Goal: Task Accomplishment & Management: Manage account settings

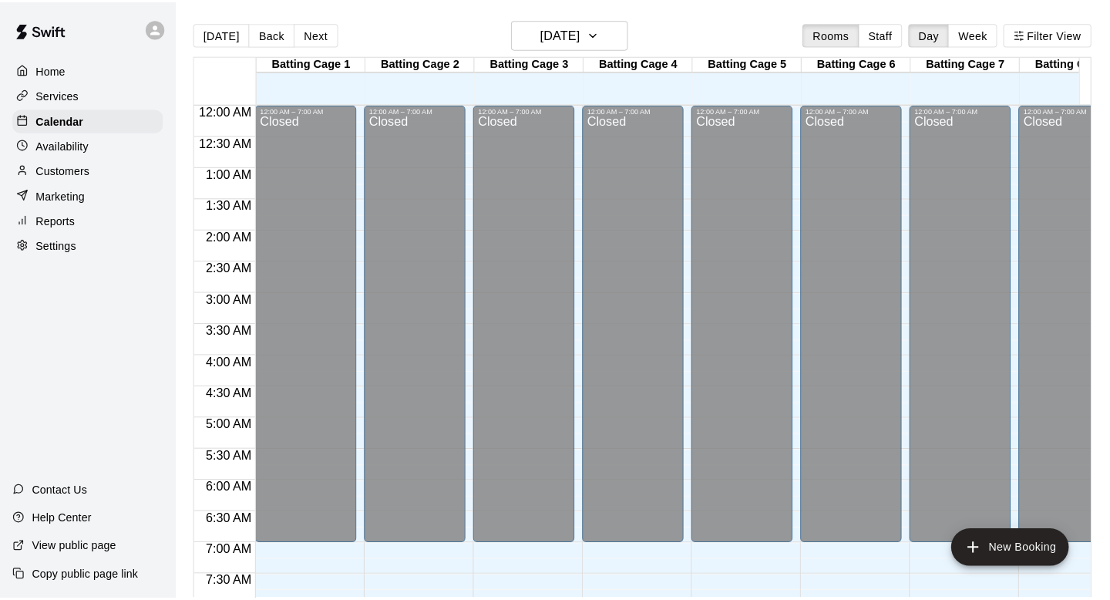
scroll to position [781, 0]
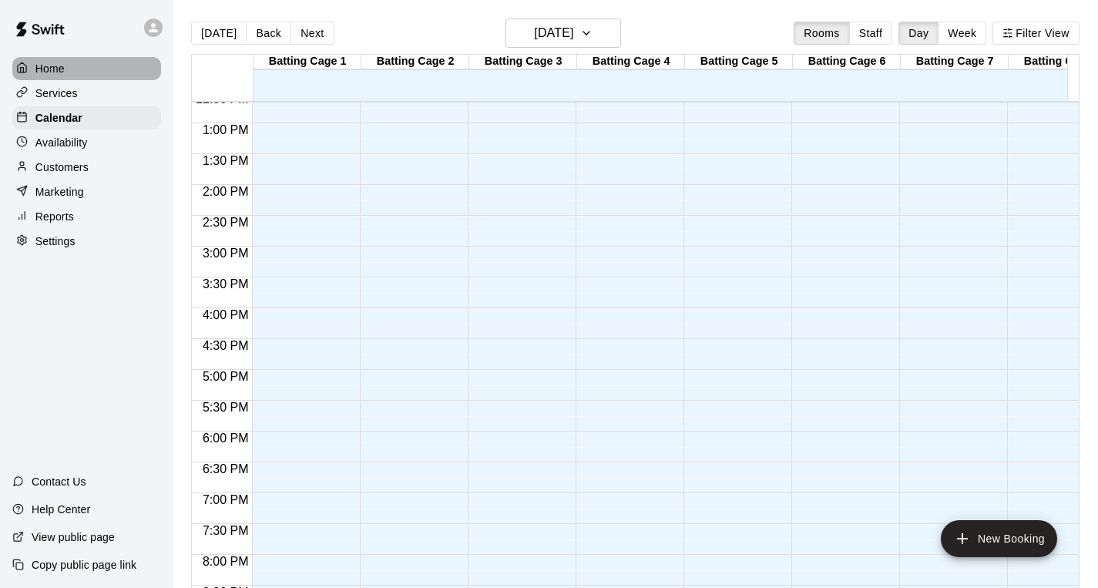
click at [82, 59] on div "Home" at bounding box center [86, 68] width 149 height 23
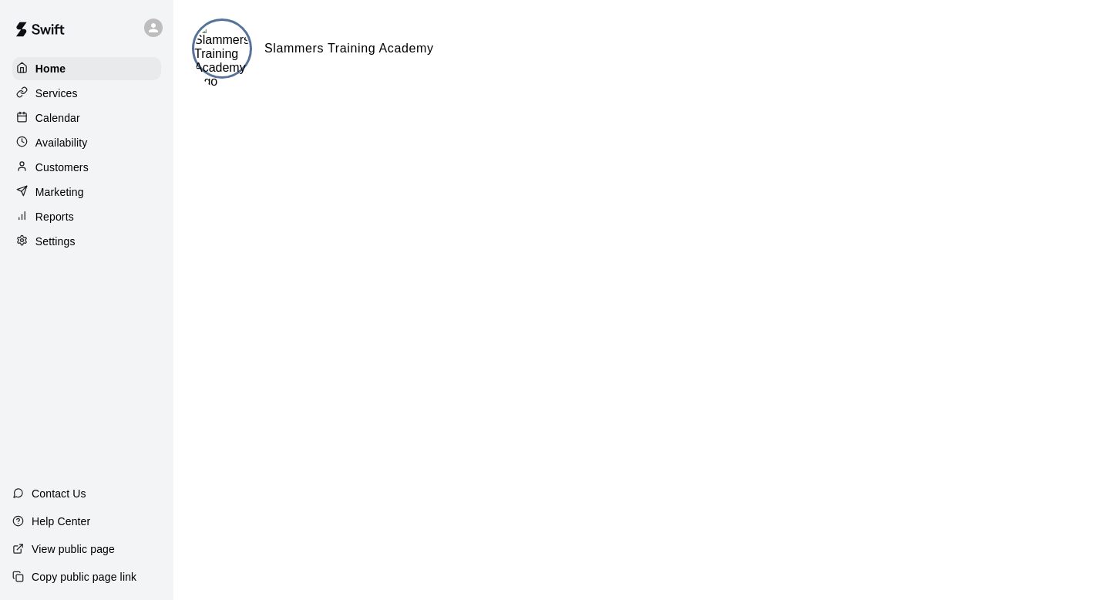
click at [153, 16] on div at bounding box center [157, 27] width 32 height 31
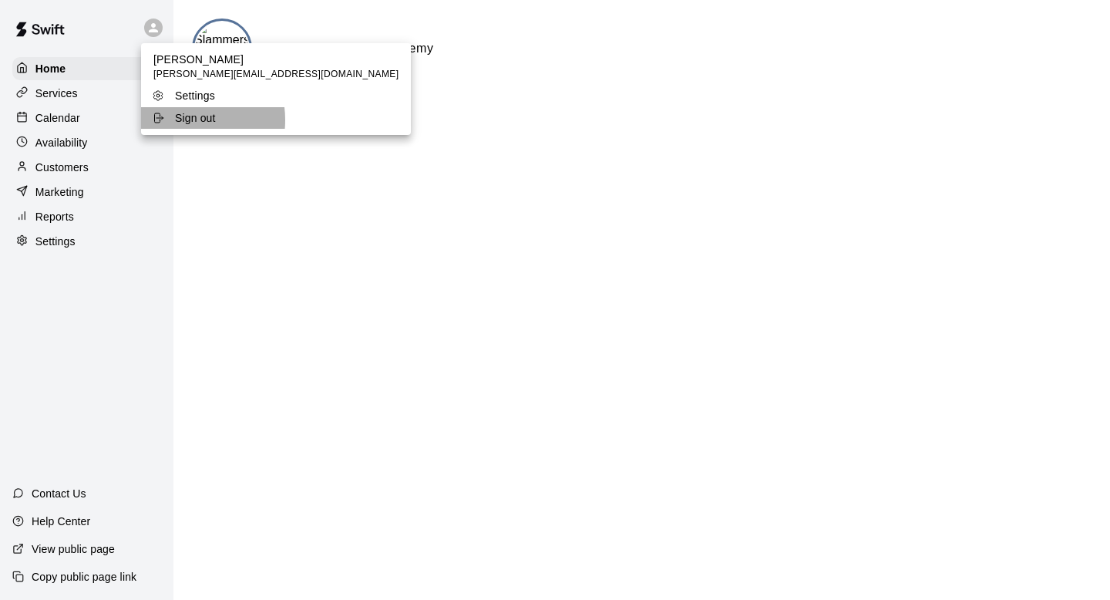
click at [186, 120] on p "Sign out" at bounding box center [195, 117] width 41 height 15
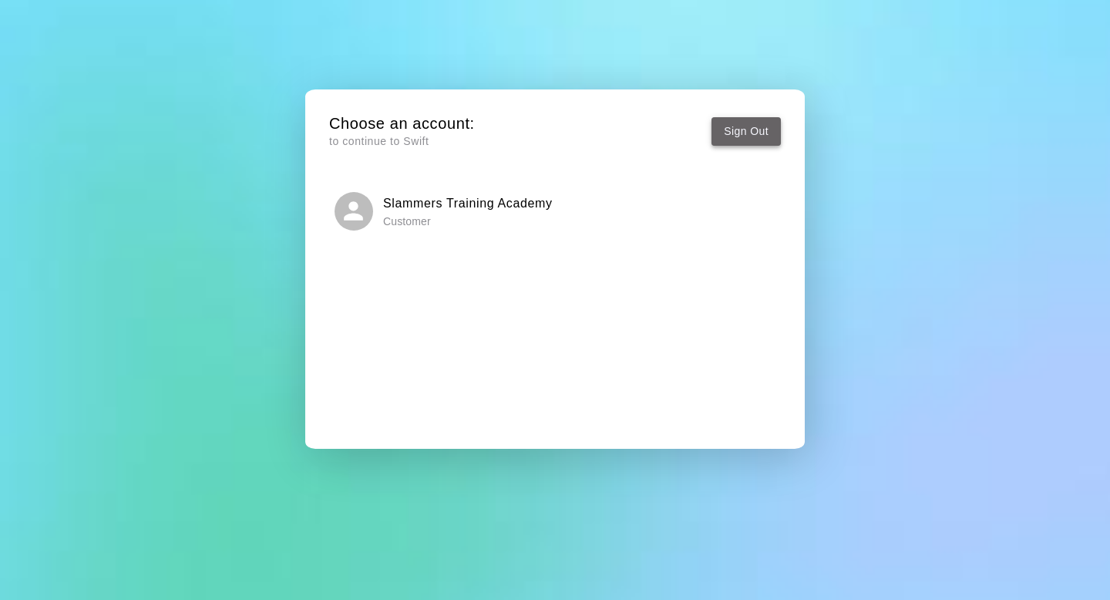
click at [730, 139] on button "Sign Out" at bounding box center [745, 131] width 69 height 29
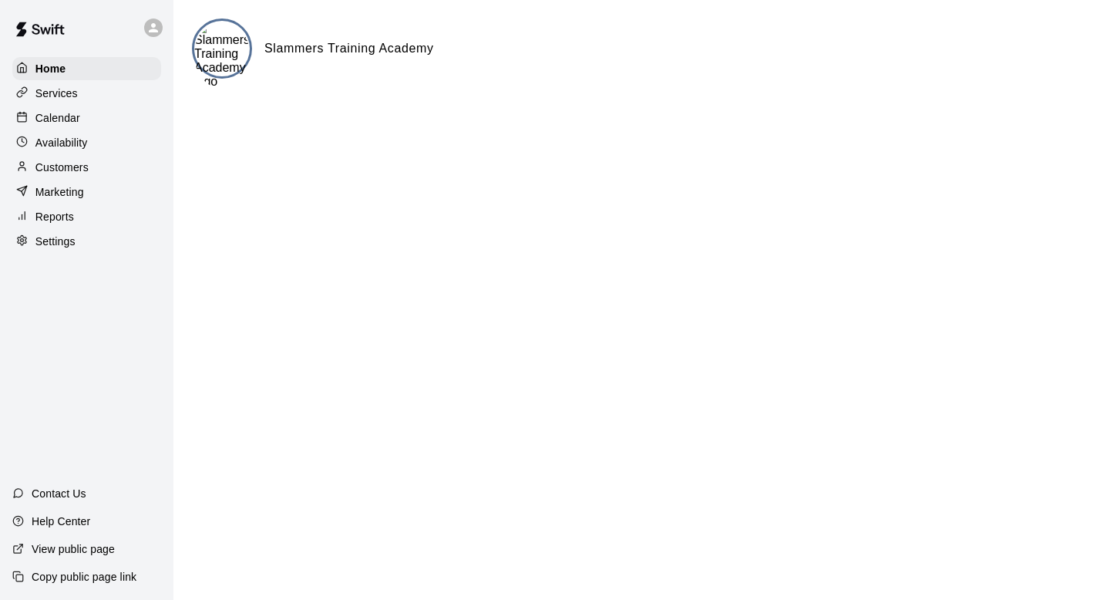
click at [85, 129] on div "Home Services Calendar Availability Customers Marketing Reports Settings" at bounding box center [86, 154] width 173 height 199
click at [75, 123] on p "Calendar" at bounding box center [57, 117] width 45 height 15
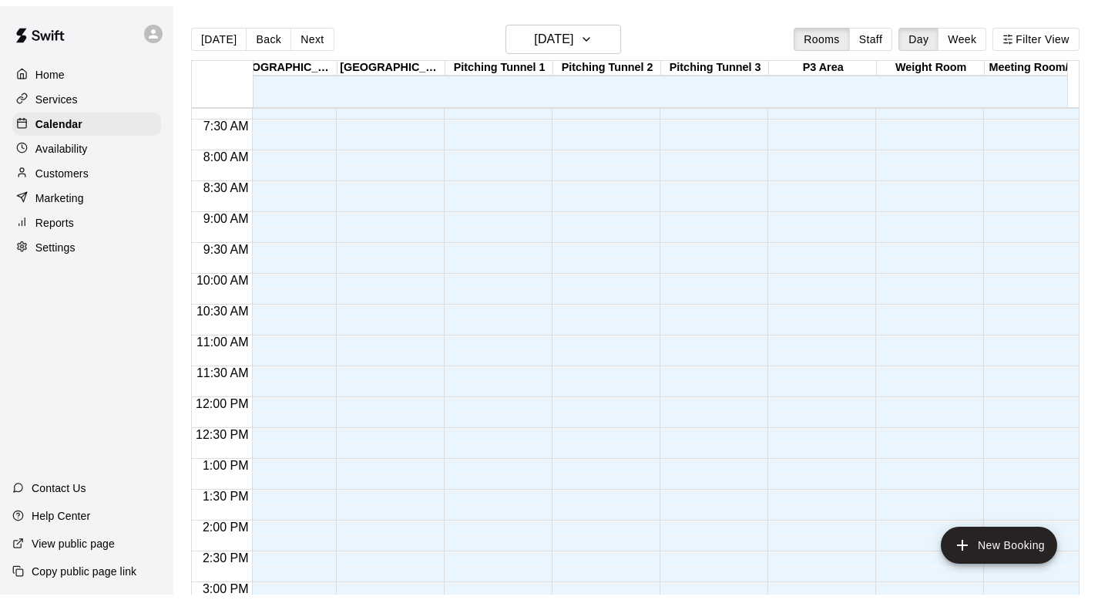
scroll to position [100, 1103]
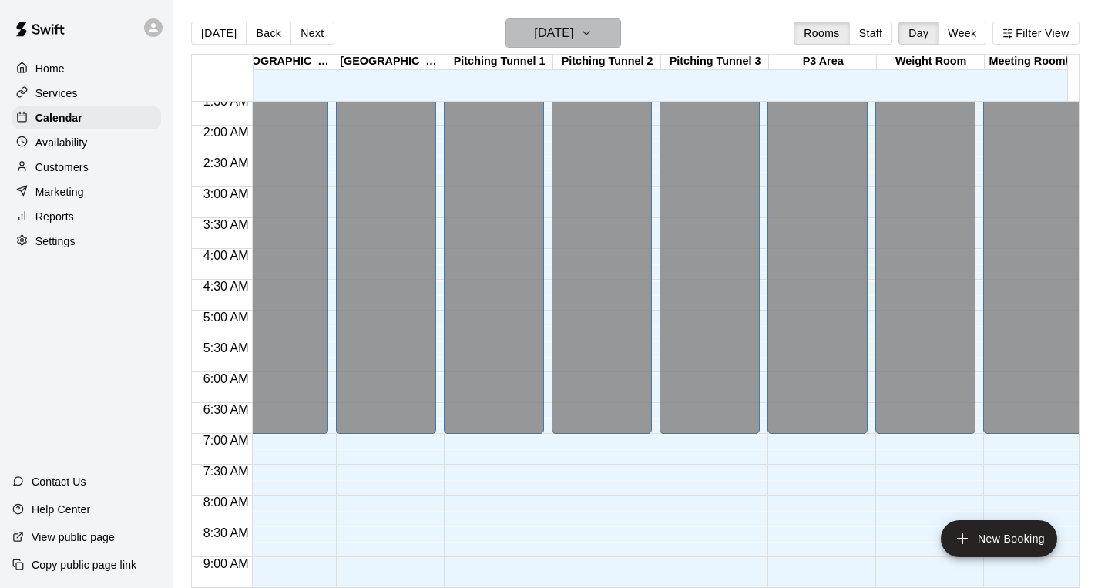
click at [593, 26] on icon "button" at bounding box center [586, 33] width 12 height 18
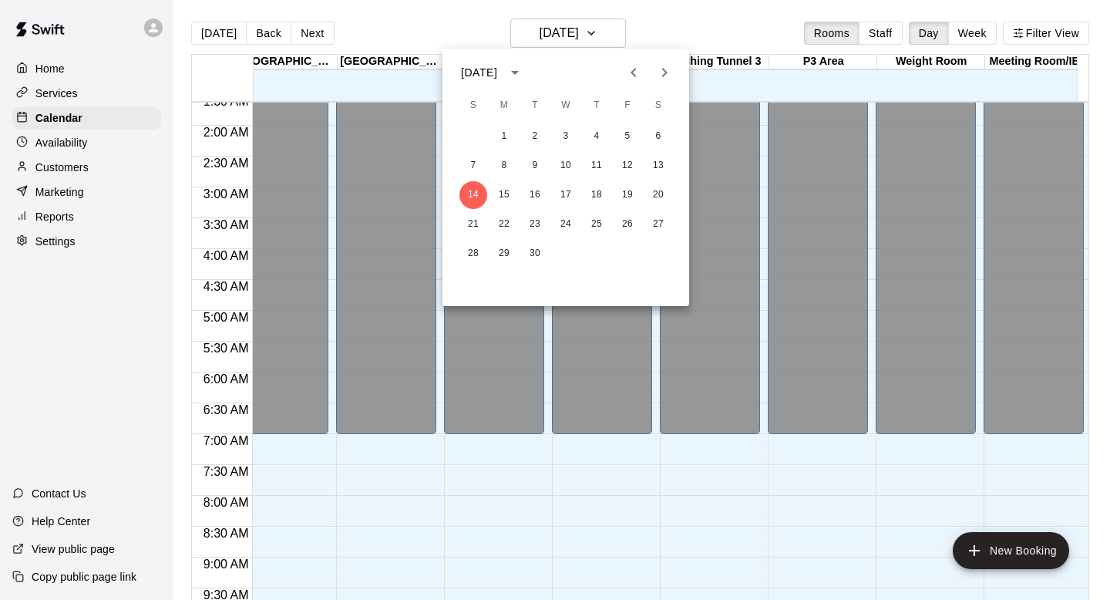
click at [59, 143] on div at bounding box center [555, 300] width 1110 height 600
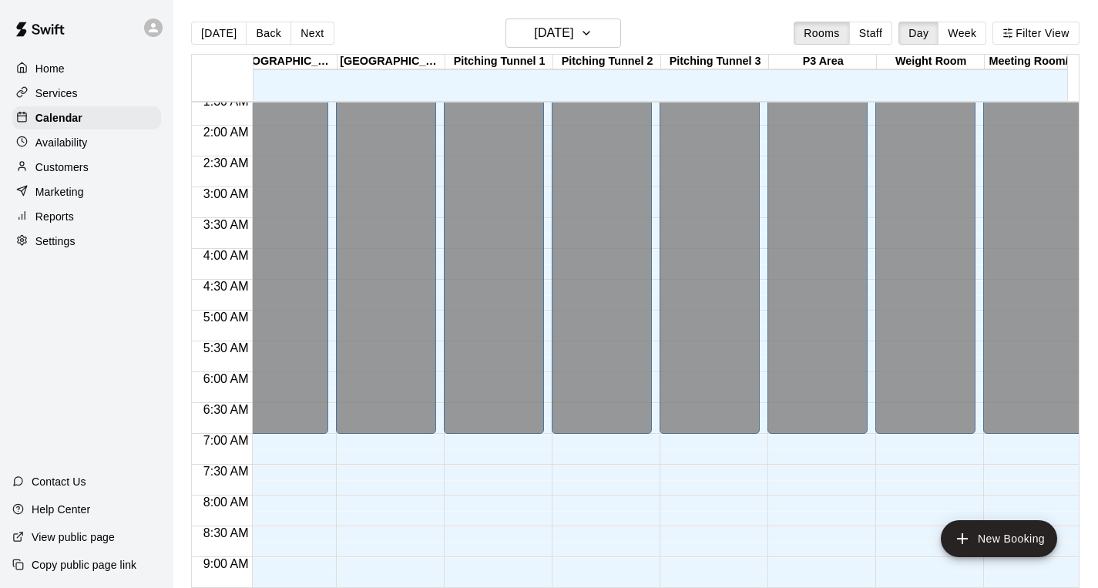
click at [51, 102] on div "Services" at bounding box center [86, 93] width 149 height 23
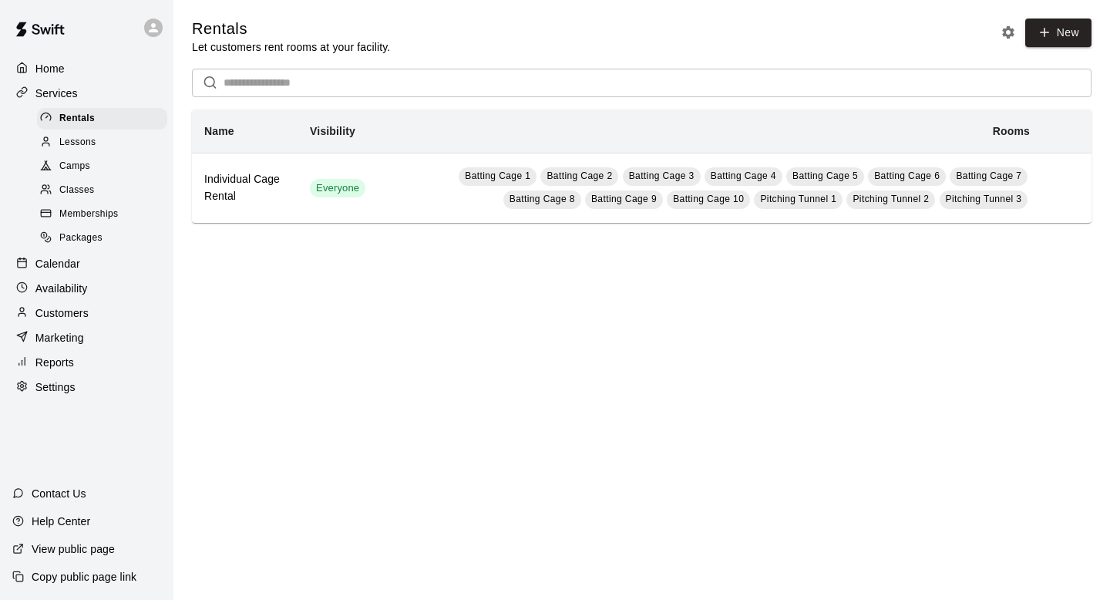
click at [87, 188] on span "Classes" at bounding box center [76, 190] width 35 height 15
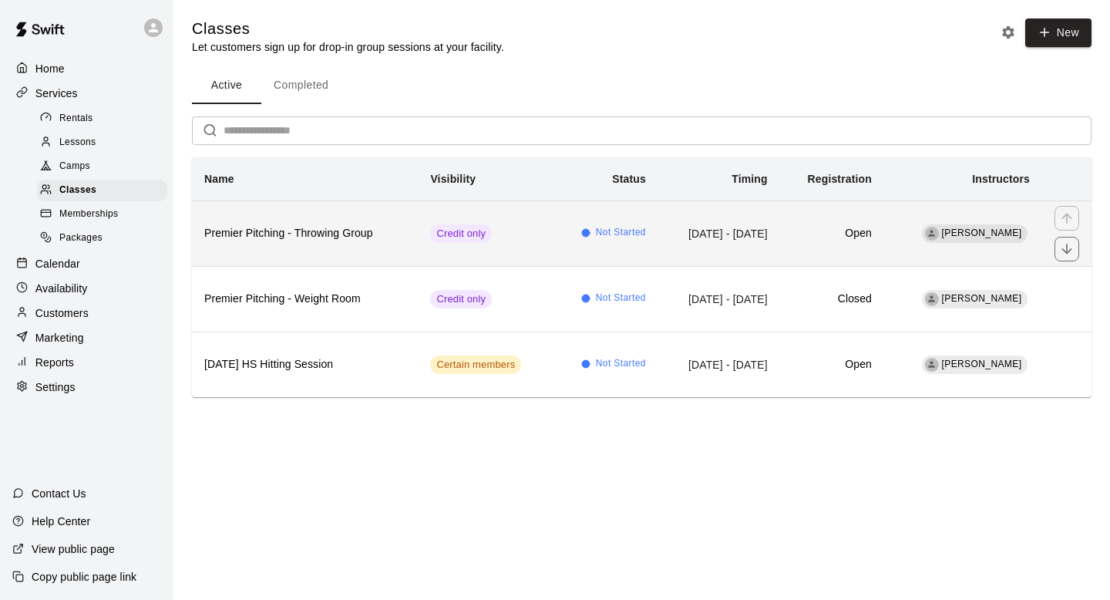
click at [593, 256] on td "Not Started" at bounding box center [605, 233] width 105 height 66
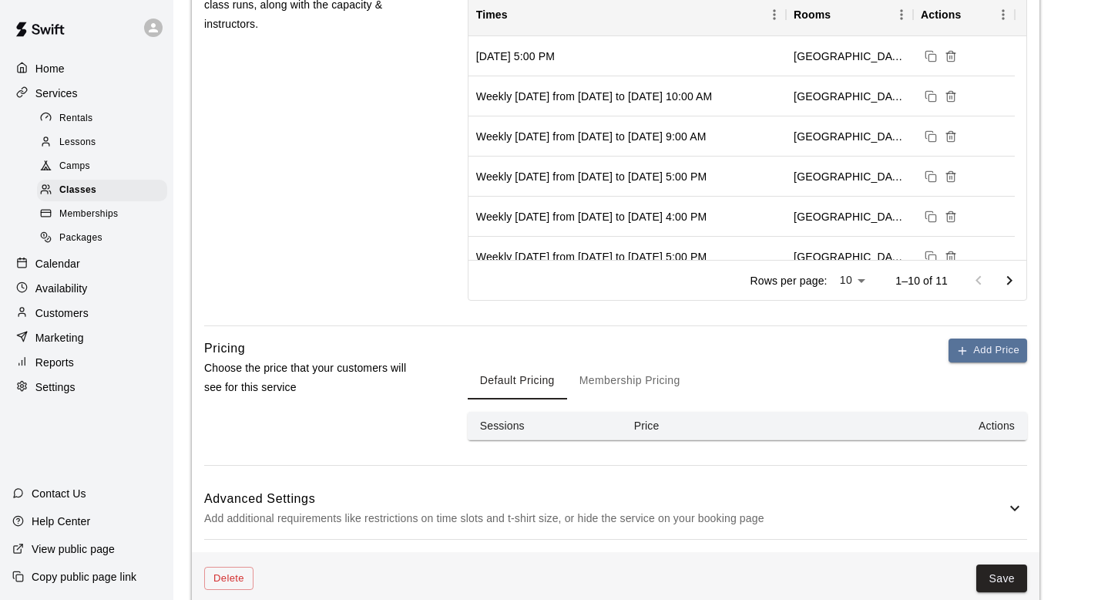
scroll to position [610, 0]
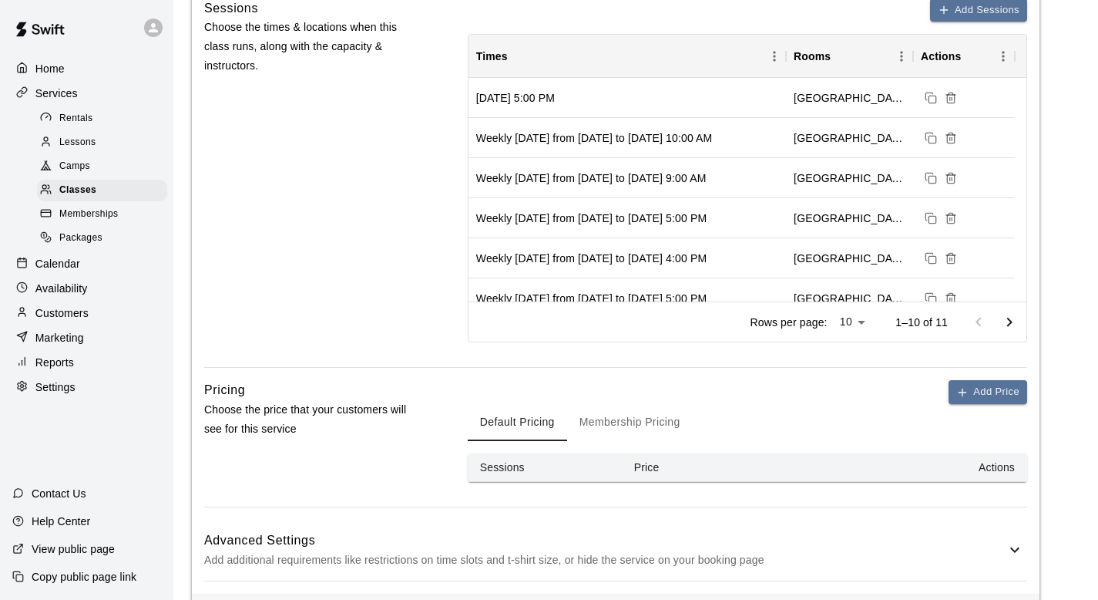
click at [592, 428] on button "Membership Pricing" at bounding box center [630, 422] width 126 height 37
click at [526, 424] on button "Default Pricing" at bounding box center [517, 422] width 99 height 37
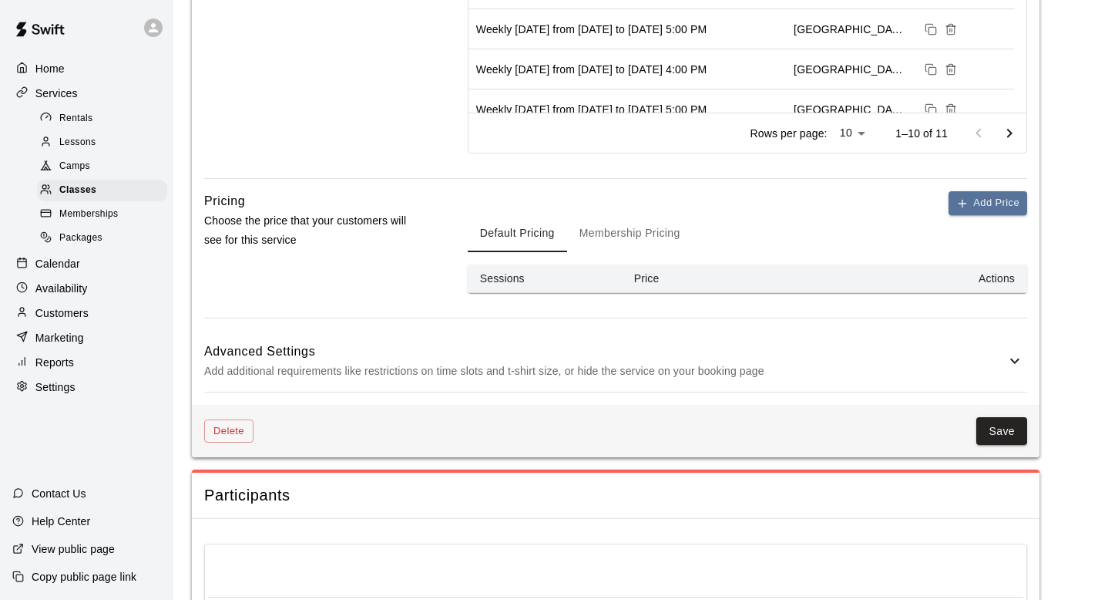
scroll to position [978, 0]
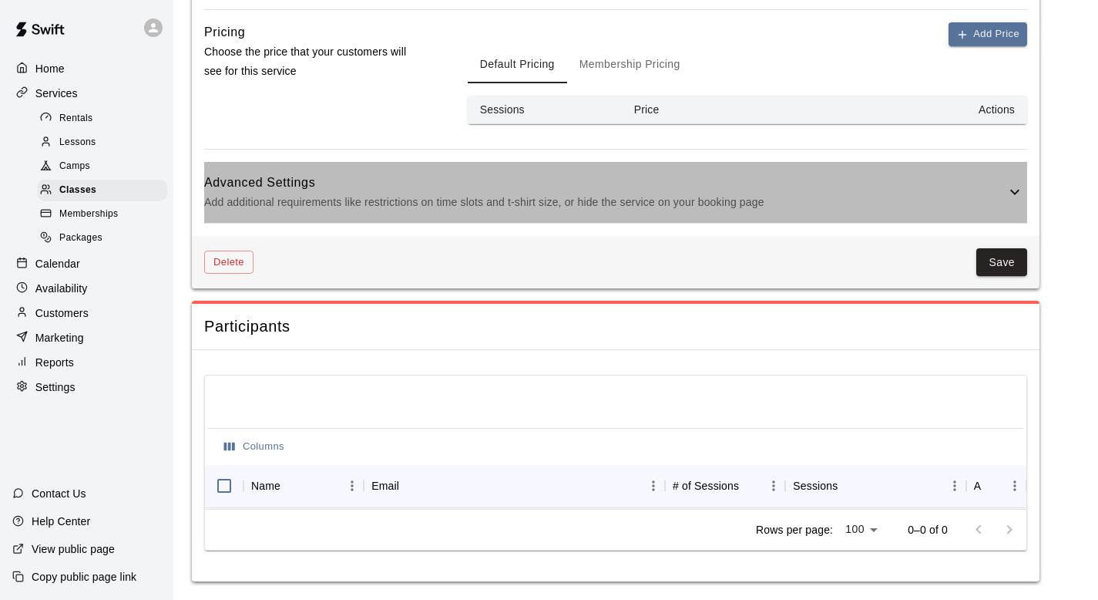
click at [1020, 183] on icon at bounding box center [1015, 192] width 18 height 18
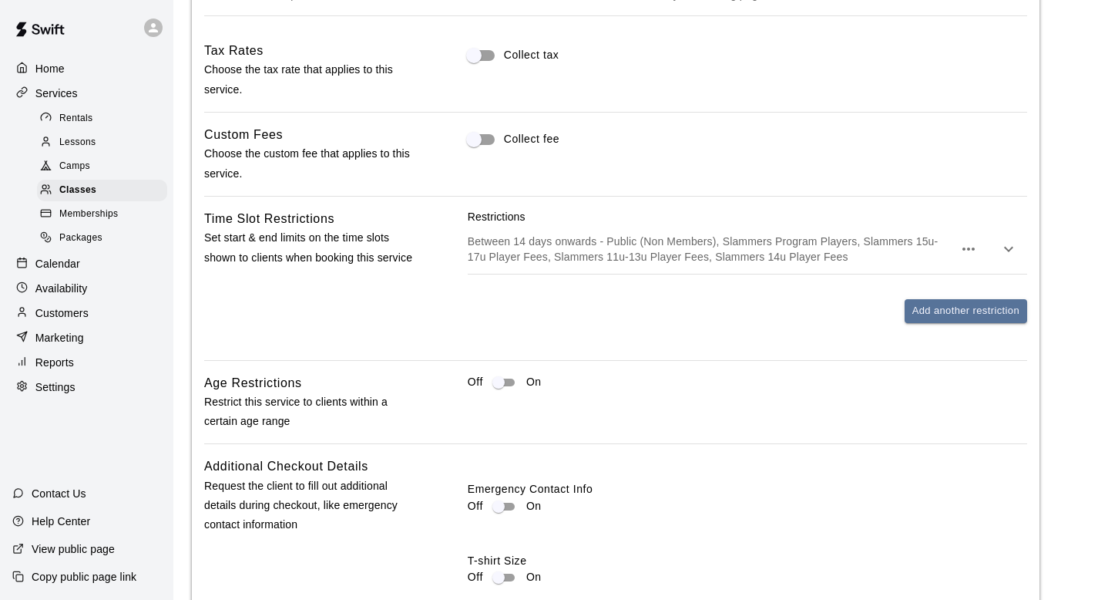
scroll to position [1177, 0]
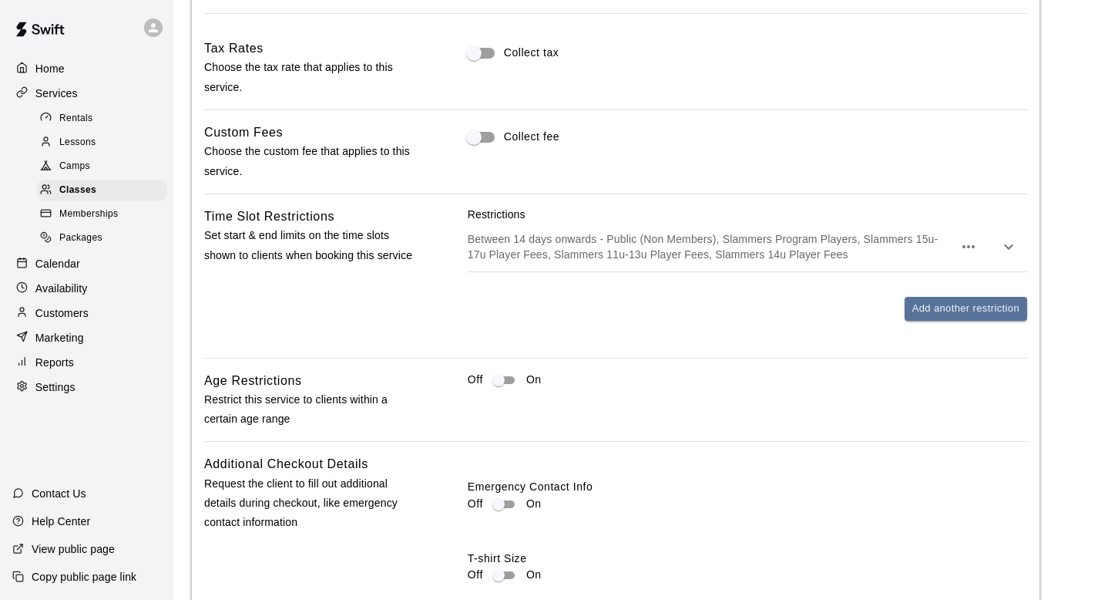
click at [977, 248] on icon "button" at bounding box center [968, 246] width 18 height 18
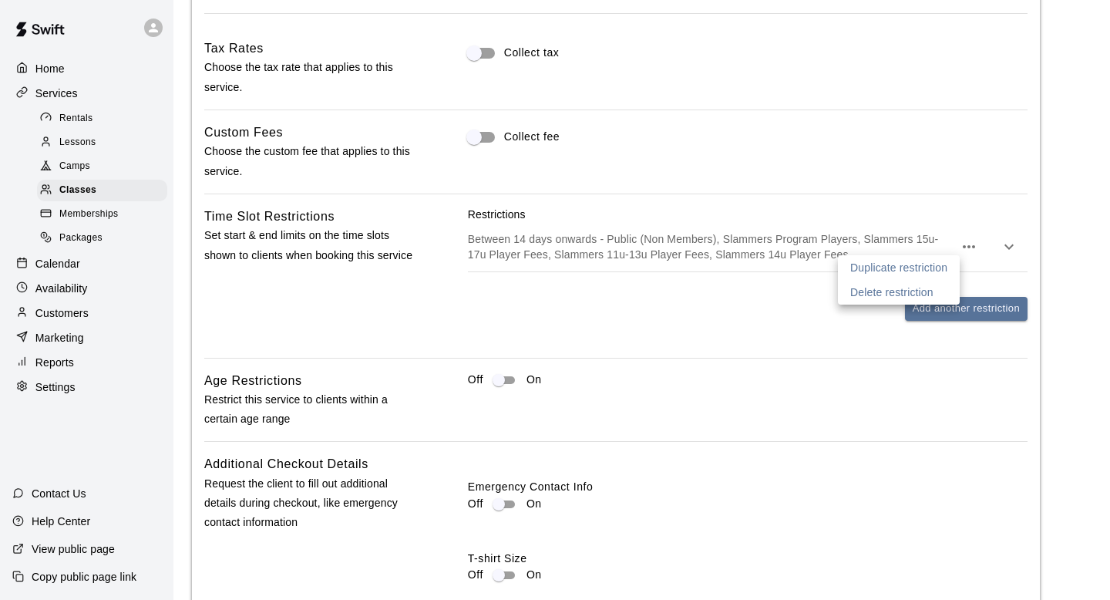
click at [938, 209] on div at bounding box center [555, 300] width 1110 height 600
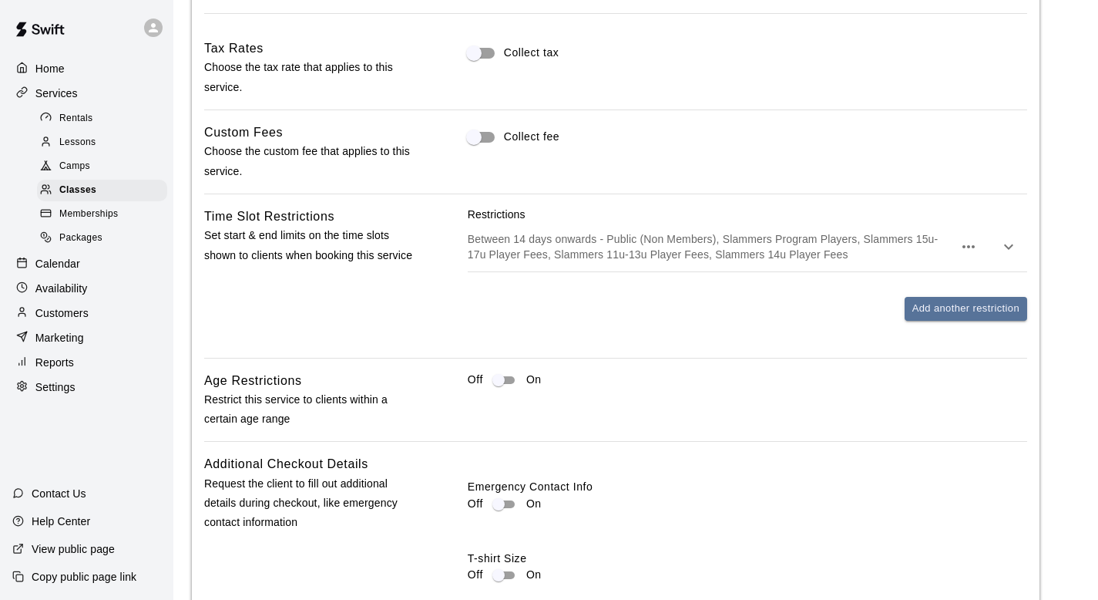
click at [57, 311] on p "Customers" at bounding box center [61, 312] width 53 height 15
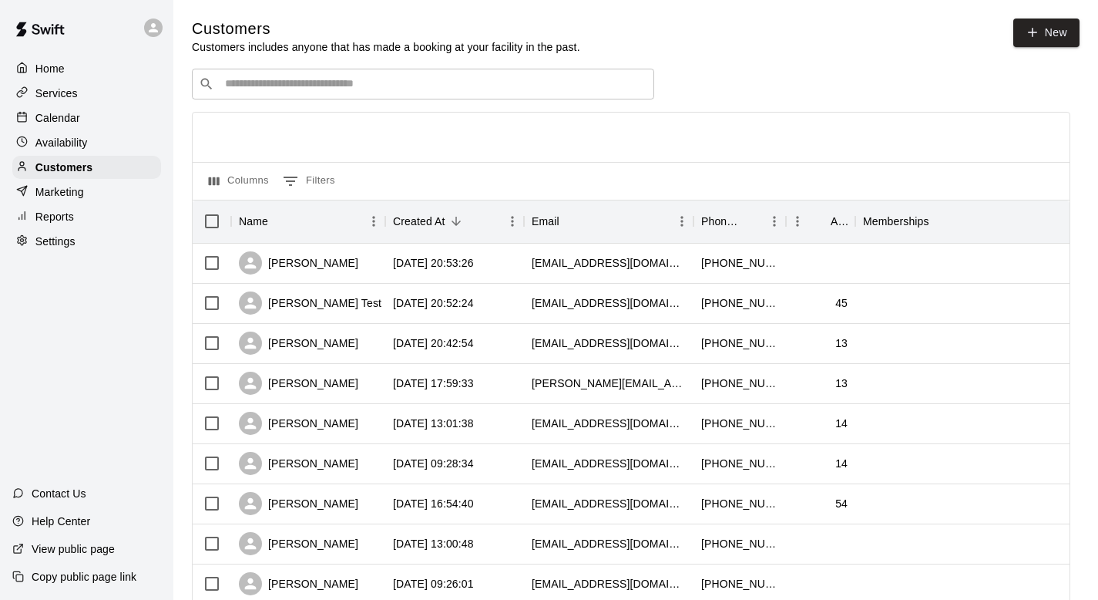
click at [337, 88] on input "Search customers by name or email" at bounding box center [433, 83] width 427 height 15
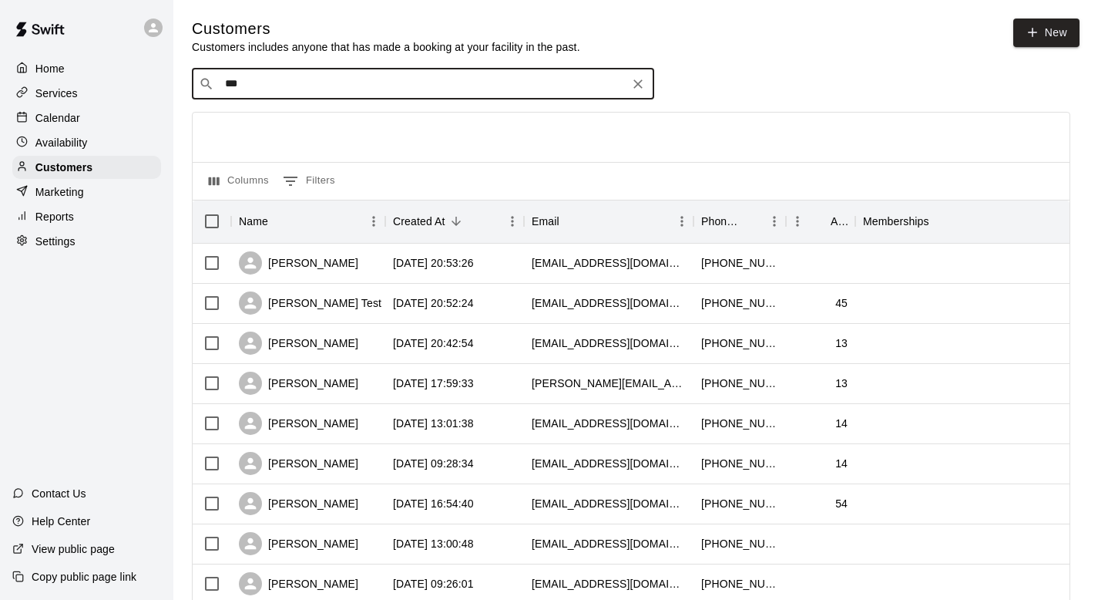
type input "****"
click at [334, 126] on div "Neal Test nealcotts56@gmail.com" at bounding box center [318, 124] width 166 height 33
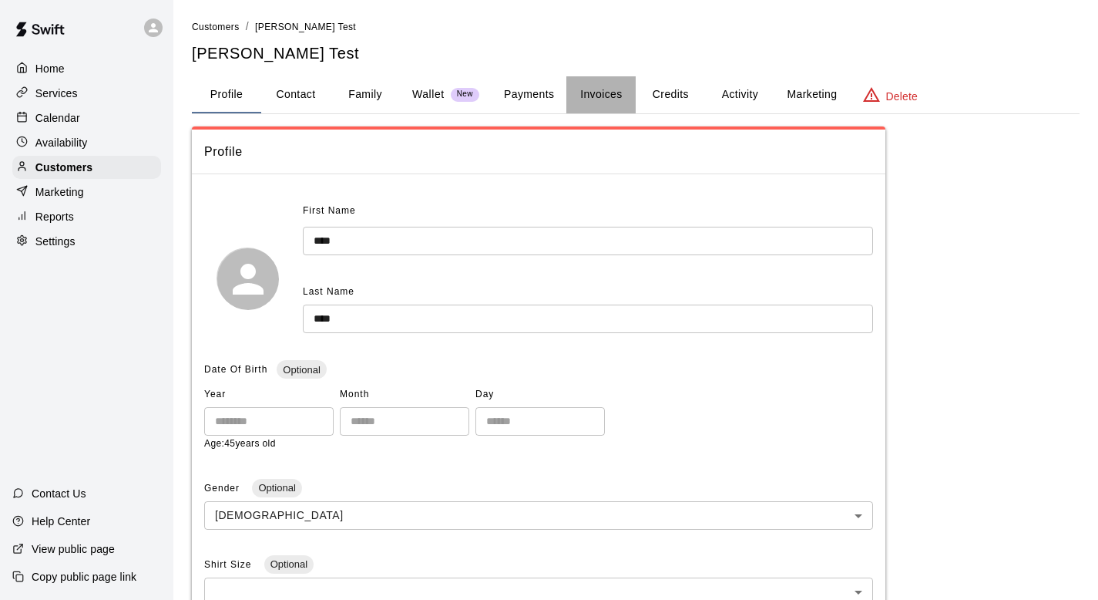
click at [604, 92] on button "Invoices" at bounding box center [600, 94] width 69 height 37
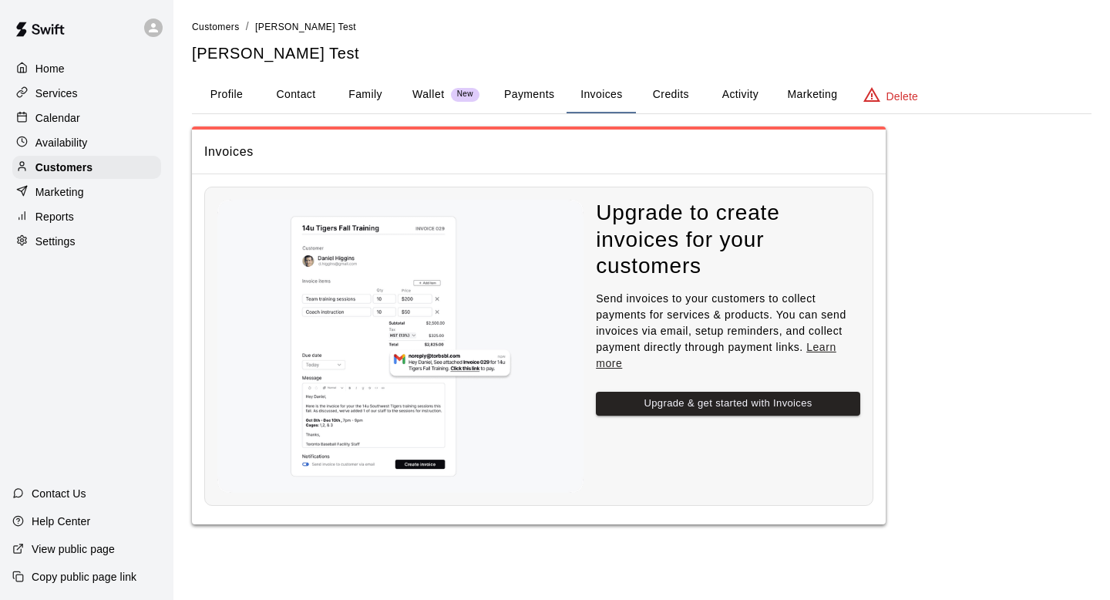
click at [664, 89] on button "Credits" at bounding box center [670, 94] width 69 height 37
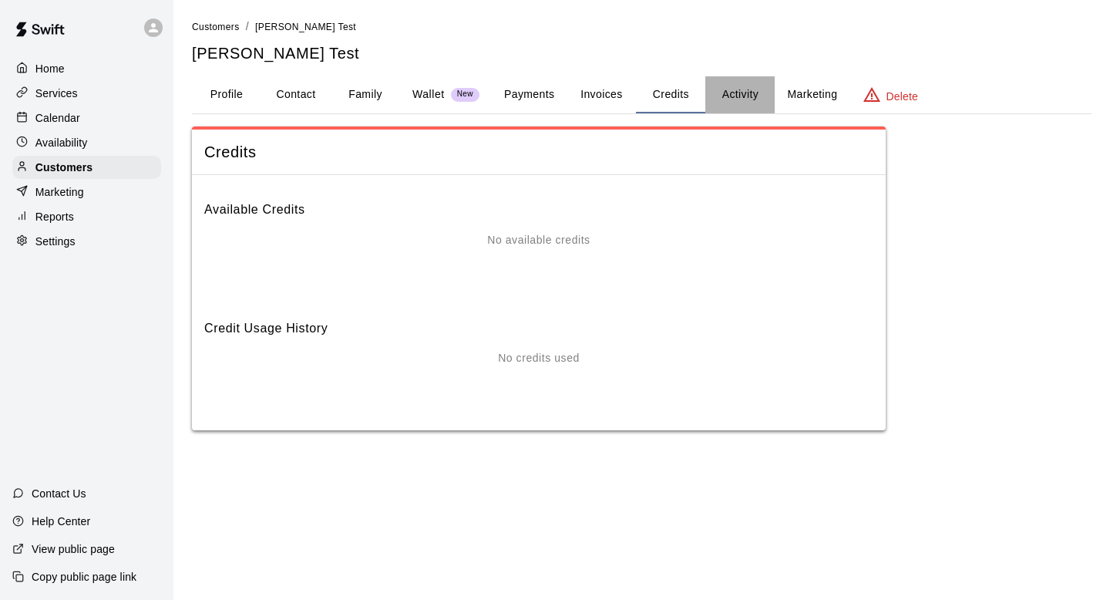
click at [706, 91] on button "Activity" at bounding box center [739, 94] width 69 height 37
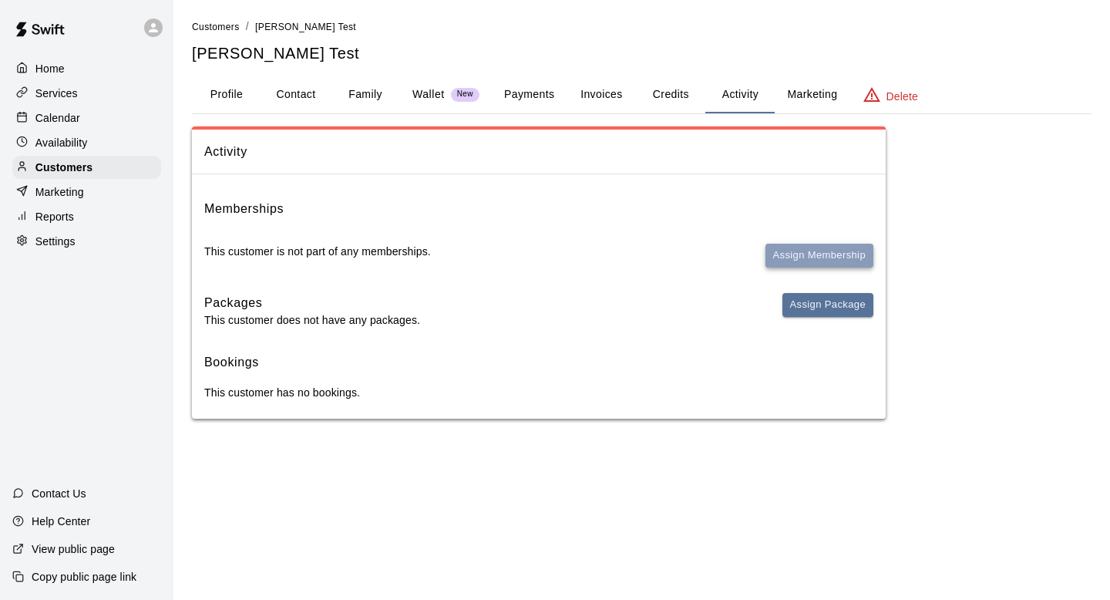
click at [815, 254] on button "Assign Membership" at bounding box center [819, 256] width 108 height 24
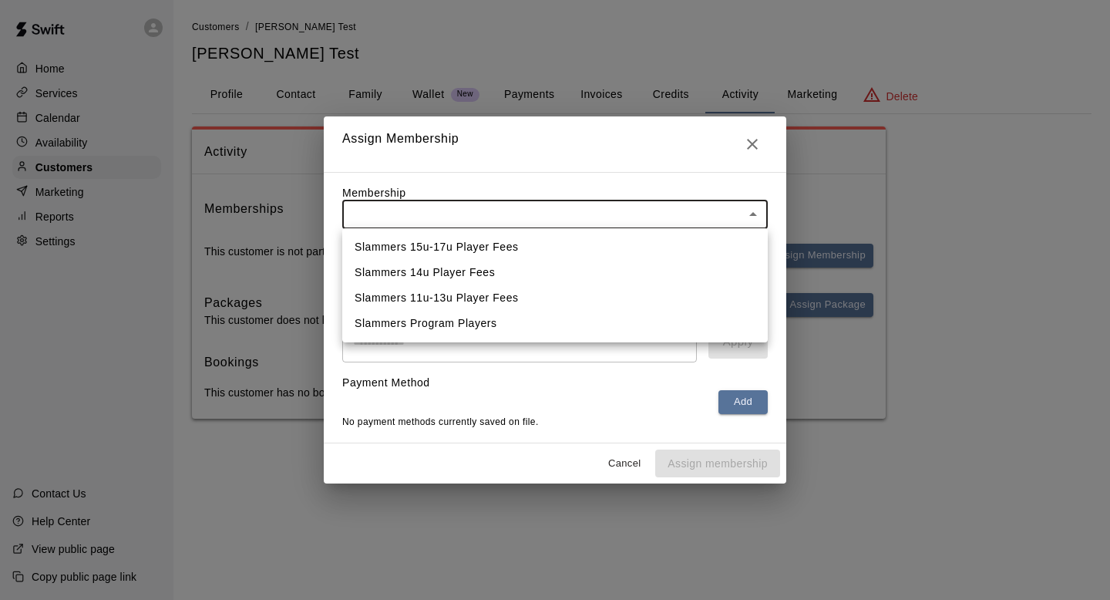
click at [528, 208] on body "Home Services Calendar Availability Customers Marketing Reports Settings Contac…" at bounding box center [555, 224] width 1110 height 449
click at [503, 325] on li "Slammers Program Players" at bounding box center [554, 323] width 425 height 25
type input "**********"
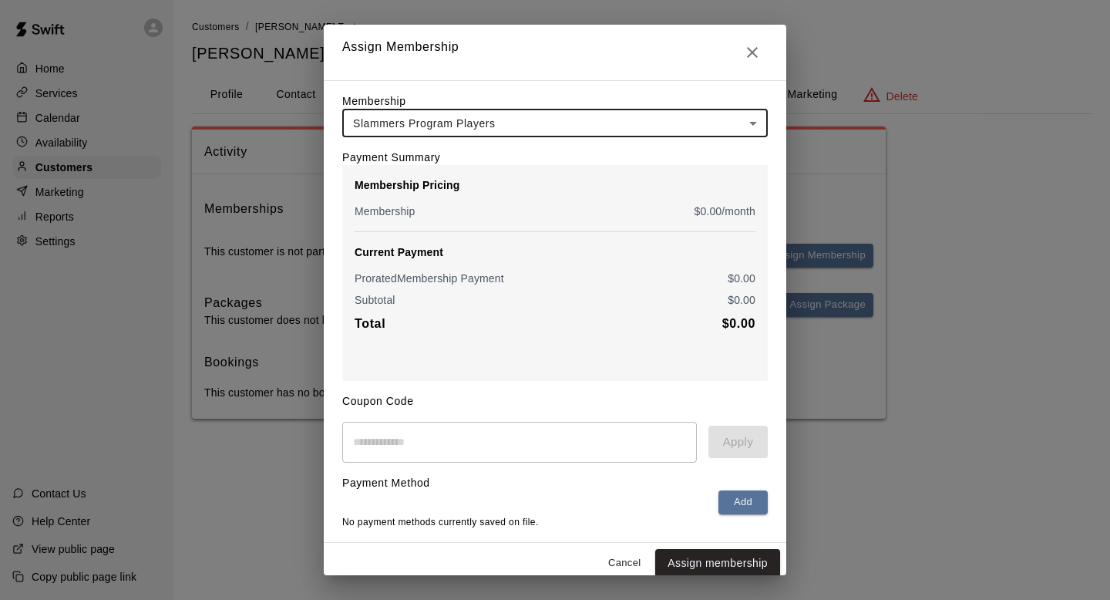
scroll to position [11, 0]
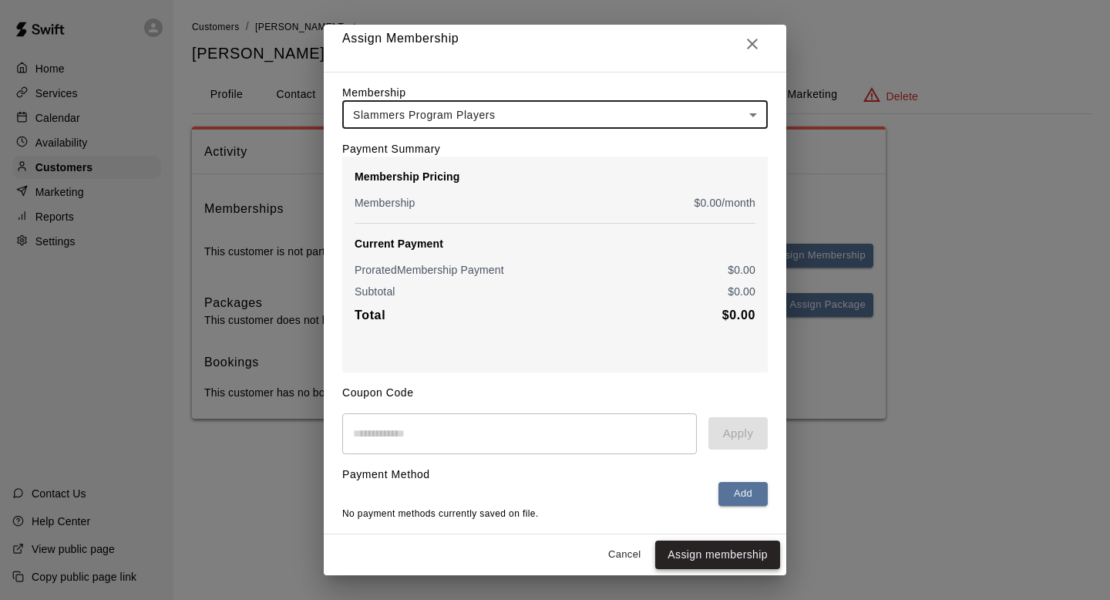
click at [682, 553] on button "Assign membership" at bounding box center [717, 554] width 125 height 29
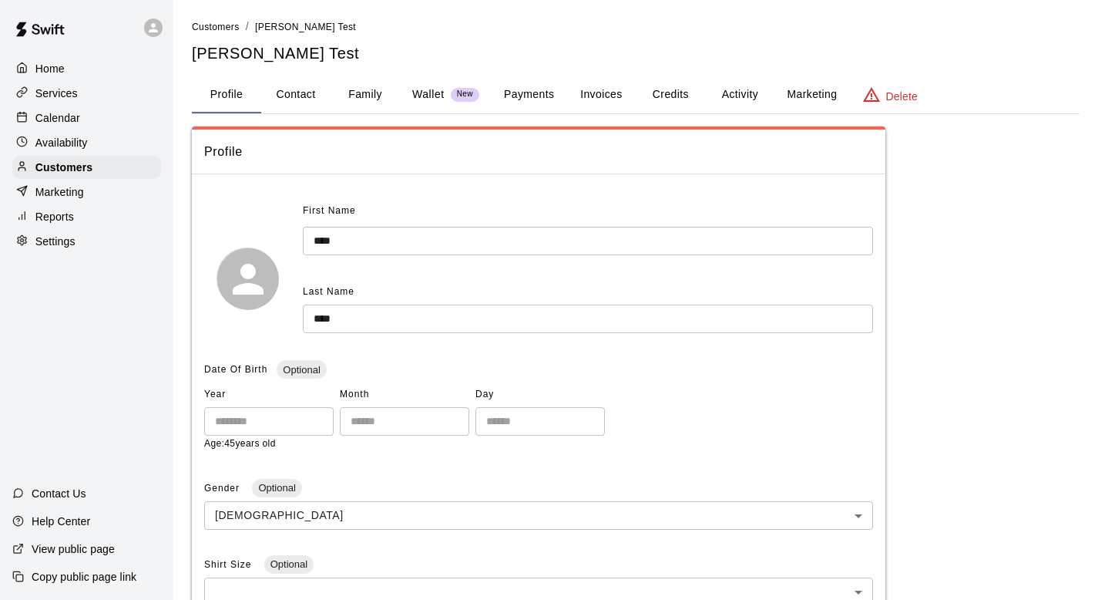
click at [43, 72] on p "Home" at bounding box center [49, 68] width 29 height 15
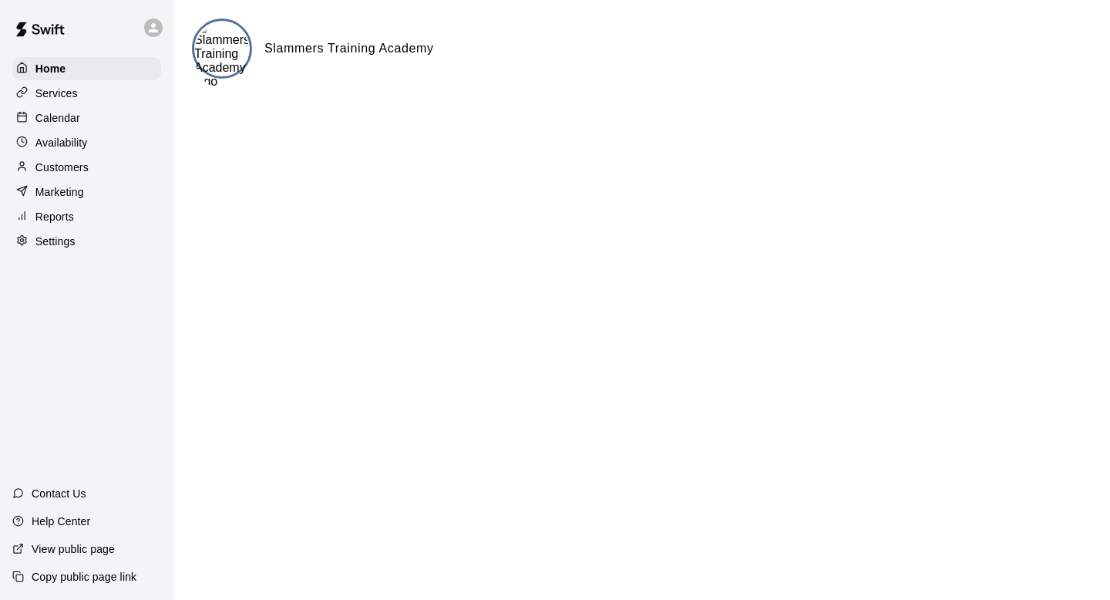
click at [48, 164] on p "Customers" at bounding box center [61, 167] width 53 height 15
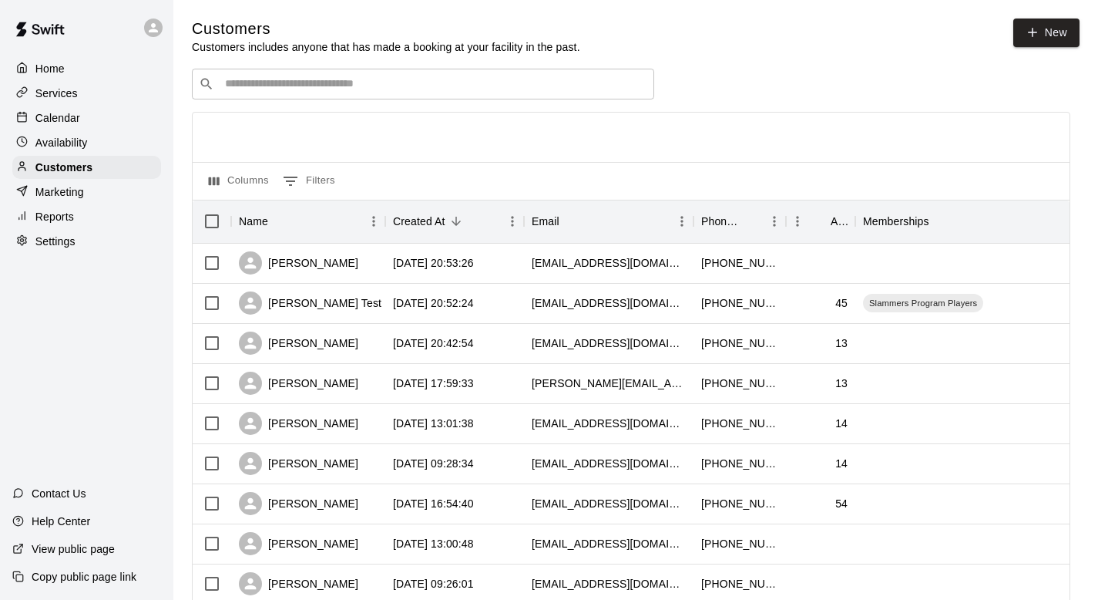
click at [270, 88] on input "Search customers by name or email" at bounding box center [433, 83] width 427 height 15
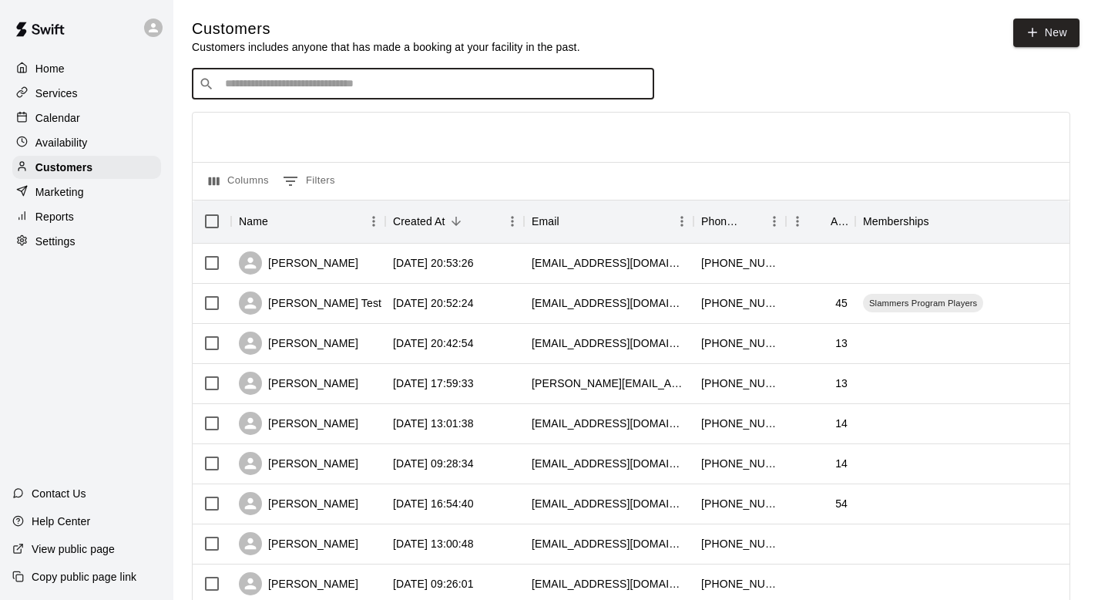
click at [60, 96] on p "Services" at bounding box center [56, 93] width 42 height 15
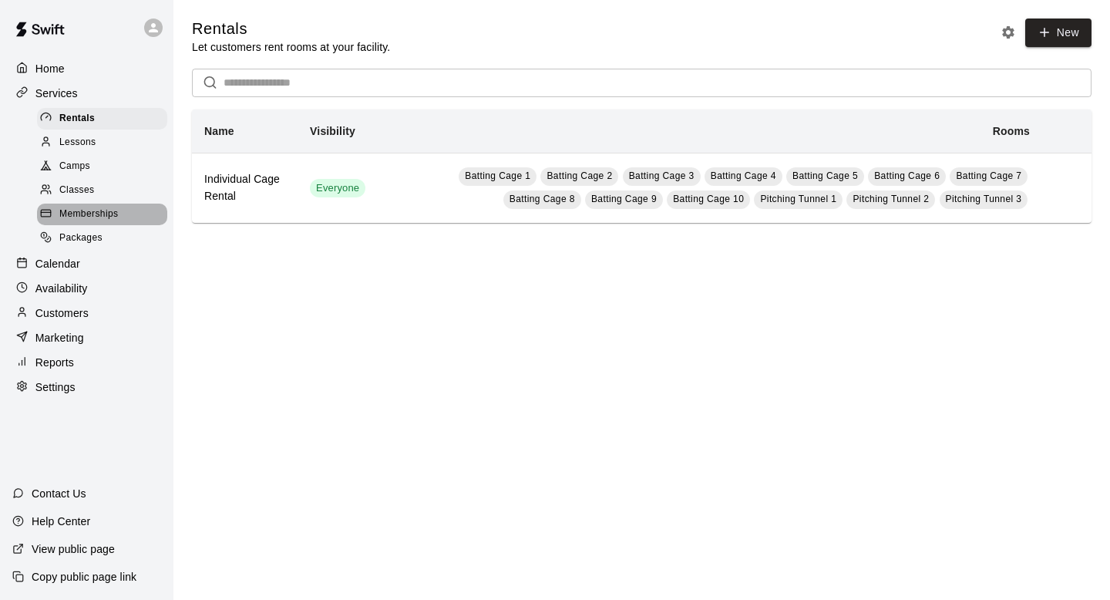
click at [71, 212] on span "Memberships" at bounding box center [88, 214] width 59 height 15
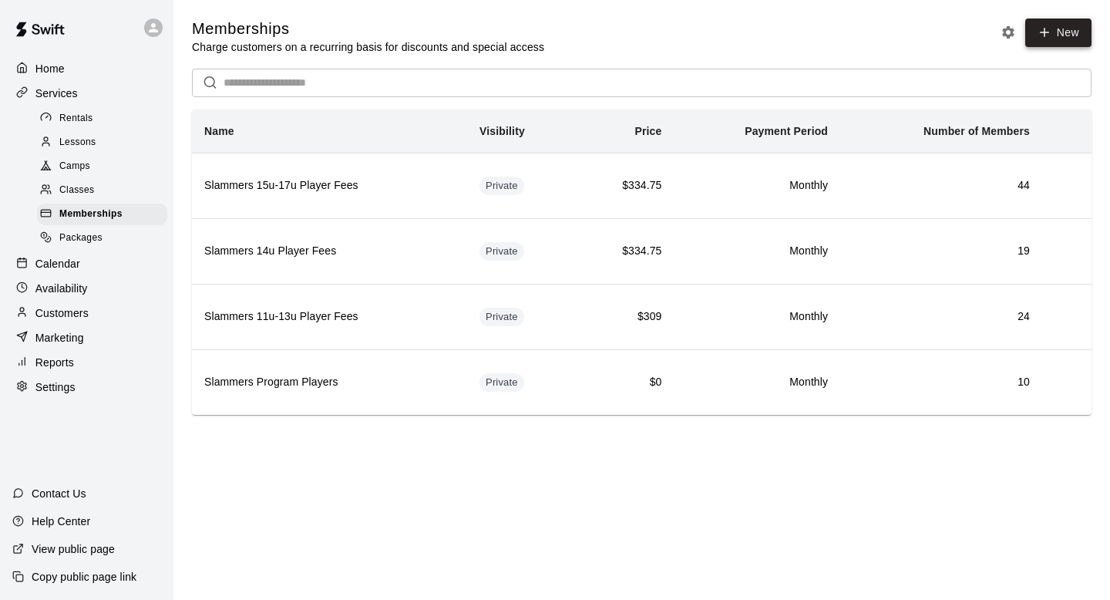
click at [1057, 40] on link "New" at bounding box center [1058, 32] width 66 height 29
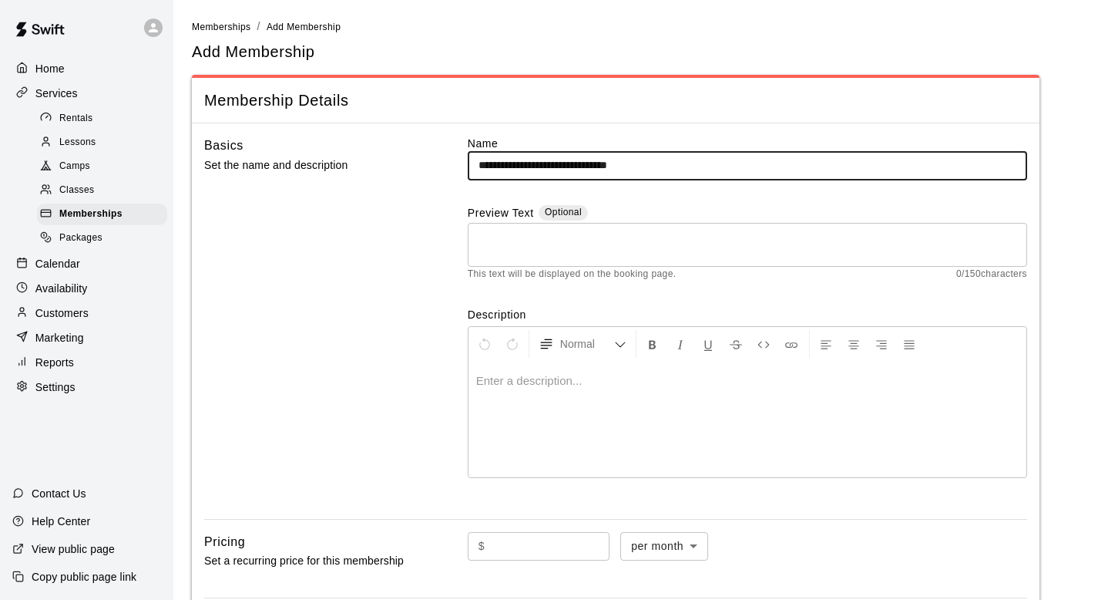
drag, startPoint x: 569, startPoint y: 170, endPoint x: 707, endPoint y: 180, distance: 138.3
click at [707, 181] on div "**********" at bounding box center [747, 321] width 559 height 371
type input "**********"
click at [443, 207] on div "**********" at bounding box center [615, 321] width 823 height 371
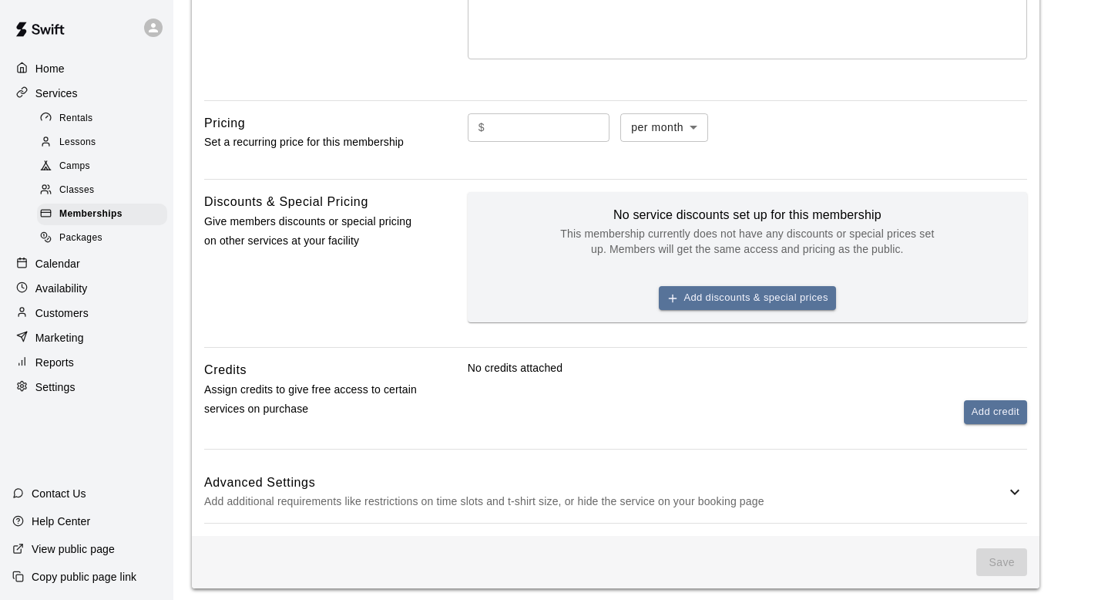
scroll to position [419, 0]
click at [556, 124] on input "text" at bounding box center [550, 127] width 119 height 29
type input "*"
click at [376, 254] on div "Discounts & Special Pricing Give members discounts or special pricing on other …" at bounding box center [311, 268] width 214 height 155
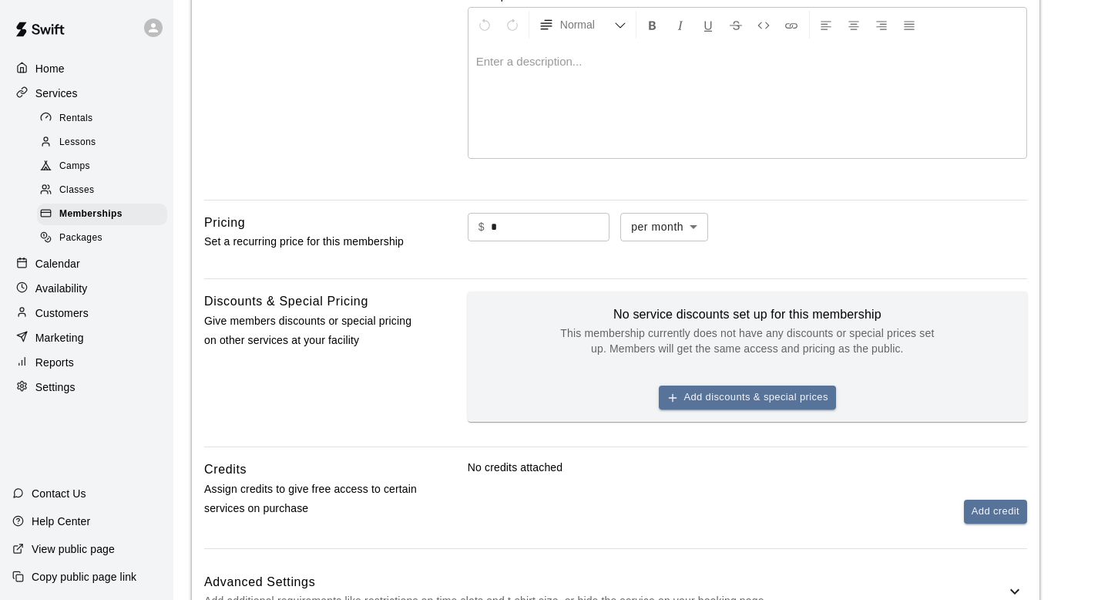
scroll to position [294, 0]
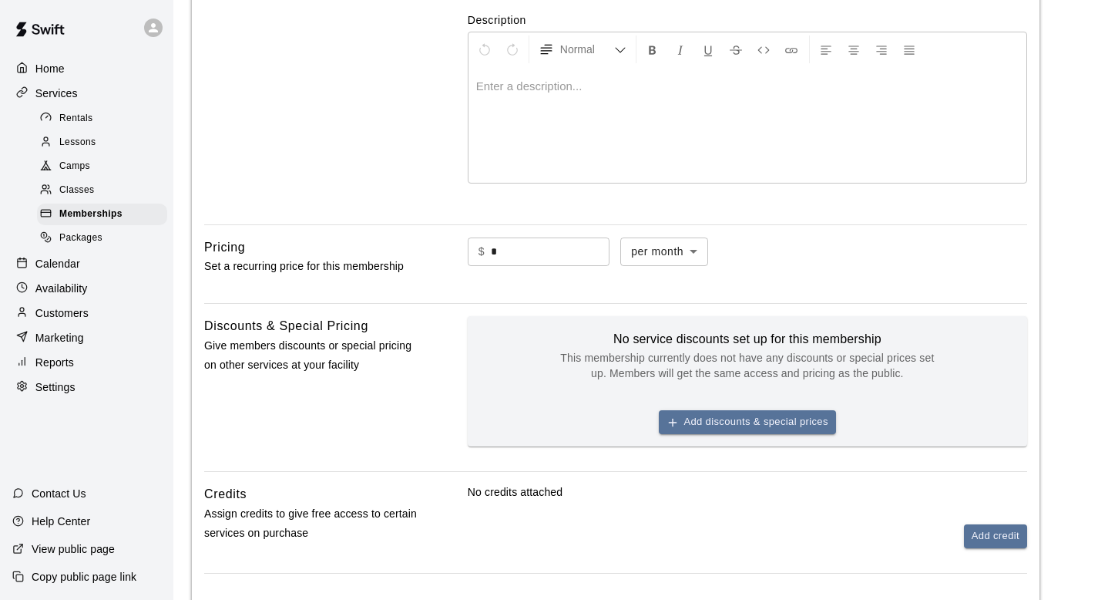
click at [549, 250] on input "*" at bounding box center [550, 251] width 119 height 29
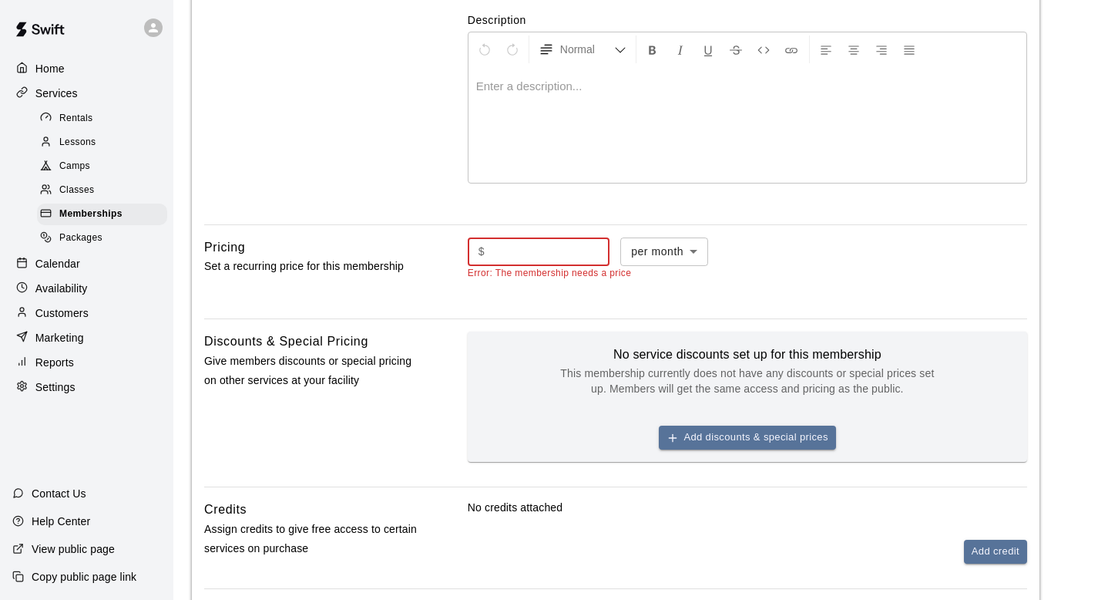
type input "*"
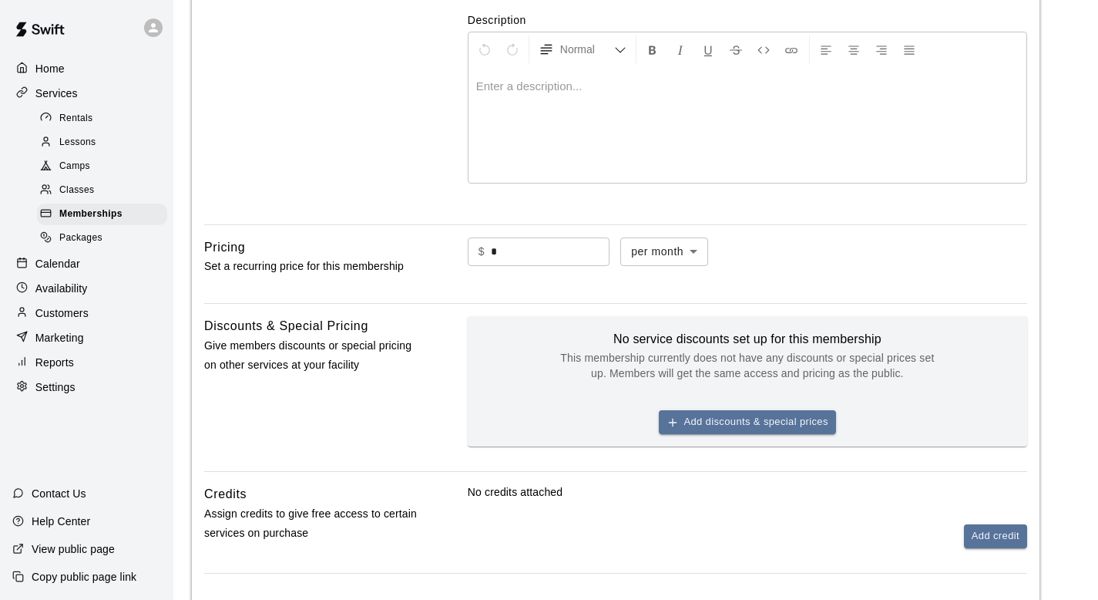
click at [385, 434] on div "Discounts & Special Pricing Give members discounts or special pricing on other …" at bounding box center [311, 393] width 214 height 155
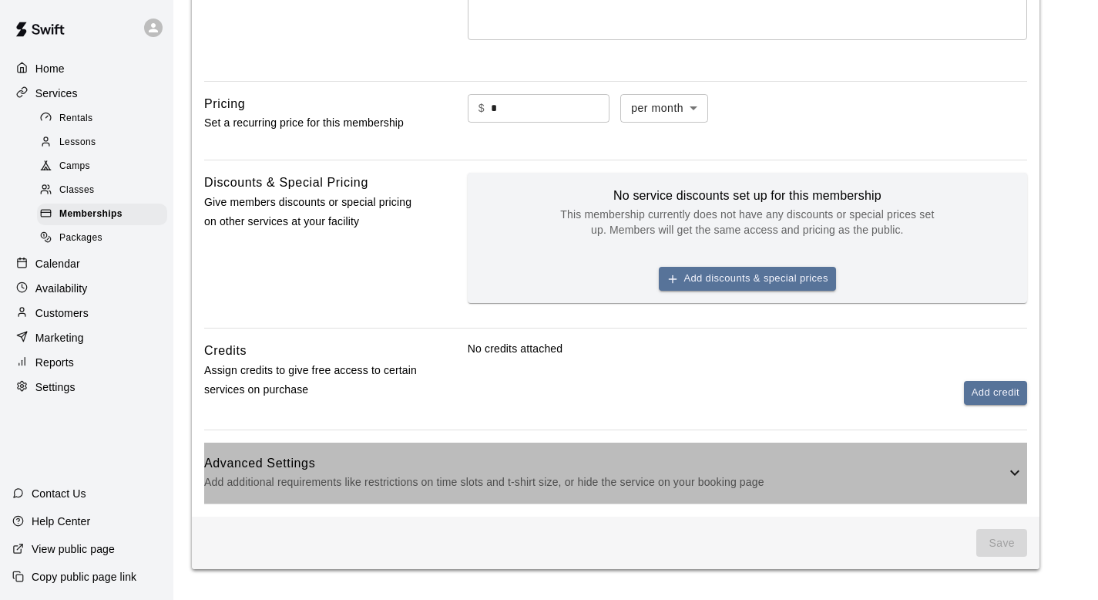
click at [1007, 459] on div "Advanced Settings Add additional requirements like restrictions on time slots a…" at bounding box center [615, 472] width 823 height 61
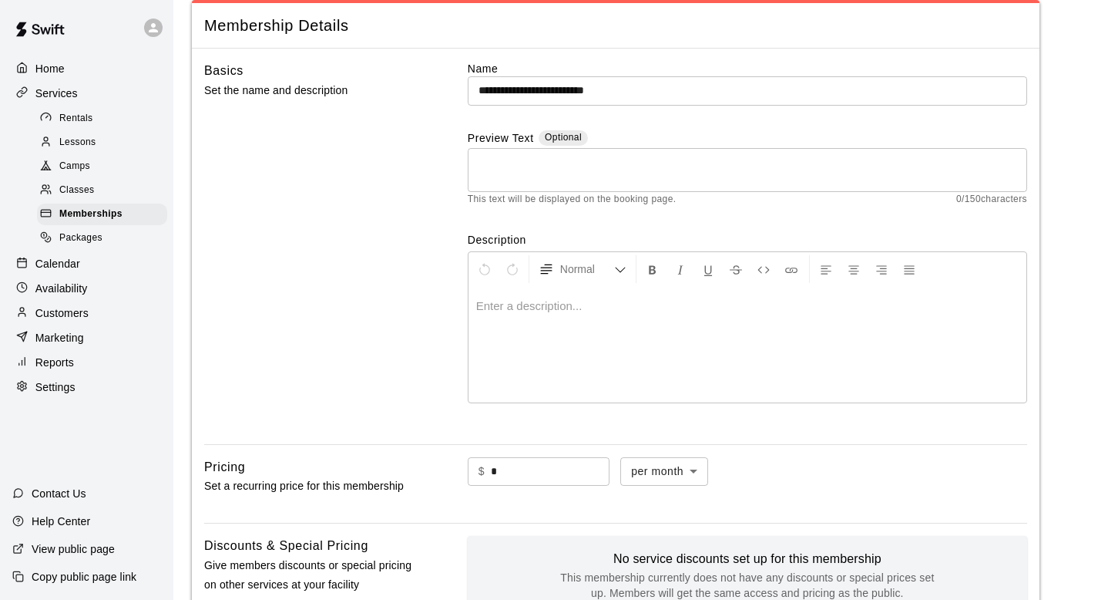
scroll to position [0, 0]
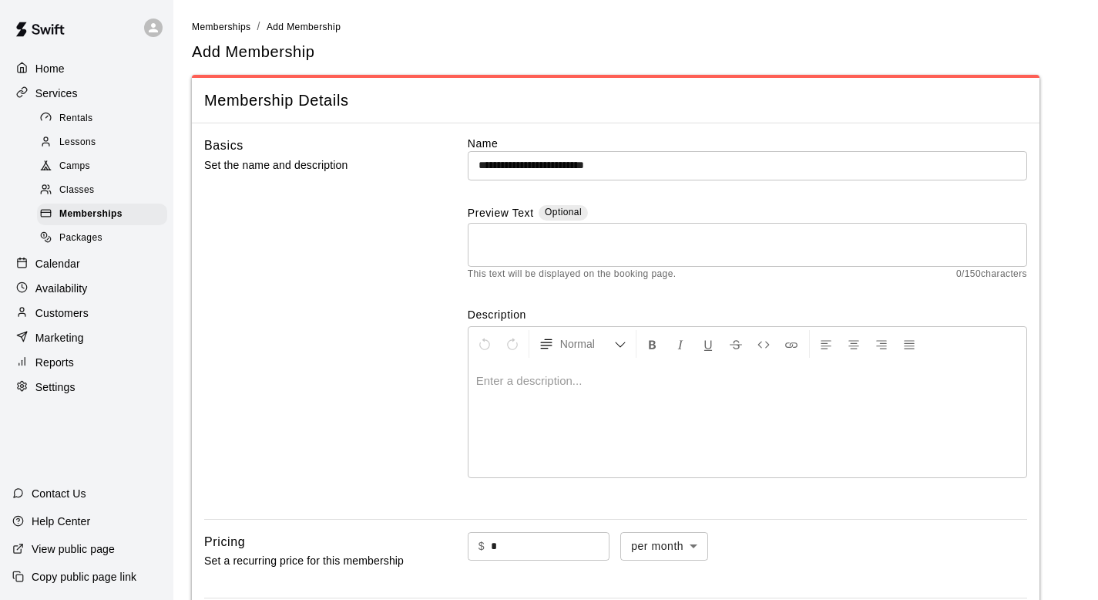
click at [351, 331] on div "Basics Set the name and description" at bounding box center [311, 321] width 214 height 371
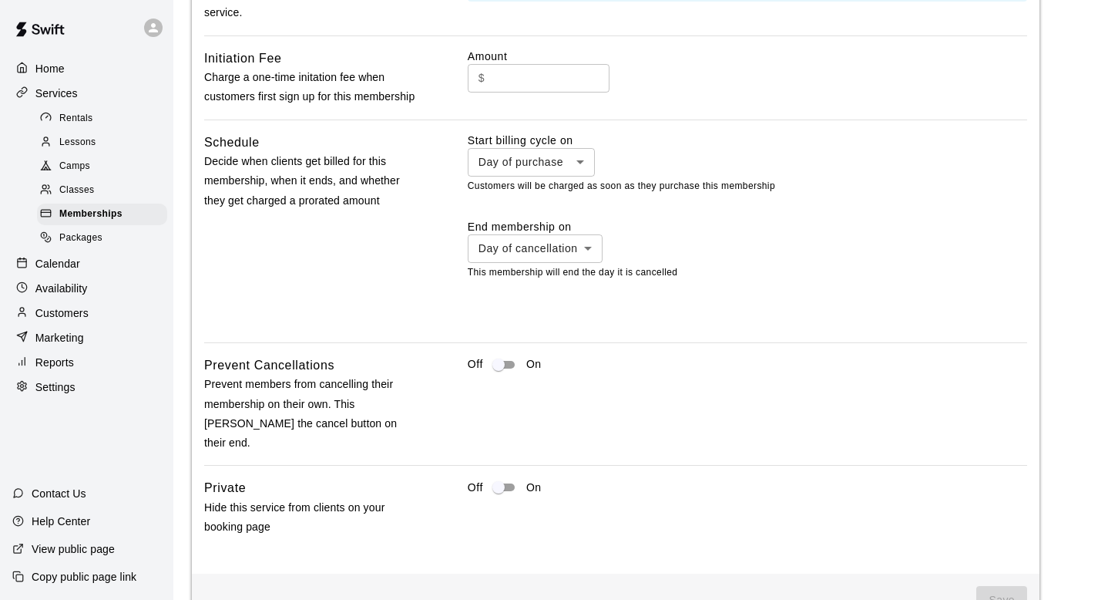
scroll to position [1124, 0]
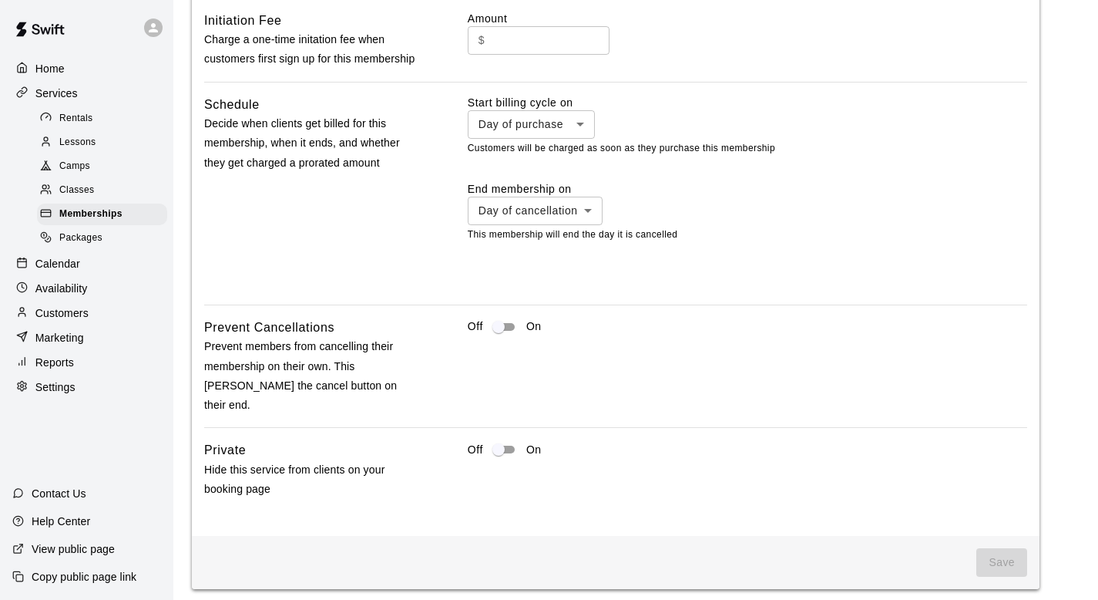
click at [1003, 548] on span "Save" at bounding box center [1001, 562] width 51 height 29
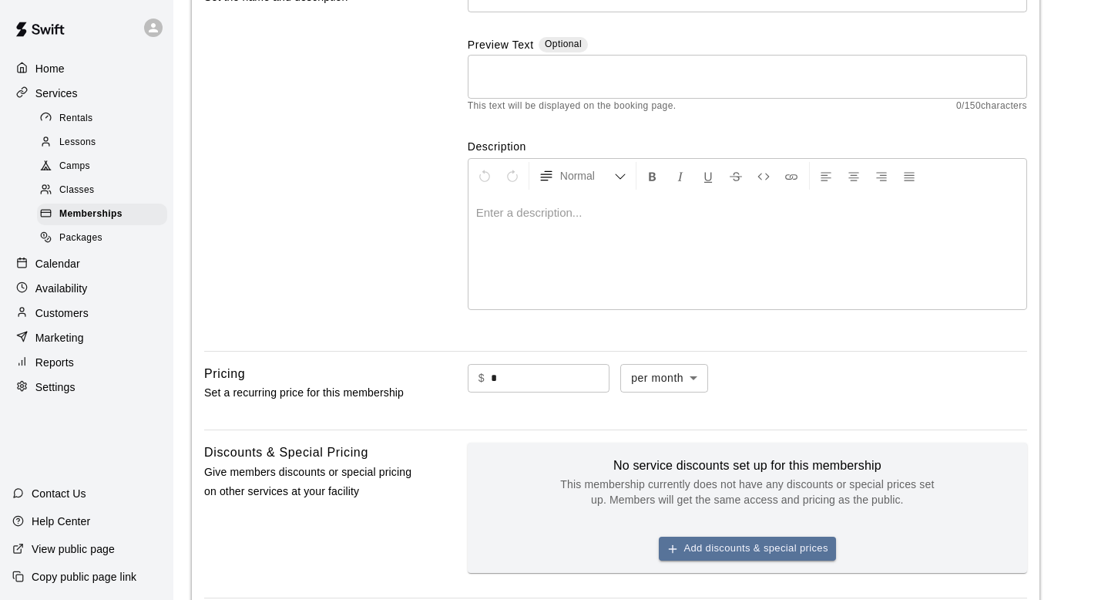
scroll to position [0, 0]
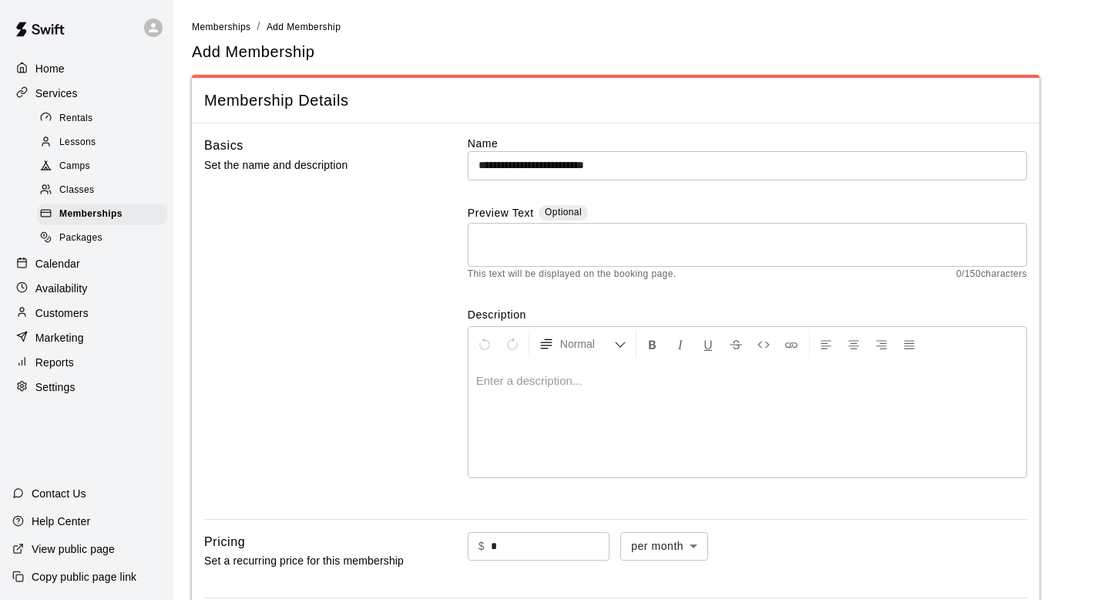
click at [541, 253] on textarea at bounding box center [748, 244] width 538 height 31
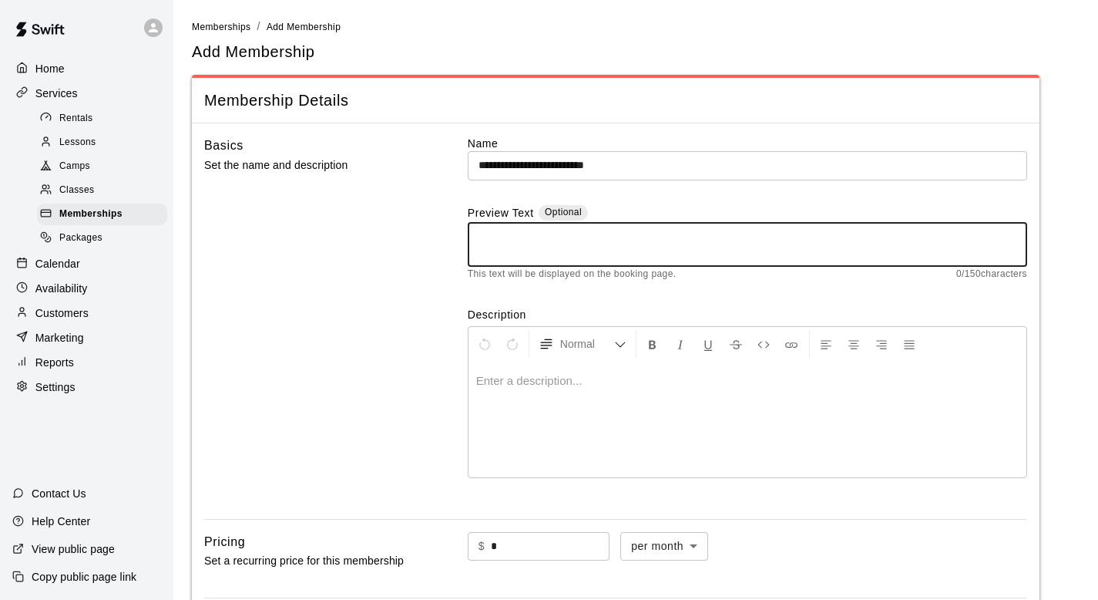
click at [672, 441] on div at bounding box center [748, 419] width 558 height 116
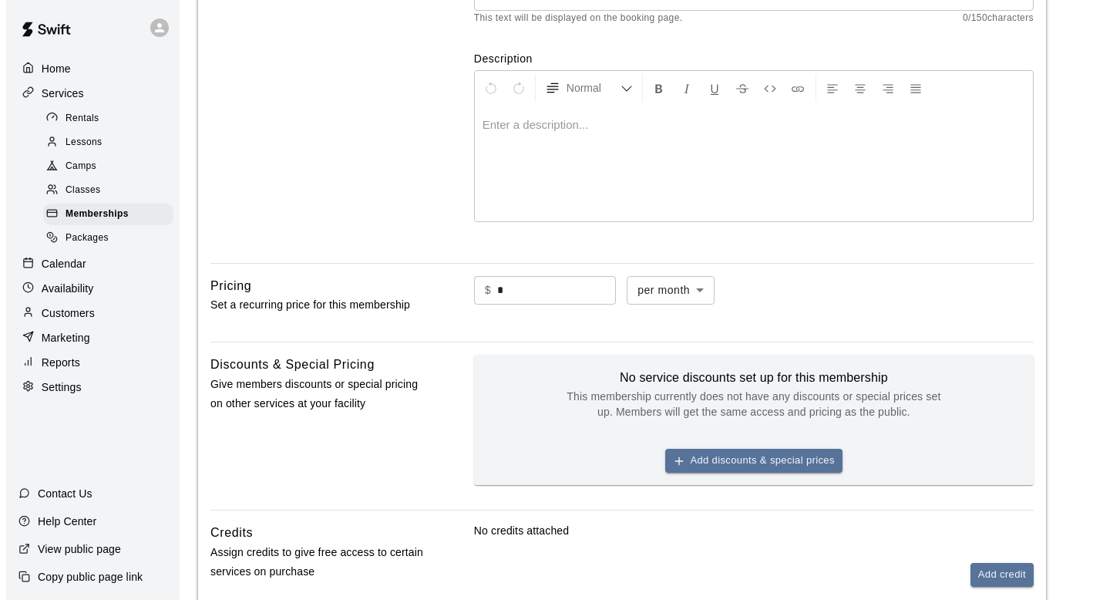
scroll to position [269, 0]
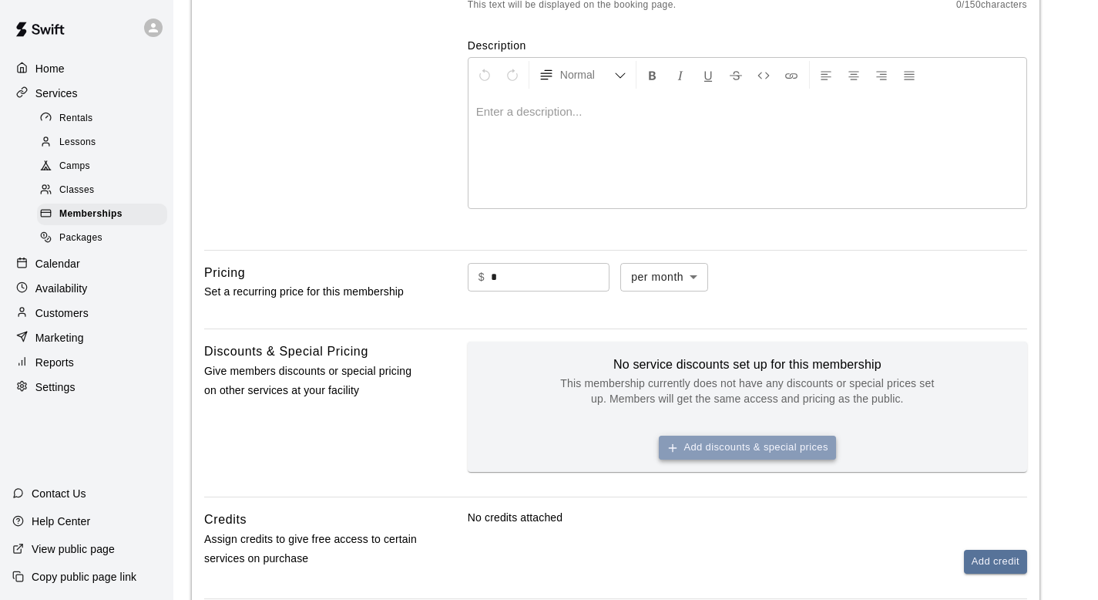
click at [707, 446] on button "Add discounts & special prices" at bounding box center [747, 447] width 177 height 24
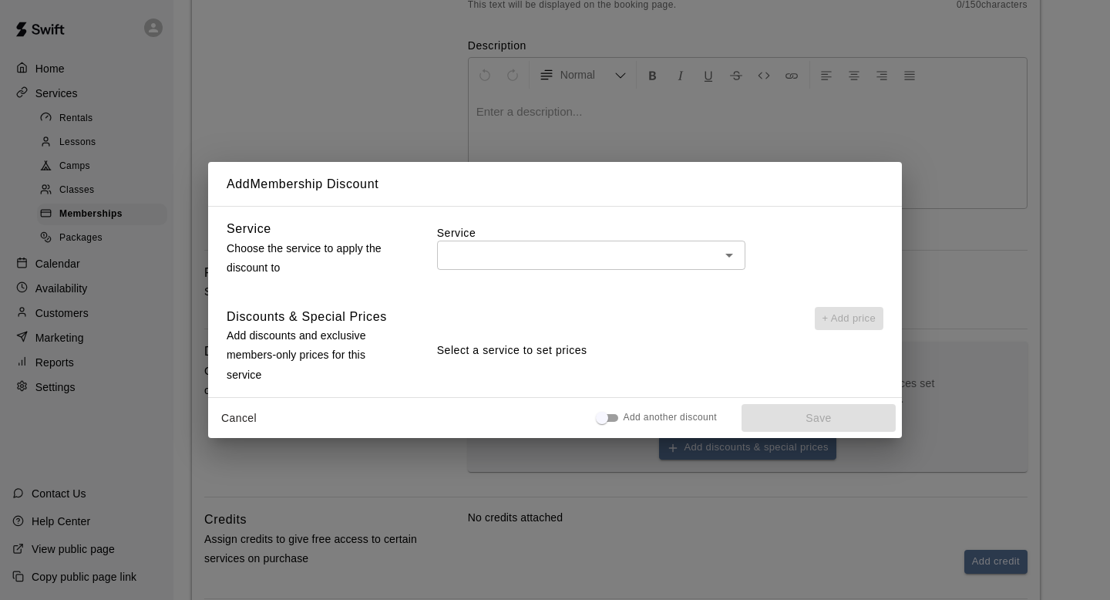
click at [511, 254] on input "text" at bounding box center [579, 254] width 274 height 19
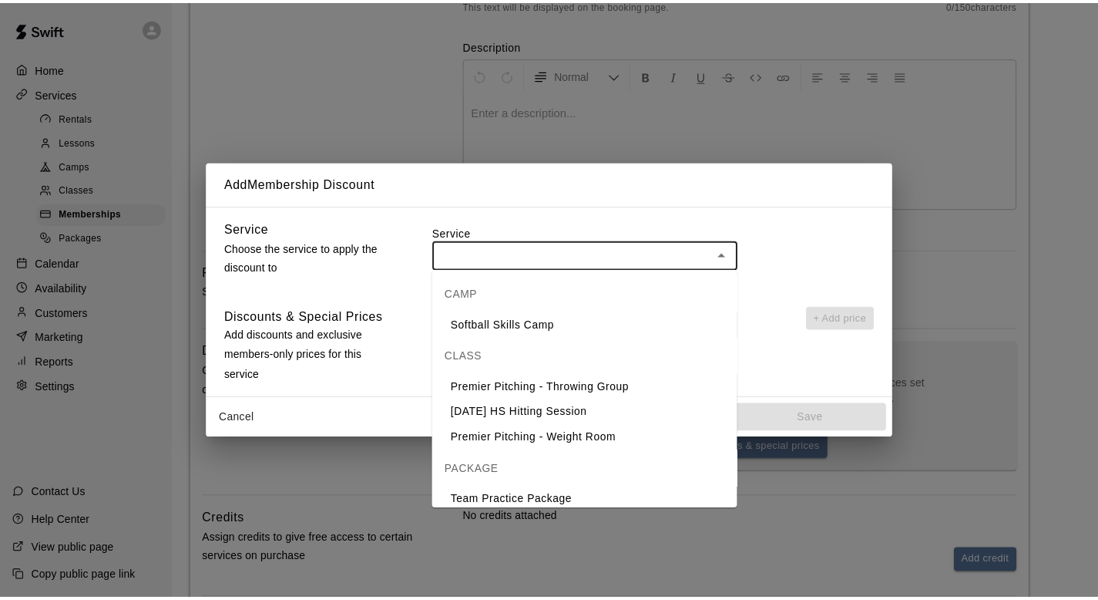
scroll to position [128, 0]
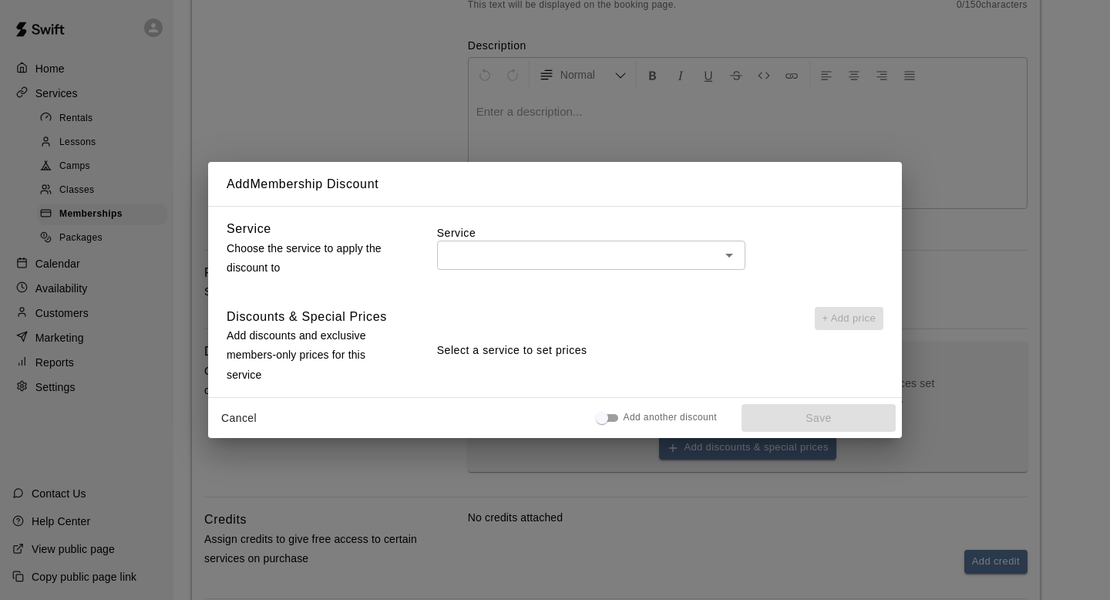
click at [362, 244] on p "Choose the service to apply the discount to" at bounding box center [312, 258] width 171 height 39
click at [240, 425] on button "Cancel" at bounding box center [238, 418] width 49 height 29
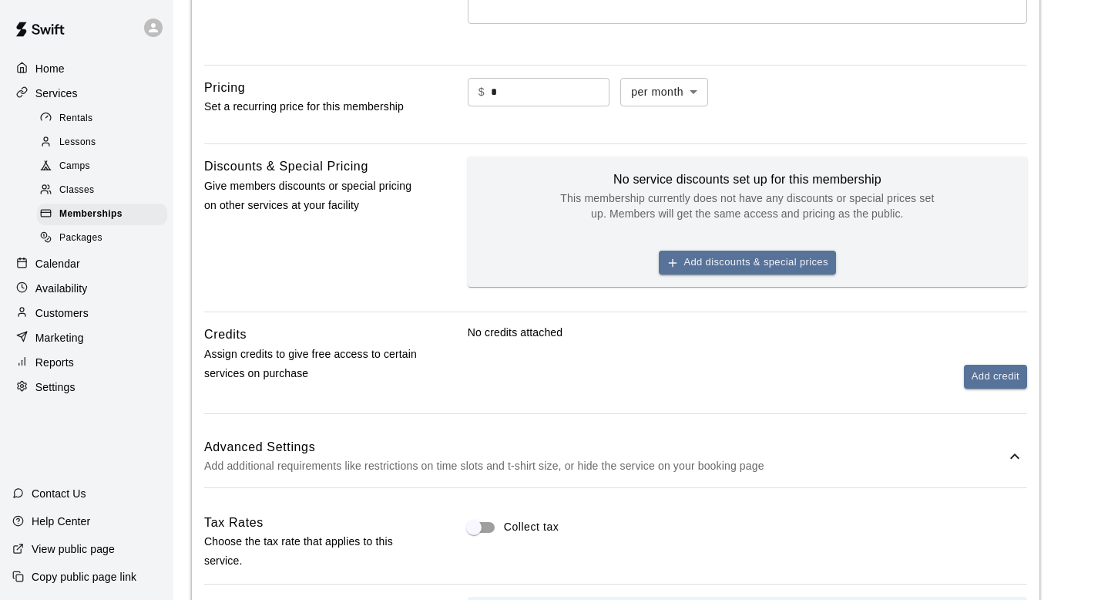
scroll to position [456, 0]
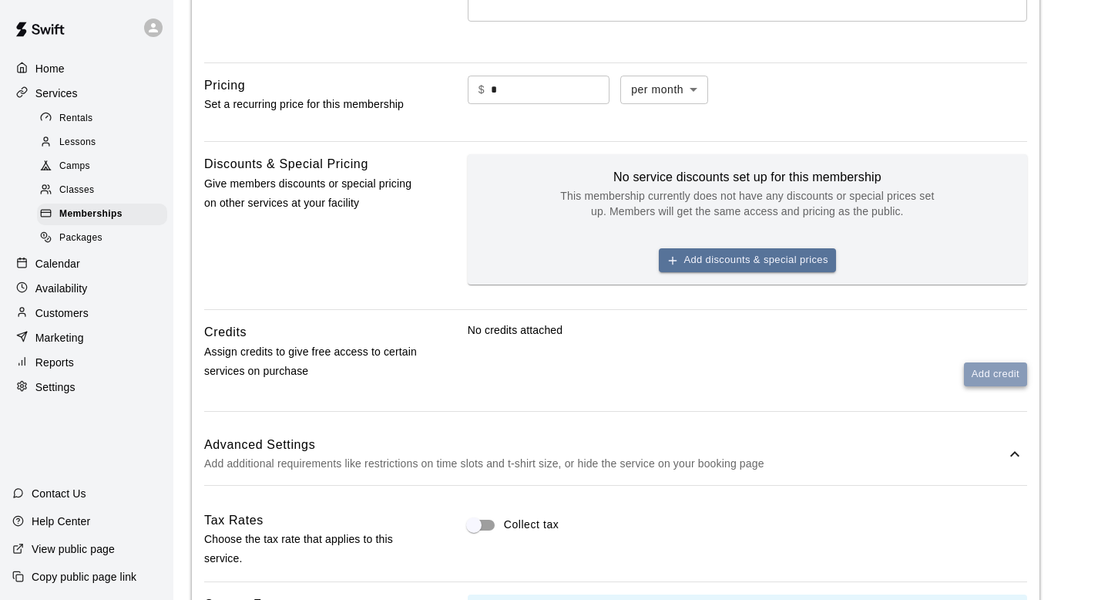
click at [1010, 369] on button "Add credit" at bounding box center [995, 374] width 63 height 24
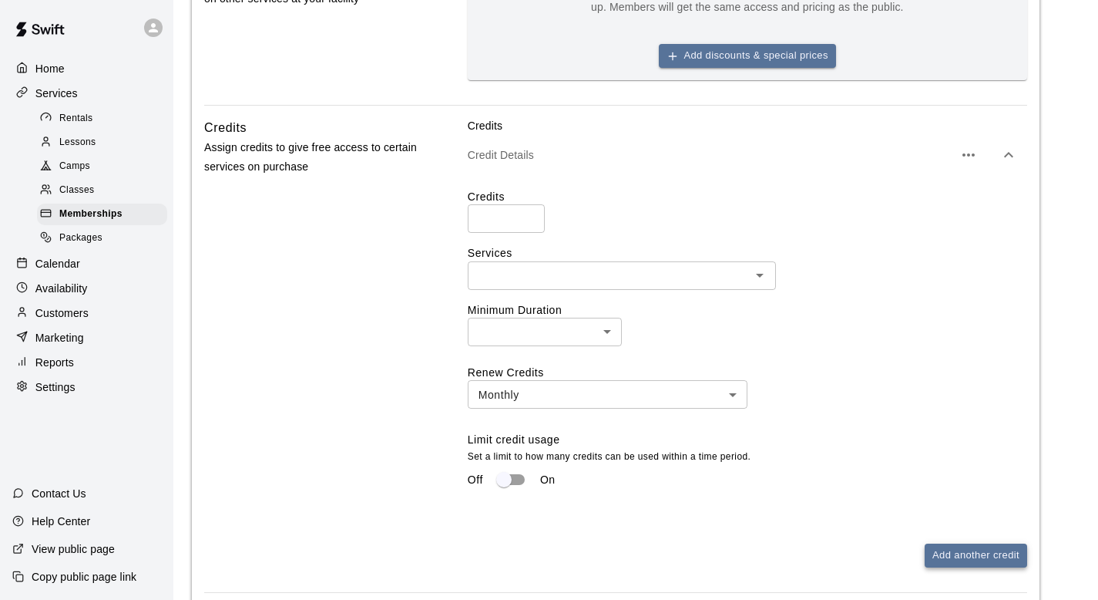
scroll to position [621, 0]
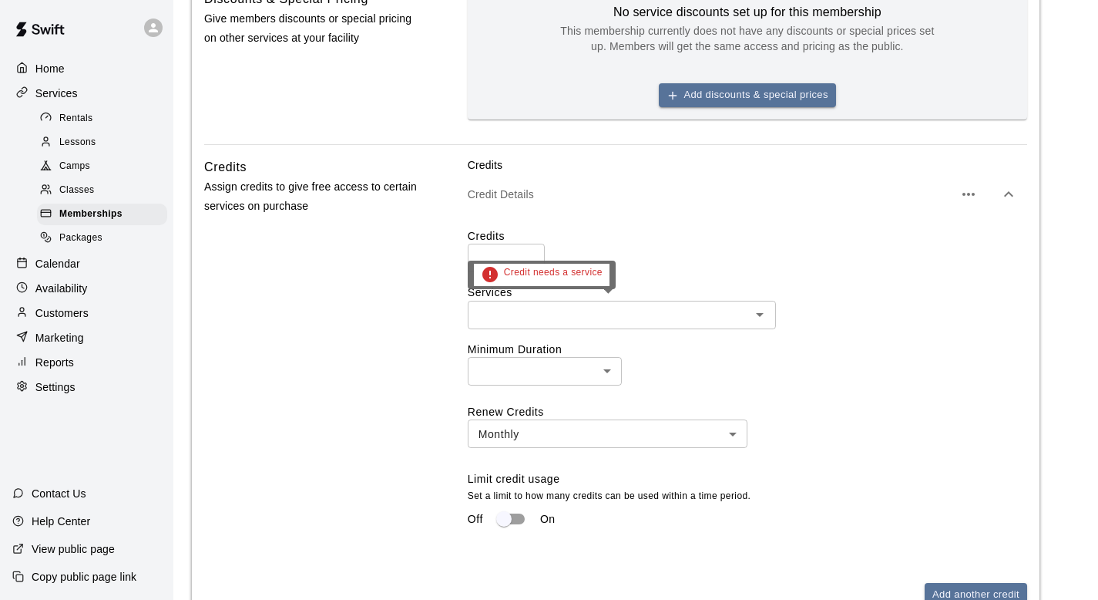
click at [644, 316] on input "text" at bounding box center [609, 314] width 274 height 19
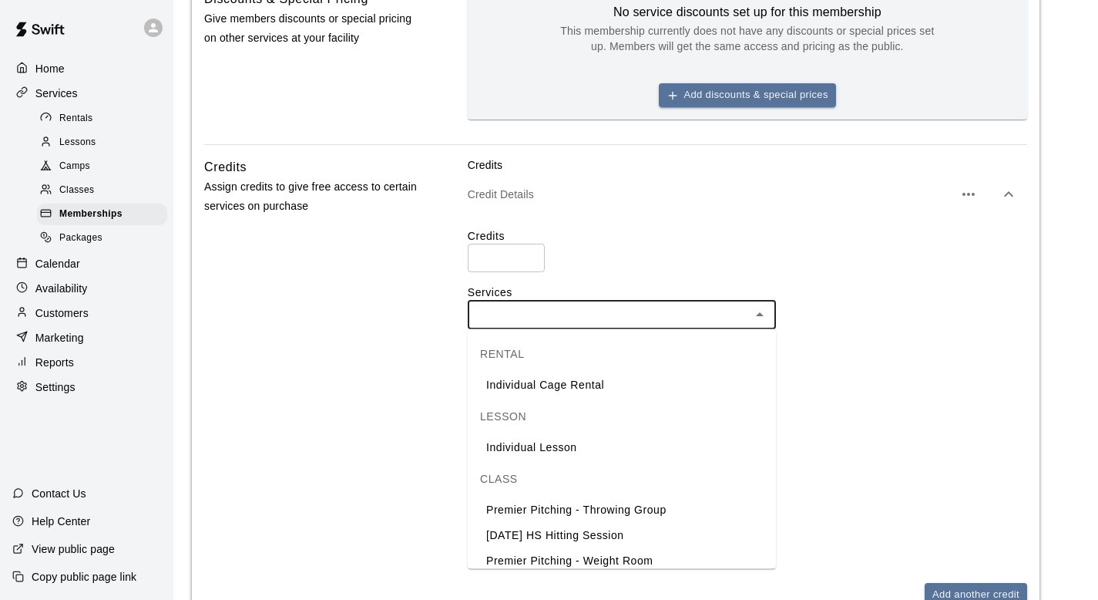
click at [690, 267] on div "Credits ​" at bounding box center [747, 250] width 559 height 44
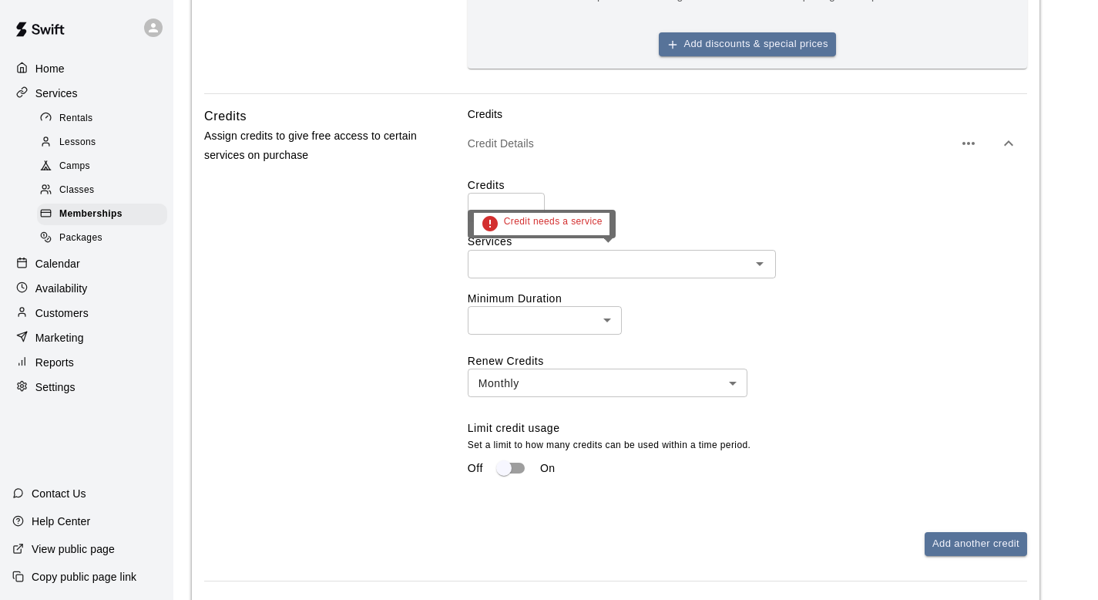
scroll to position [788, 0]
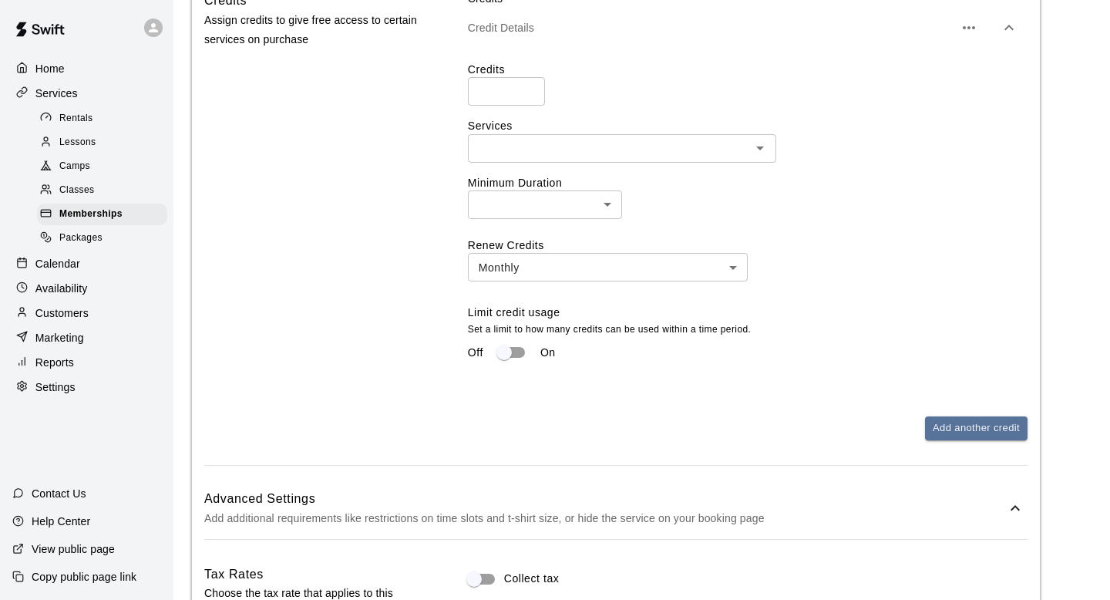
click at [676, 274] on body "**********" at bounding box center [555, 276] width 1110 height 2128
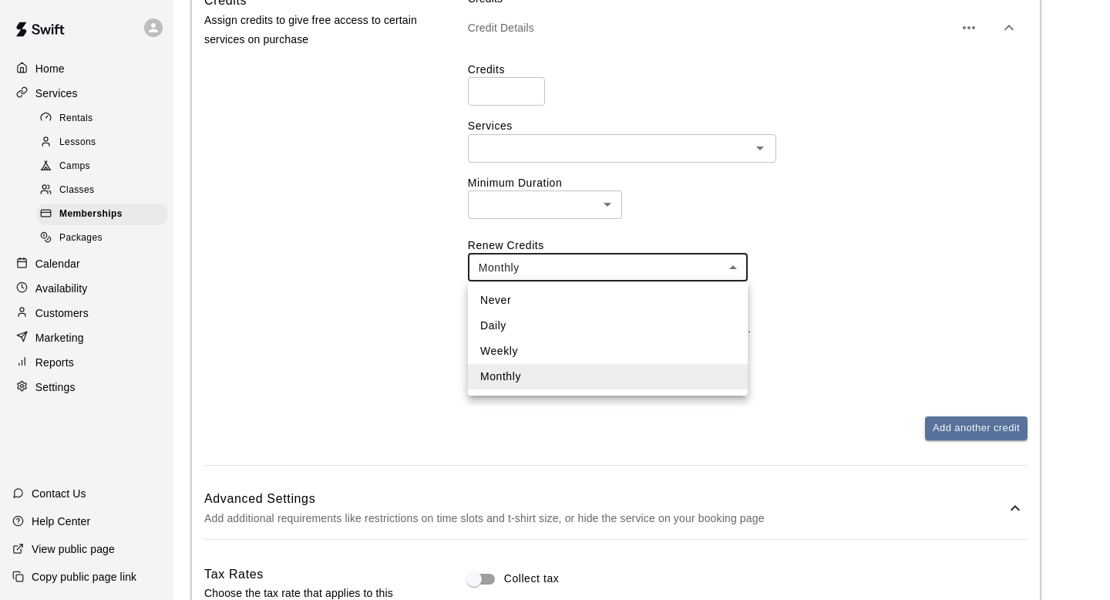
click at [676, 274] on div at bounding box center [555, 300] width 1110 height 600
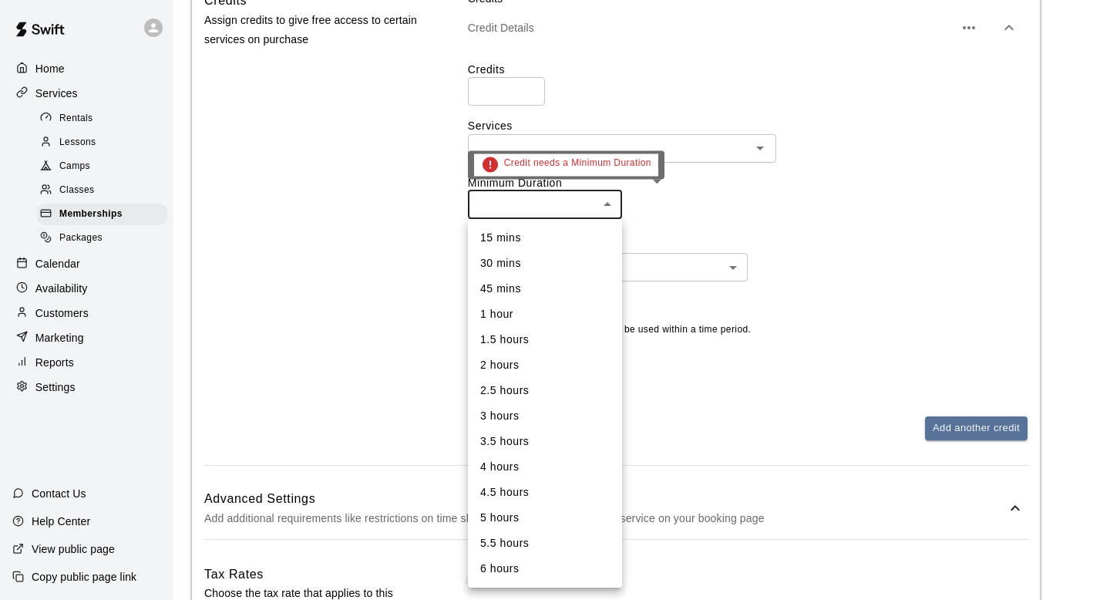
click at [562, 214] on body "**********" at bounding box center [555, 276] width 1110 height 2128
click at [558, 214] on div at bounding box center [555, 300] width 1110 height 600
click at [578, 205] on body "**********" at bounding box center [555, 276] width 1110 height 2128
click at [812, 224] on div at bounding box center [555, 300] width 1110 height 600
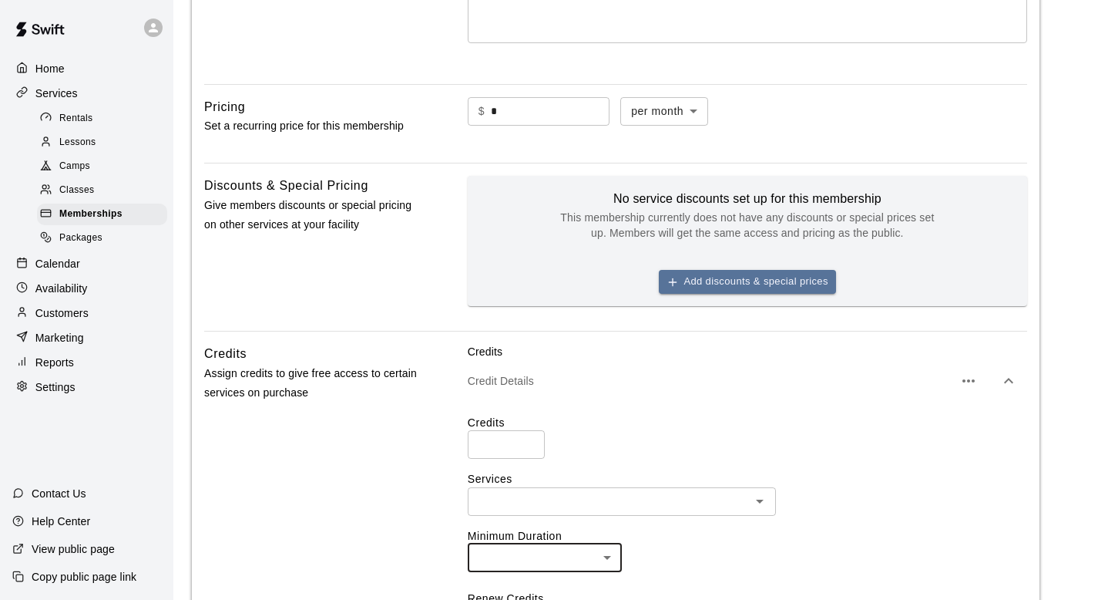
scroll to position [508, 0]
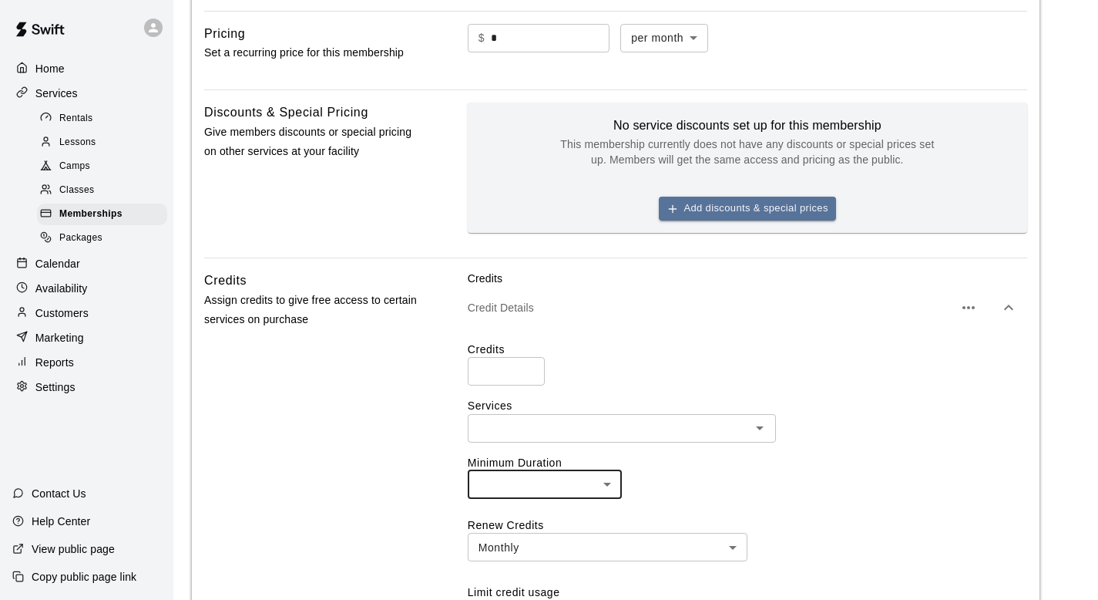
click at [1008, 309] on icon "button" at bounding box center [1008, 307] width 18 height 18
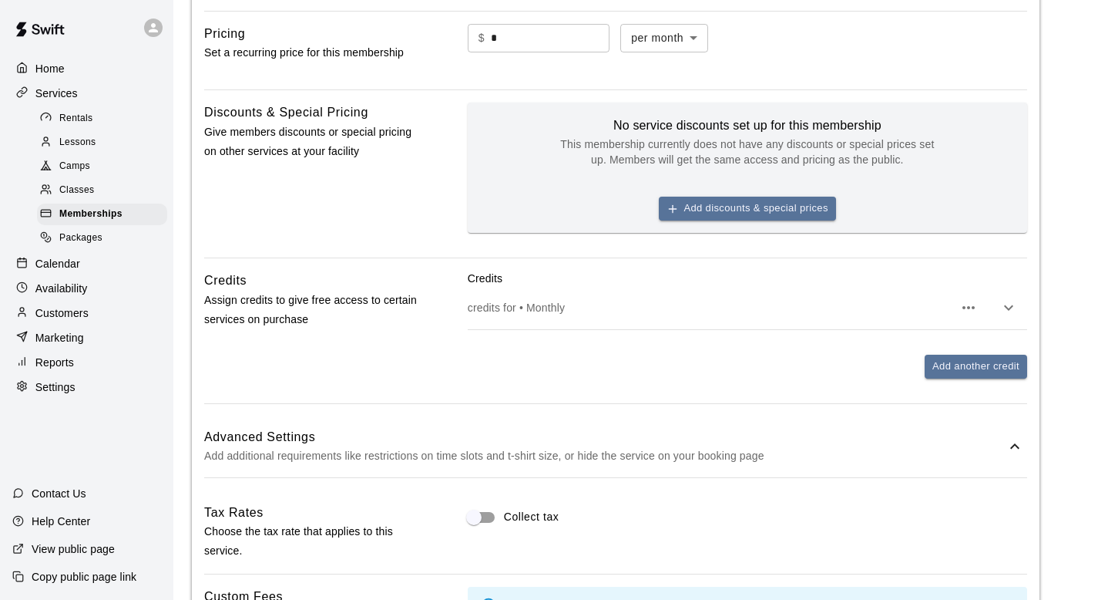
click at [967, 302] on icon "button" at bounding box center [968, 307] width 18 height 18
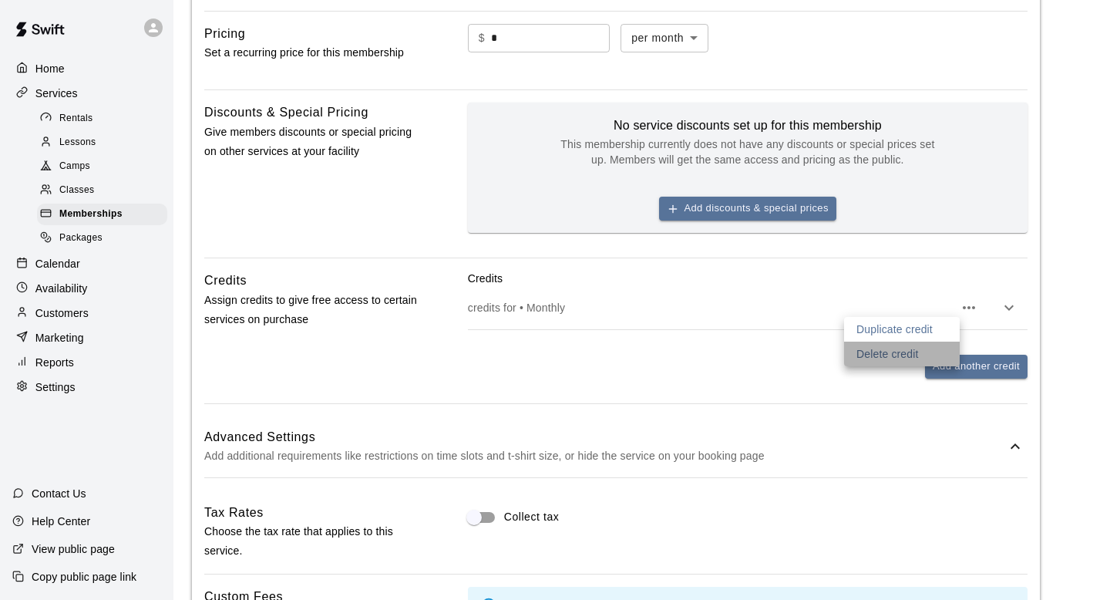
click at [916, 351] on p "Delete credit" at bounding box center [887, 353] width 62 height 15
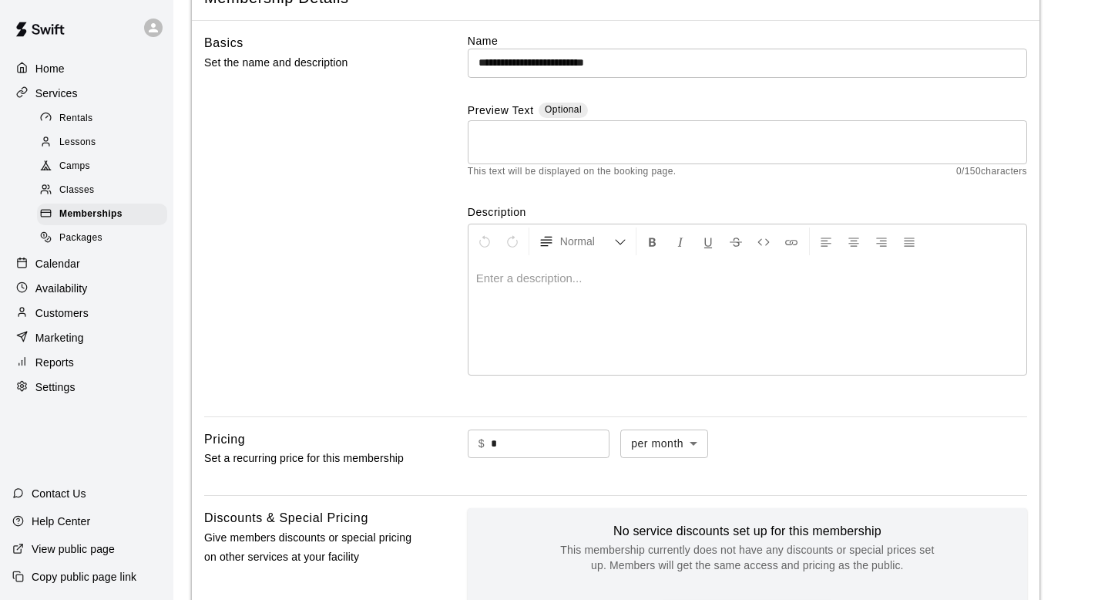
scroll to position [103, 0]
click at [496, 282] on p at bounding box center [747, 277] width 543 height 15
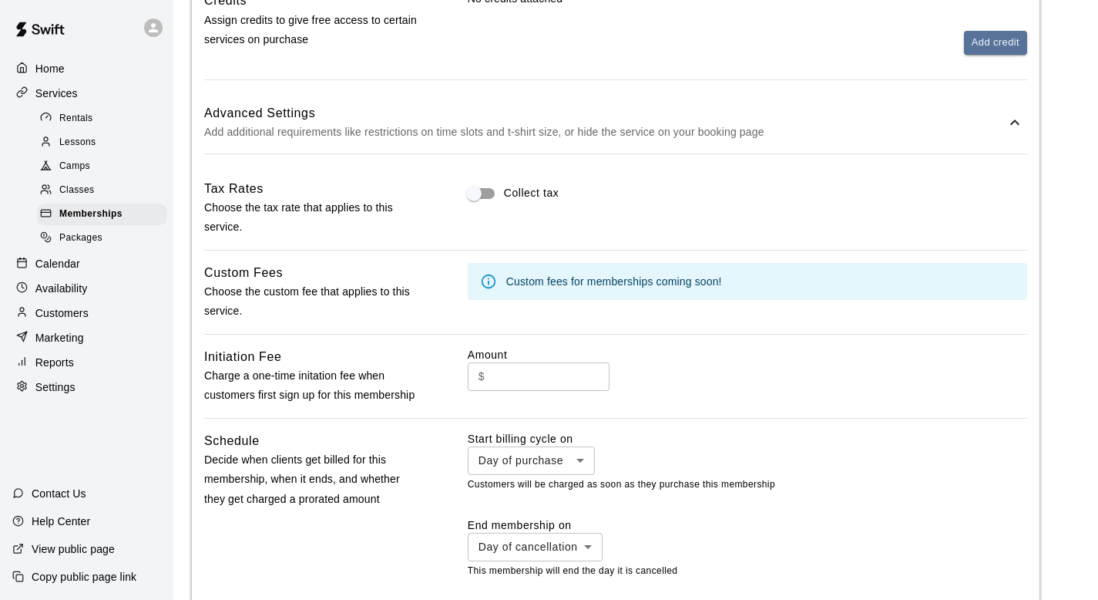
scroll to position [0, 0]
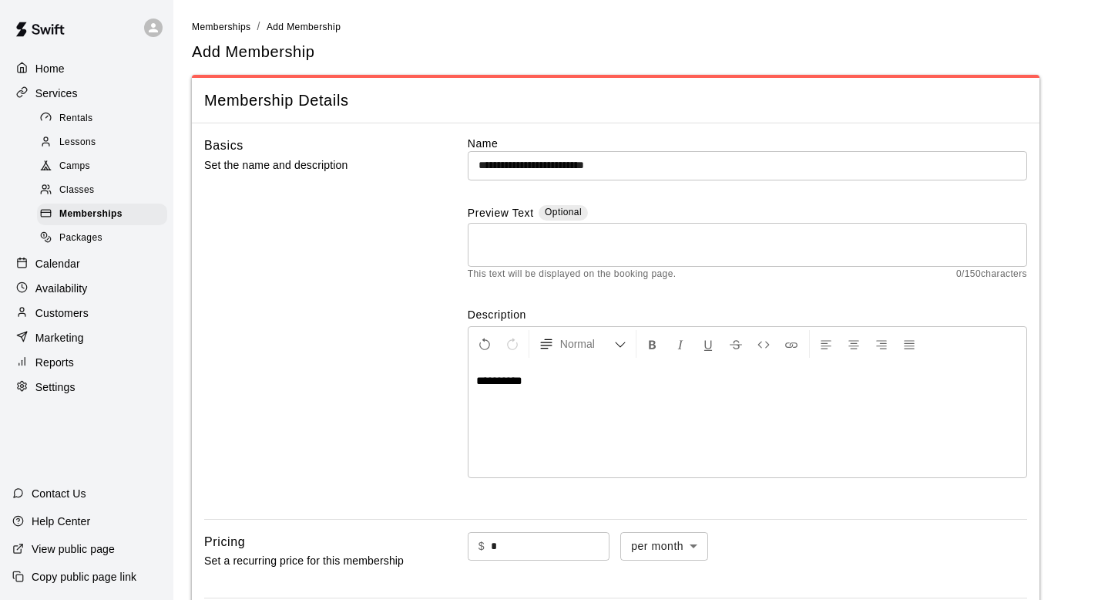
click at [385, 400] on div "Basics Set the name and description" at bounding box center [311, 321] width 214 height 371
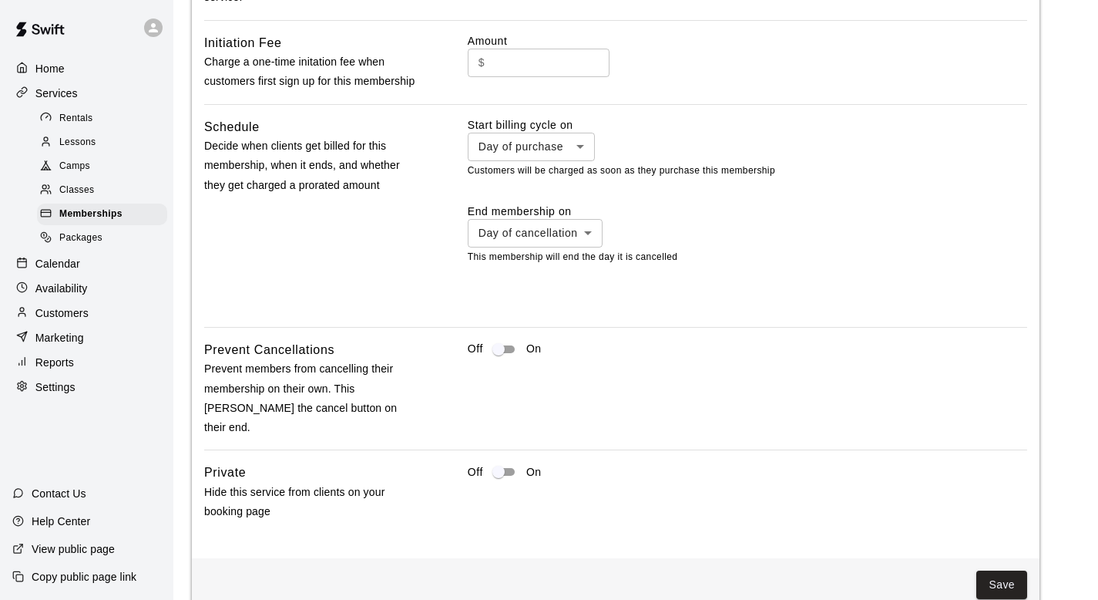
scroll to position [1124, 0]
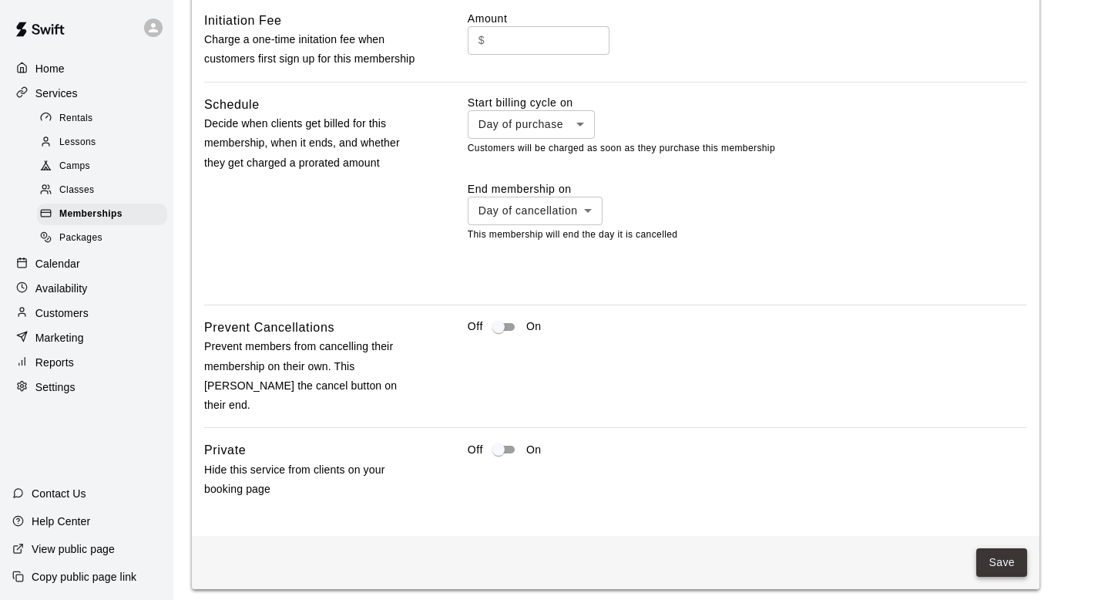
click at [986, 548] on button "Save" at bounding box center [1001, 562] width 51 height 29
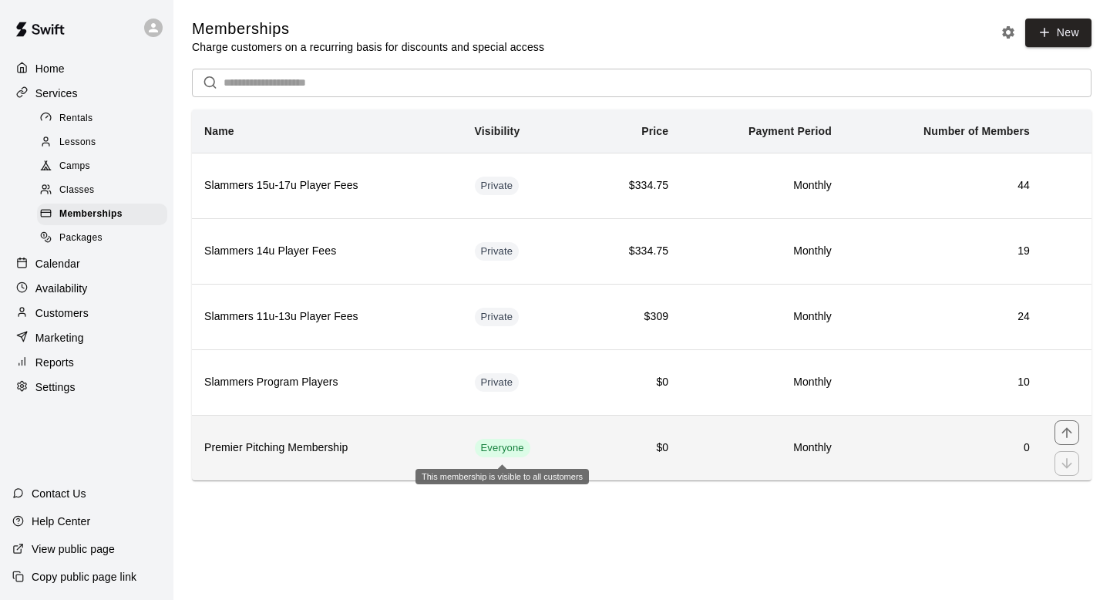
click at [503, 454] on span "Everyone" at bounding box center [502, 448] width 55 height 15
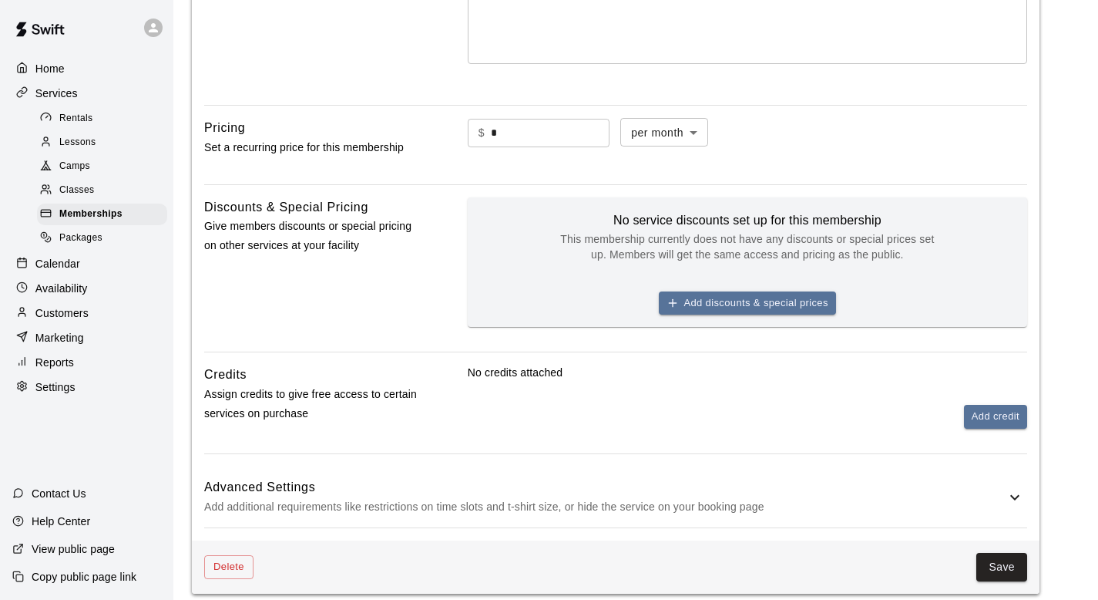
scroll to position [522, 0]
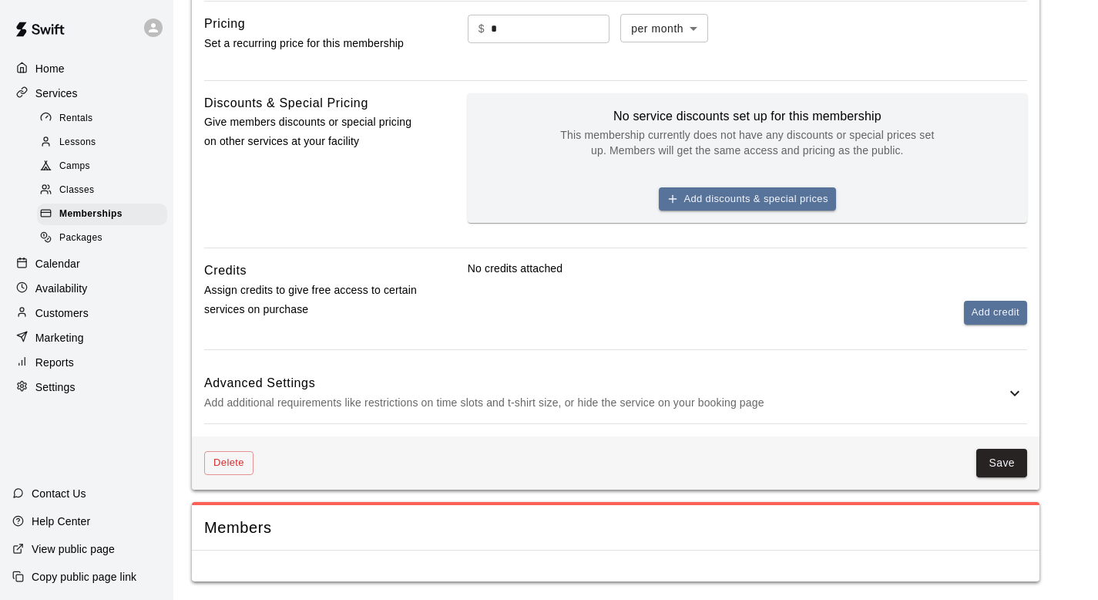
click at [1008, 388] on icon at bounding box center [1015, 393] width 18 height 18
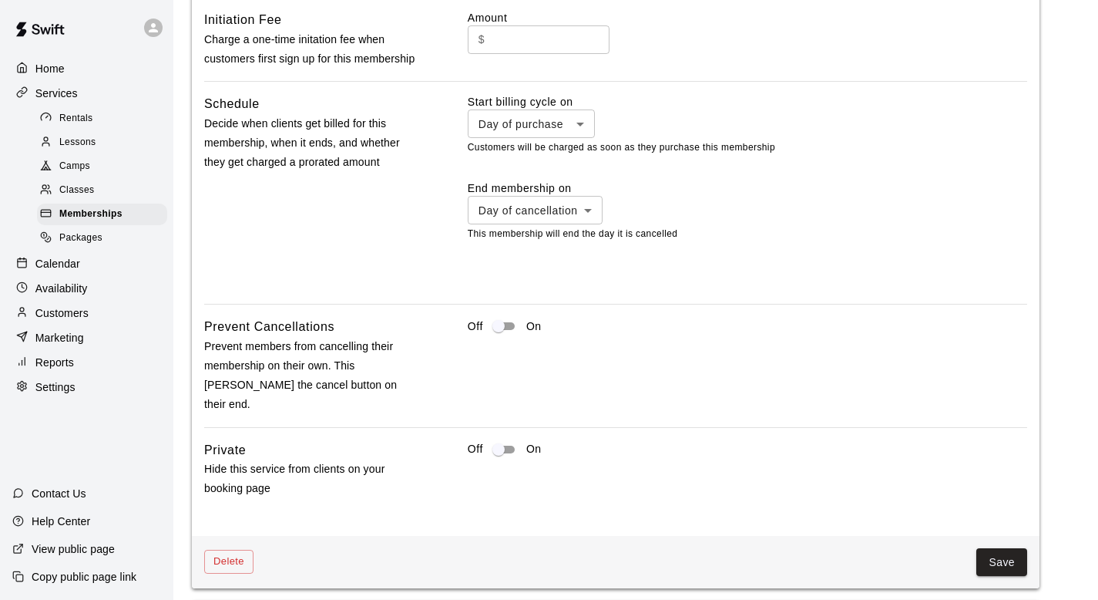
scroll to position [1208, 0]
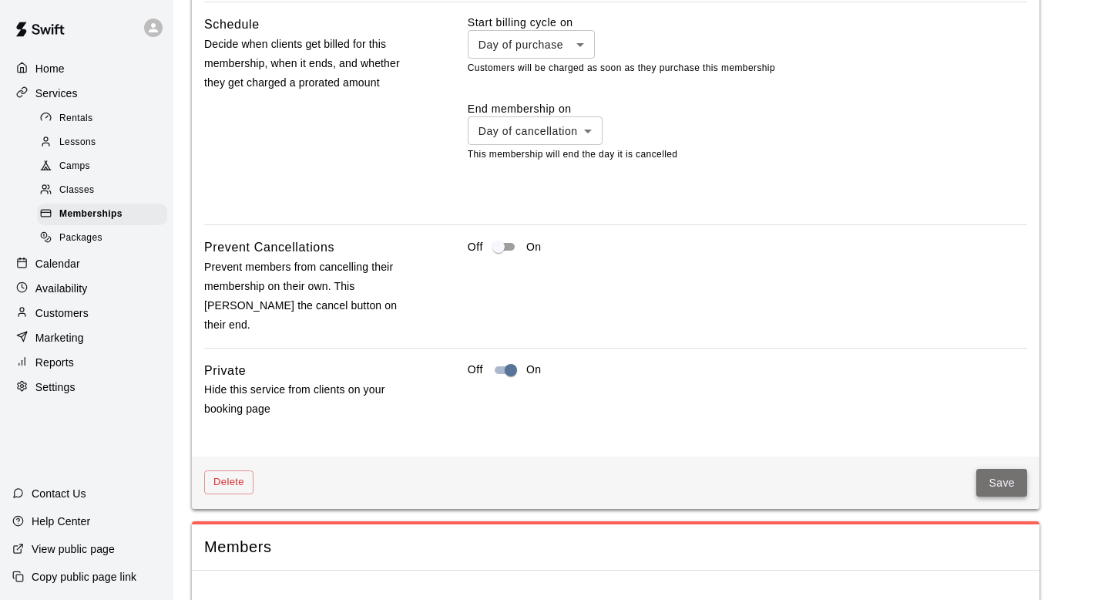
click at [1008, 469] on button "Save" at bounding box center [1001, 483] width 51 height 29
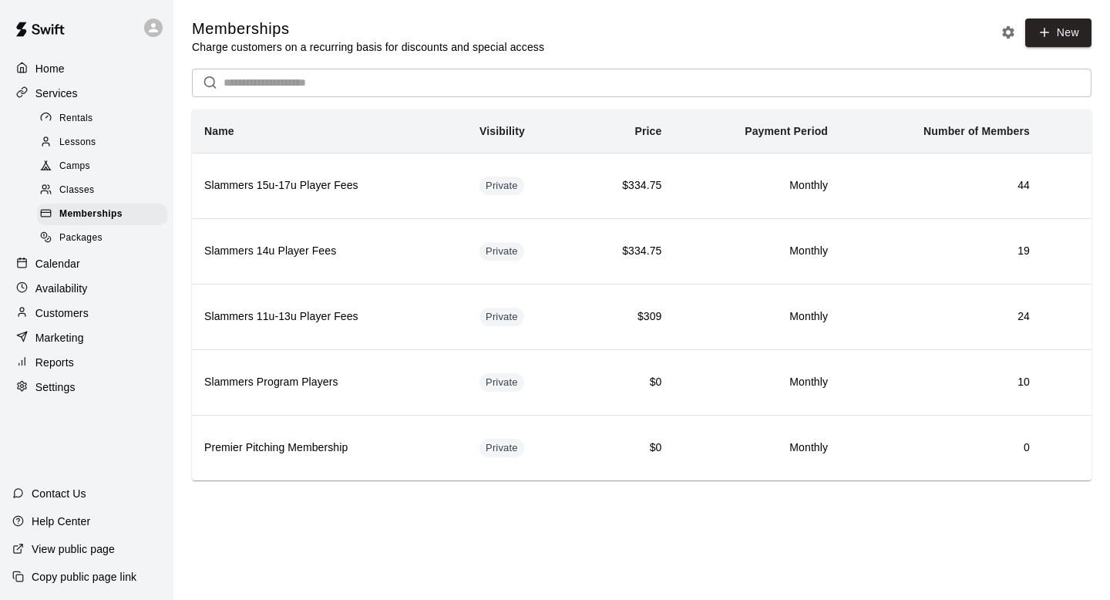
click at [59, 94] on p "Services" at bounding box center [56, 93] width 42 height 15
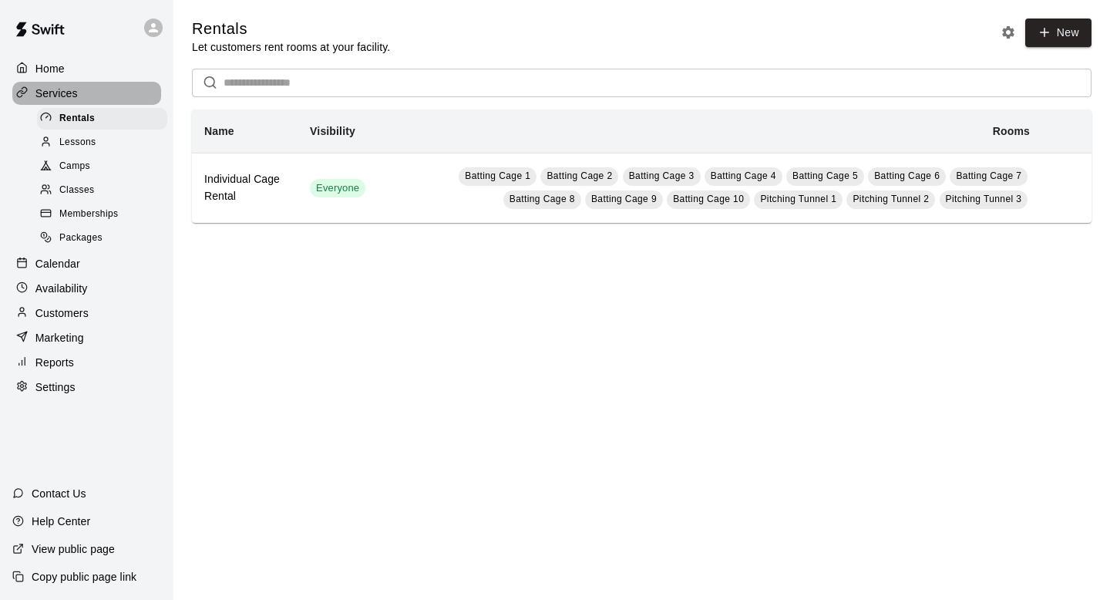
click at [49, 82] on div "Services" at bounding box center [86, 93] width 149 height 23
click at [49, 69] on p "Home" at bounding box center [49, 68] width 29 height 15
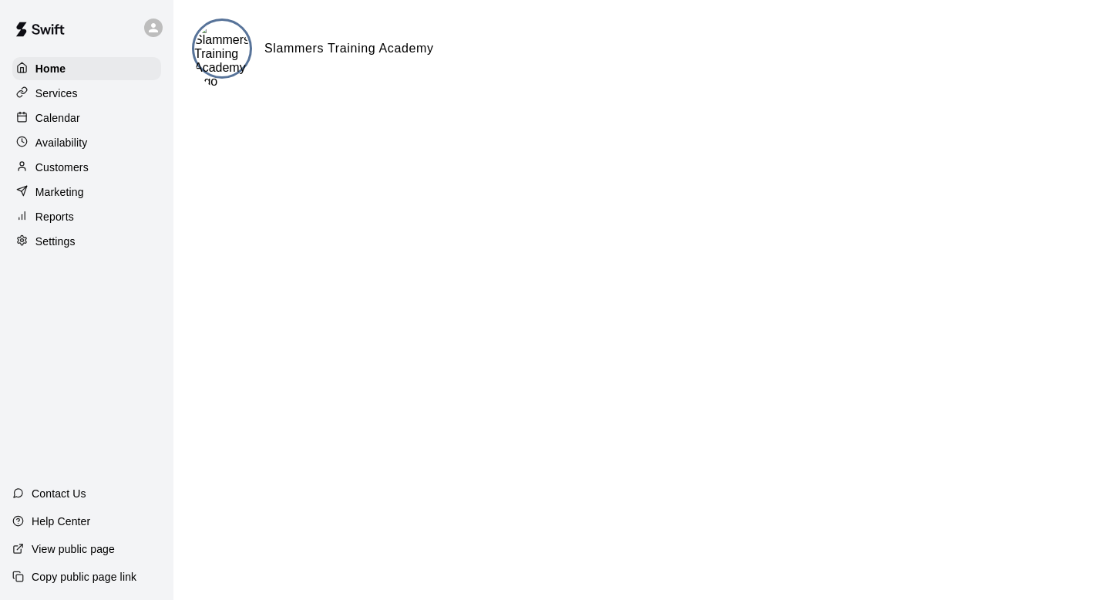
click at [55, 161] on p "Customers" at bounding box center [61, 167] width 53 height 15
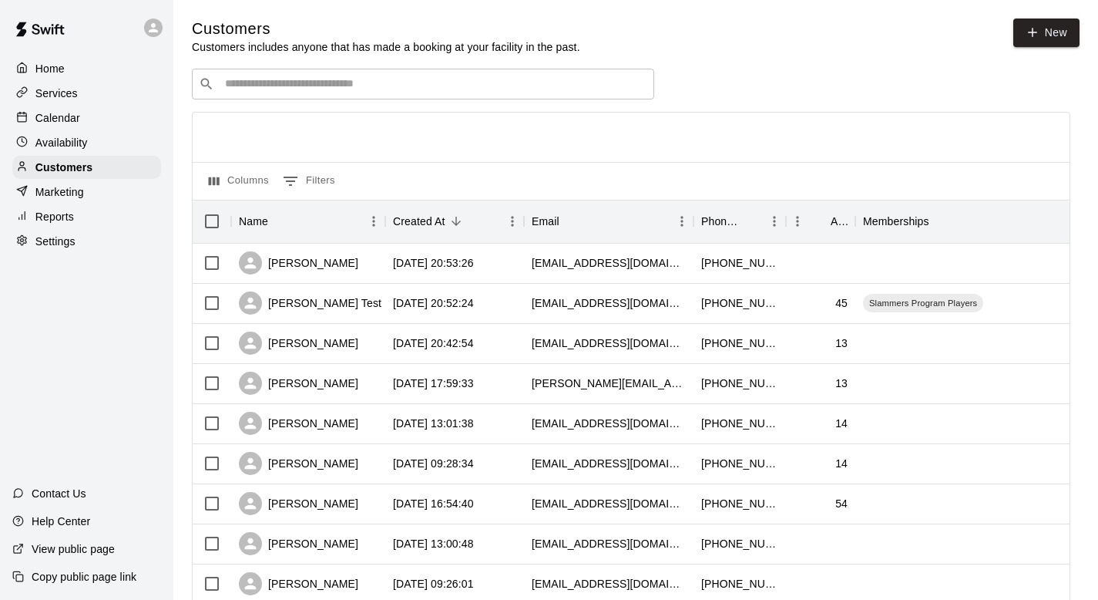
click at [292, 85] on input "Search customers by name or email" at bounding box center [433, 83] width 427 height 15
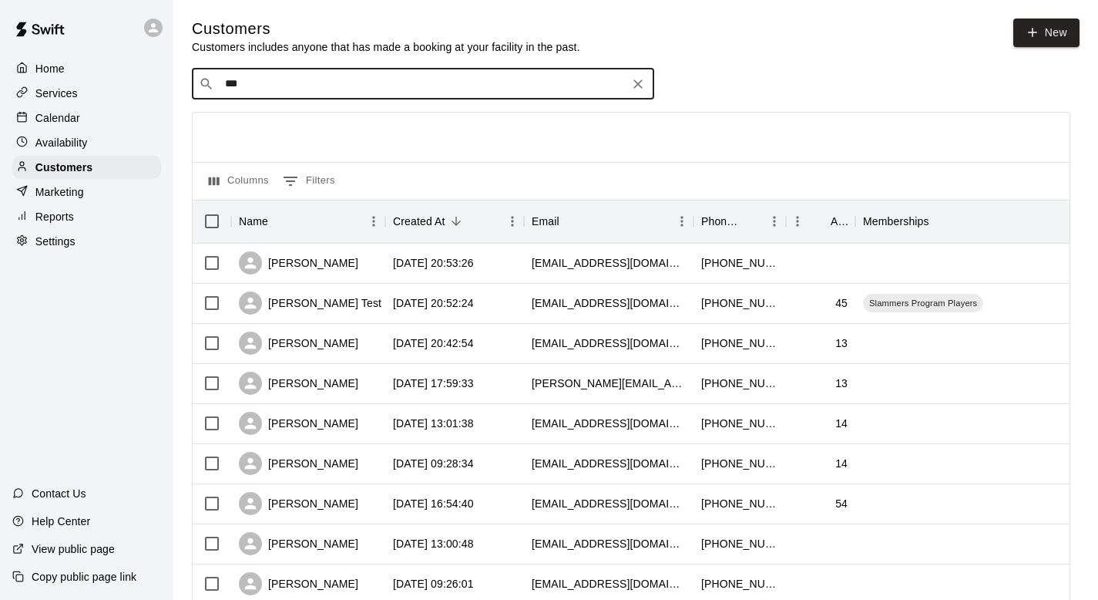
type input "****"
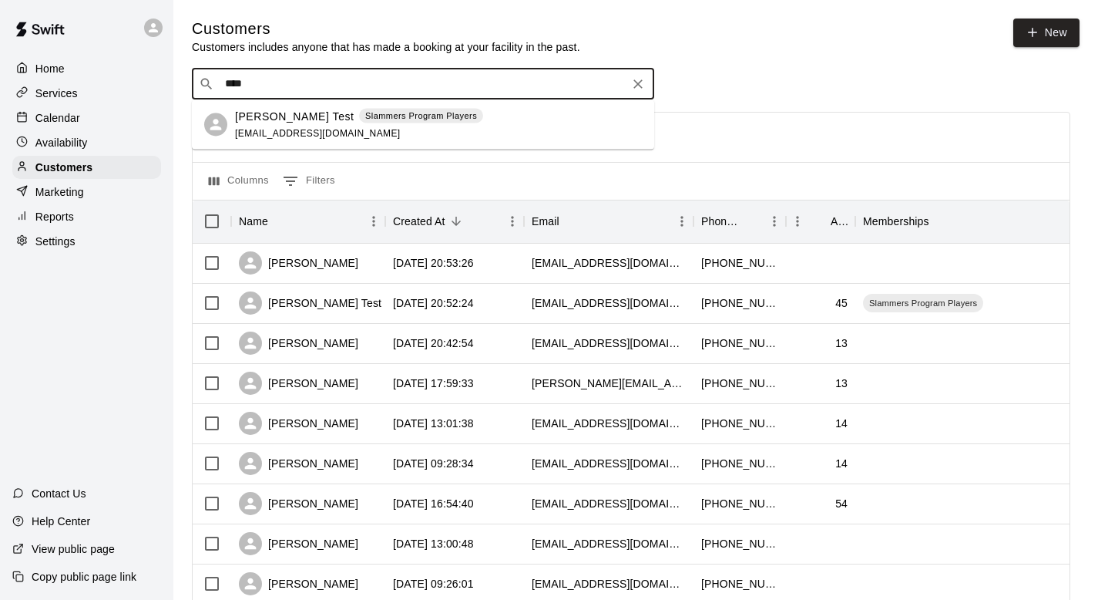
click at [365, 116] on p "Slammers Program Players" at bounding box center [421, 115] width 112 height 13
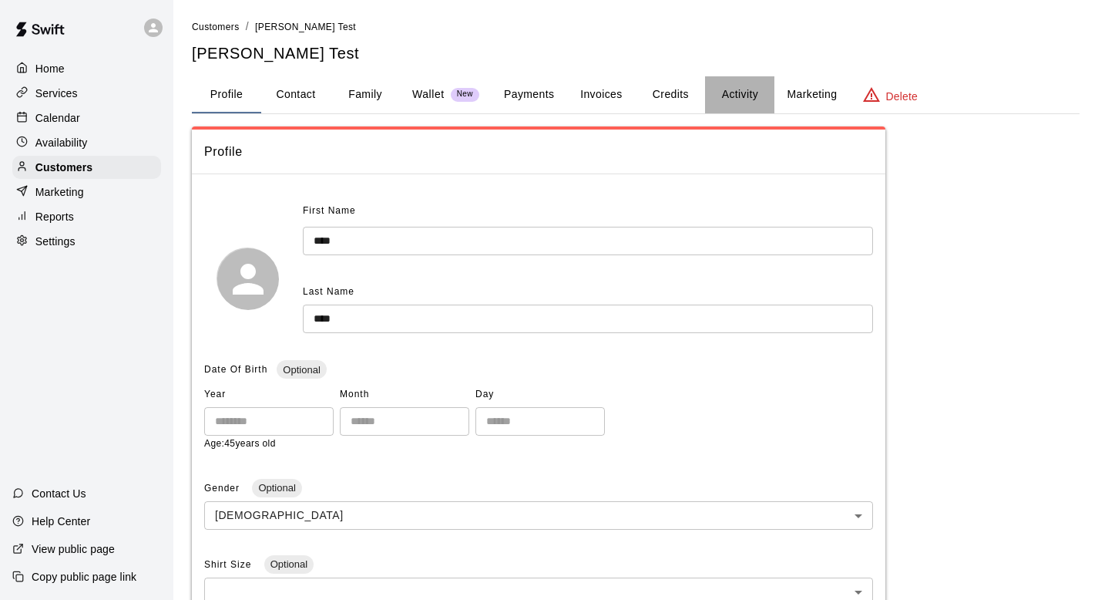
click at [748, 102] on button "Activity" at bounding box center [739, 94] width 69 height 37
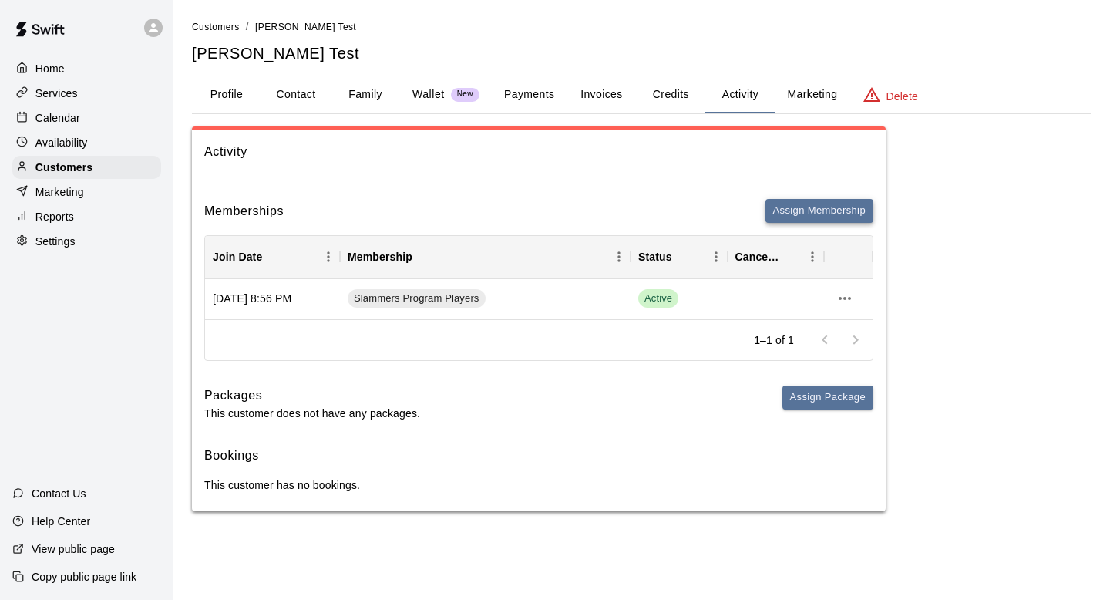
click at [815, 205] on button "Assign Membership" at bounding box center [819, 211] width 108 height 24
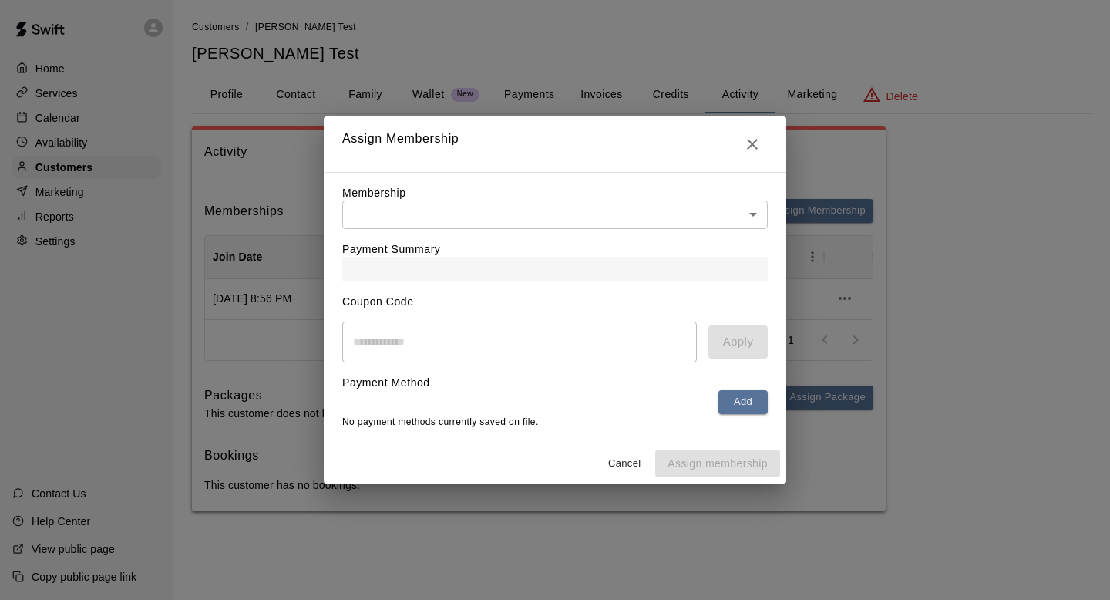
click at [430, 190] on div "Membership ​ ​" at bounding box center [554, 207] width 425 height 44
click at [429, 197] on div "Membership ​ ​" at bounding box center [554, 207] width 425 height 44
click at [425, 211] on body "Home Services Calendar Availability Customers Marketing Reports Settings Contac…" at bounding box center [555, 271] width 1110 height 542
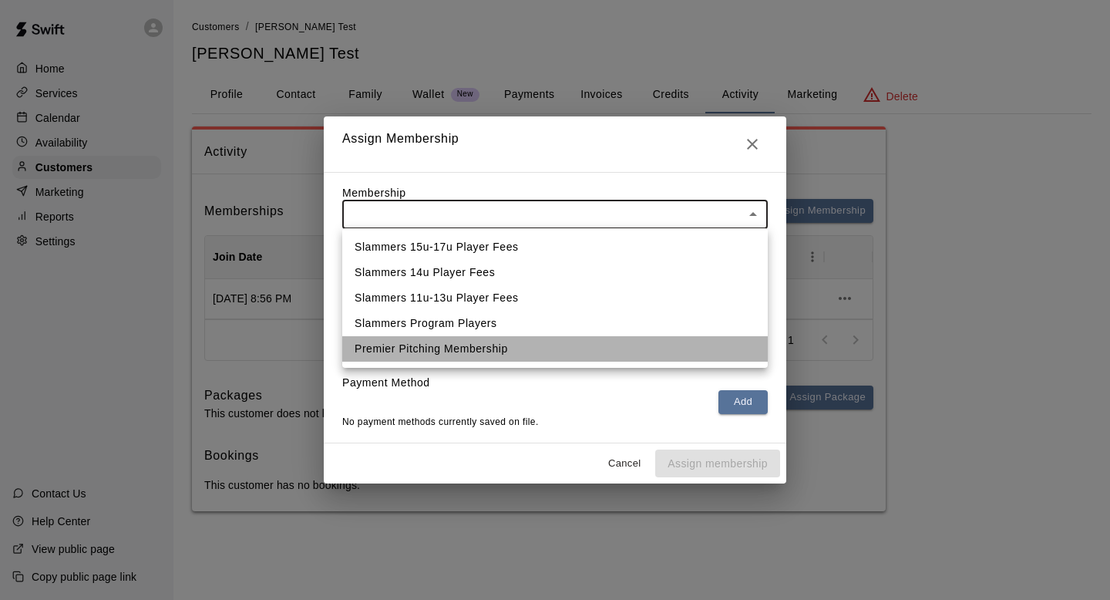
click at [434, 350] on li "Premier Pitching Membership" at bounding box center [554, 348] width 425 height 25
type input "**********"
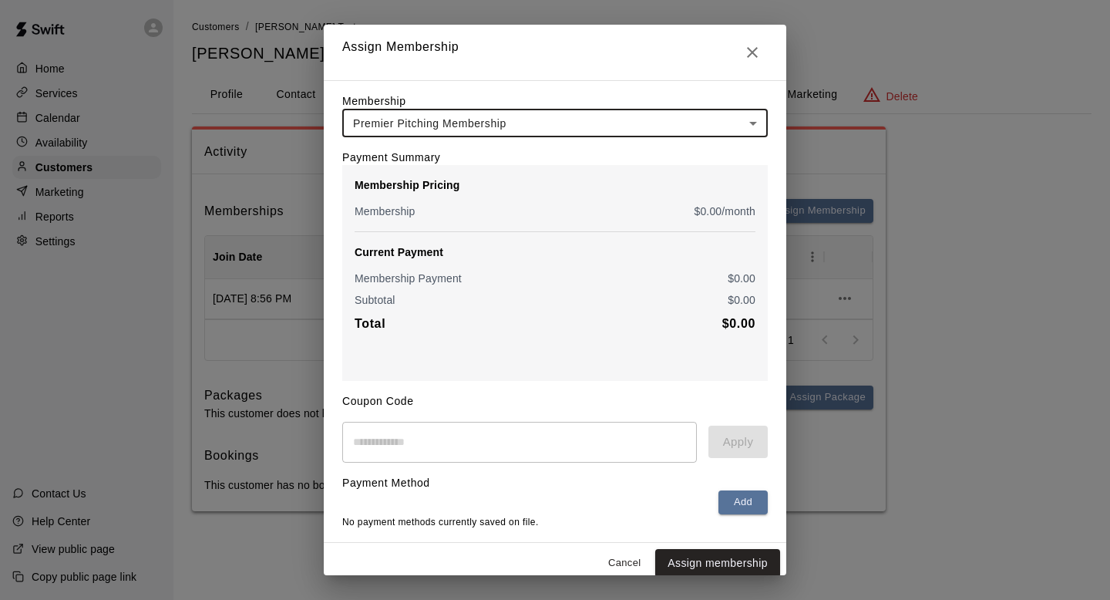
click at [718, 543] on div "**********" at bounding box center [555, 311] width 462 height 462
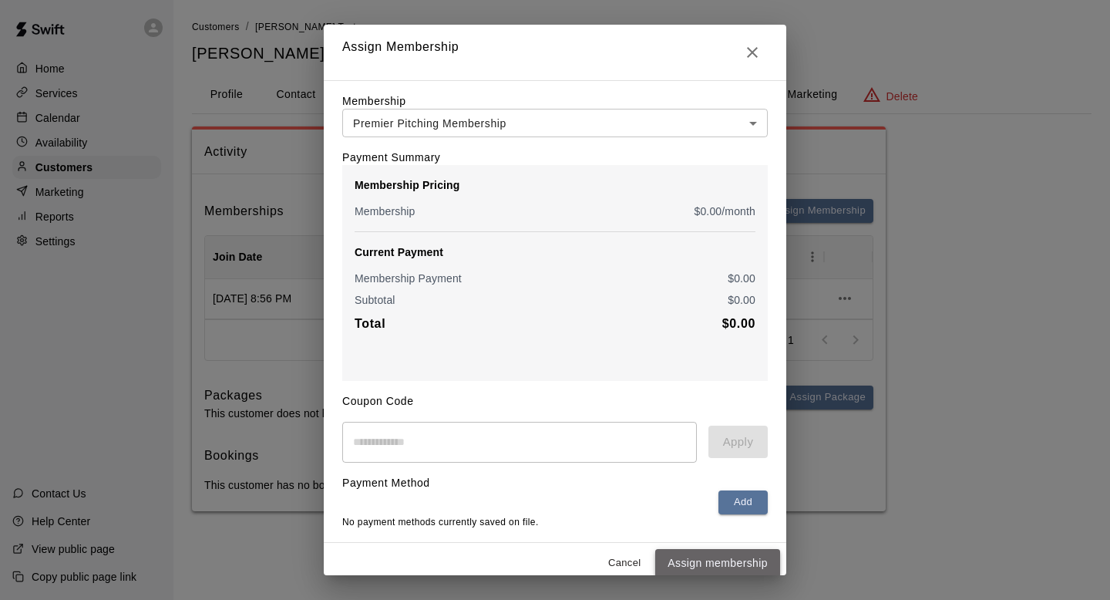
click at [715, 559] on button "Assign membership" at bounding box center [717, 563] width 125 height 29
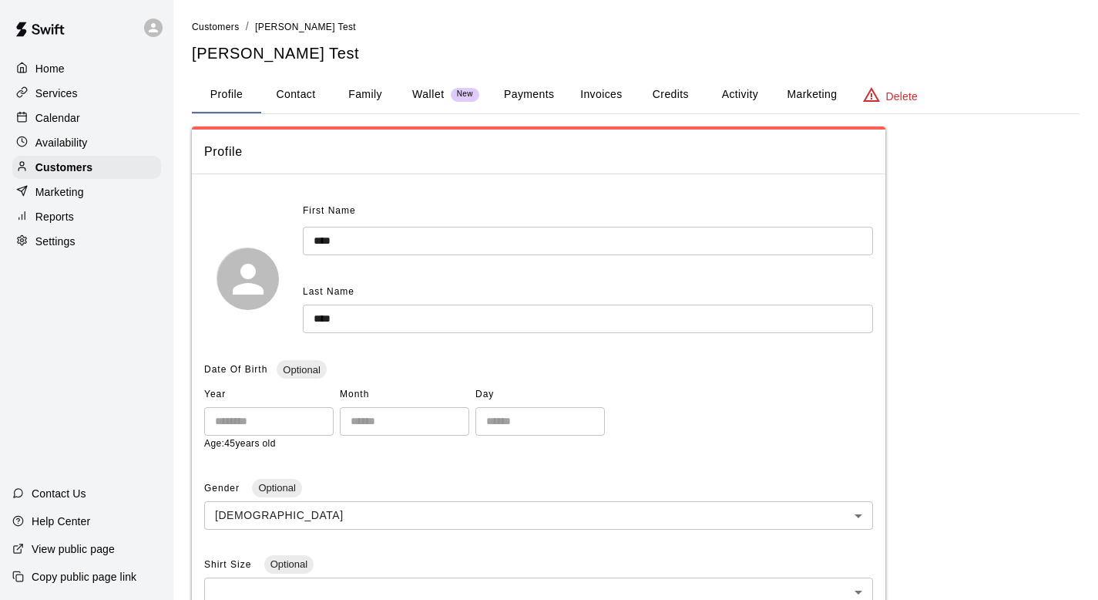
scroll to position [443, 0]
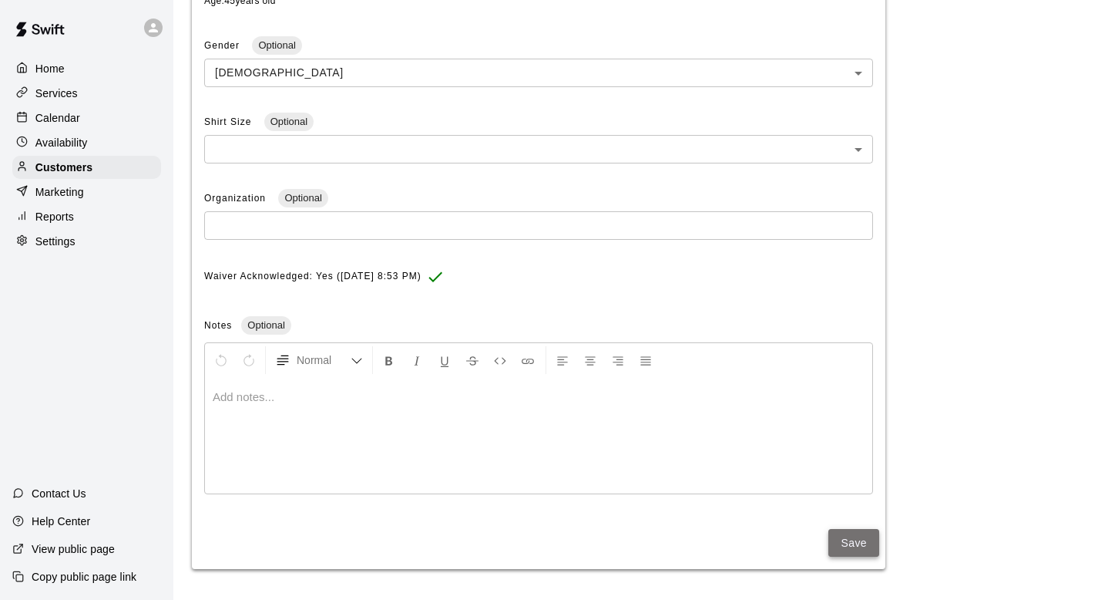
click at [851, 535] on button "Save" at bounding box center [853, 543] width 51 height 29
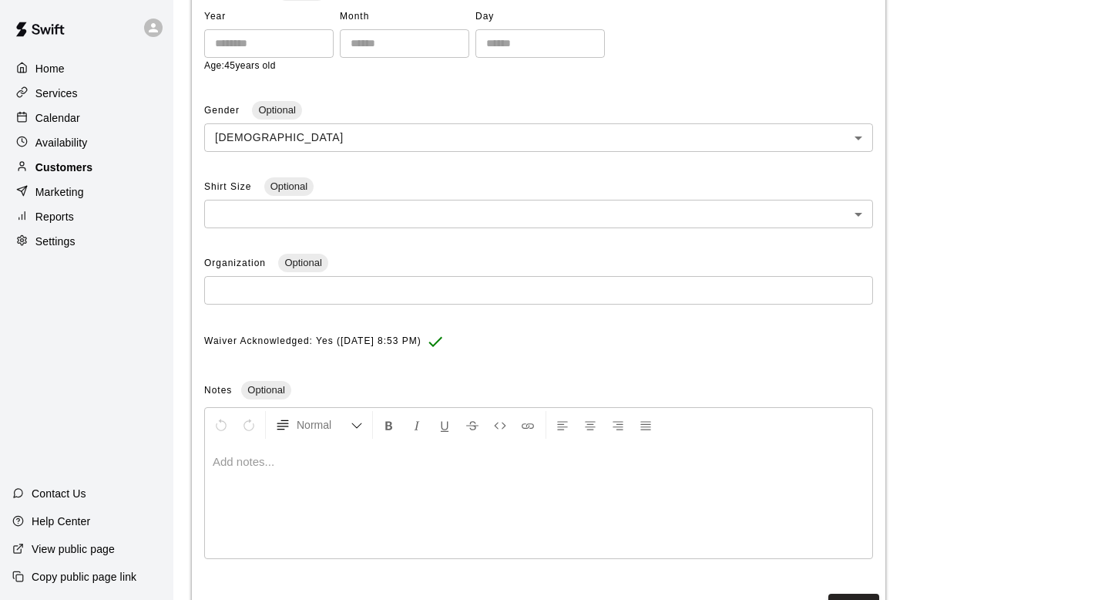
click at [33, 162] on div at bounding box center [25, 167] width 19 height 15
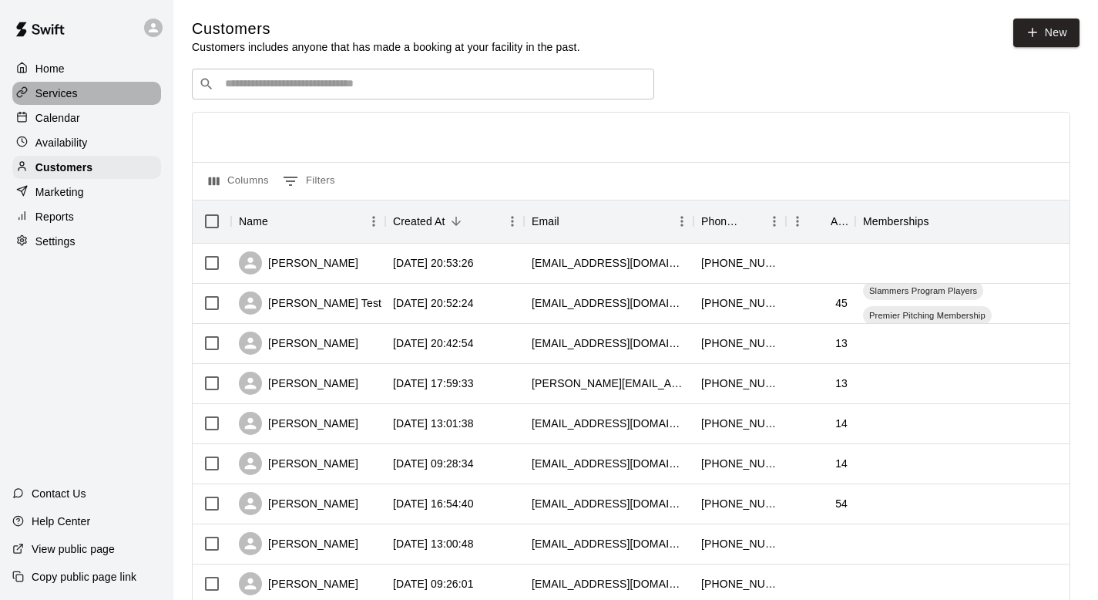
click at [33, 93] on div at bounding box center [25, 93] width 19 height 15
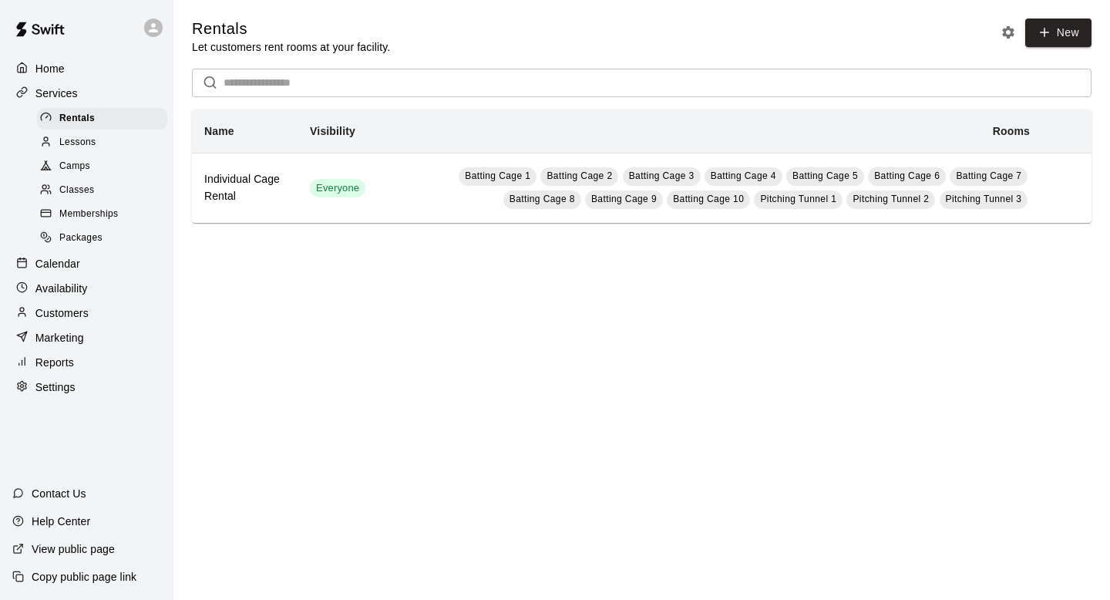
click at [81, 187] on span "Classes" at bounding box center [76, 190] width 35 height 15
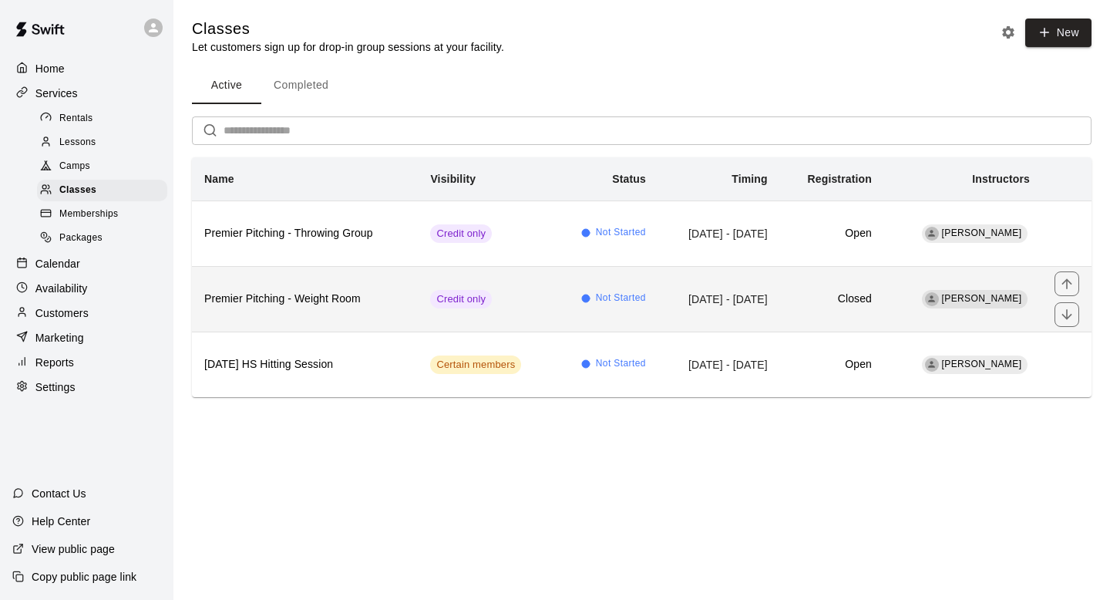
click at [499, 299] on td "Credit only" at bounding box center [486, 299] width 136 height 66
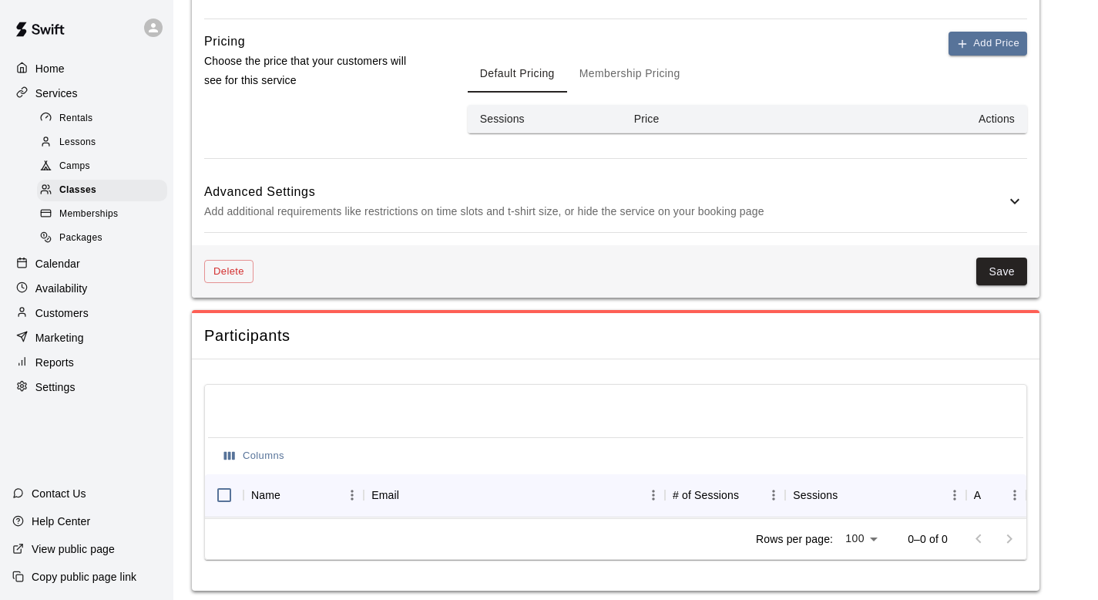
scroll to position [942, 0]
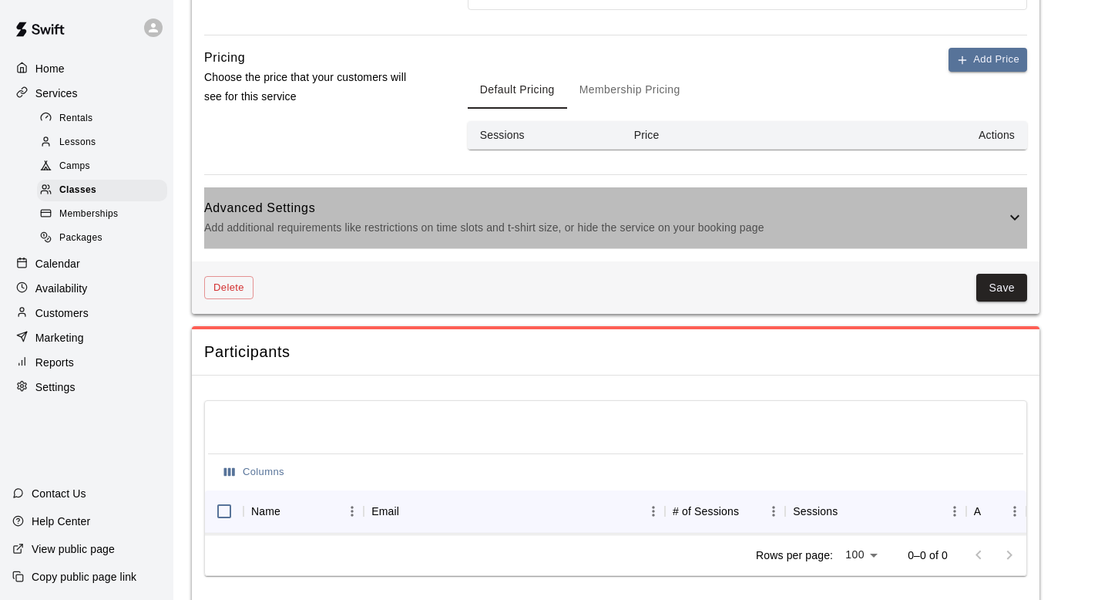
click at [1016, 213] on icon at bounding box center [1015, 217] width 18 height 18
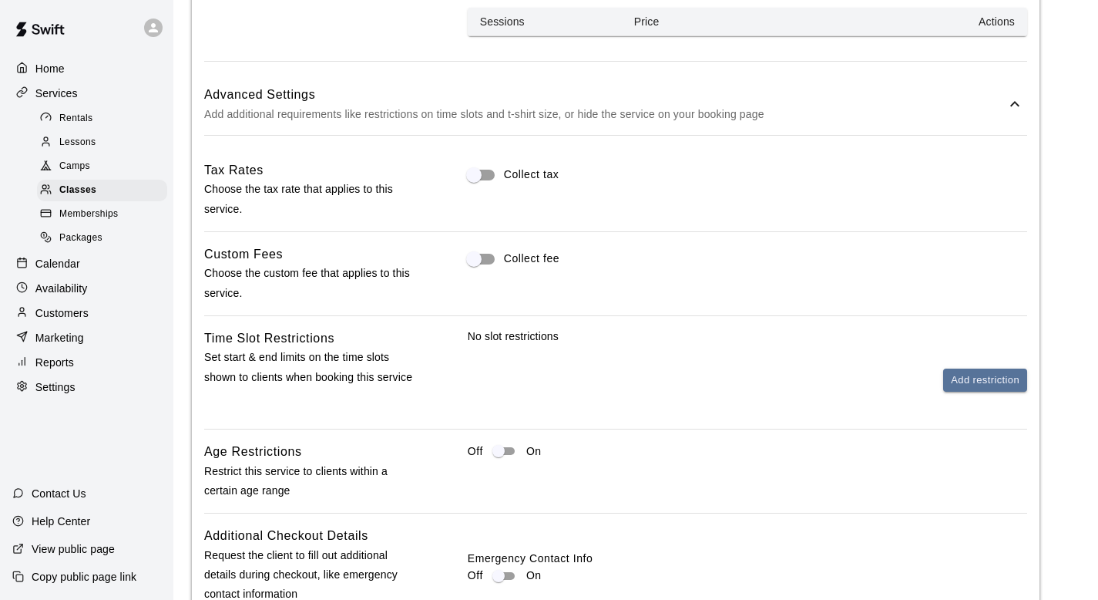
scroll to position [1056, 0]
click at [980, 382] on button "Add restriction" at bounding box center [985, 380] width 84 height 24
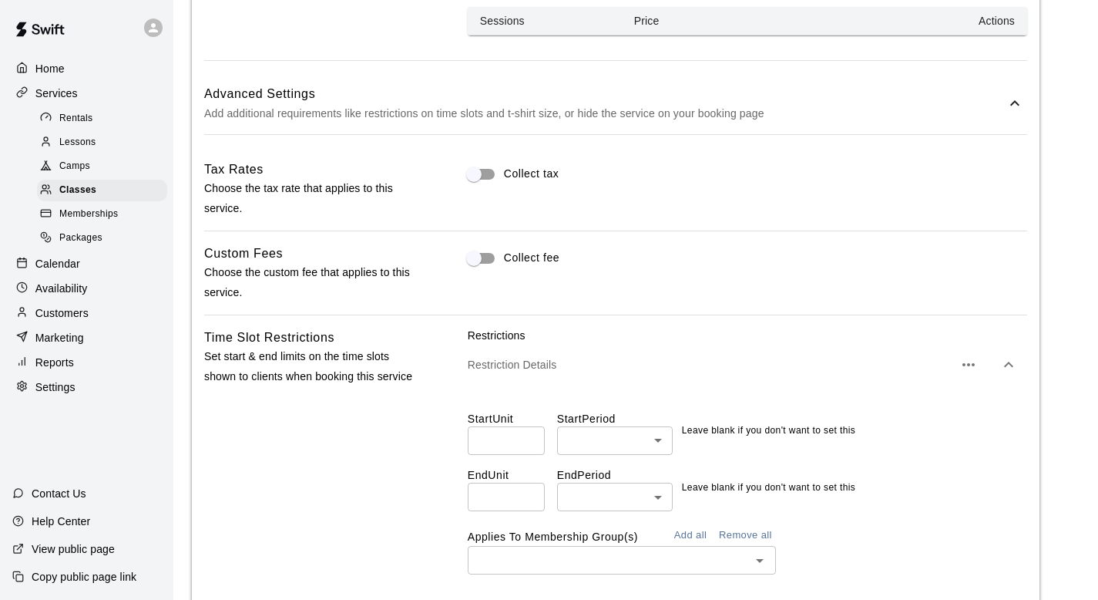
click at [833, 340] on p "Restrictions" at bounding box center [747, 335] width 559 height 15
click at [1006, 364] on icon "button" at bounding box center [1008, 363] width 9 height 5
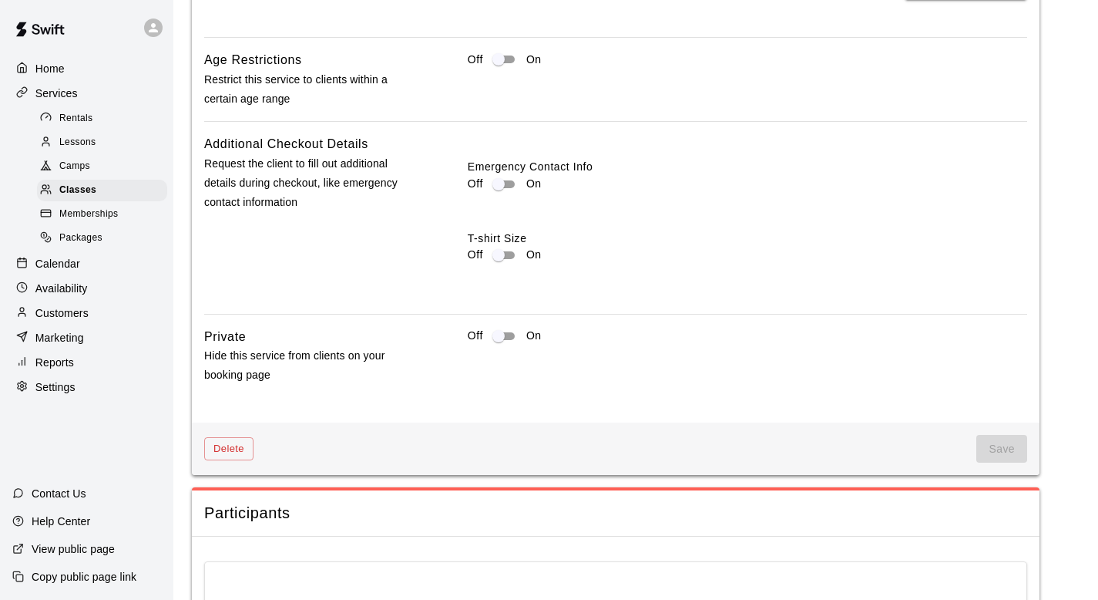
scroll to position [1688, 0]
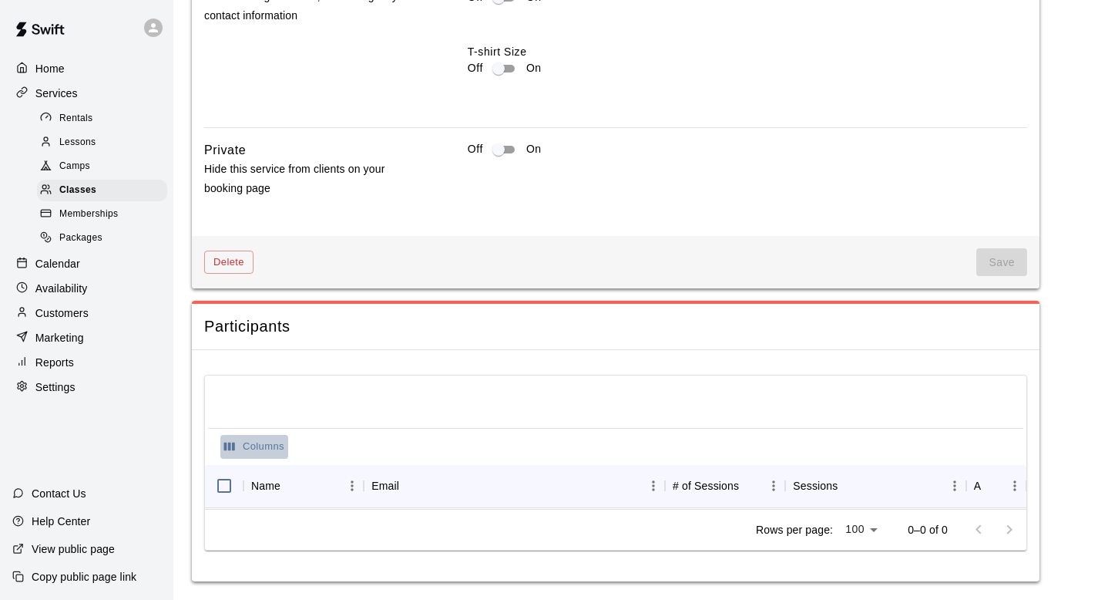
click at [247, 438] on button "Columns" at bounding box center [254, 447] width 68 height 24
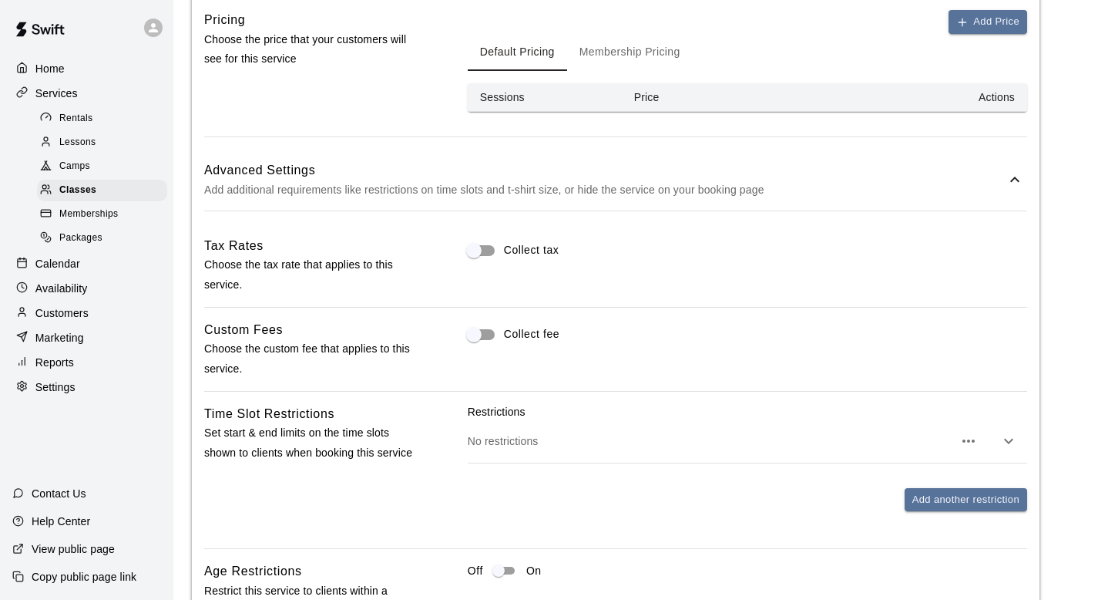
scroll to position [971, 0]
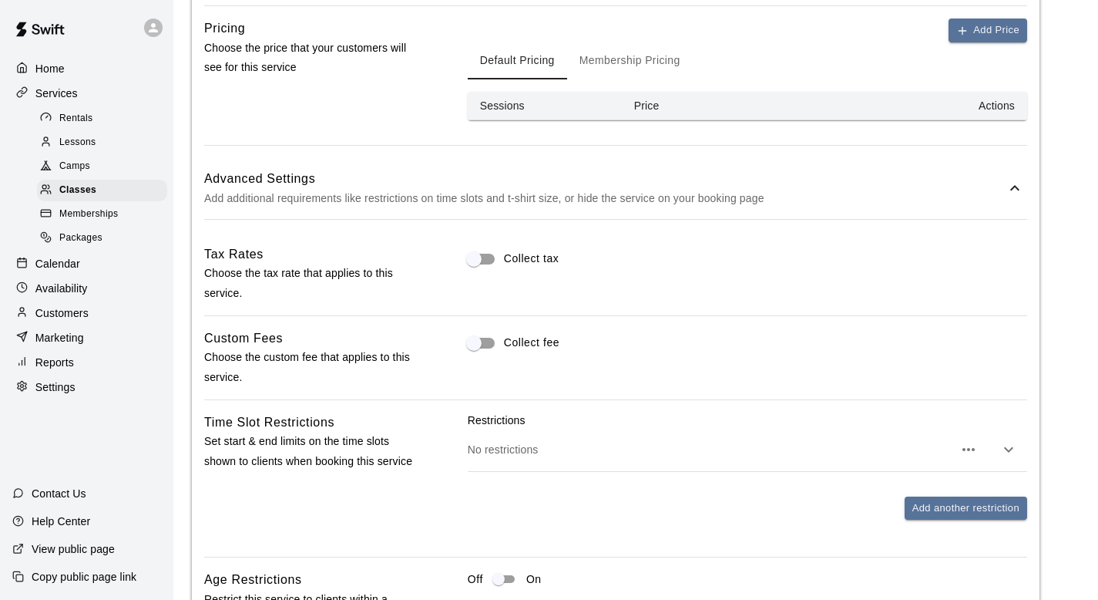
click at [971, 208] on div "Advanced Settings Add additional requirements like restrictions on time slots a…" at bounding box center [615, 188] width 823 height 61
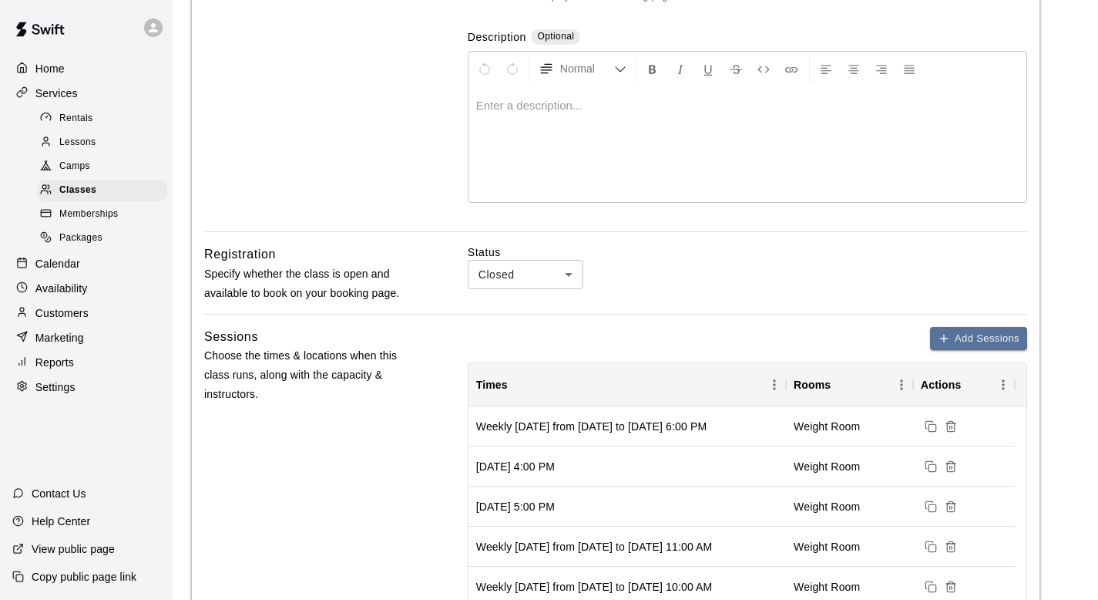
scroll to position [258, 0]
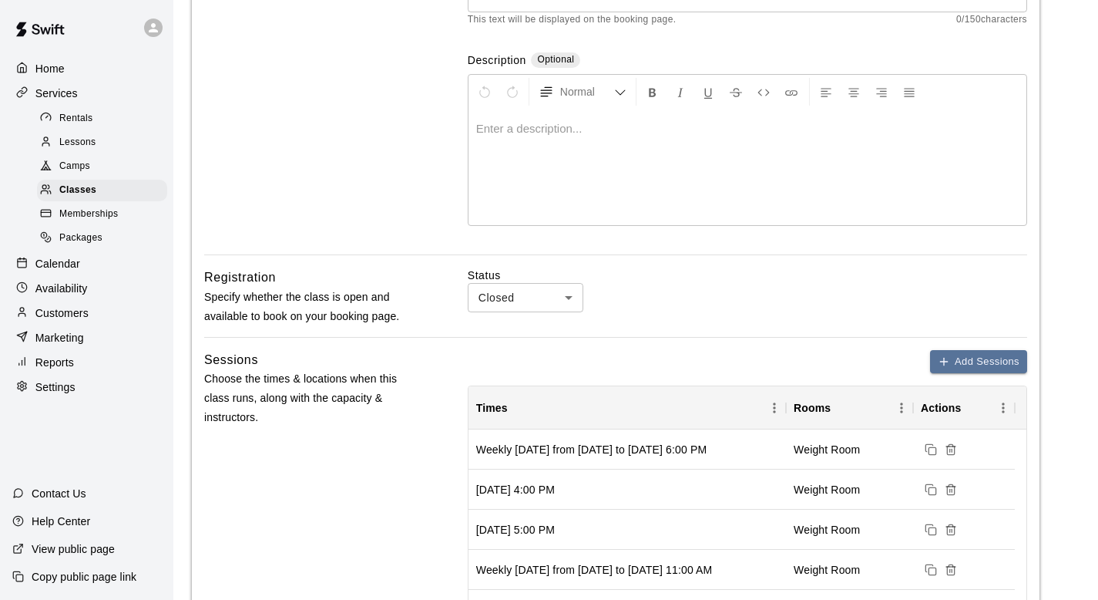
click at [570, 300] on body "**********" at bounding box center [549, 525] width 1098 height 1567
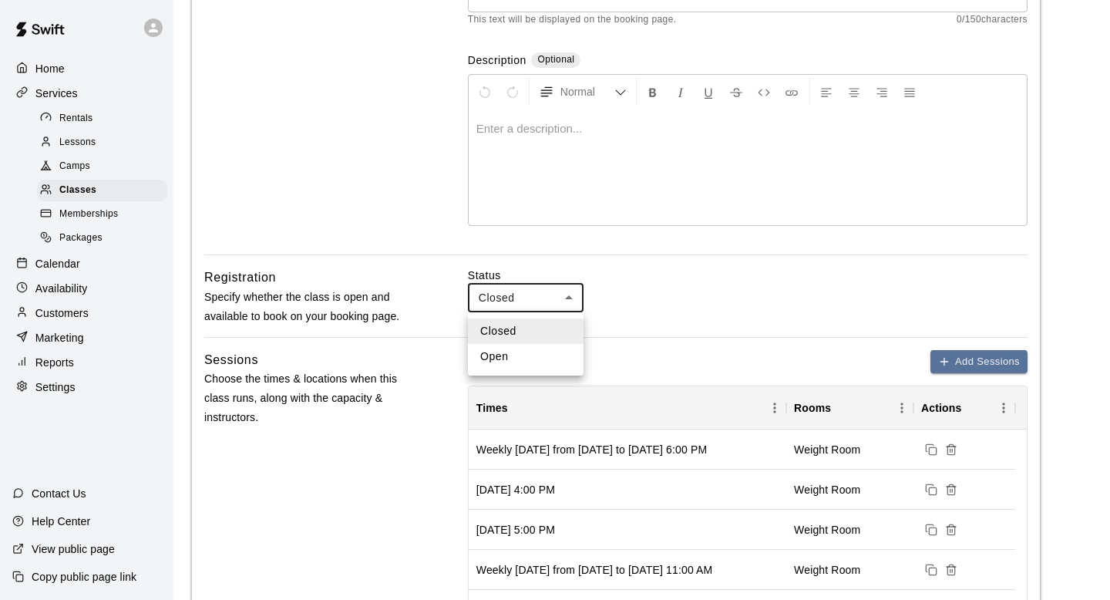
click at [543, 352] on li "Open" at bounding box center [526, 356] width 116 height 25
click at [573, 301] on body "**********" at bounding box center [555, 525] width 1110 height 1567
click at [551, 336] on li "Closed" at bounding box center [526, 330] width 116 height 25
type input "******"
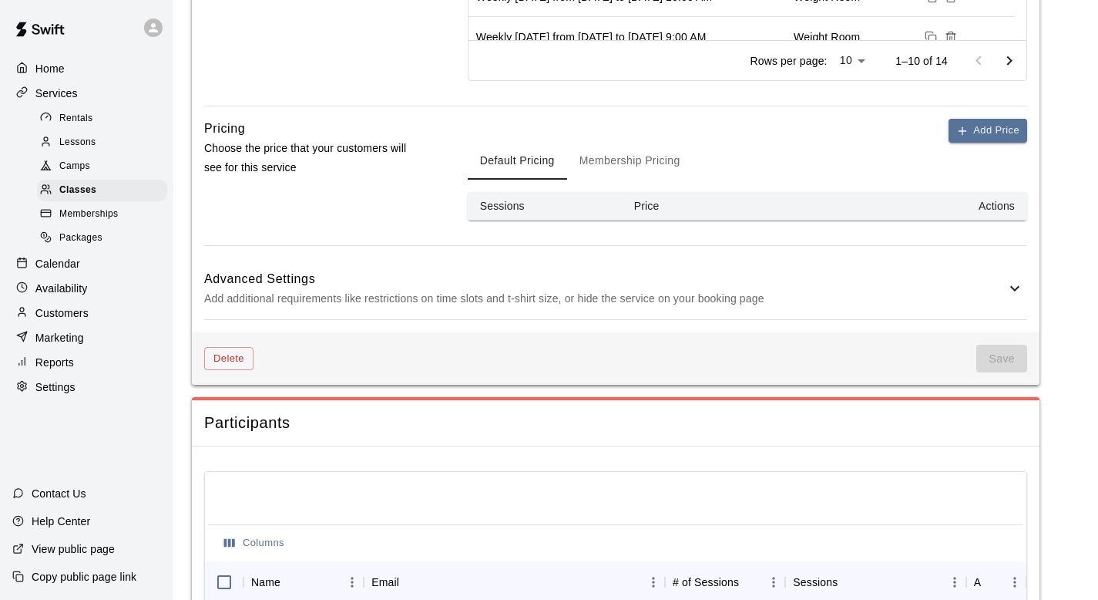
scroll to position [978, 0]
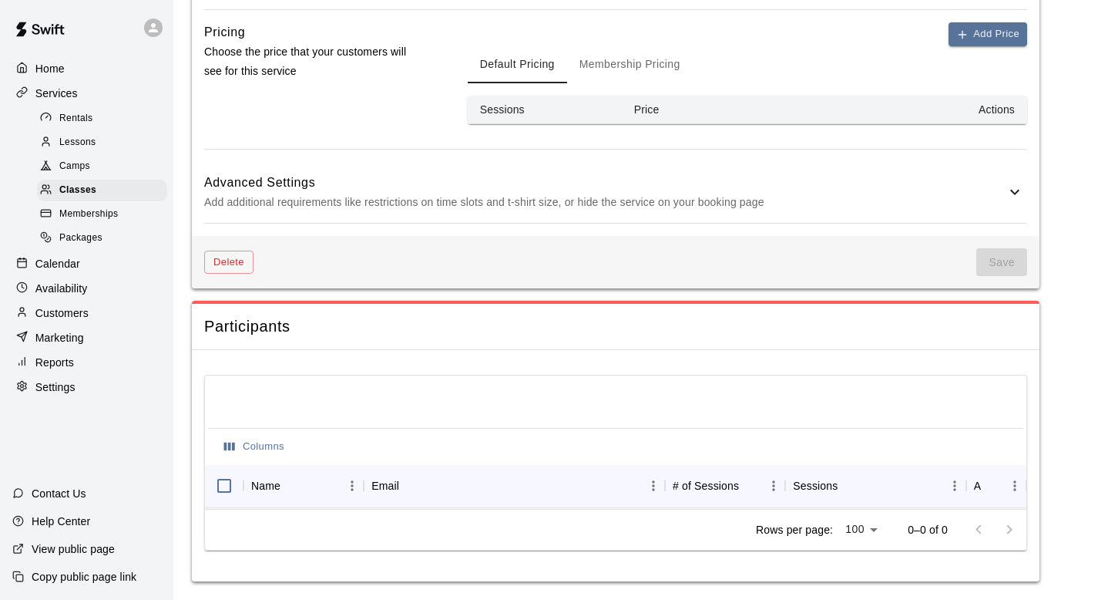
click at [667, 350] on div "Columns Name Email # of Sessions Sessions Actions No rows Rows per page: 100 **…" at bounding box center [616, 465] width 848 height 231
click at [74, 549] on p "View public page" at bounding box center [73, 548] width 83 height 15
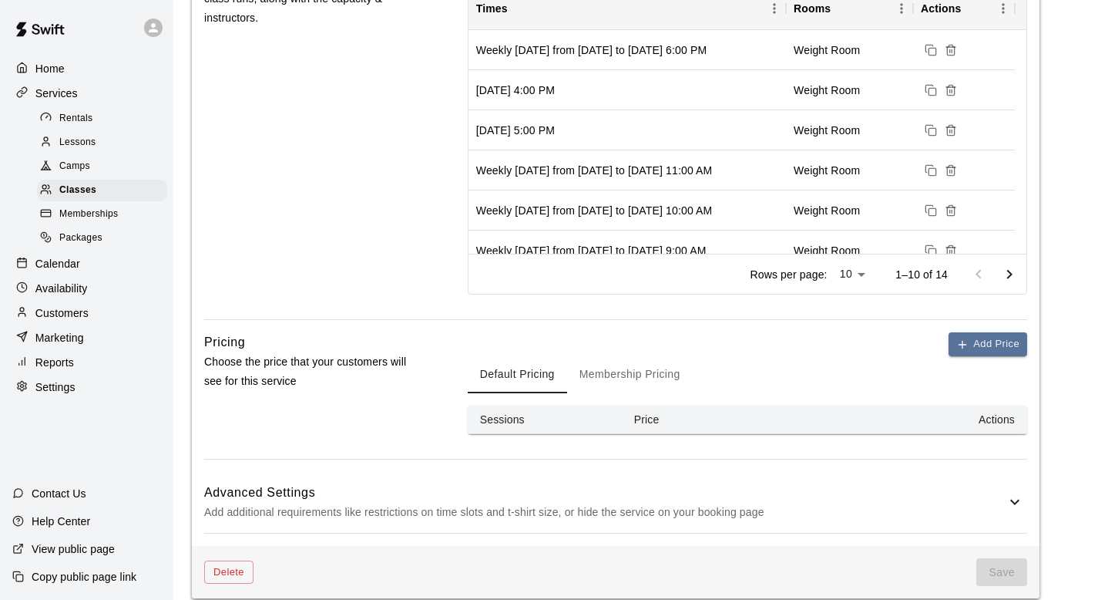
scroll to position [586, 0]
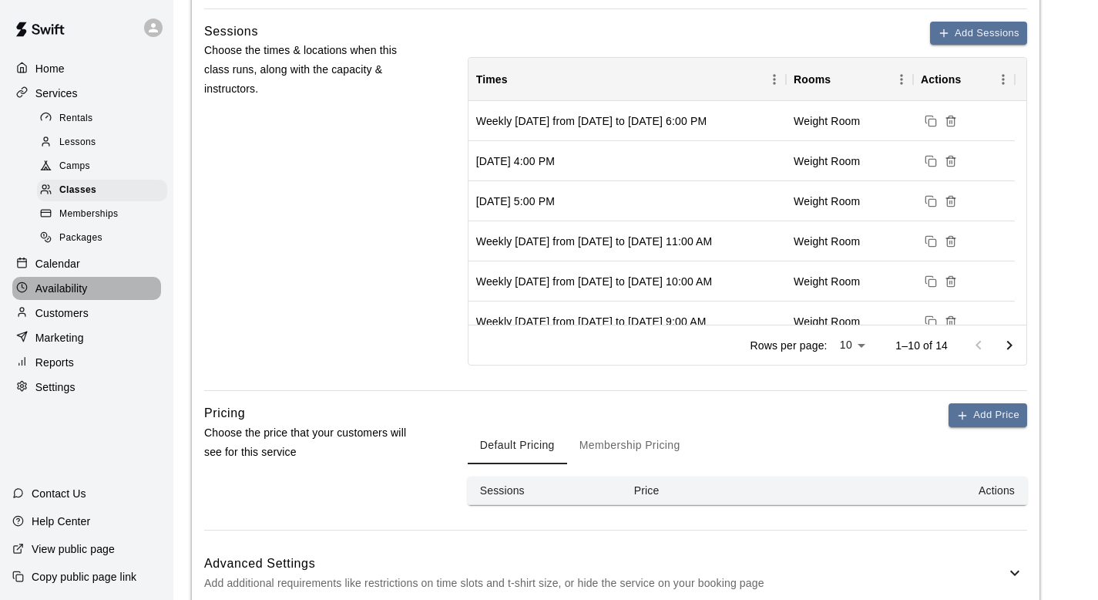
click at [34, 277] on div "Availability" at bounding box center [86, 288] width 149 height 23
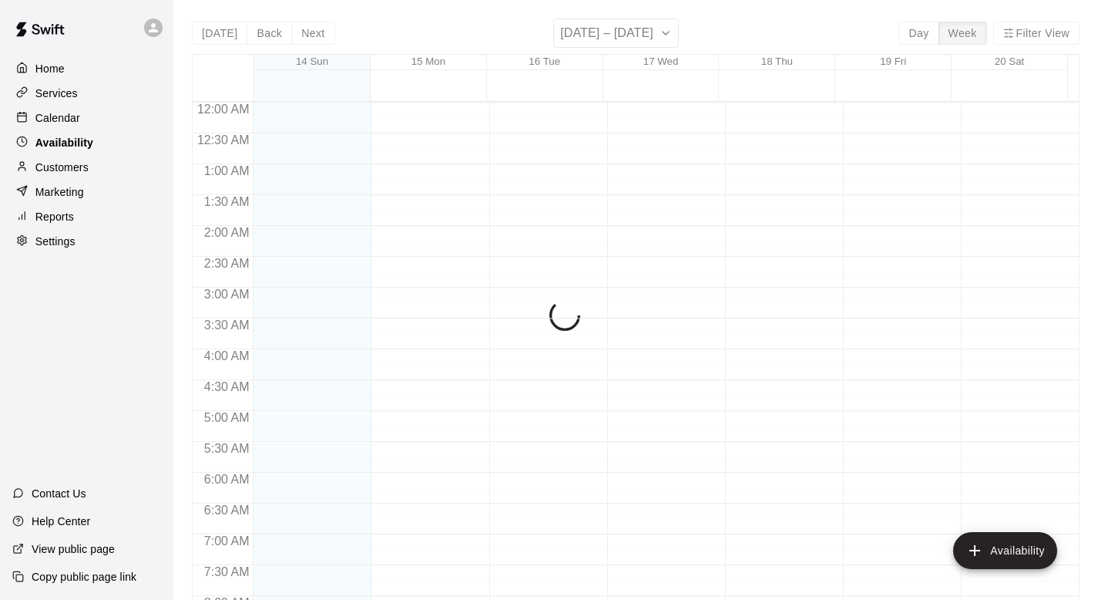
scroll to position [966, 0]
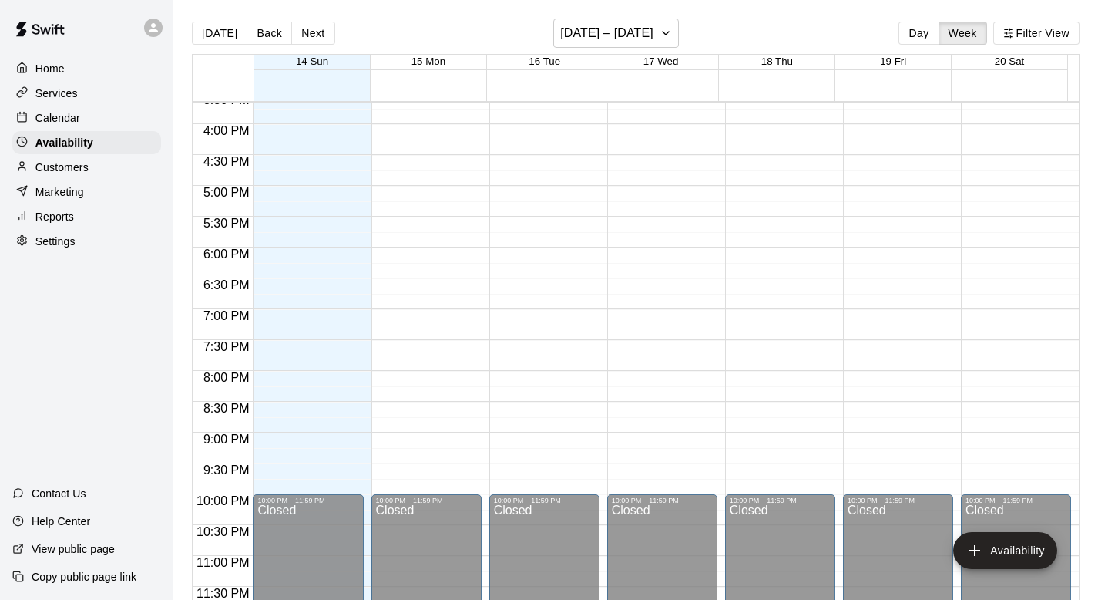
click at [59, 169] on p "Customers" at bounding box center [61, 167] width 53 height 15
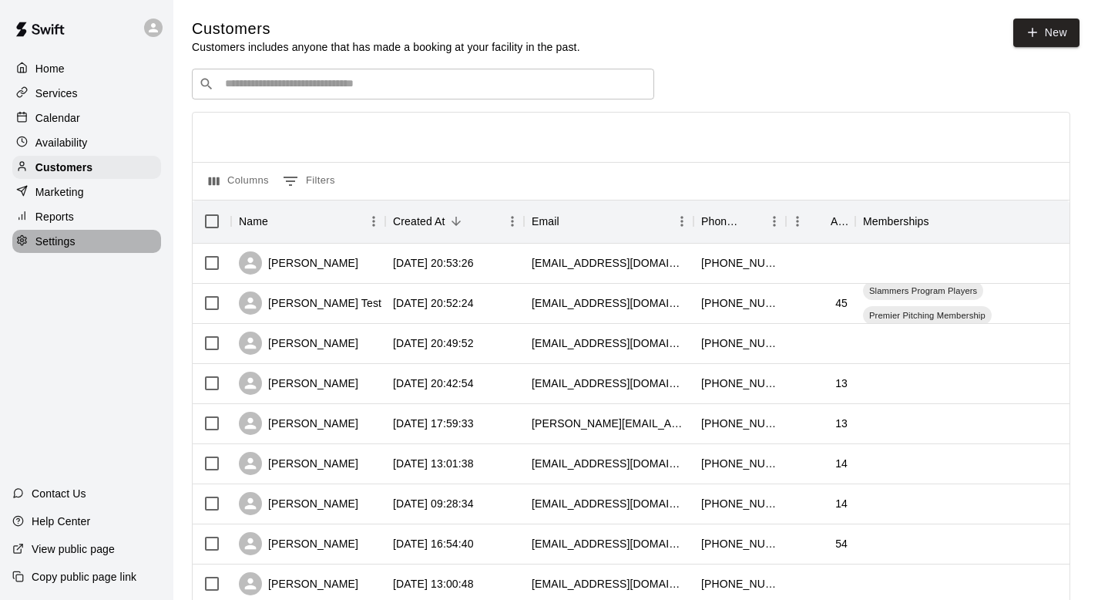
click at [72, 244] on p "Settings" at bounding box center [55, 240] width 40 height 15
select select "**"
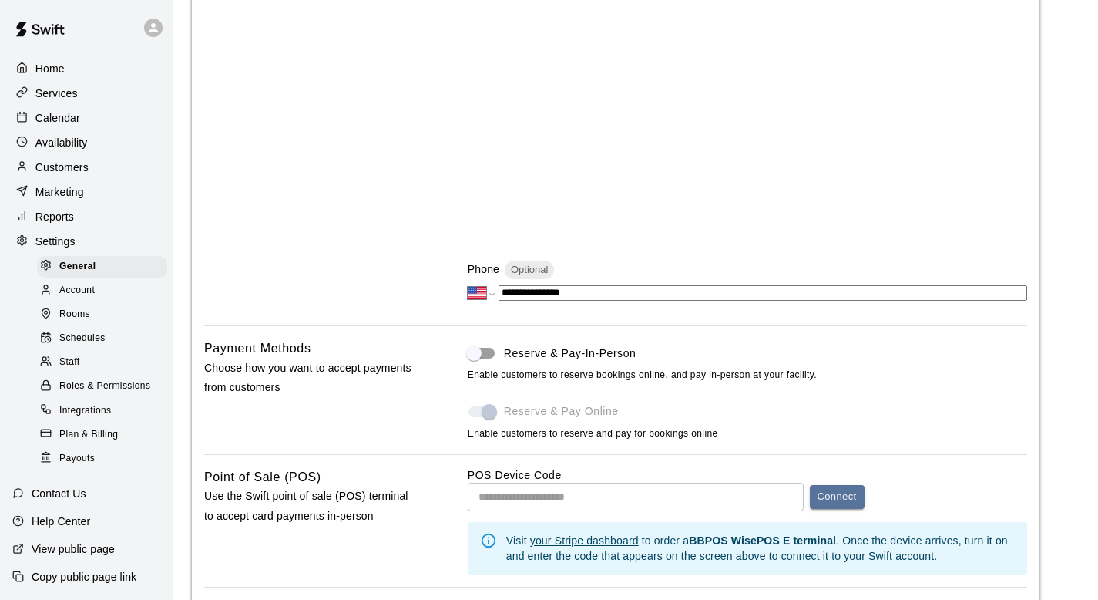
scroll to position [489, 0]
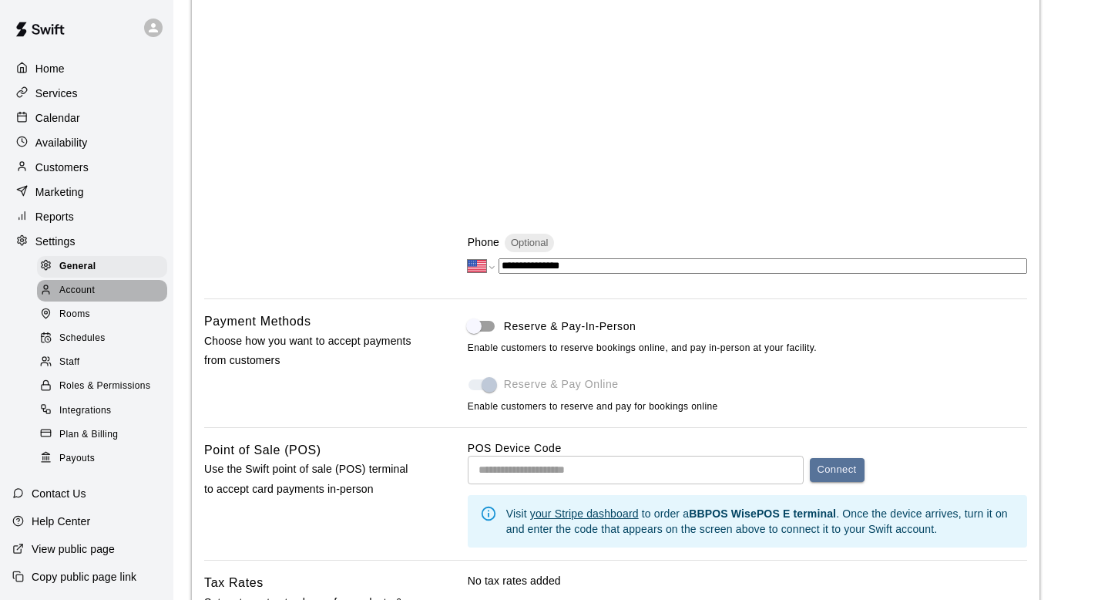
click at [72, 293] on span "Account" at bounding box center [76, 290] width 35 height 15
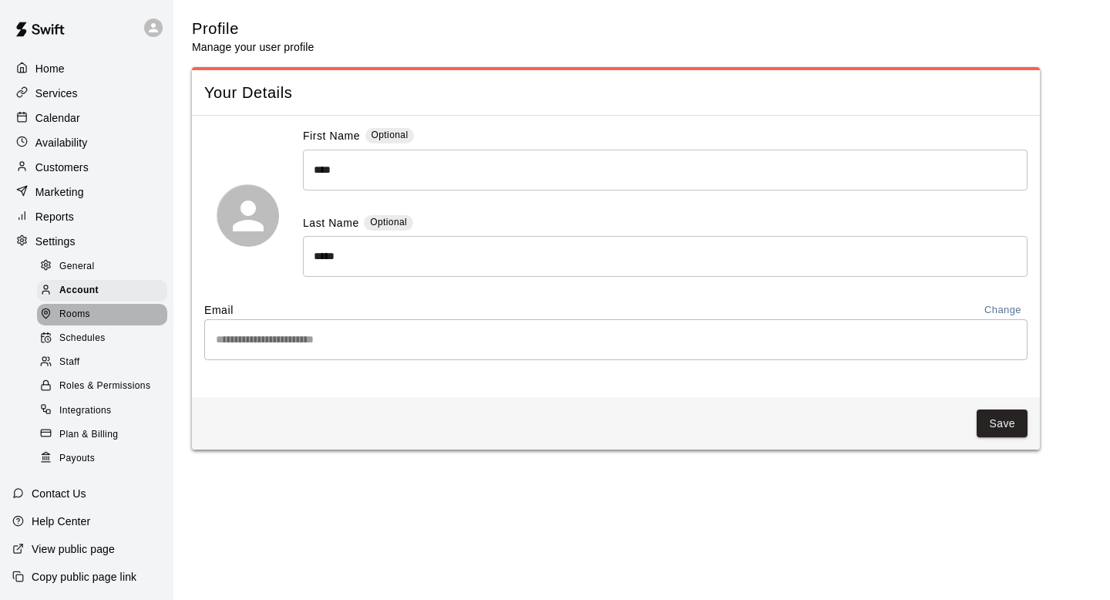
click at [71, 318] on span "Rooms" at bounding box center [74, 314] width 31 height 15
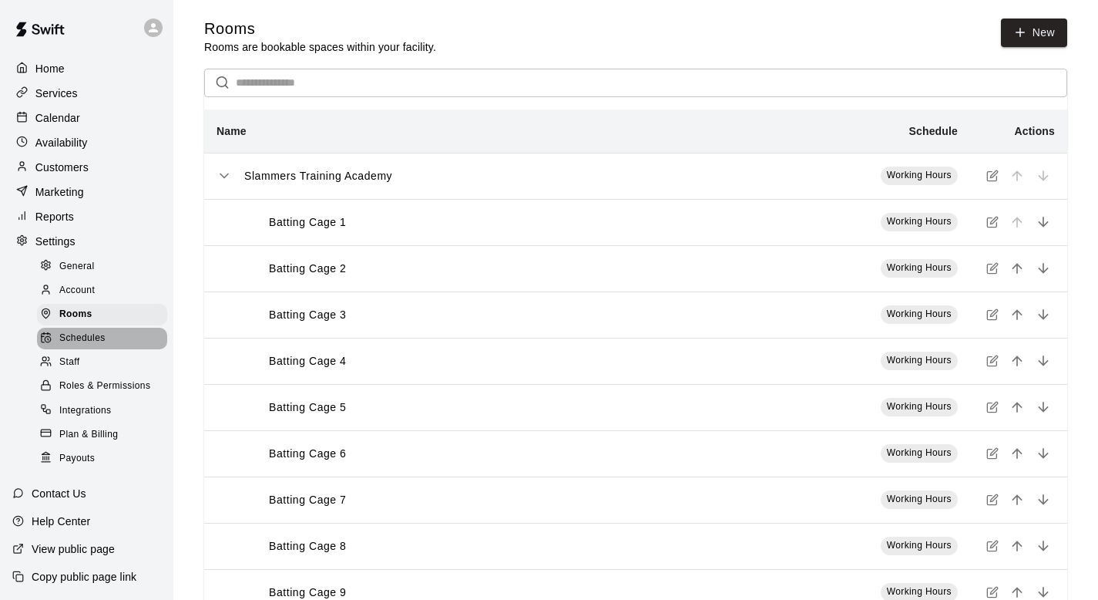
click at [72, 339] on span "Schedules" at bounding box center [82, 338] width 46 height 15
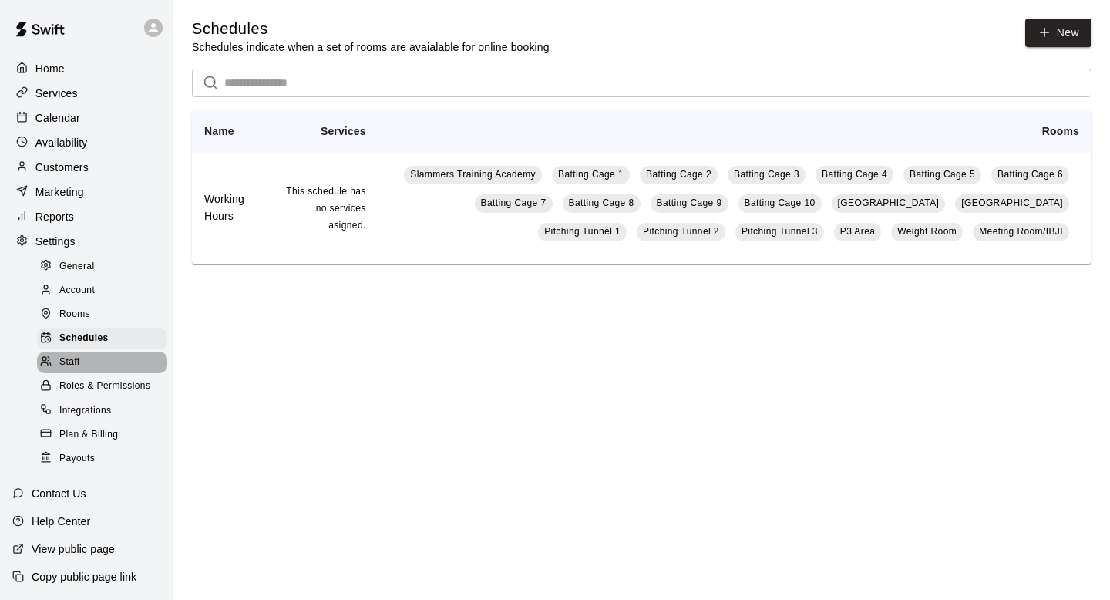
click at [68, 356] on span "Staff" at bounding box center [69, 361] width 20 height 15
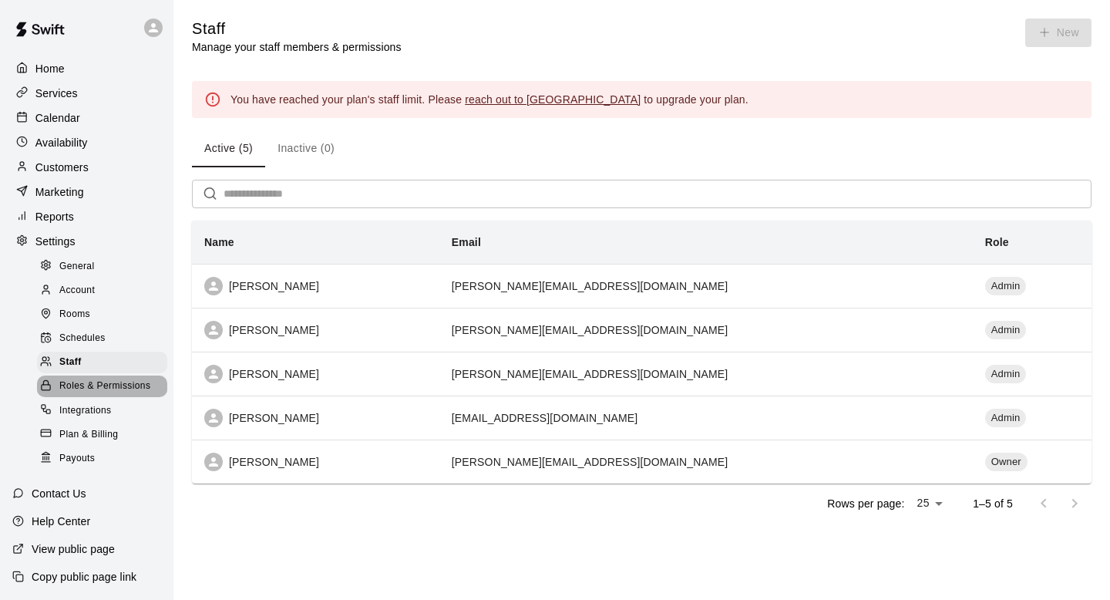
click at [63, 391] on span "Roles & Permissions" at bounding box center [104, 385] width 91 height 15
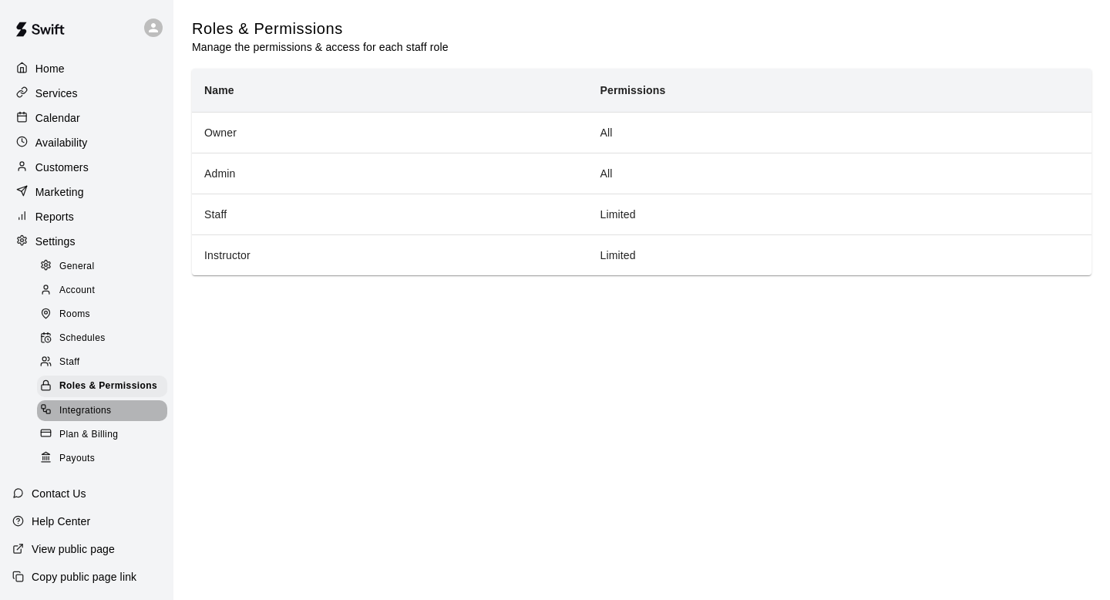
click at [62, 405] on span "Integrations" at bounding box center [85, 410] width 52 height 15
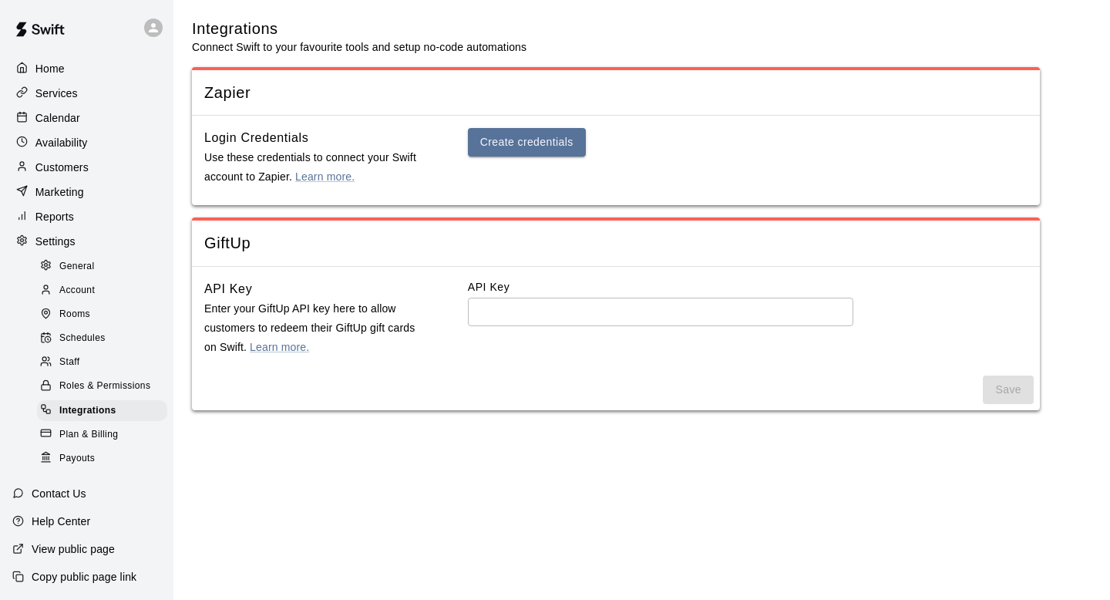
click at [62, 432] on span "Plan & Billing" at bounding box center [88, 434] width 59 height 15
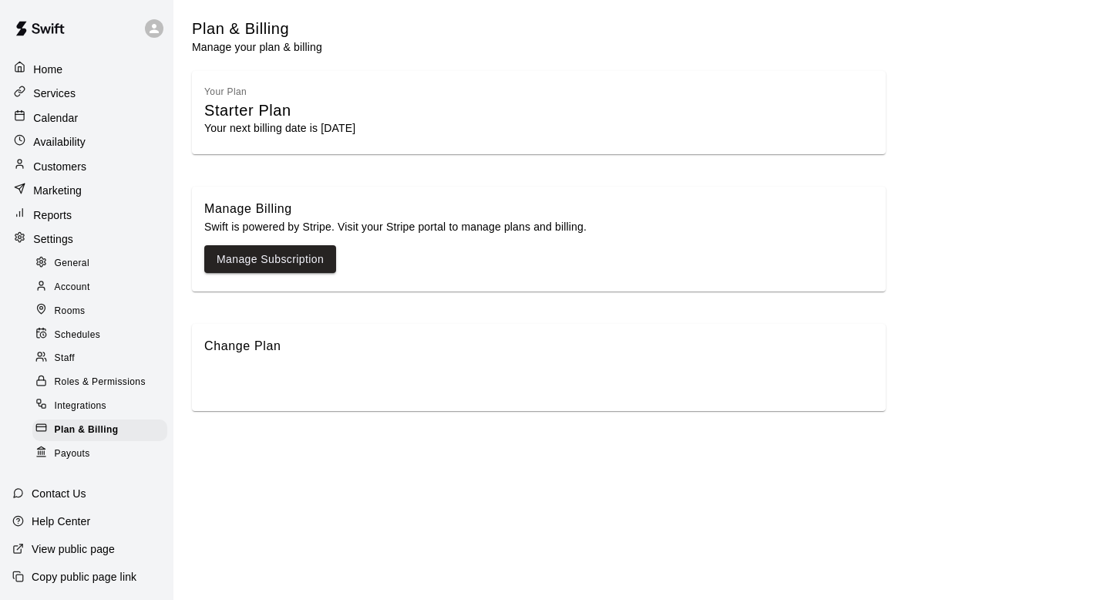
click at [63, 452] on span "Payouts" at bounding box center [72, 453] width 35 height 15
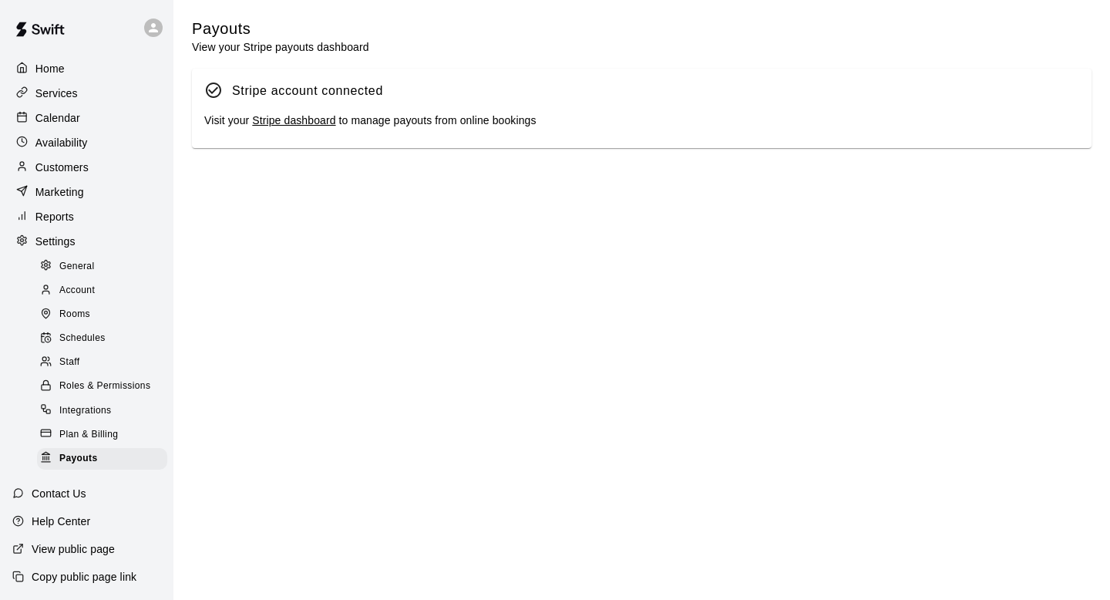
click at [52, 241] on p "Settings" at bounding box center [55, 240] width 40 height 15
select select "**"
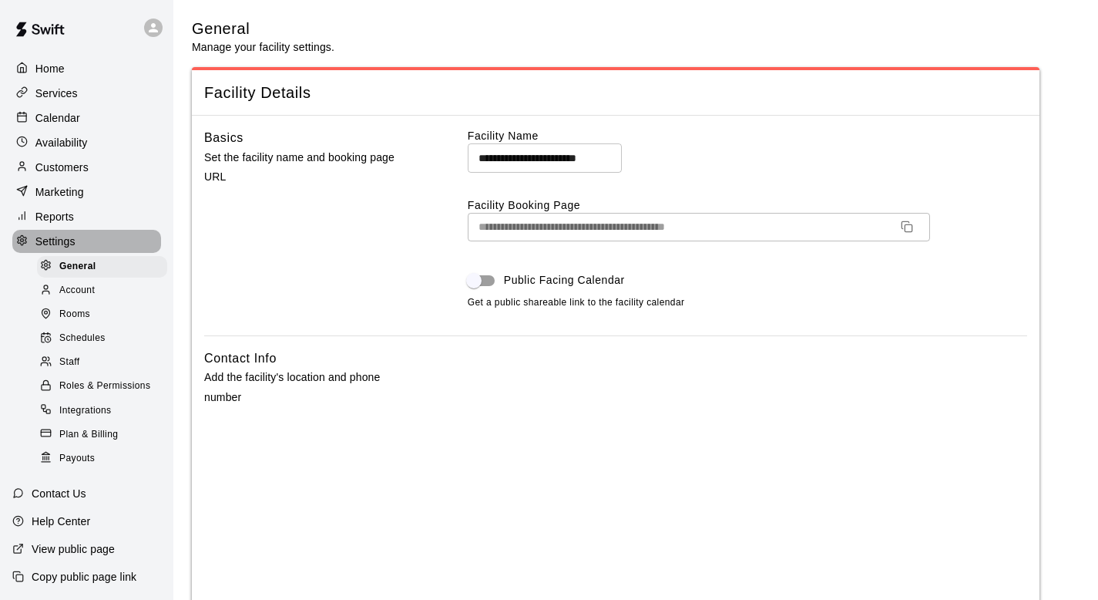
click at [35, 244] on div at bounding box center [25, 241] width 19 height 15
click at [6, 237] on div "Home Services Calendar Availability Customers Marketing Reports Settings Genera…" at bounding box center [86, 262] width 173 height 415
click at [144, 26] on div at bounding box center [153, 27] width 18 height 18
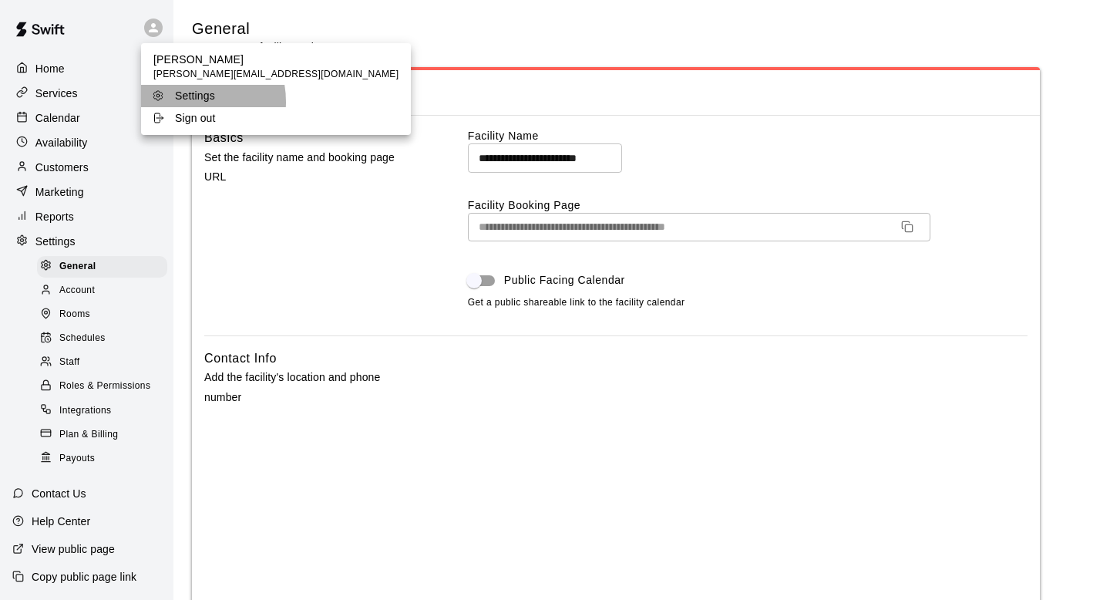
click at [182, 102] on p "Settings" at bounding box center [195, 95] width 40 height 15
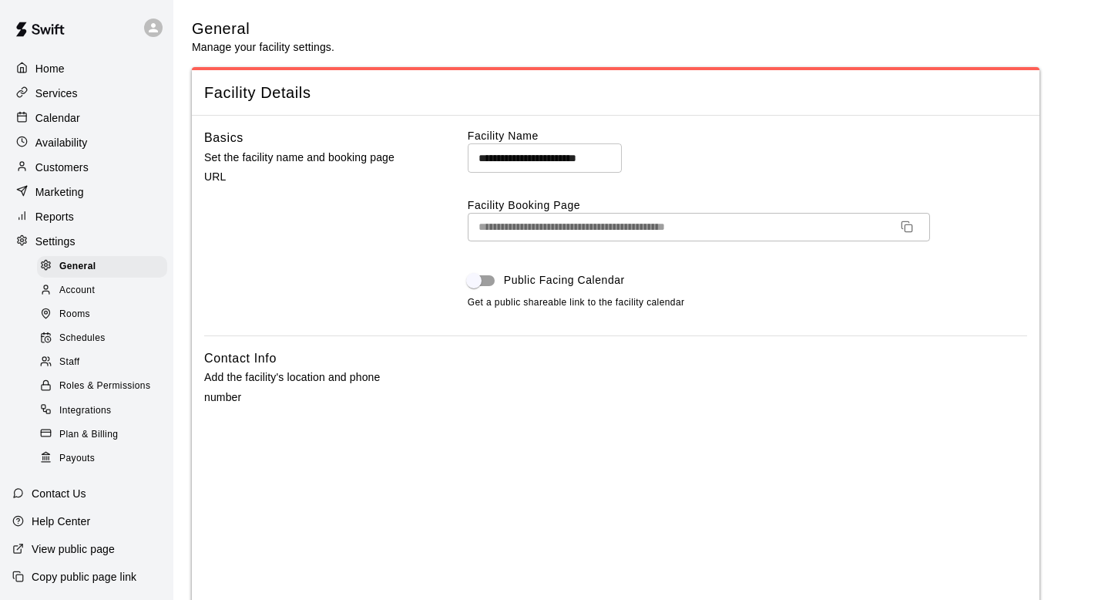
click at [53, 242] on p "Settings" at bounding box center [55, 240] width 40 height 15
click at [46, 31] on img at bounding box center [40, 29] width 80 height 46
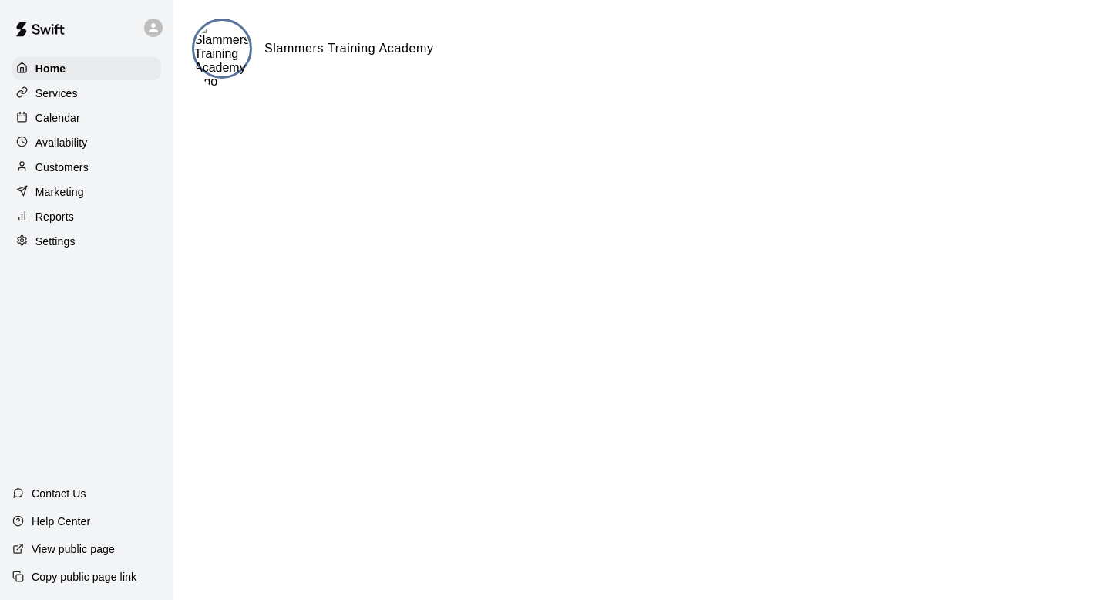
click at [45, 89] on p "Services" at bounding box center [56, 93] width 42 height 15
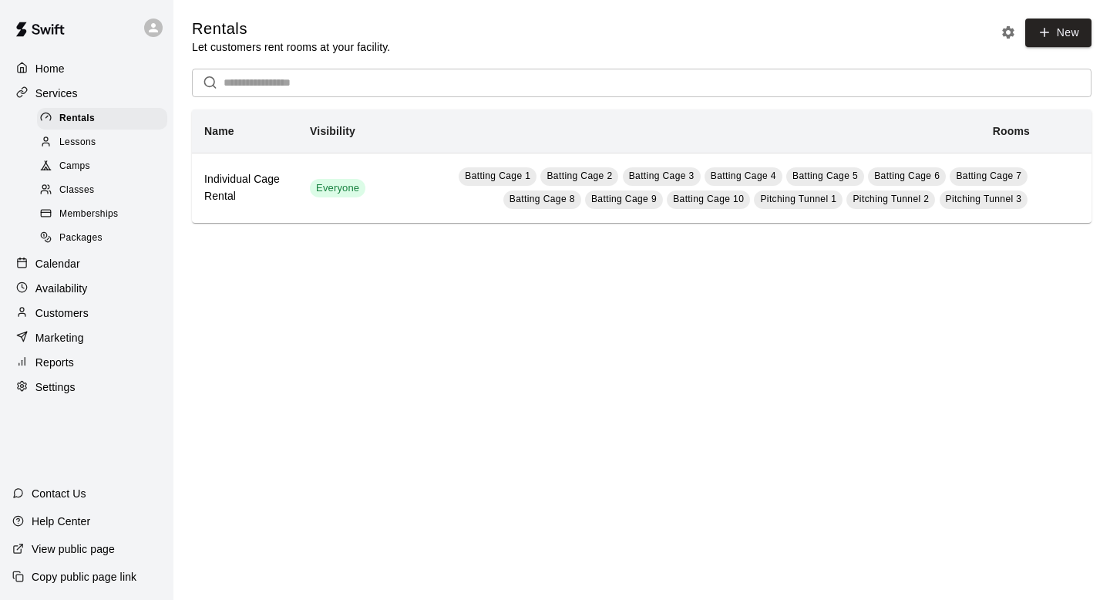
click at [66, 229] on div "Packages" at bounding box center [102, 238] width 130 height 22
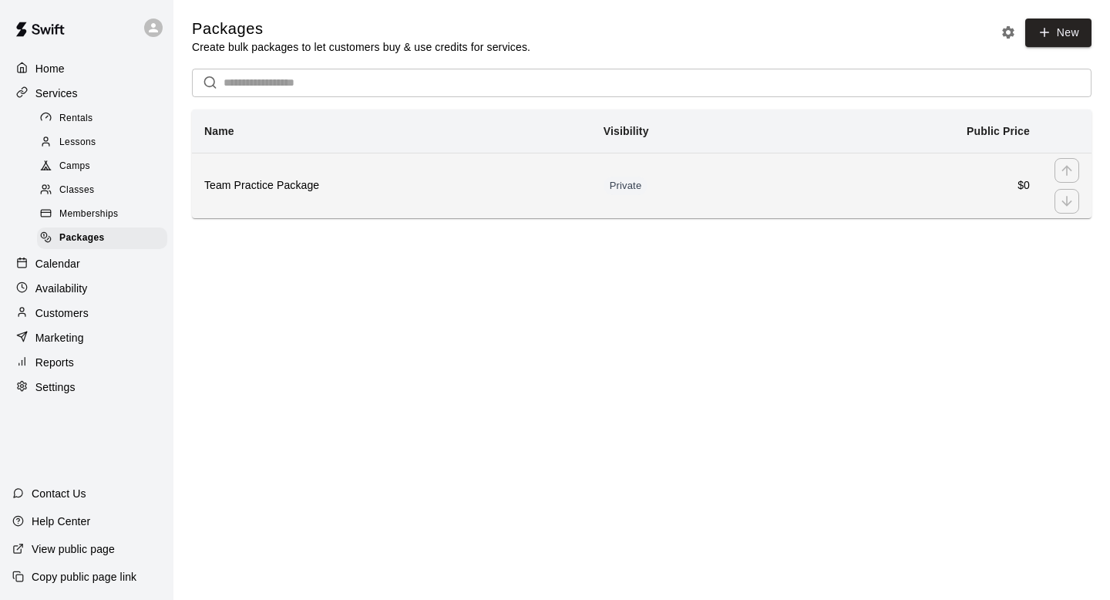
click at [293, 184] on h6 "Team Practice Package" at bounding box center [391, 185] width 375 height 17
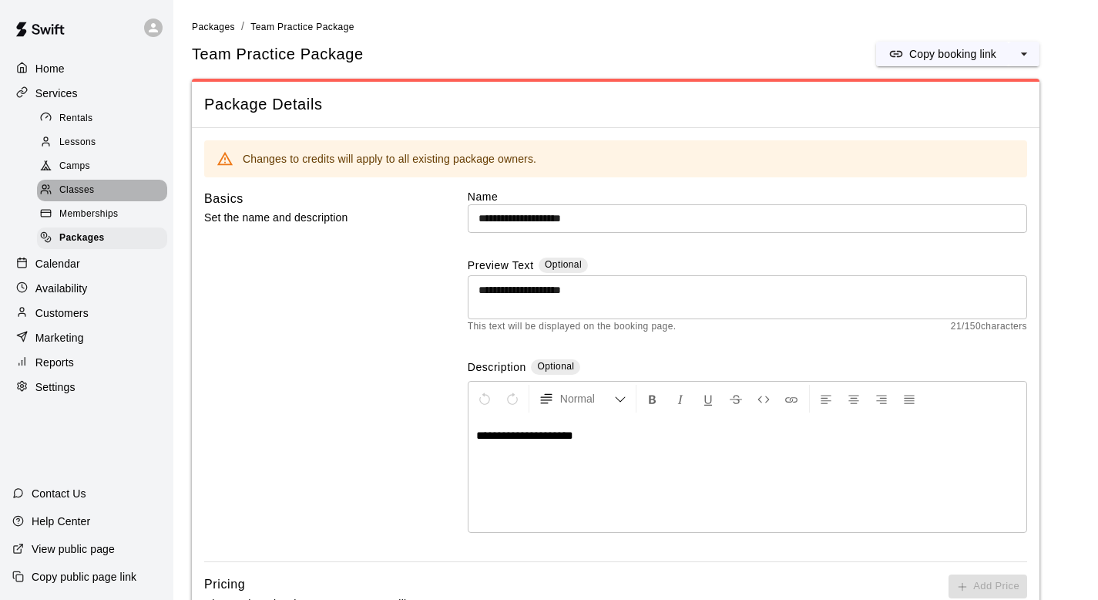
click at [84, 187] on span "Classes" at bounding box center [76, 190] width 35 height 15
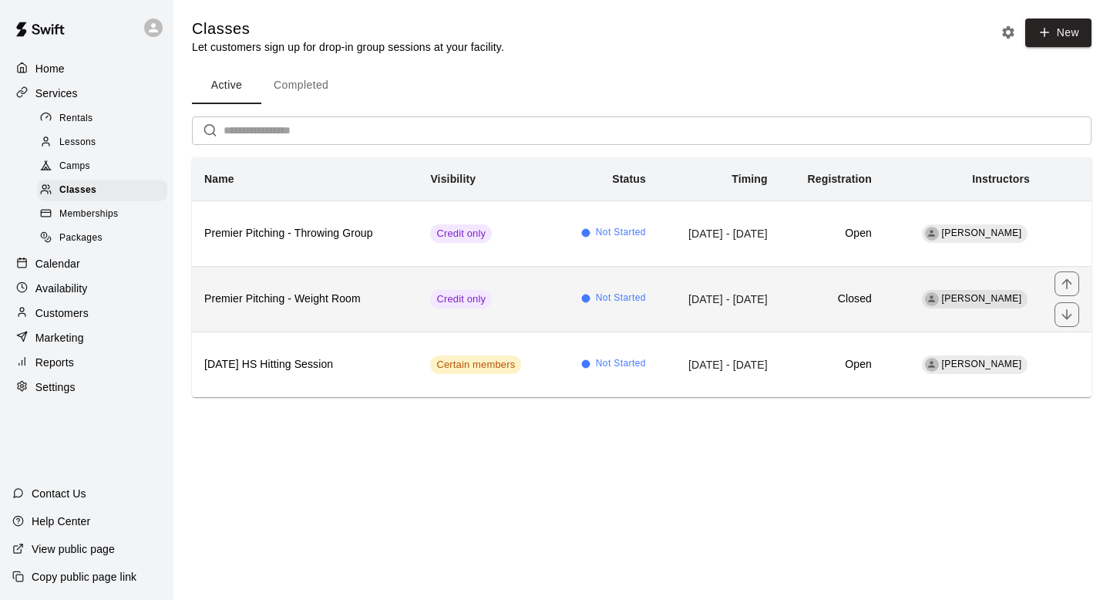
click at [278, 293] on h6 "Premier Pitching - Weight Room" at bounding box center [304, 299] width 201 height 17
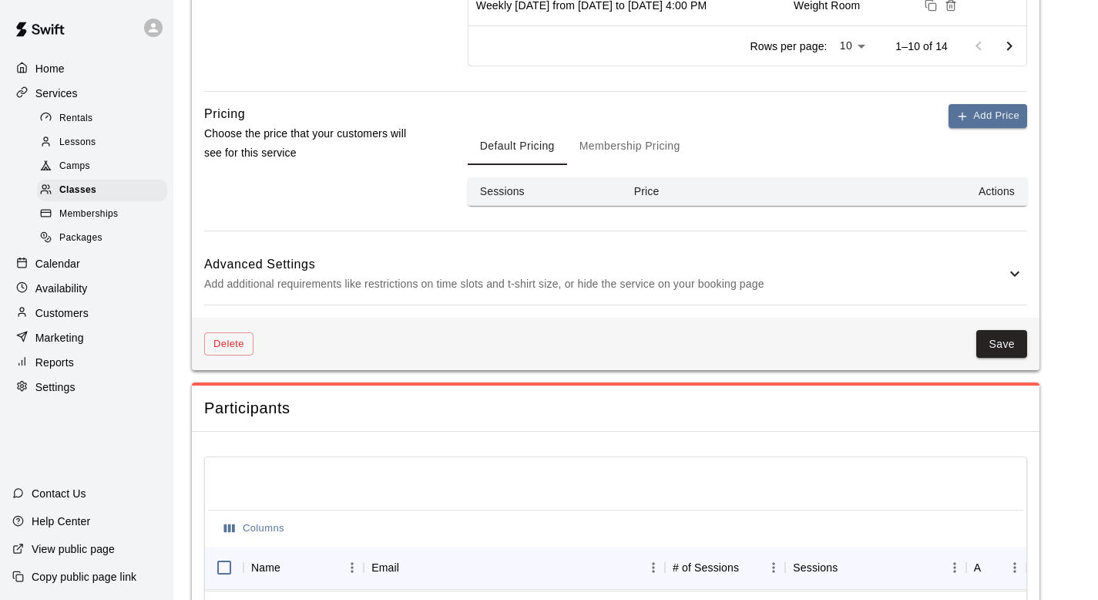
scroll to position [978, 0]
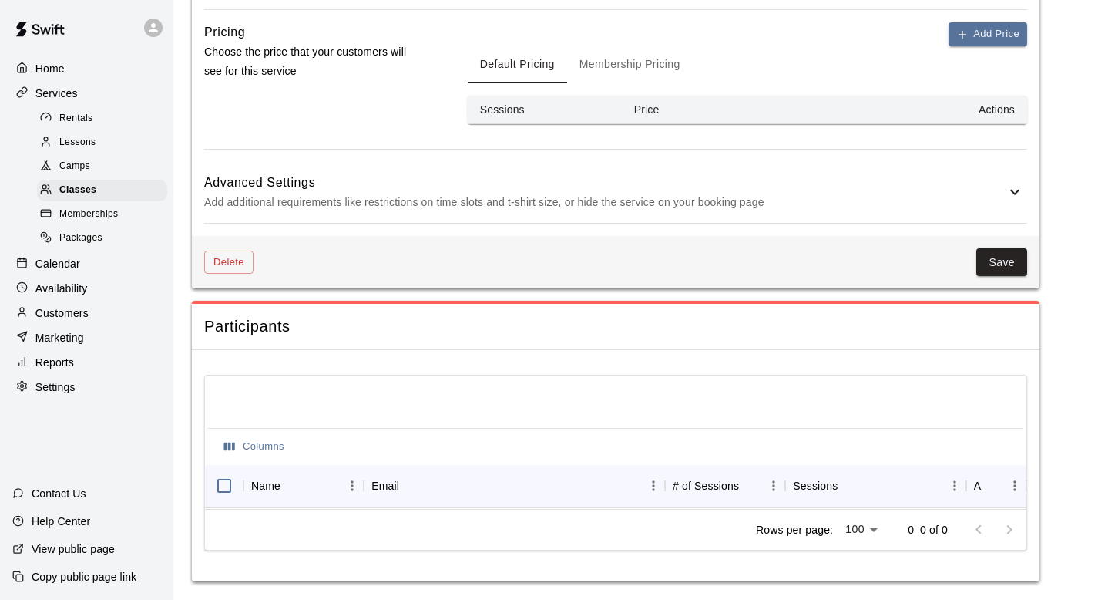
click at [400, 404] on div at bounding box center [615, 402] width 815 height 49
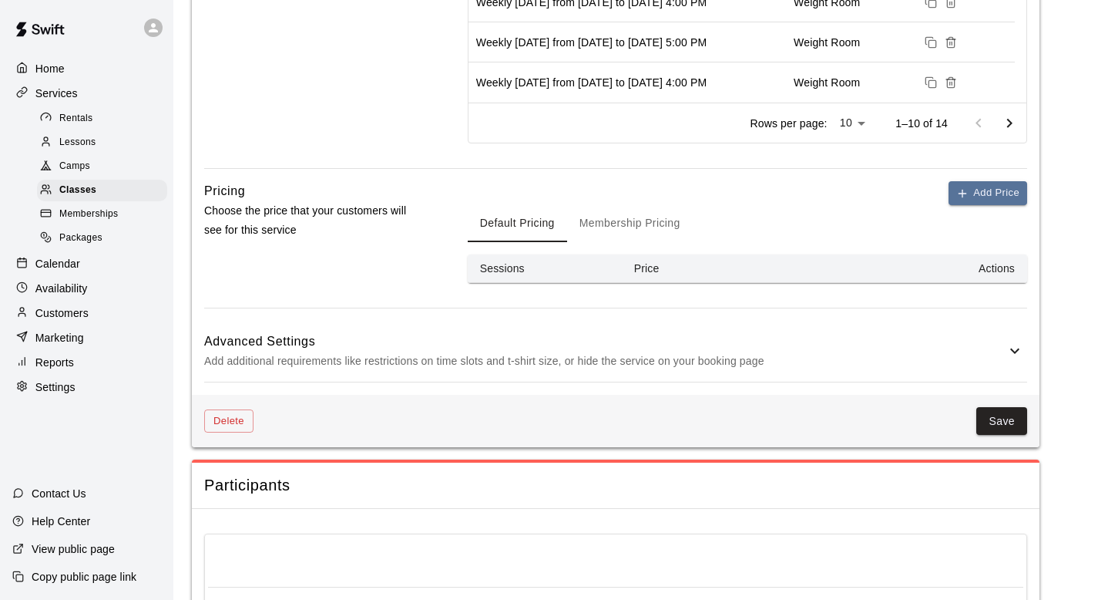
scroll to position [573, 0]
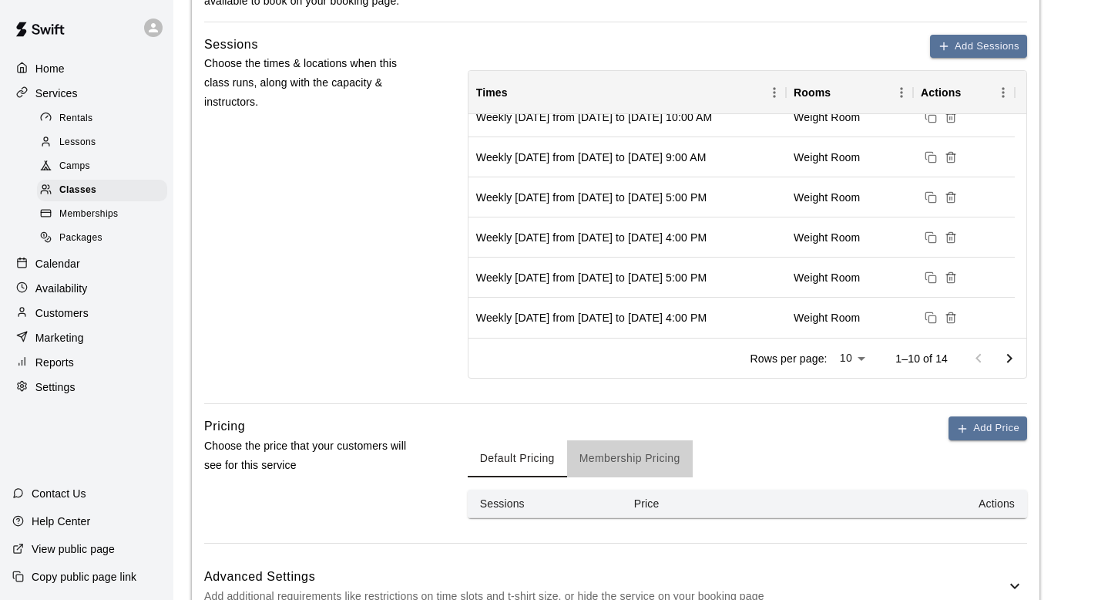
click at [610, 449] on button "Membership Pricing" at bounding box center [630, 458] width 126 height 37
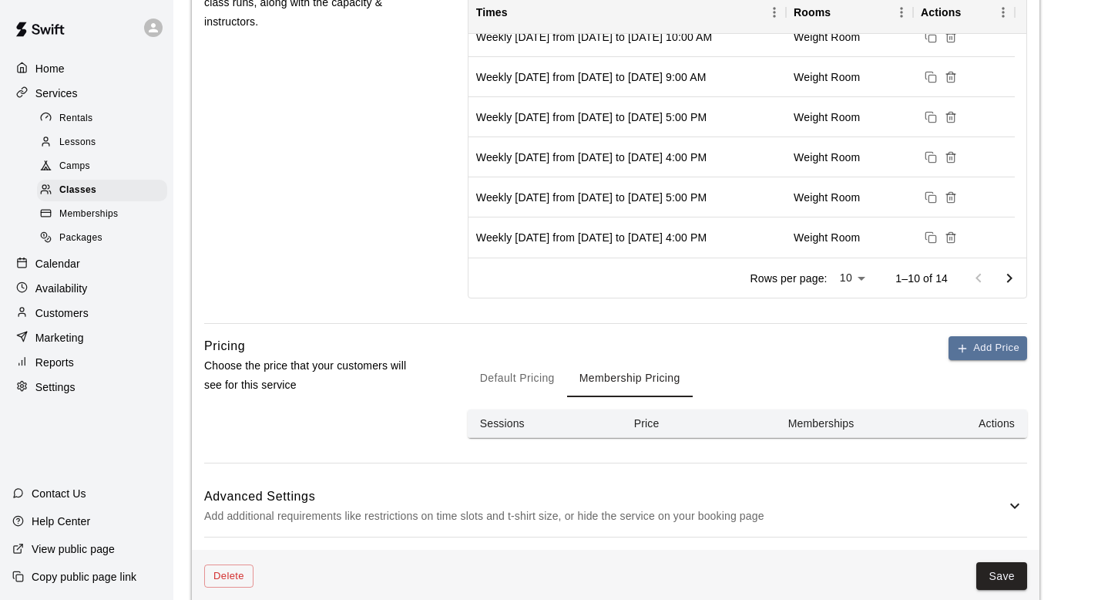
scroll to position [670, 0]
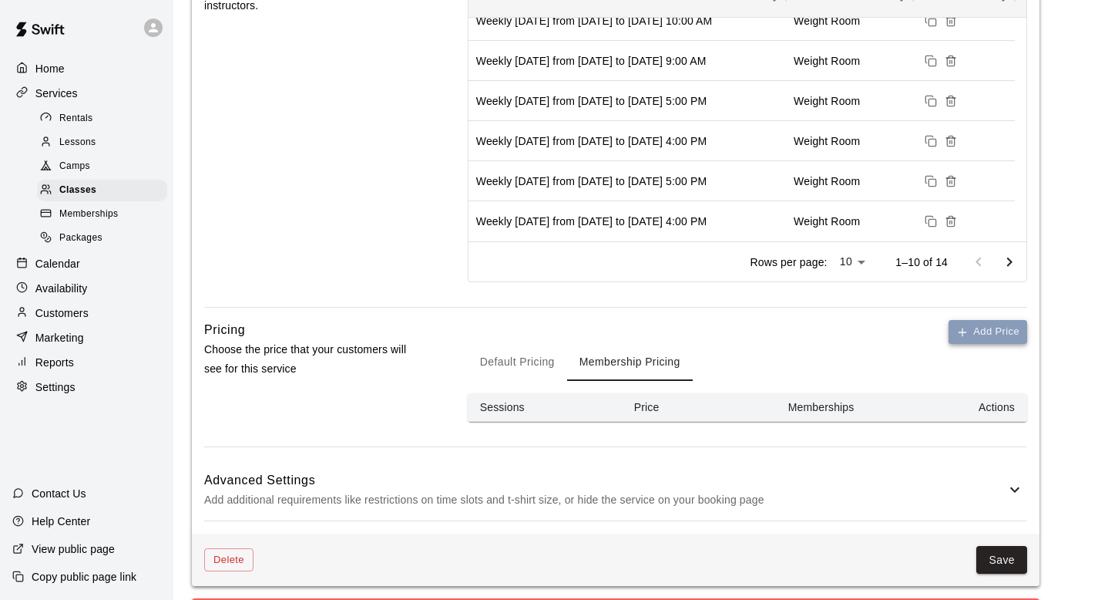
click at [975, 329] on button "Add Price" at bounding box center [988, 332] width 79 height 24
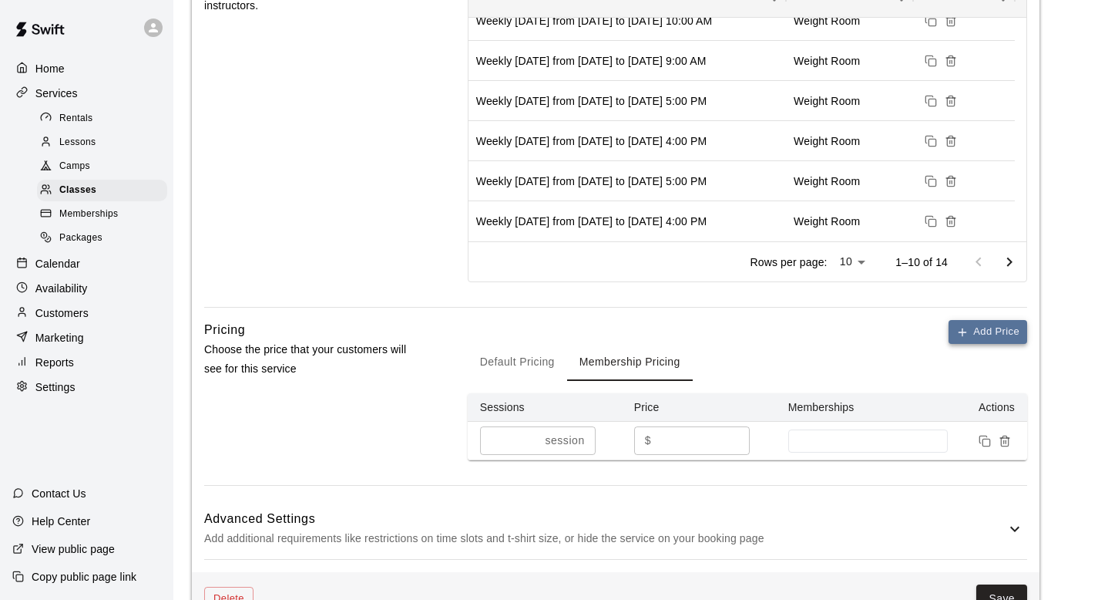
click at [975, 329] on button "Add Price" at bounding box center [988, 332] width 79 height 24
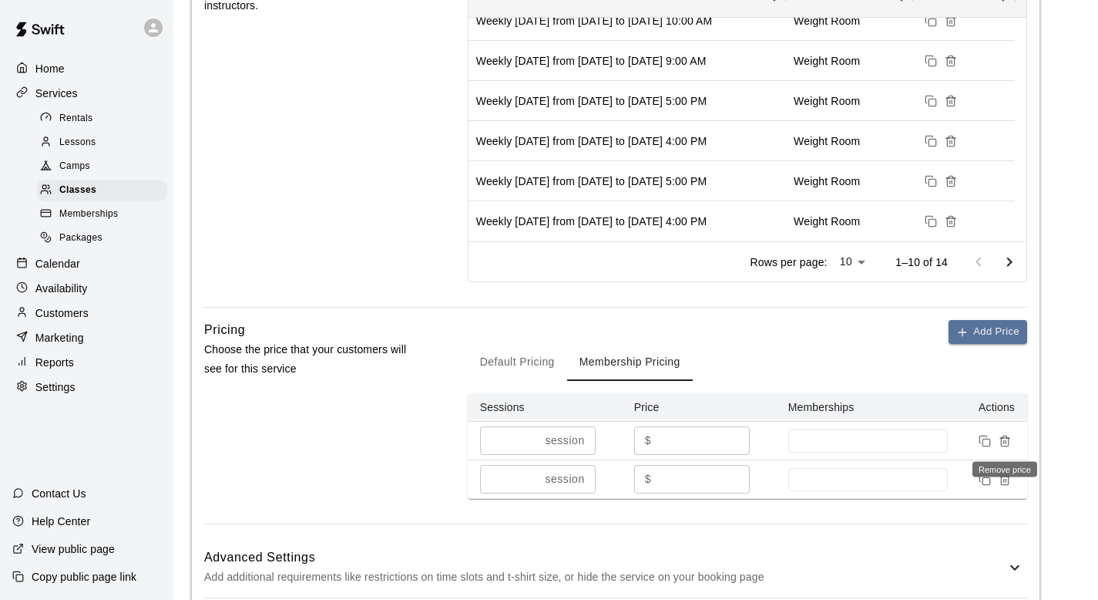
click at [1007, 439] on icon "Remove price" at bounding box center [1005, 441] width 12 height 12
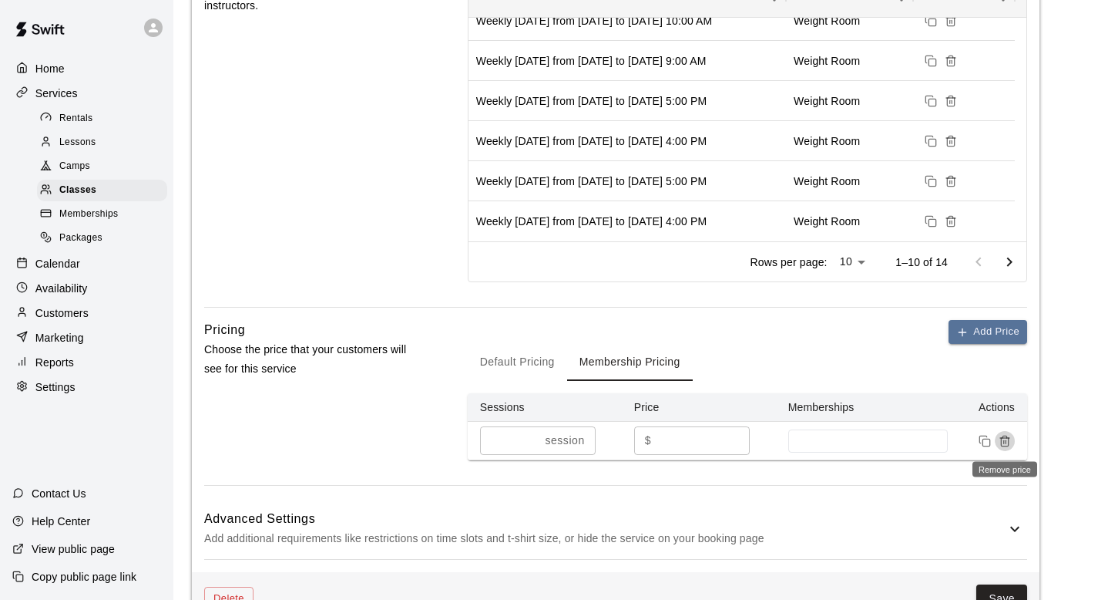
click at [1007, 439] on icon "Remove price" at bounding box center [1005, 441] width 12 height 12
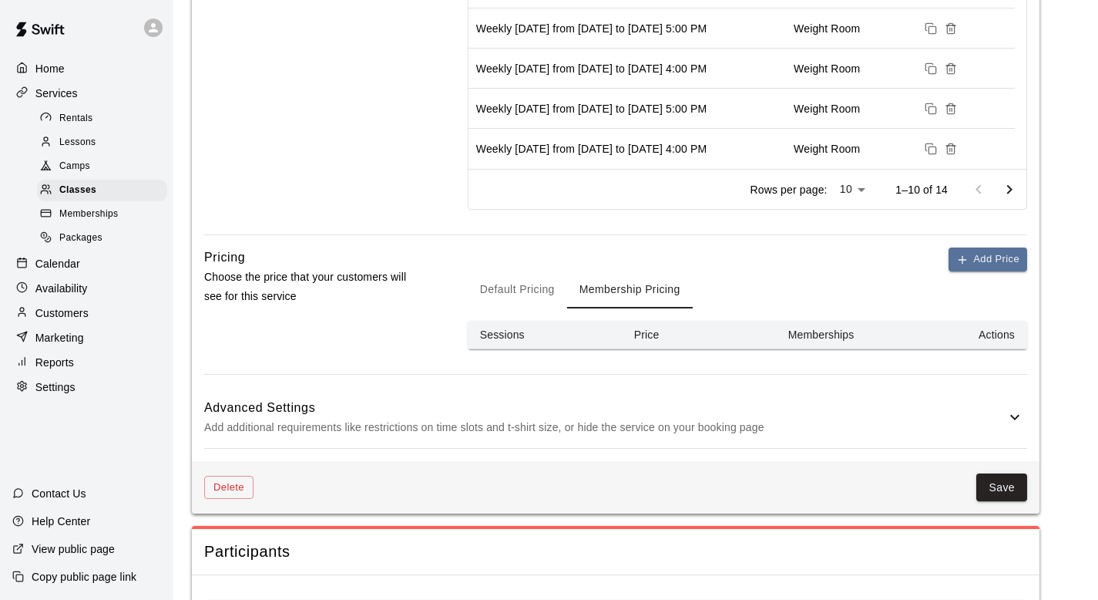
scroll to position [761, 0]
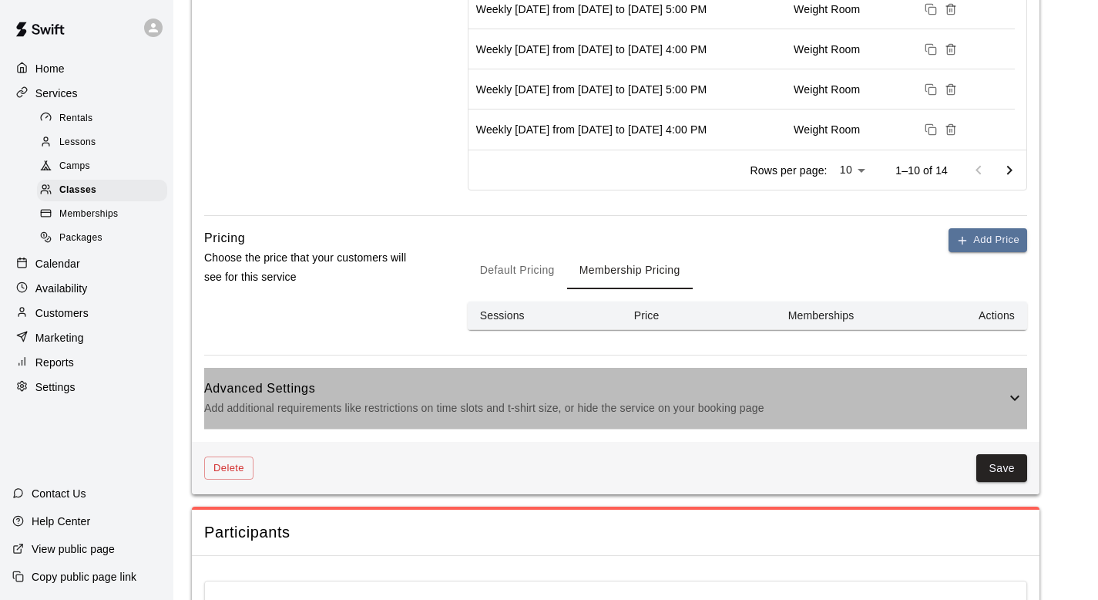
click at [982, 397] on h6 "Advanced Settings" at bounding box center [604, 388] width 801 height 20
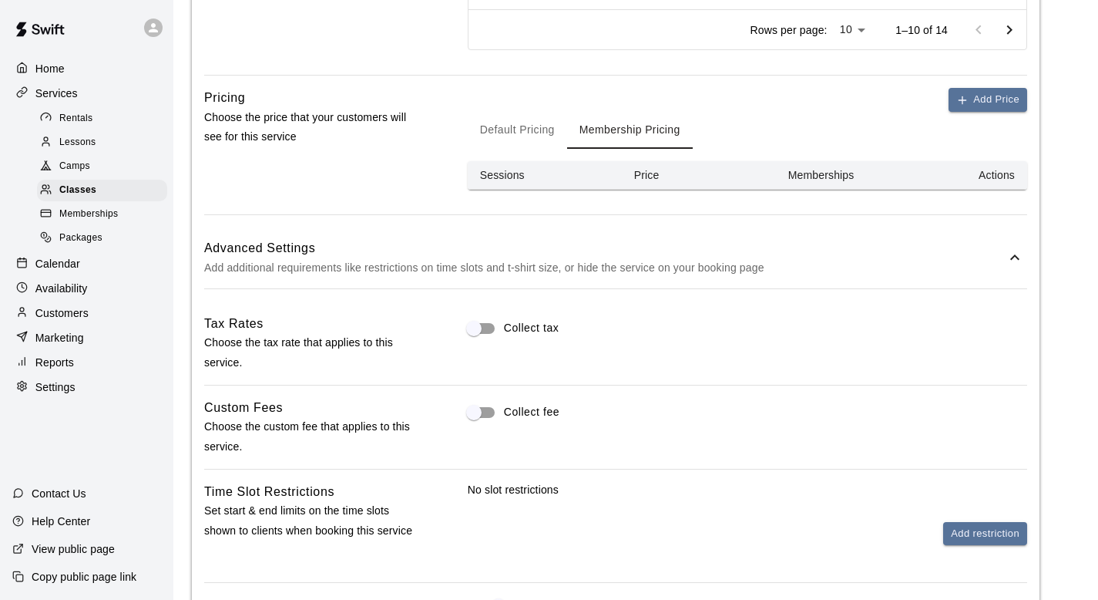
scroll to position [1007, 0]
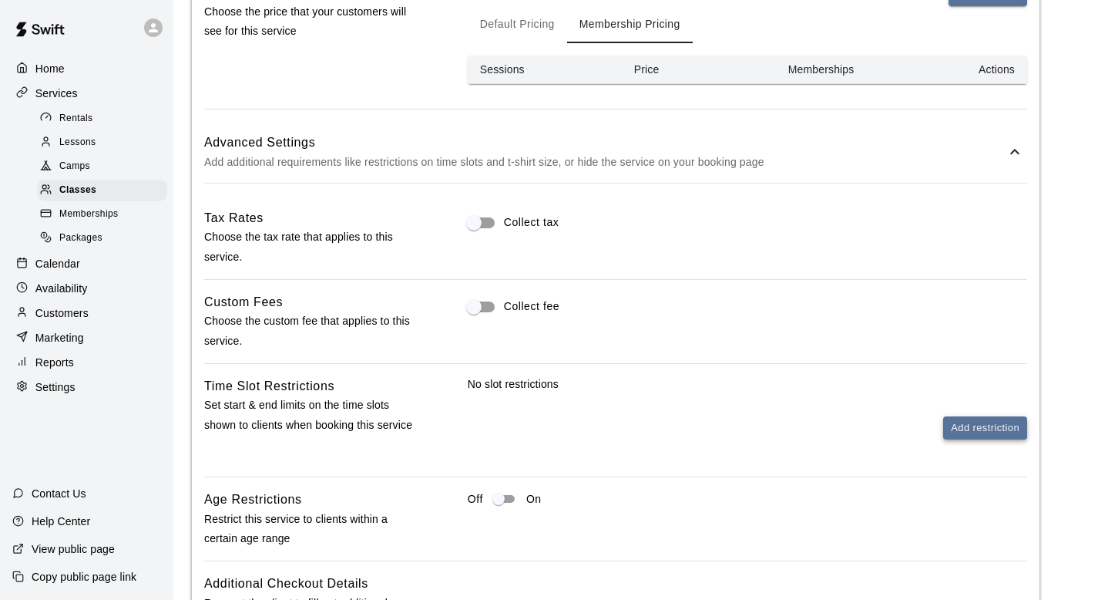
click at [1014, 438] on button "Add restriction" at bounding box center [985, 428] width 84 height 24
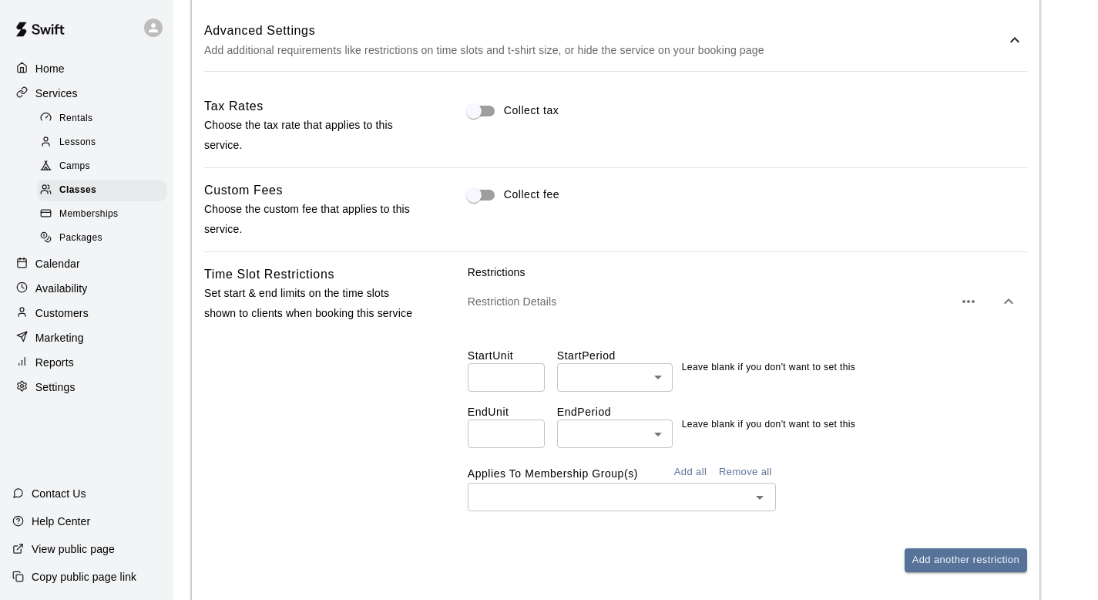
scroll to position [1320, 0]
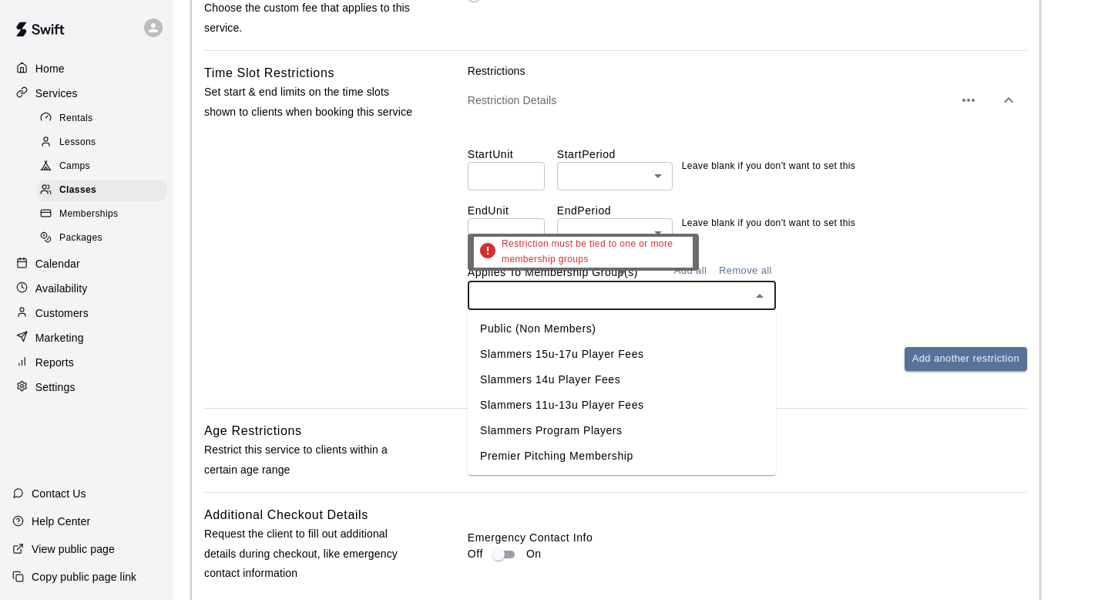
click at [634, 290] on input "text" at bounding box center [609, 295] width 274 height 19
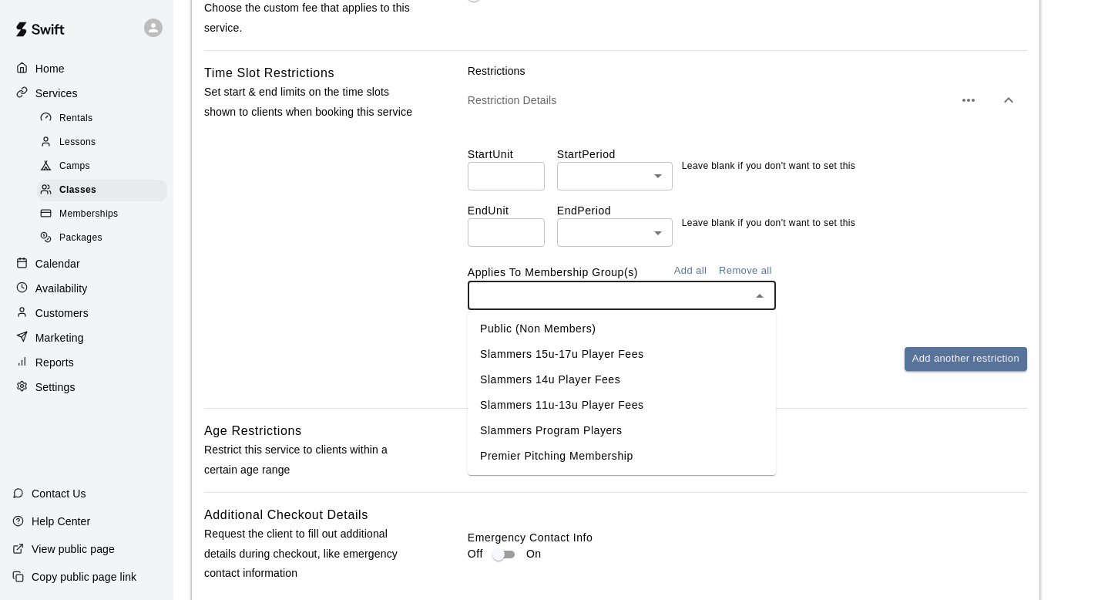
click at [597, 455] on li "Premier Pitching Membership" at bounding box center [622, 455] width 308 height 25
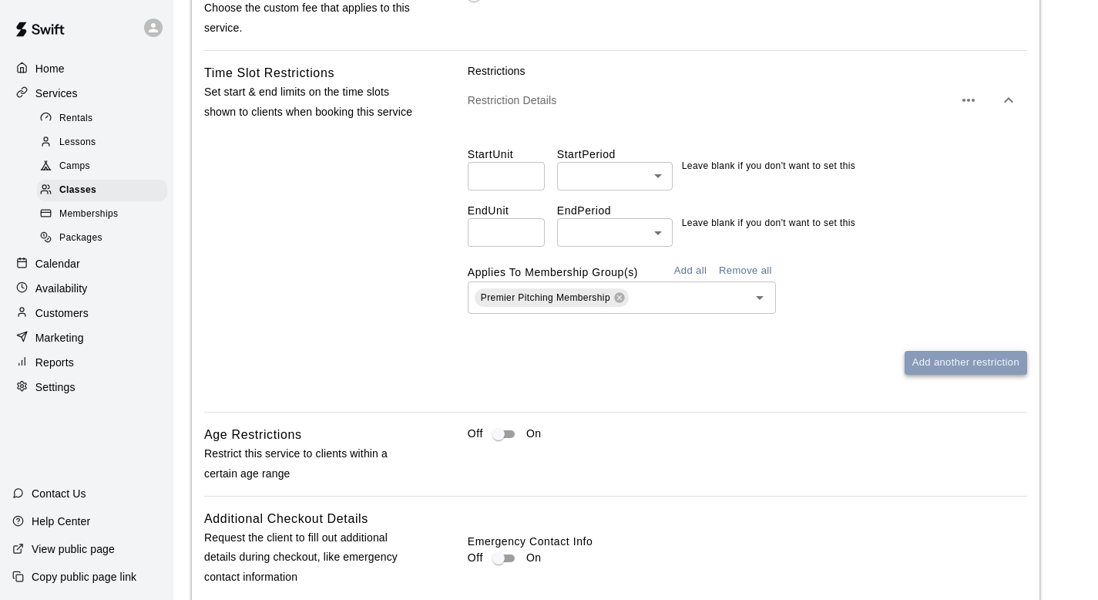
click at [941, 359] on button "Add another restriction" at bounding box center [966, 363] width 123 height 24
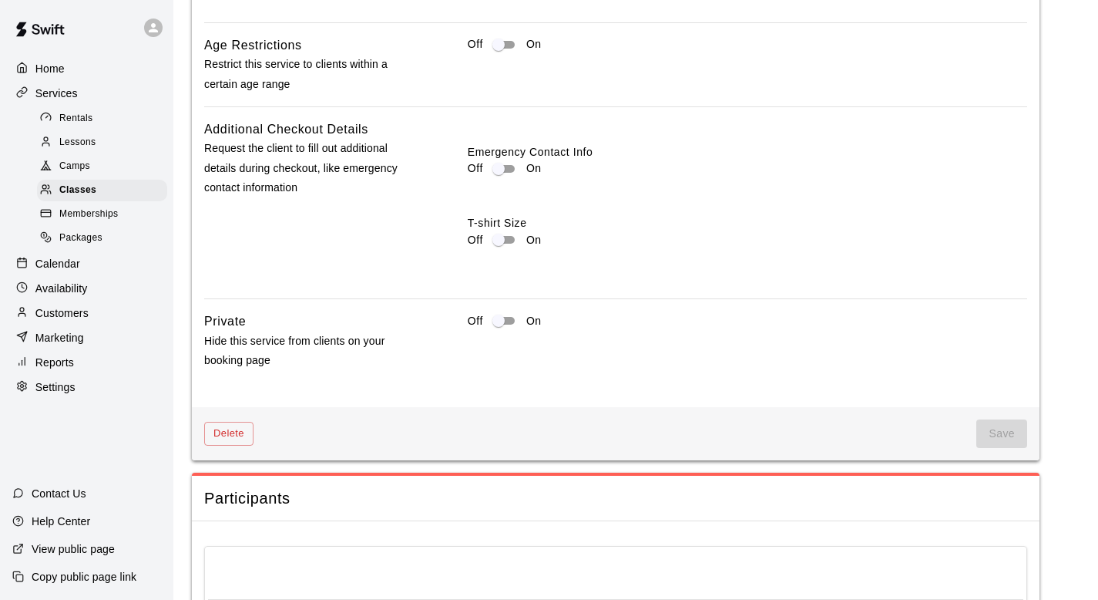
scroll to position [1787, 0]
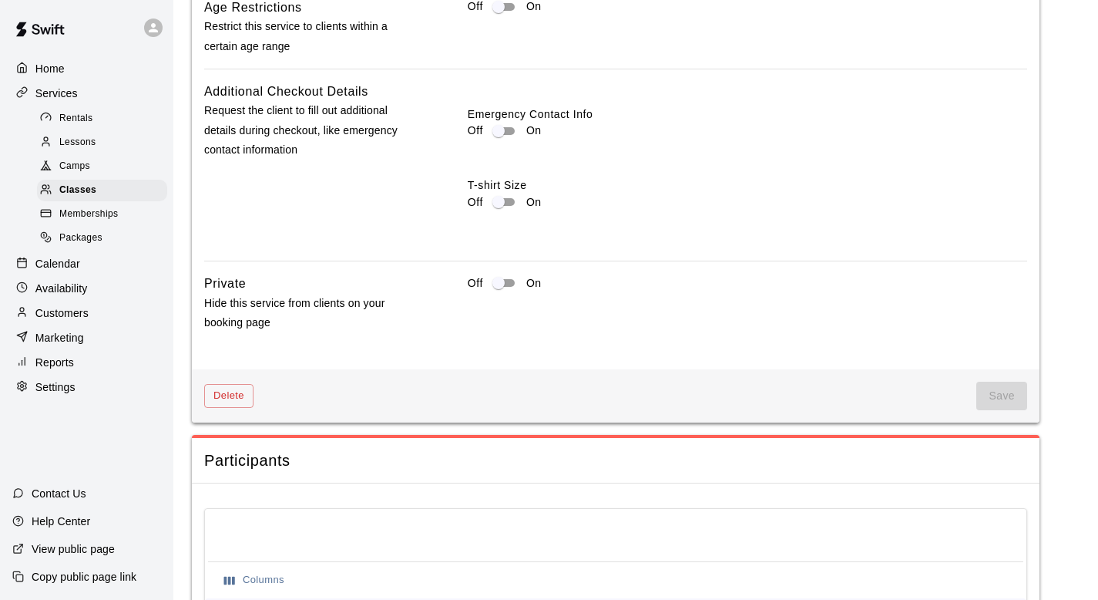
click at [978, 395] on span "Save" at bounding box center [1001, 395] width 51 height 29
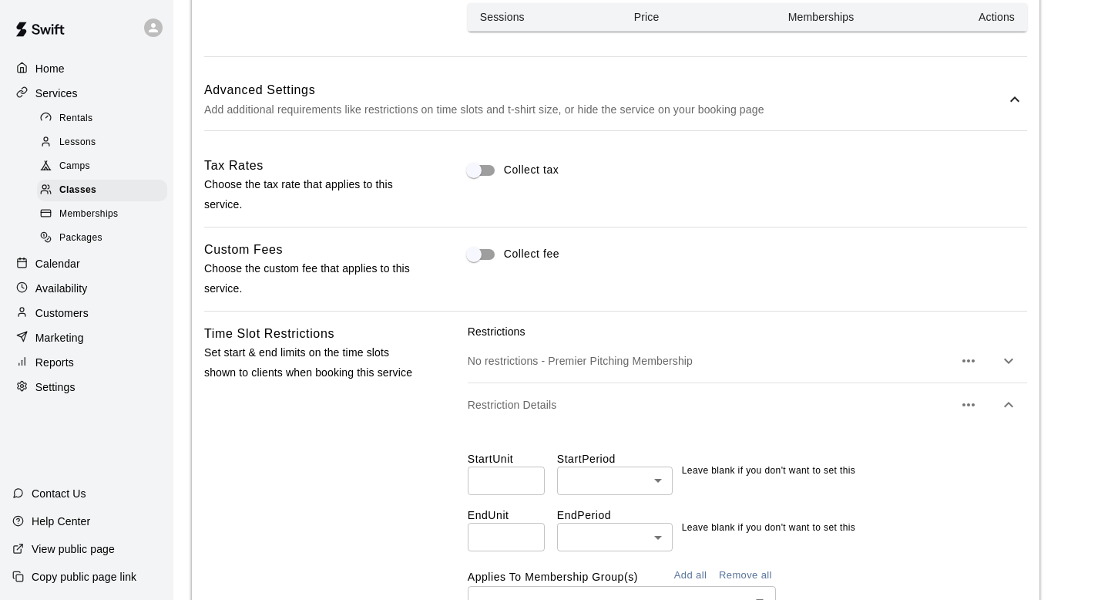
scroll to position [1063, 0]
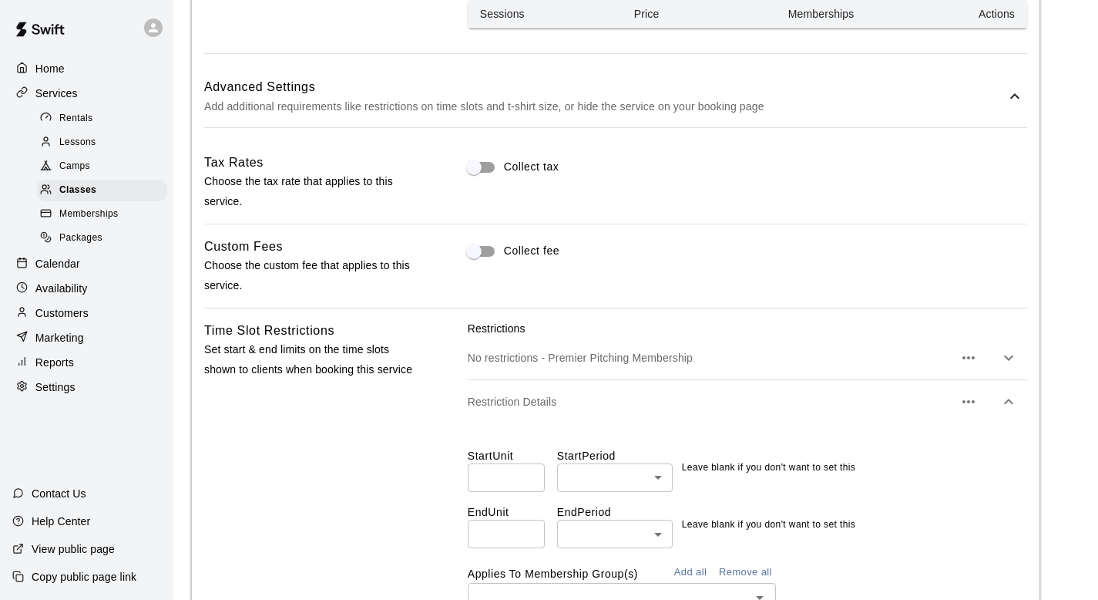
click at [1006, 400] on icon "button" at bounding box center [1008, 400] width 9 height 5
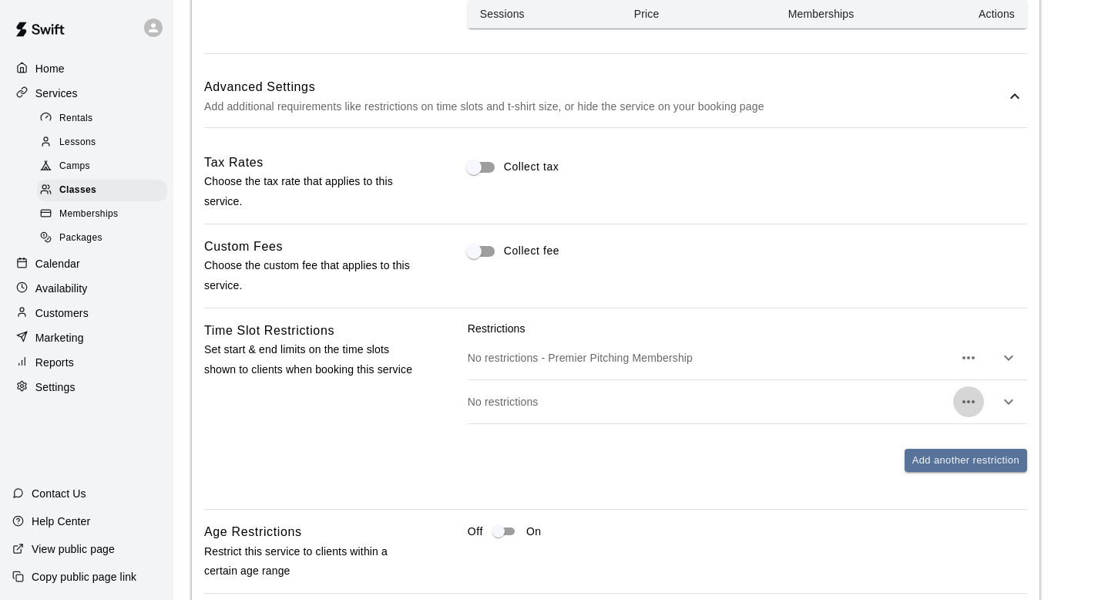
click at [967, 406] on icon "button" at bounding box center [968, 401] width 18 height 18
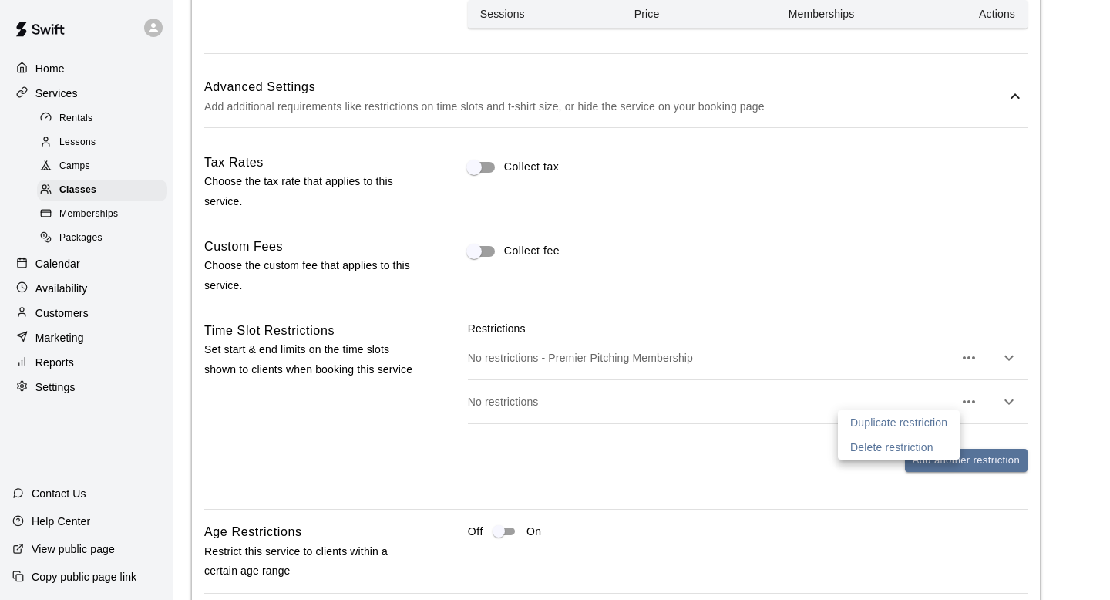
click at [919, 448] on p "Delete restriction" at bounding box center [891, 446] width 83 height 15
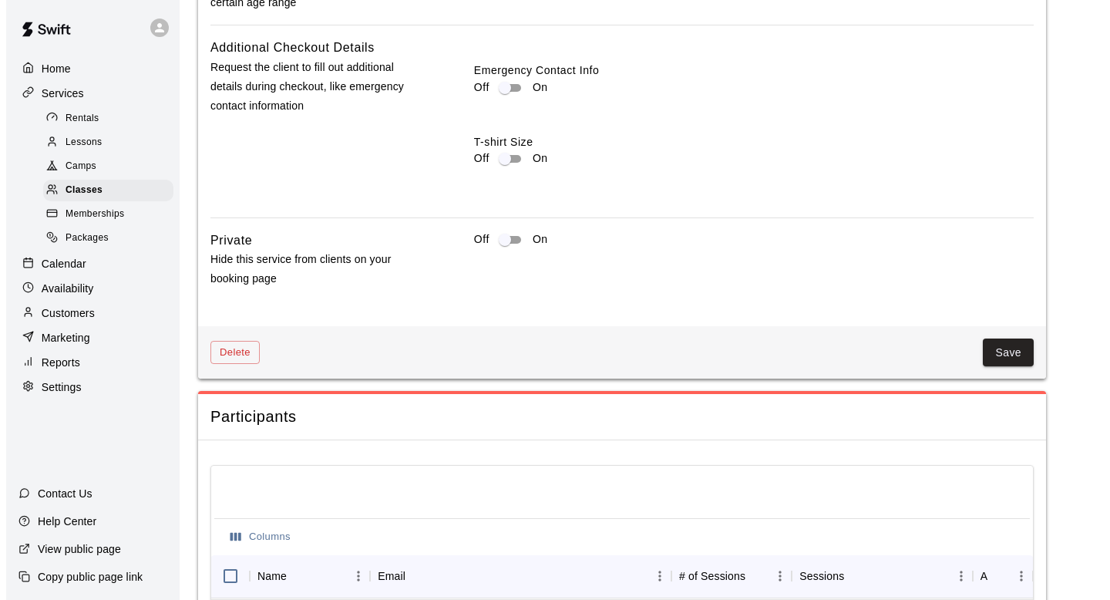
scroll to position [1416, 0]
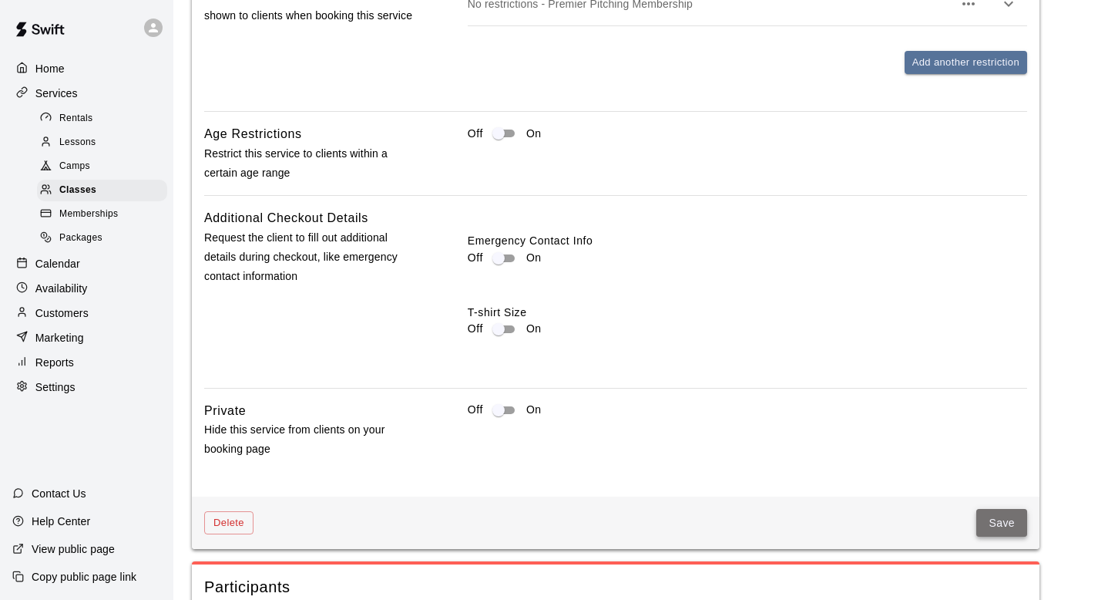
click at [1002, 523] on button "Save" at bounding box center [1001, 523] width 51 height 29
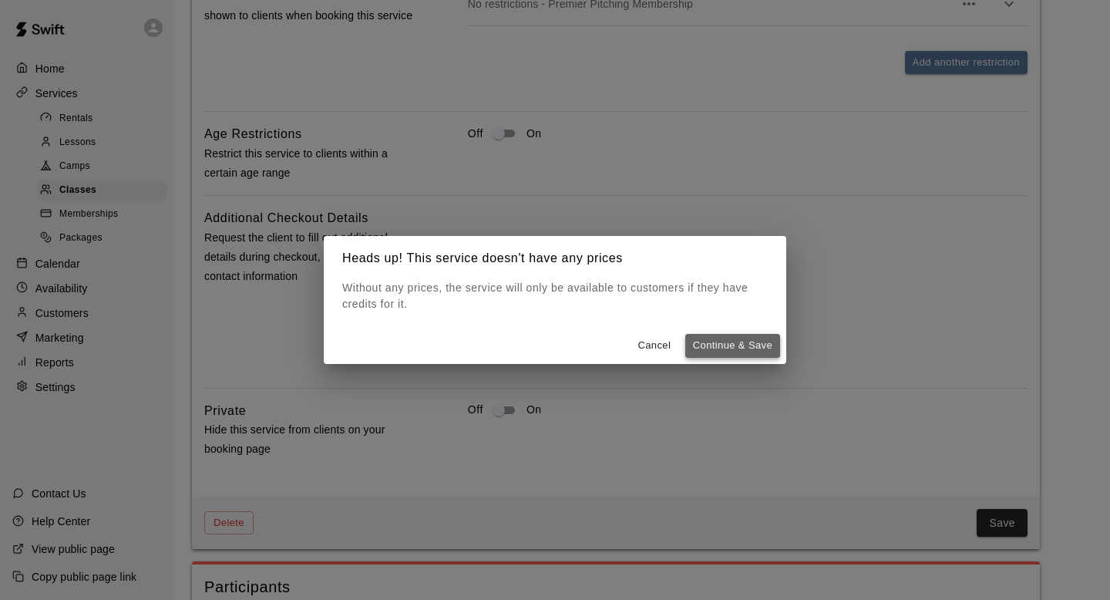
click at [719, 350] on button "Continue & Save" at bounding box center [732, 346] width 95 height 24
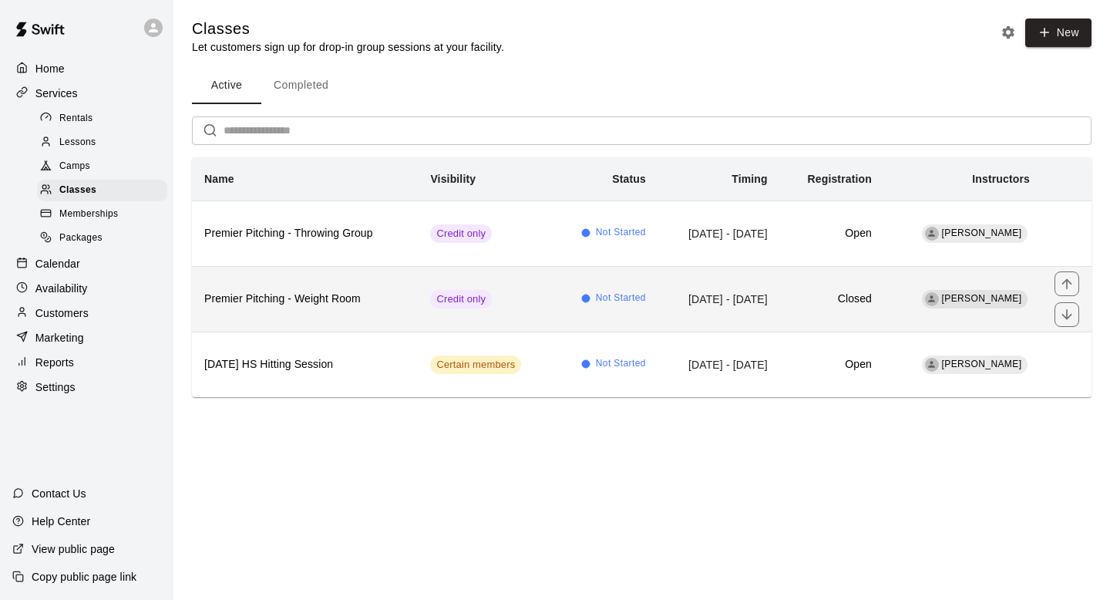
click at [418, 312] on td "Credit only" at bounding box center [486, 299] width 136 height 66
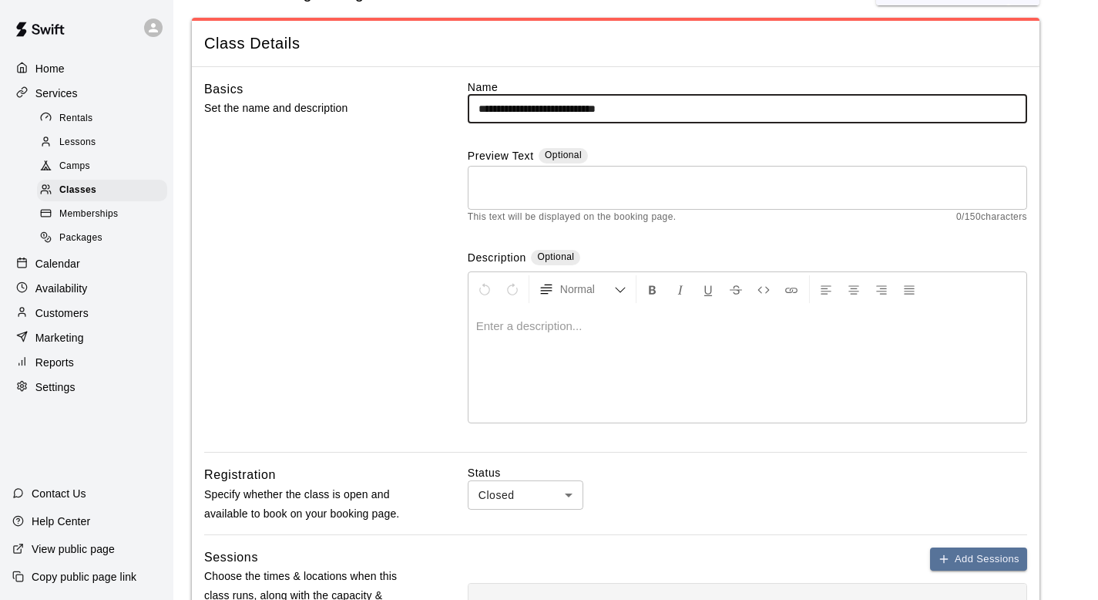
scroll to position [66, 0]
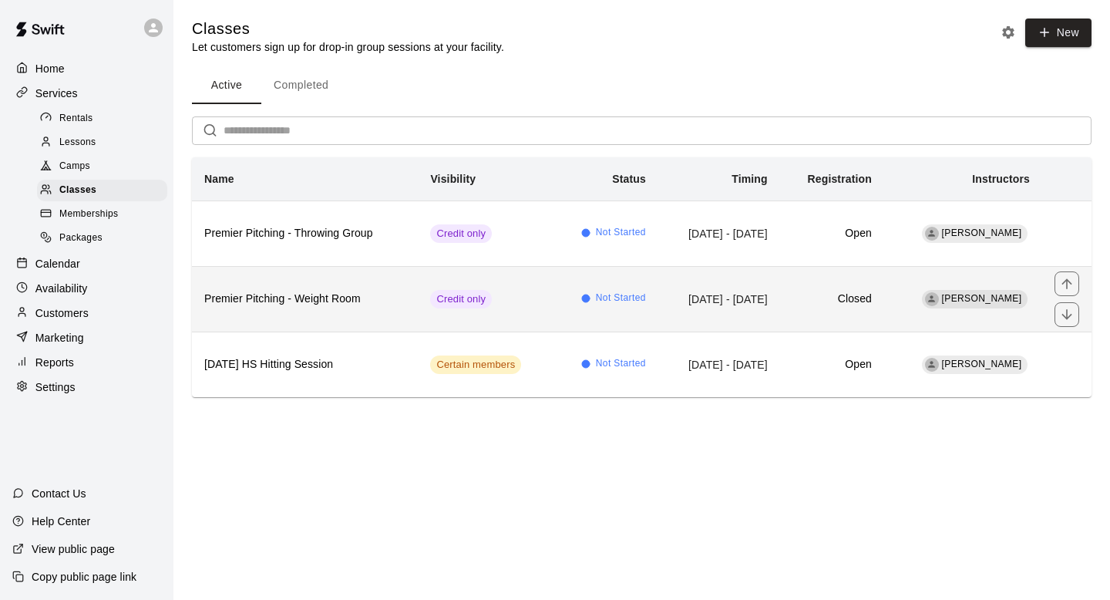
click at [513, 278] on td "Credit only" at bounding box center [486, 299] width 136 height 66
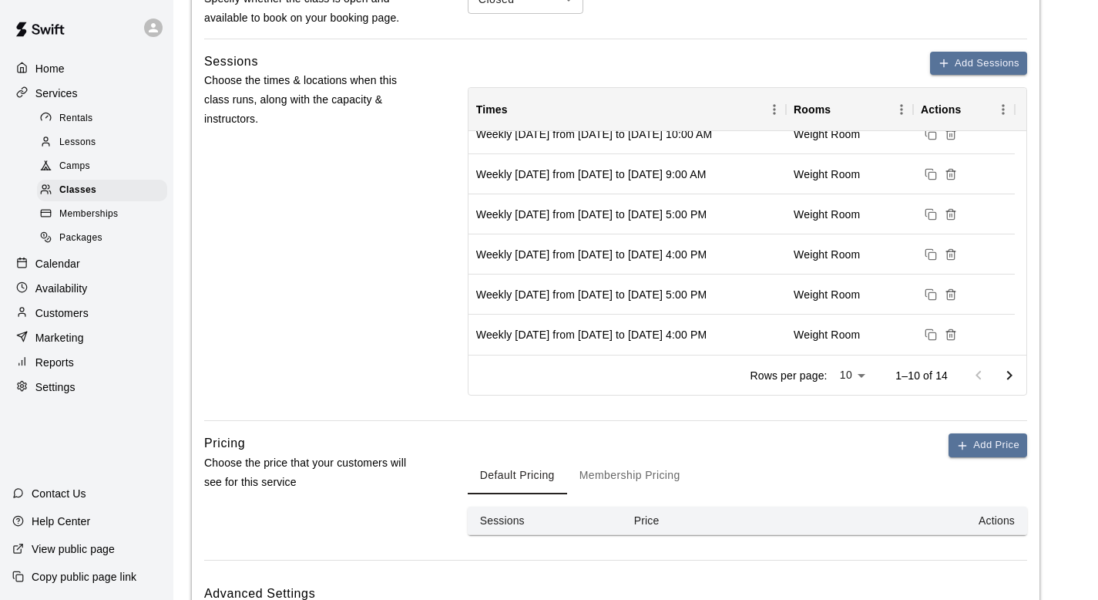
scroll to position [582, 0]
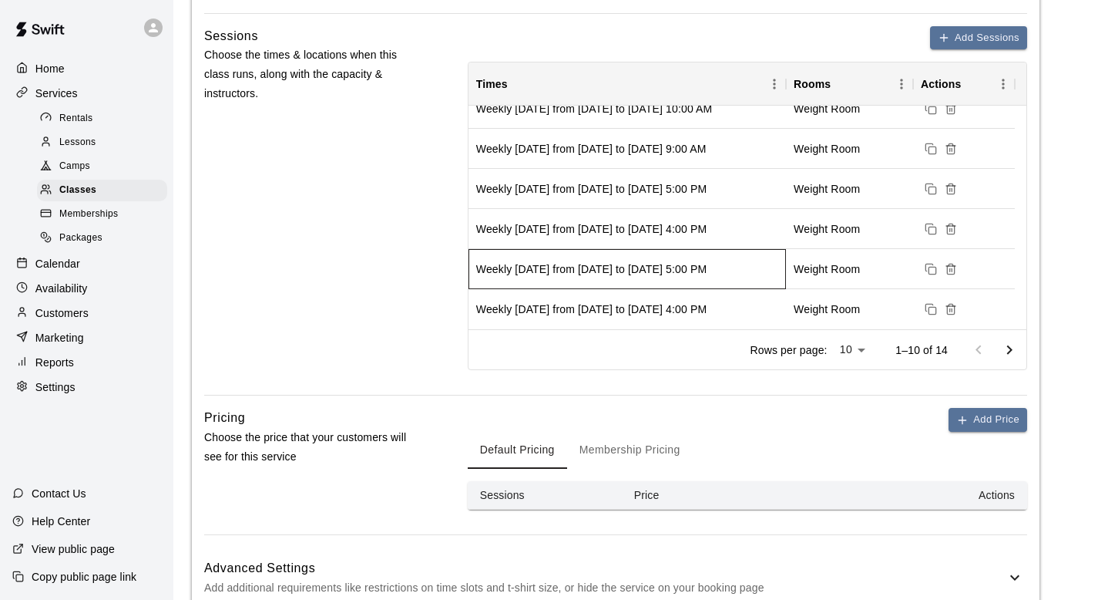
click at [608, 287] on div "Weekly [DATE] from [DATE] to [DATE] 5:00 PM" at bounding box center [627, 269] width 317 height 40
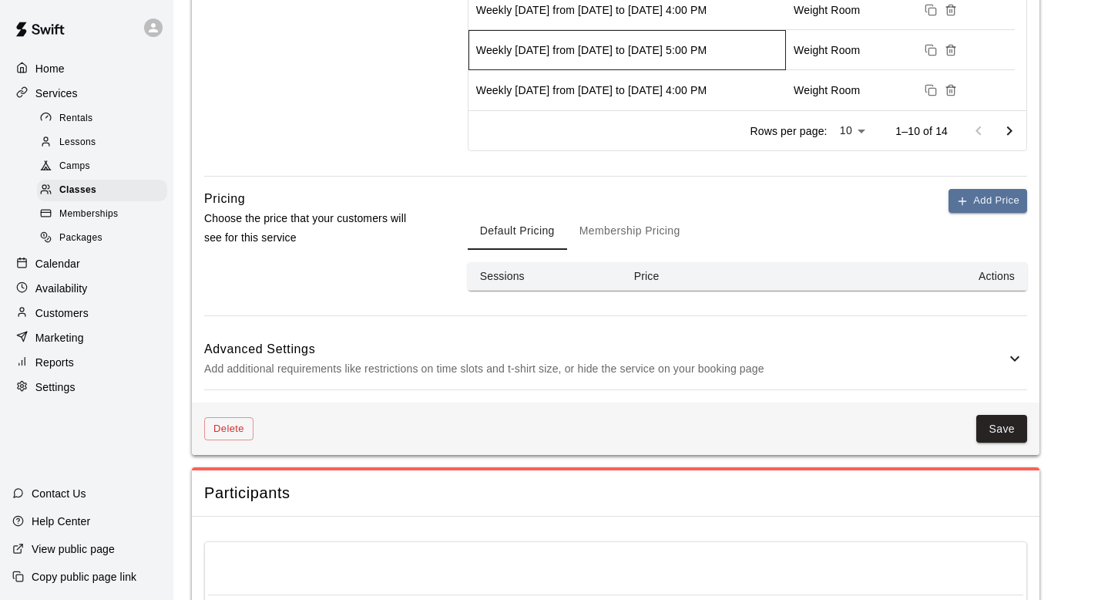
scroll to position [0, 0]
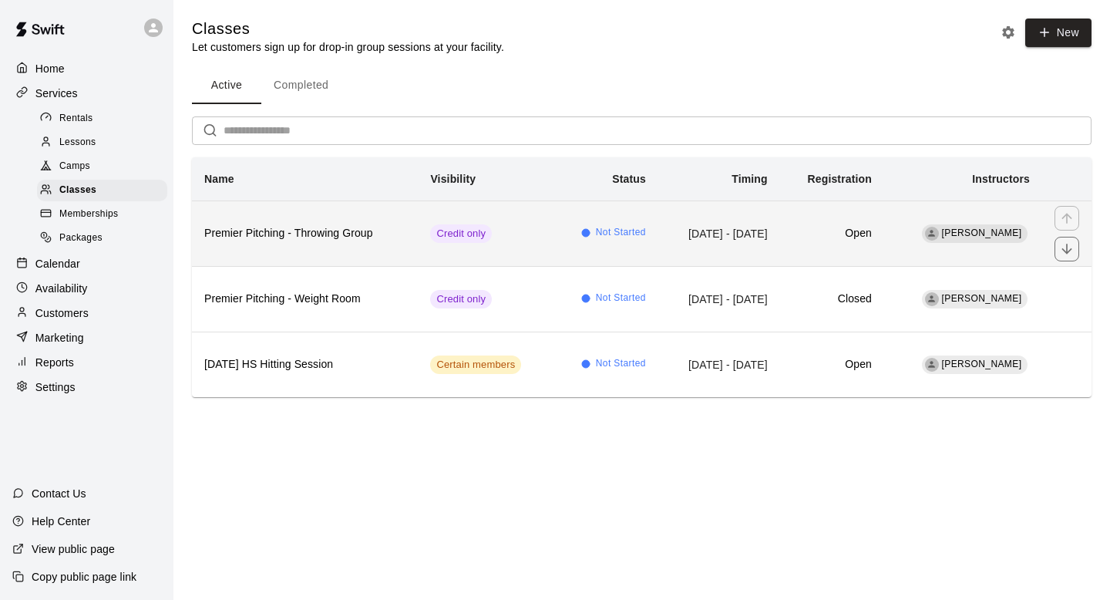
click at [317, 237] on h6 "Premier Pitching - Throwing Group" at bounding box center [304, 233] width 201 height 17
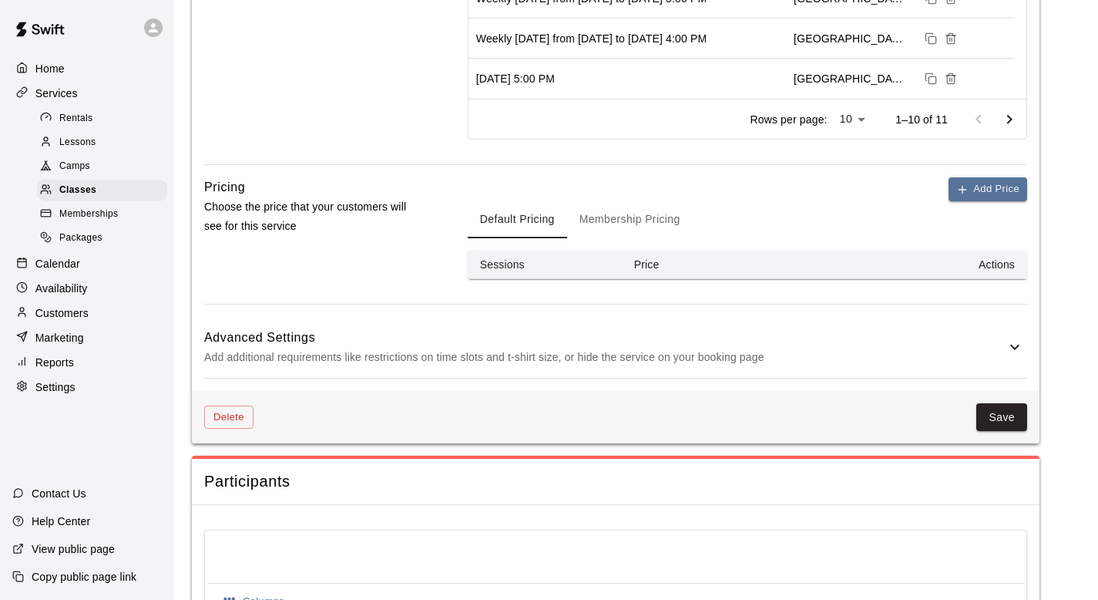
scroll to position [822, 0]
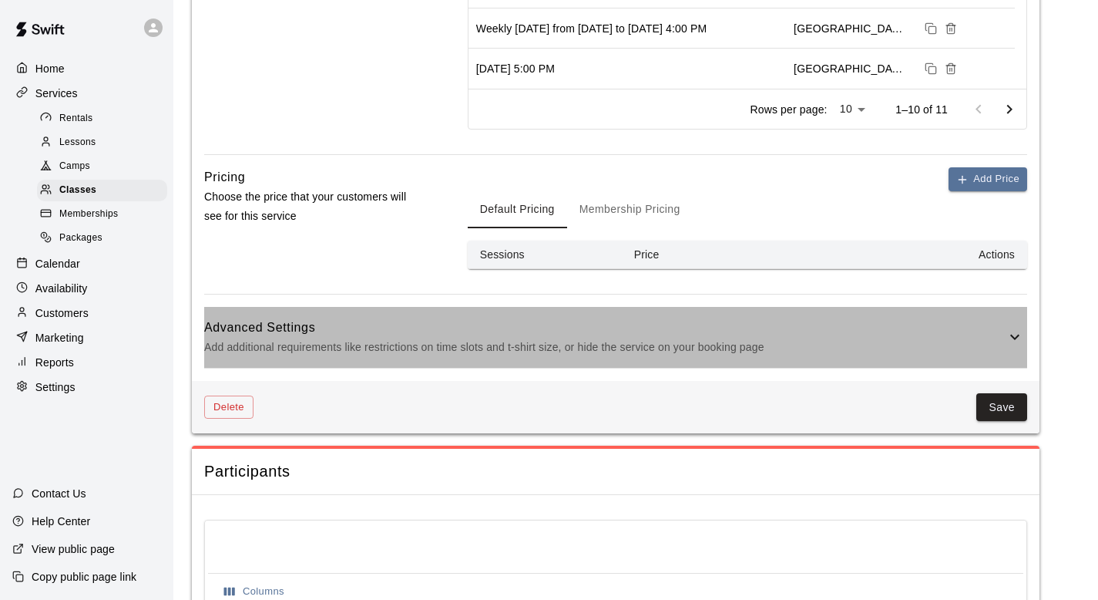
click at [1005, 342] on p "Add additional requirements like restrictions on time slots and t-shirt size, o…" at bounding box center [604, 347] width 801 height 19
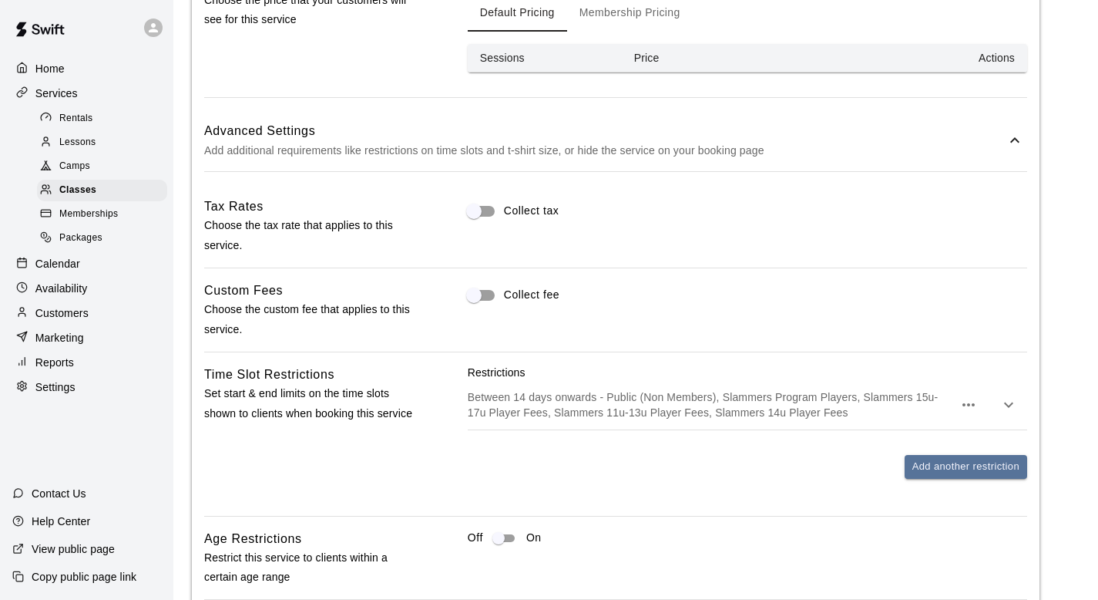
scroll to position [1048, 0]
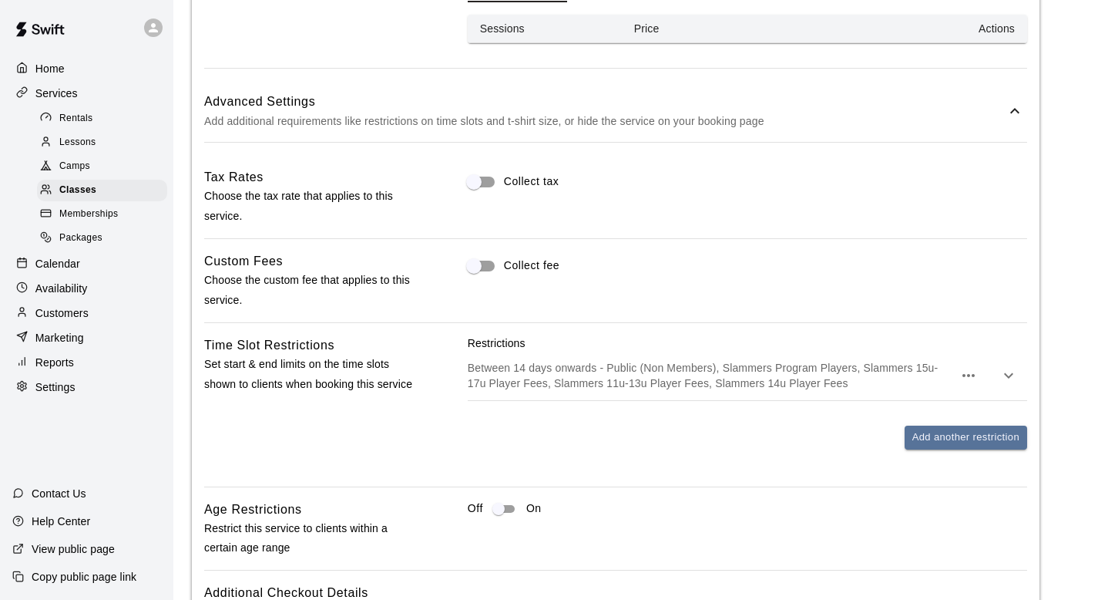
click at [1006, 385] on button "button" at bounding box center [1008, 375] width 31 height 31
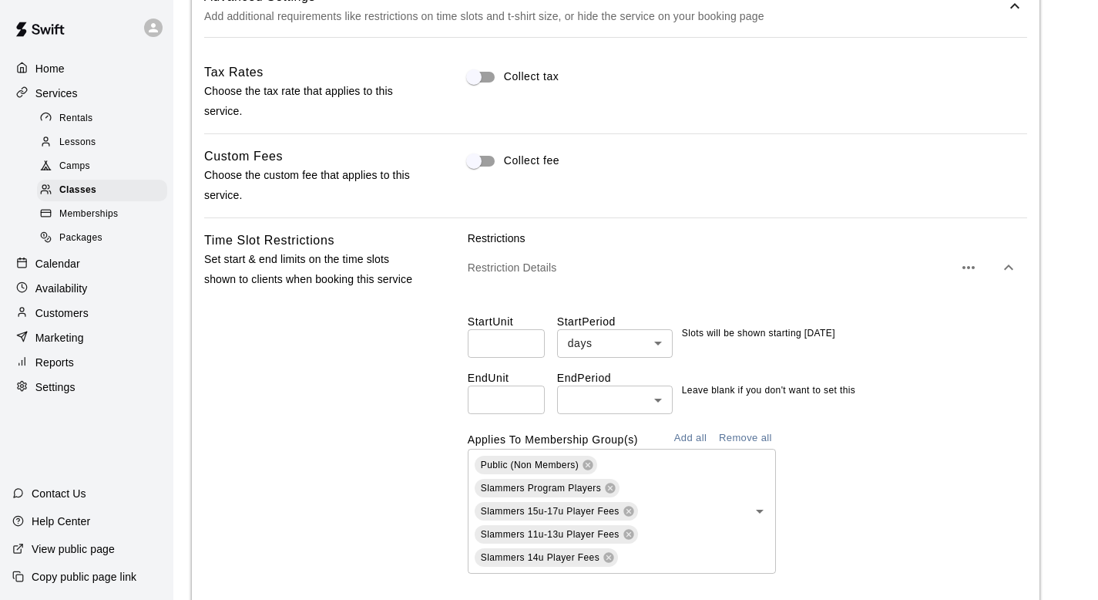
scroll to position [1151, 0]
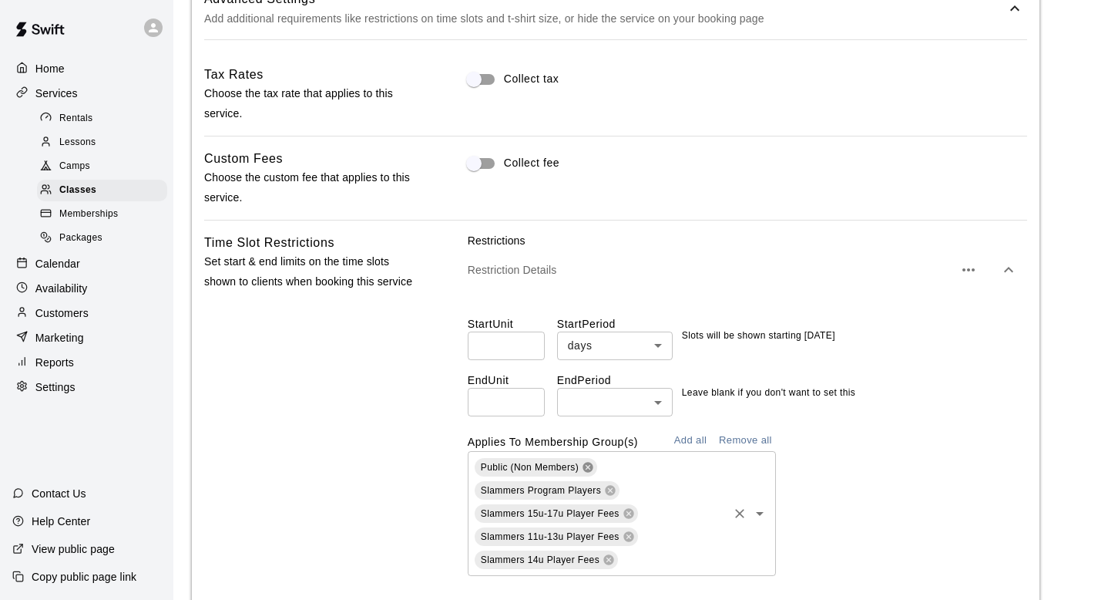
click at [588, 469] on icon at bounding box center [588, 467] width 10 height 10
click at [588, 469] on span "Slammers Program Players" at bounding box center [541, 467] width 120 height 11
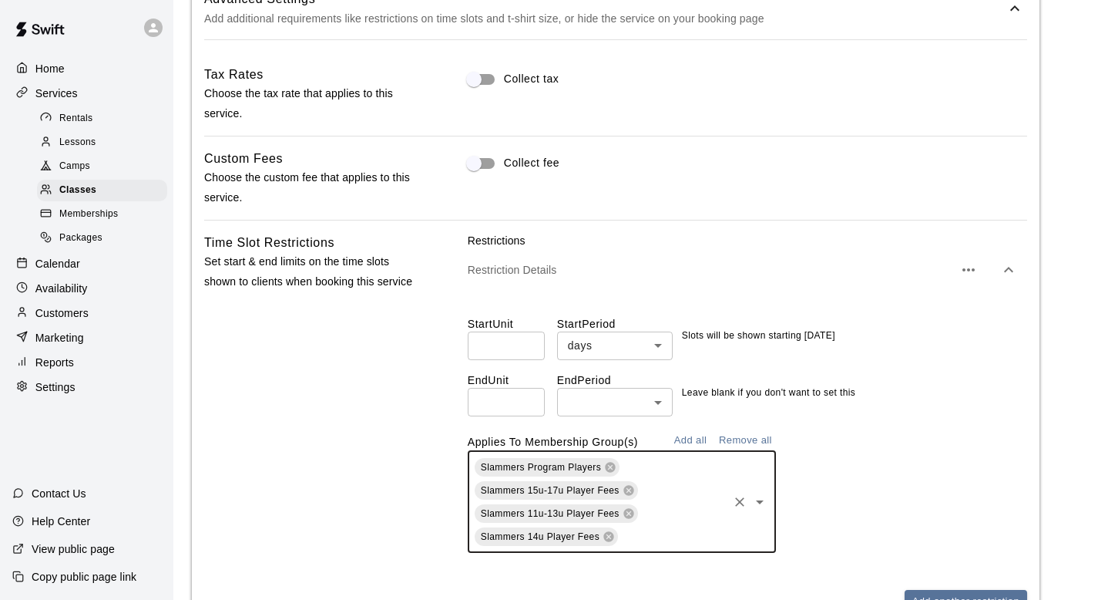
click at [603, 466] on span "Slammers Program Players" at bounding box center [541, 467] width 133 height 16
click at [606, 466] on icon at bounding box center [610, 467] width 10 height 10
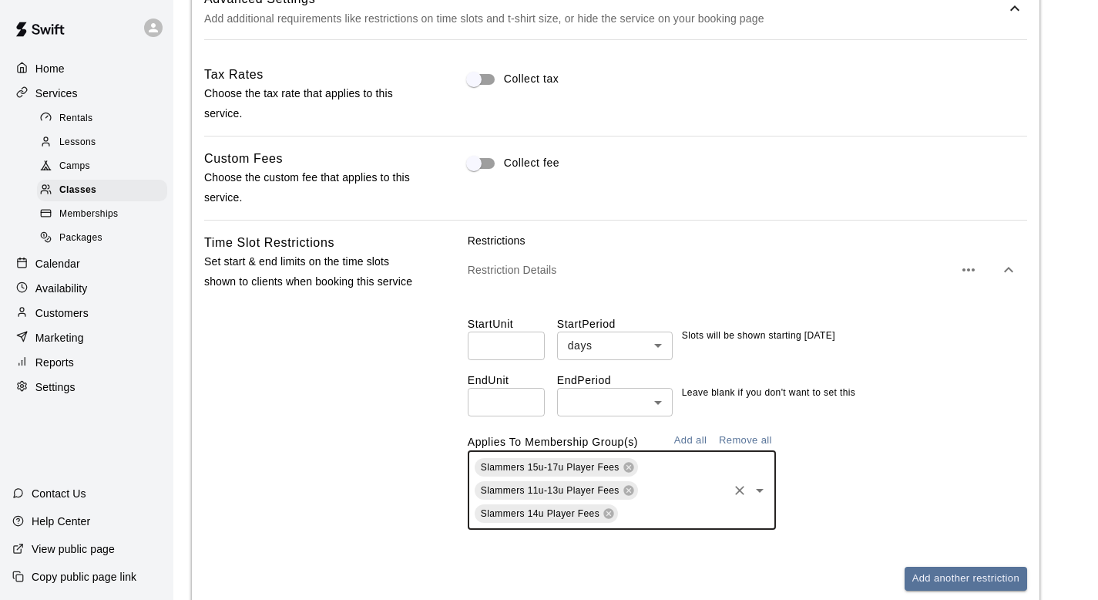
click at [739, 488] on icon "Clear" at bounding box center [739, 489] width 15 height 15
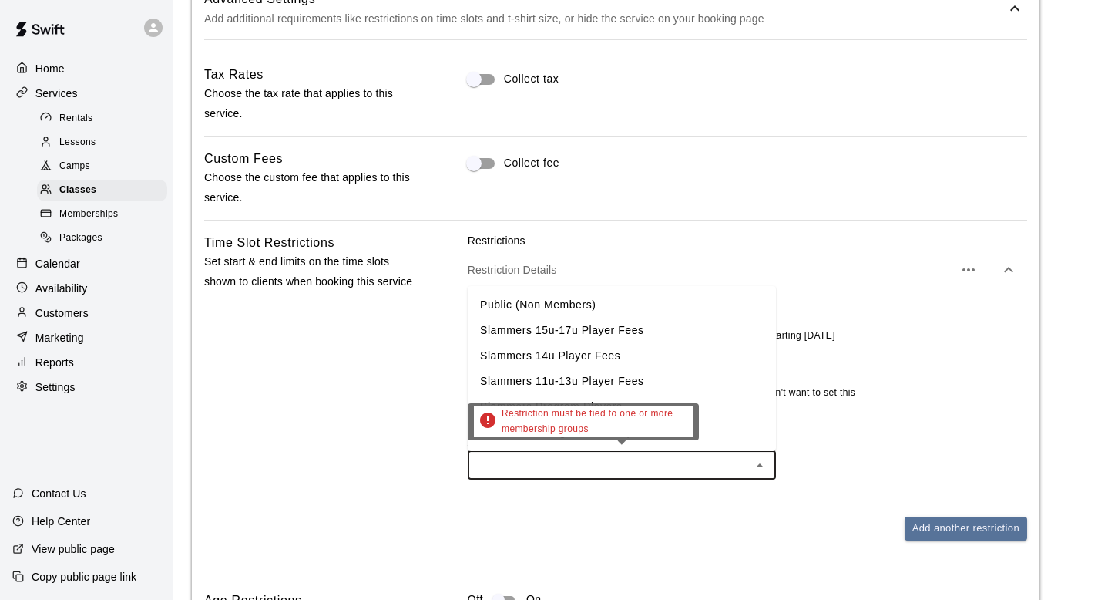
click at [613, 461] on input "text" at bounding box center [609, 464] width 274 height 19
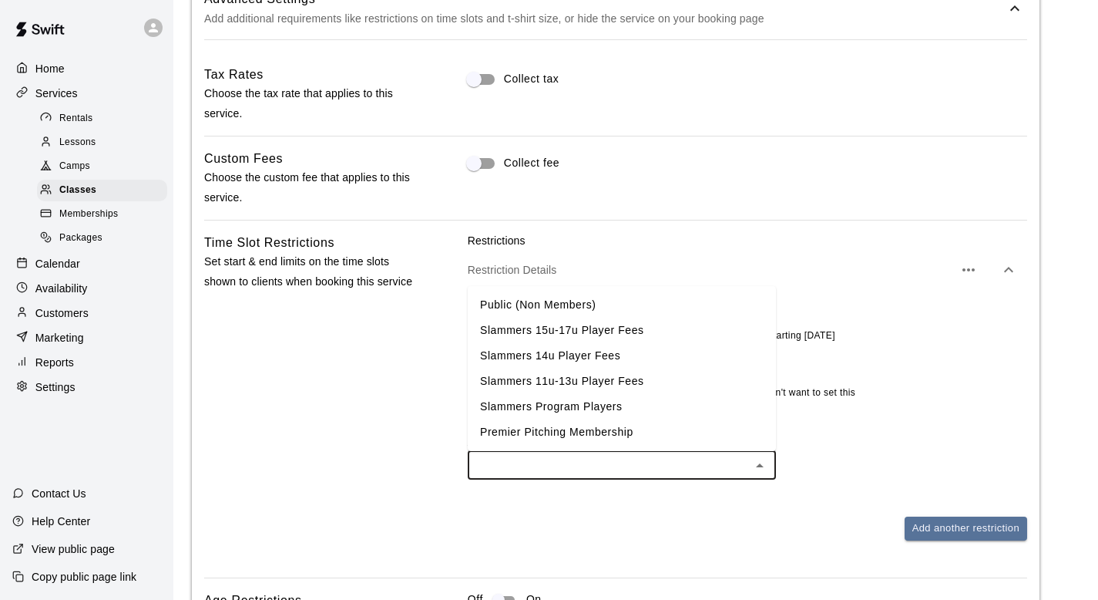
click at [615, 536] on div "Add another restriction" at bounding box center [747, 528] width 559 height 24
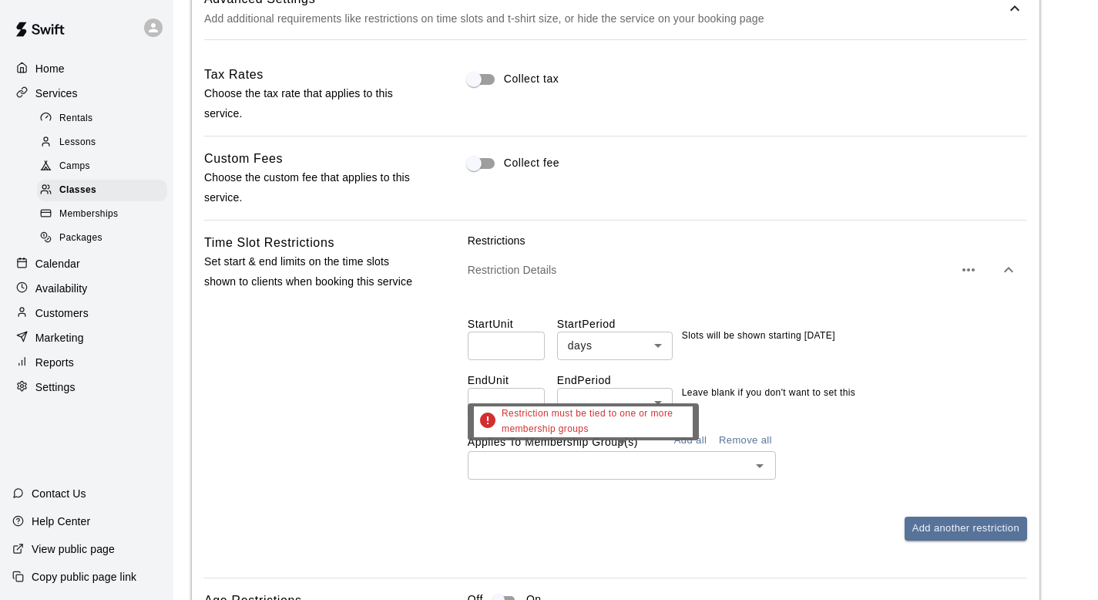
click at [587, 463] on input "text" at bounding box center [609, 464] width 274 height 19
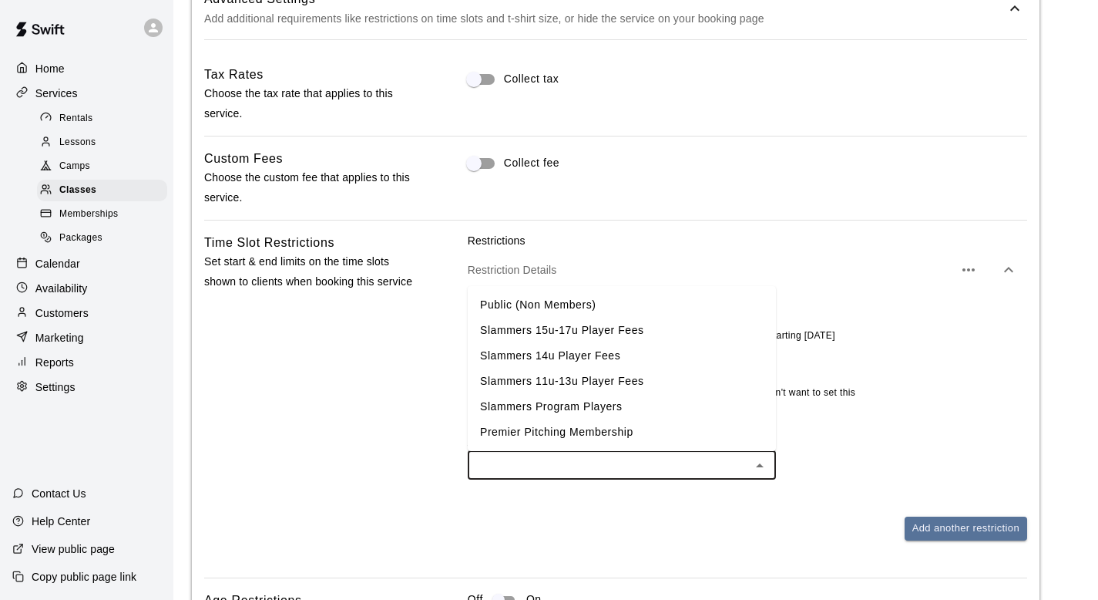
click at [516, 438] on li "Premier Pitching Membership" at bounding box center [622, 431] width 308 height 25
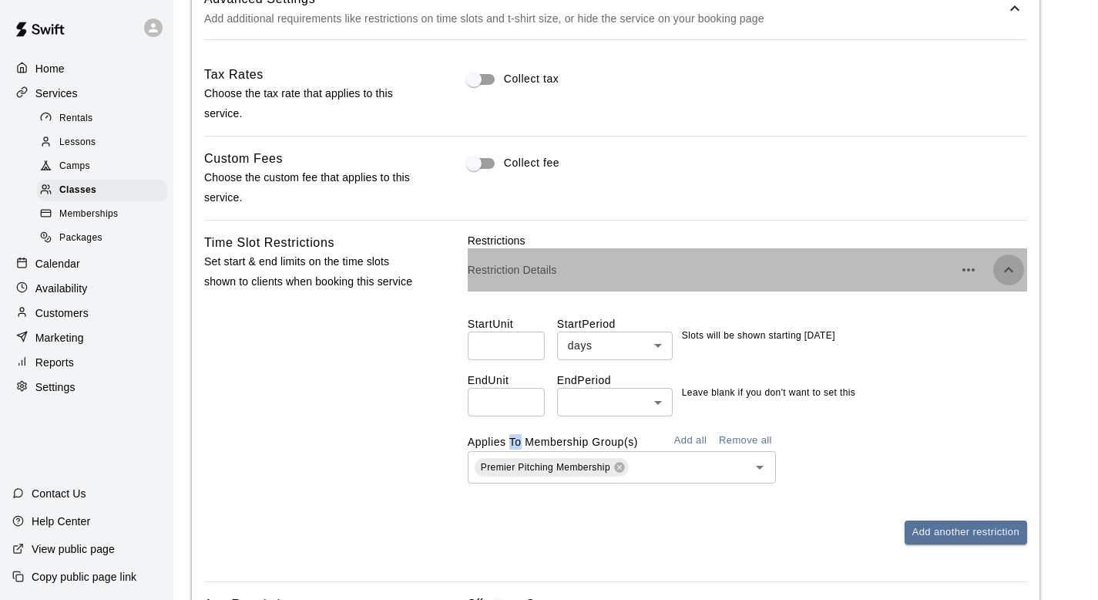
click at [1004, 267] on icon "button" at bounding box center [1008, 269] width 18 height 18
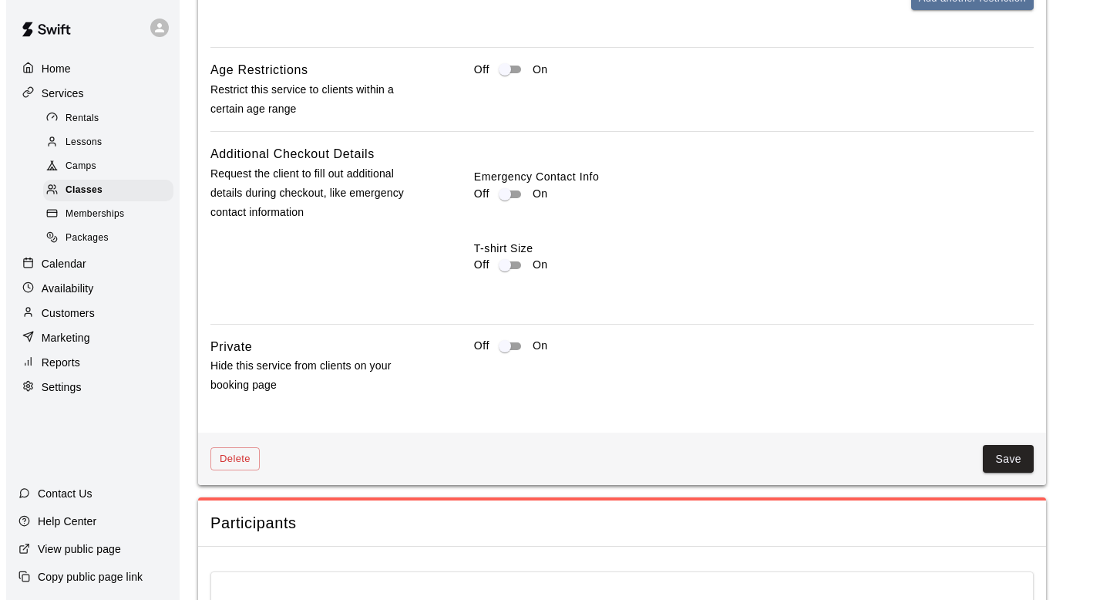
scroll to position [1688, 0]
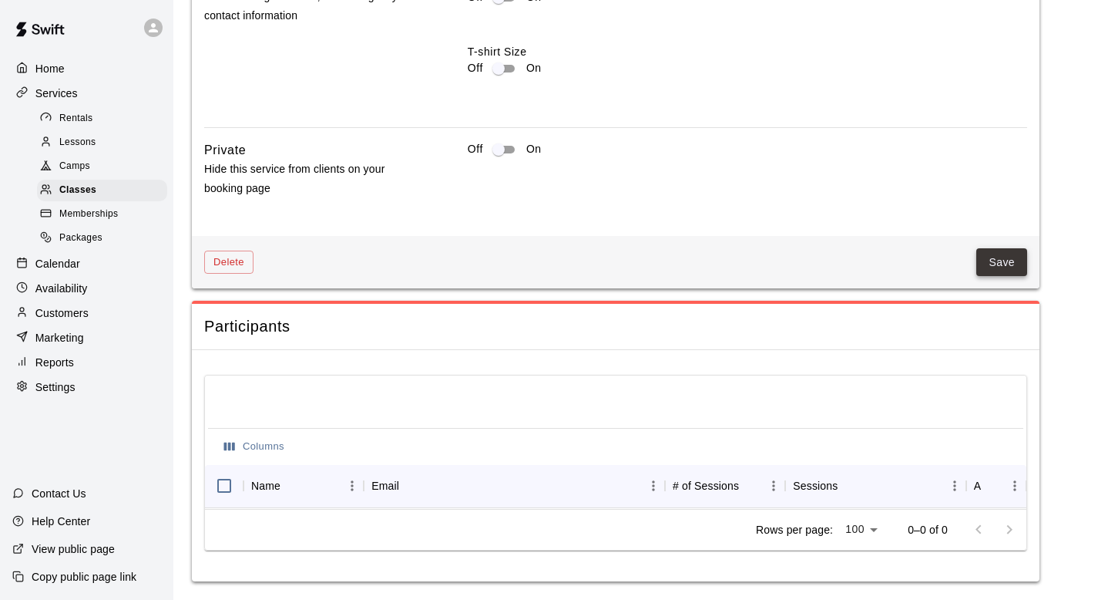
click at [994, 260] on button "Save" at bounding box center [1001, 262] width 51 height 29
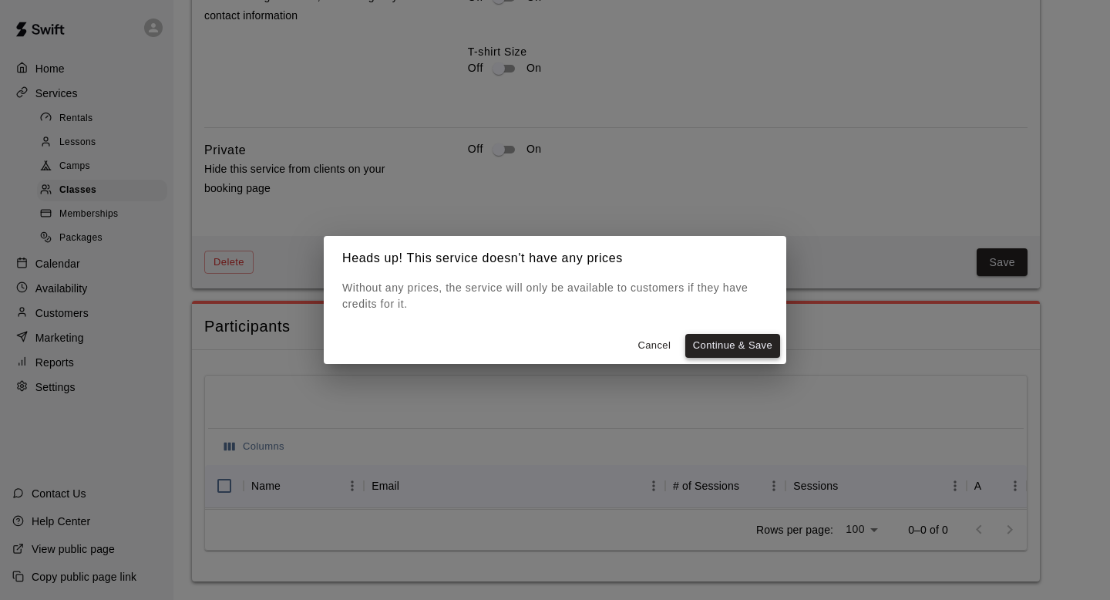
click at [741, 344] on button "Continue & Save" at bounding box center [732, 346] width 95 height 24
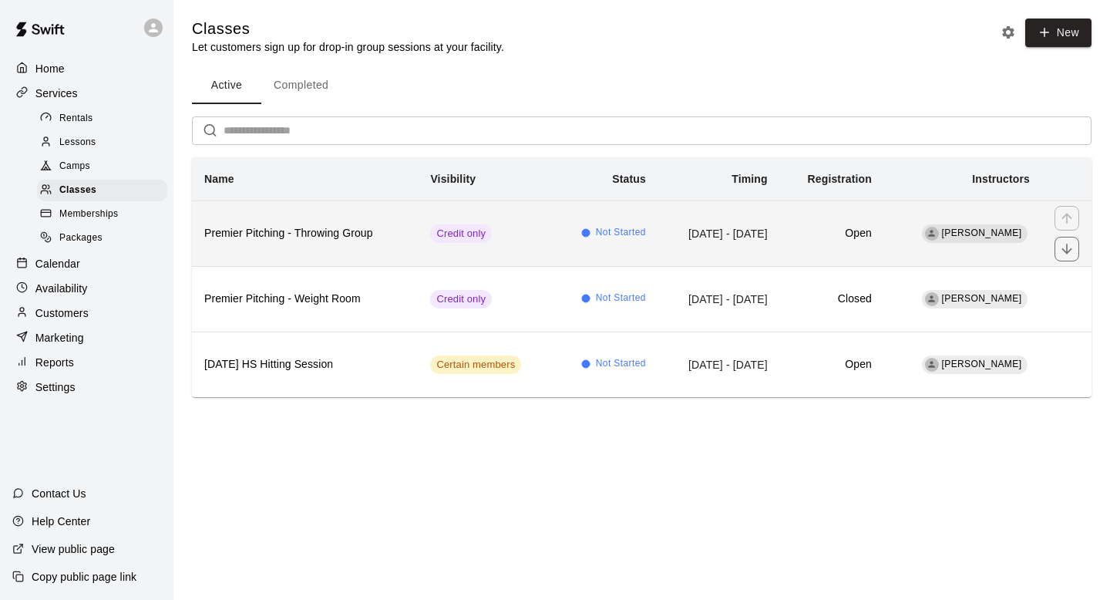
click at [482, 244] on td "Credit only" at bounding box center [486, 233] width 136 height 66
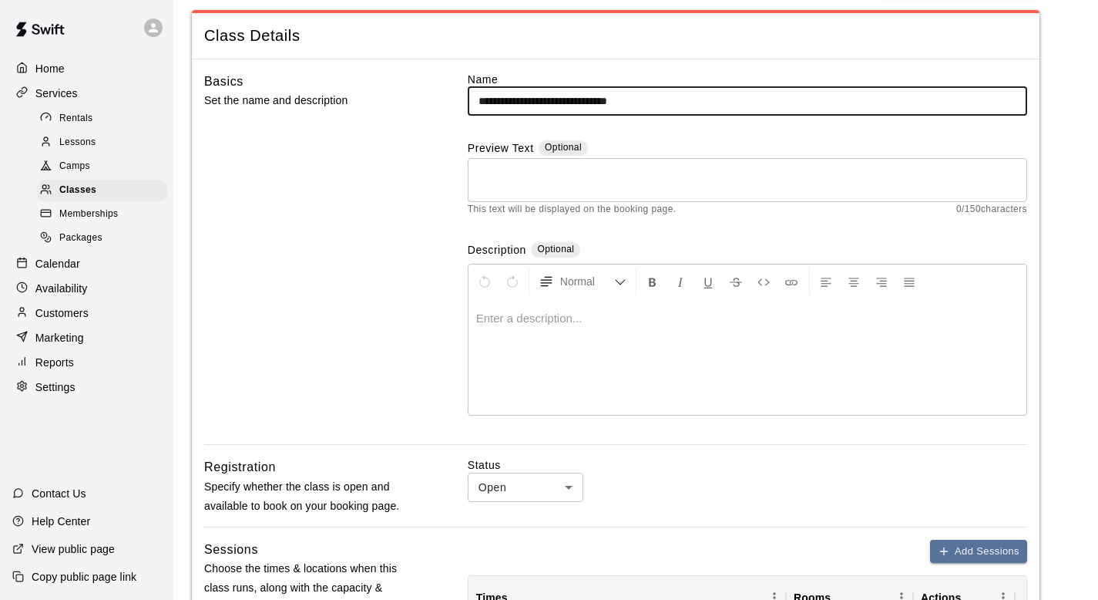
scroll to position [217, 0]
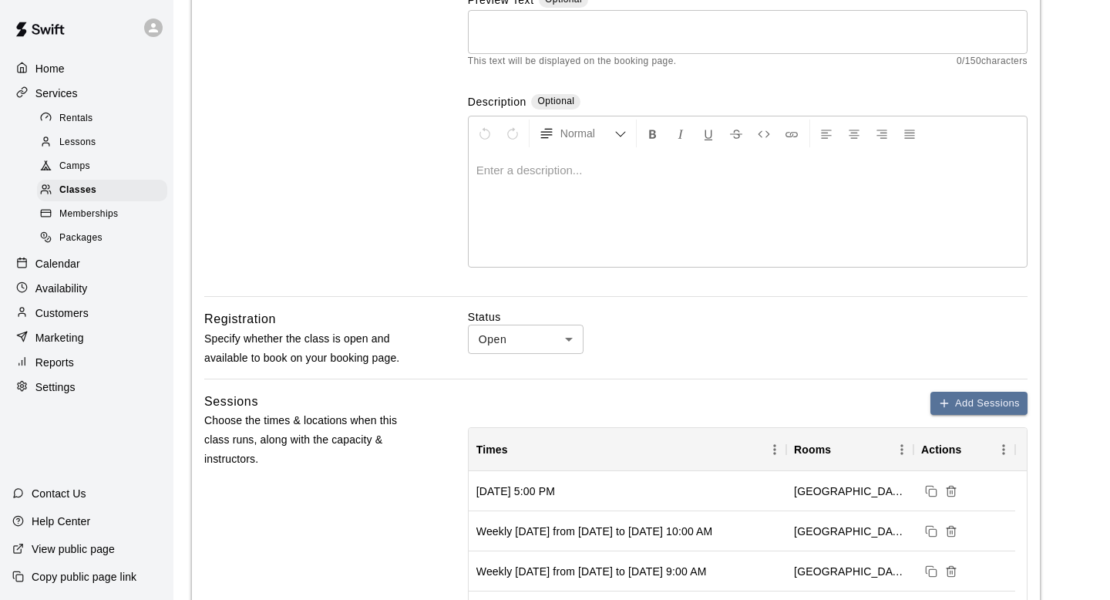
click at [569, 329] on body "**********" at bounding box center [555, 566] width 1110 height 1567
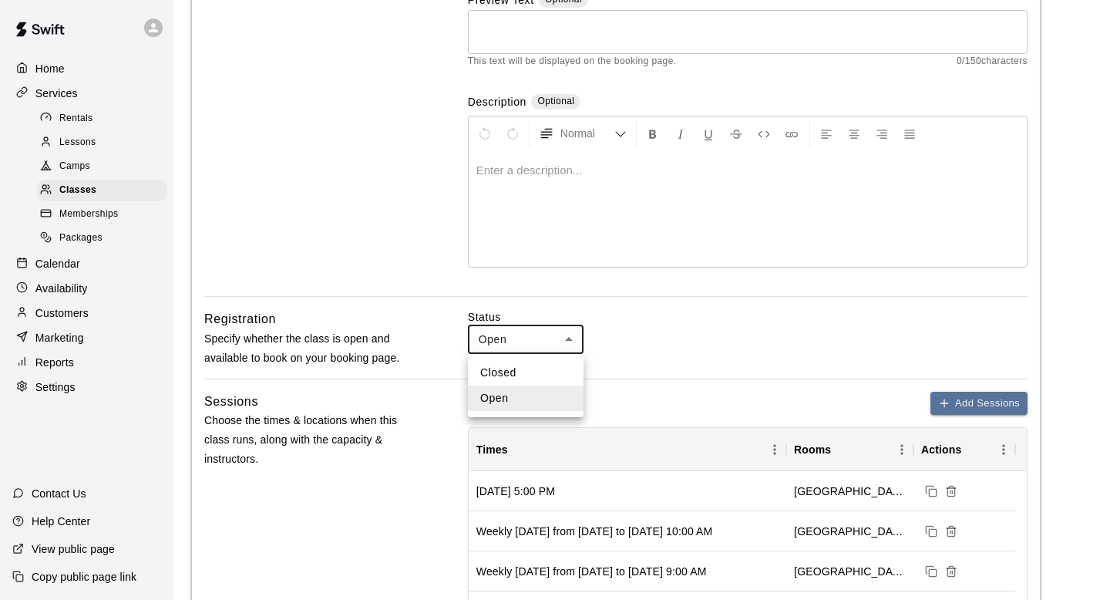
click at [549, 380] on li "Closed" at bounding box center [526, 372] width 116 height 25
type input "******"
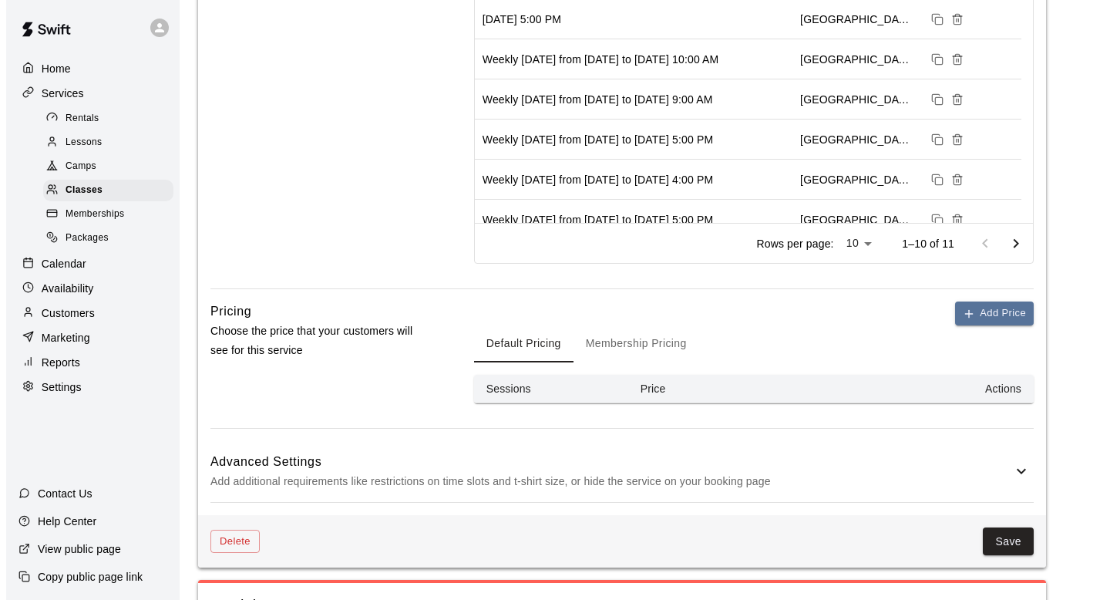
scroll to position [764, 0]
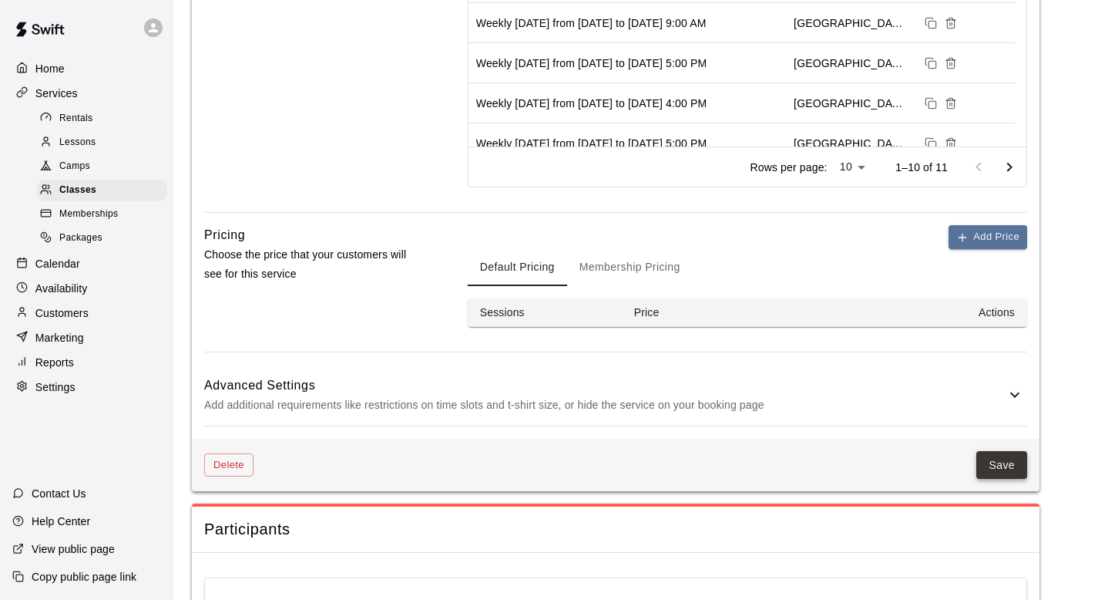
click at [978, 459] on button "Save" at bounding box center [1001, 465] width 51 height 29
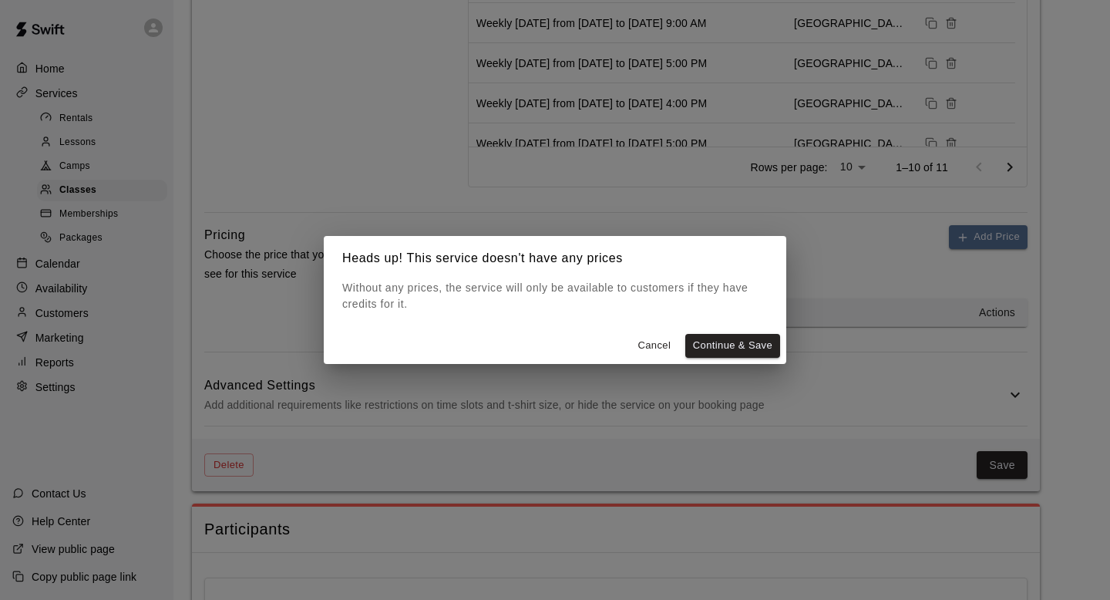
click at [742, 358] on div "Cancel Continue & Save" at bounding box center [555, 346] width 462 height 36
click at [731, 350] on button "Continue & Save" at bounding box center [732, 346] width 95 height 24
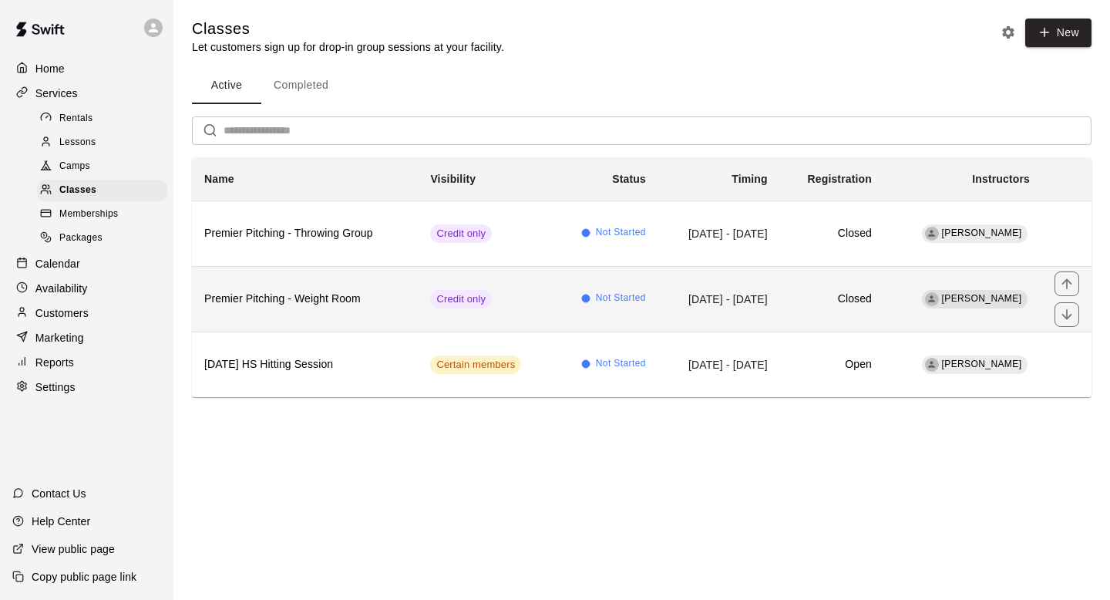
click at [468, 303] on span "Credit only" at bounding box center [461, 299] width 62 height 15
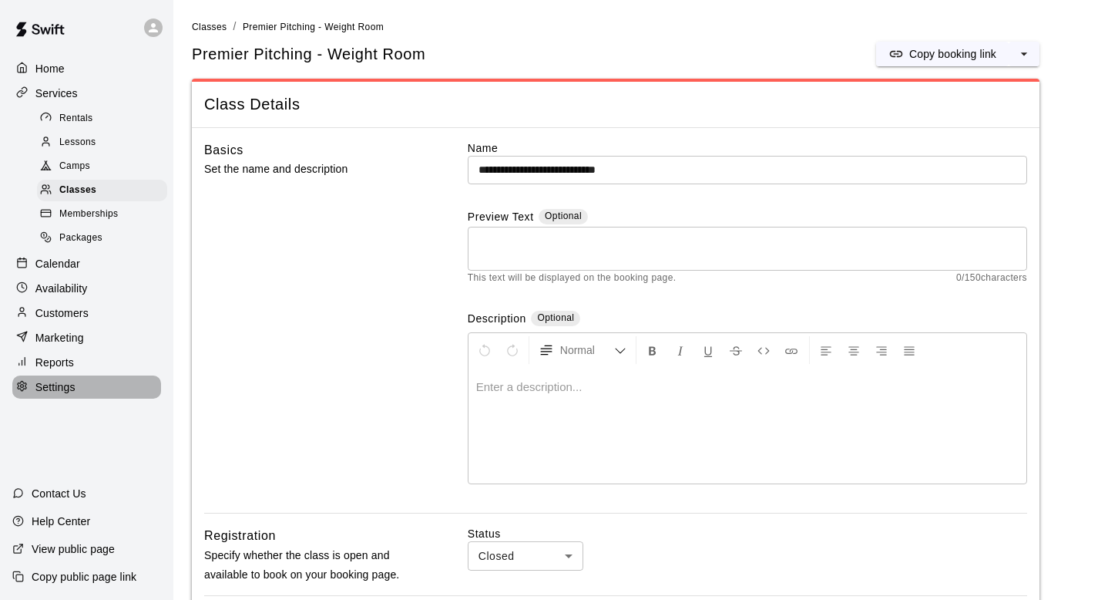
click at [72, 383] on p "Settings" at bounding box center [55, 386] width 40 height 15
select select "**"
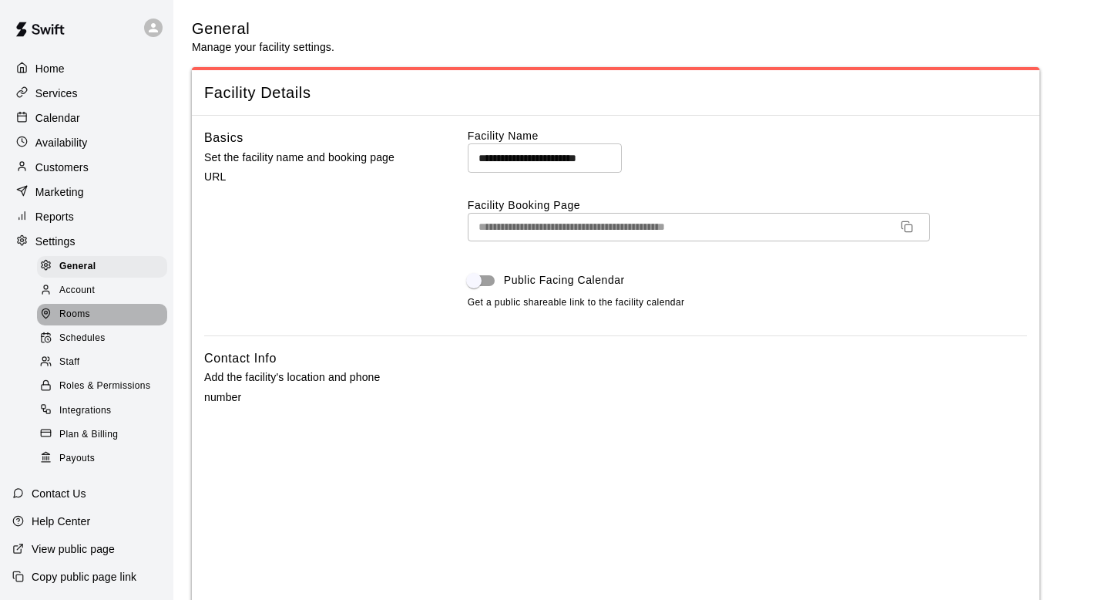
click at [63, 307] on span "Rooms" at bounding box center [74, 314] width 31 height 15
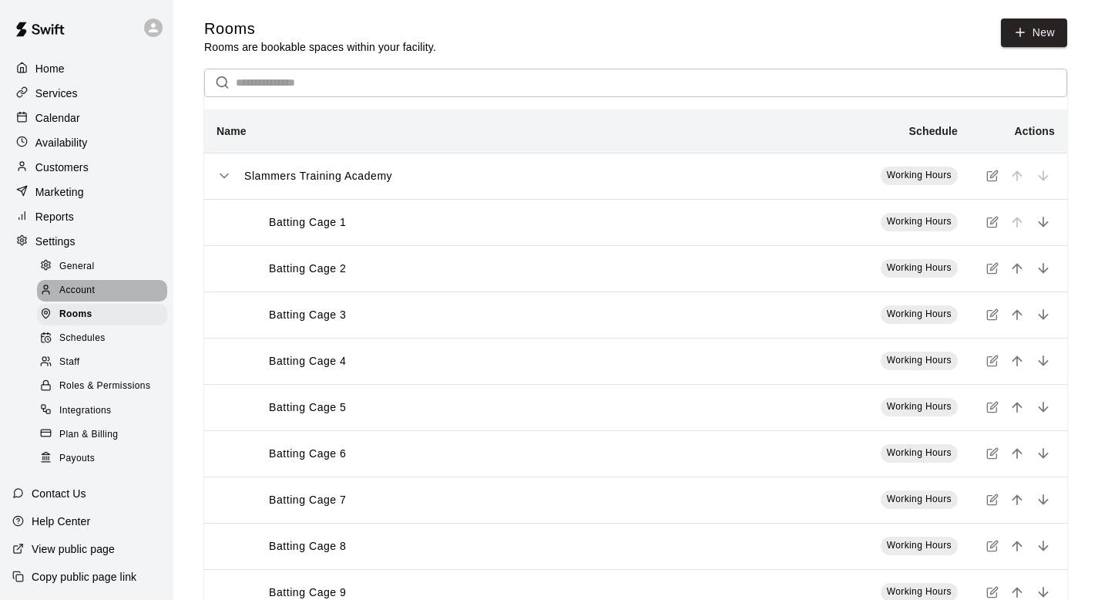
click at [60, 286] on span "Account" at bounding box center [76, 290] width 35 height 15
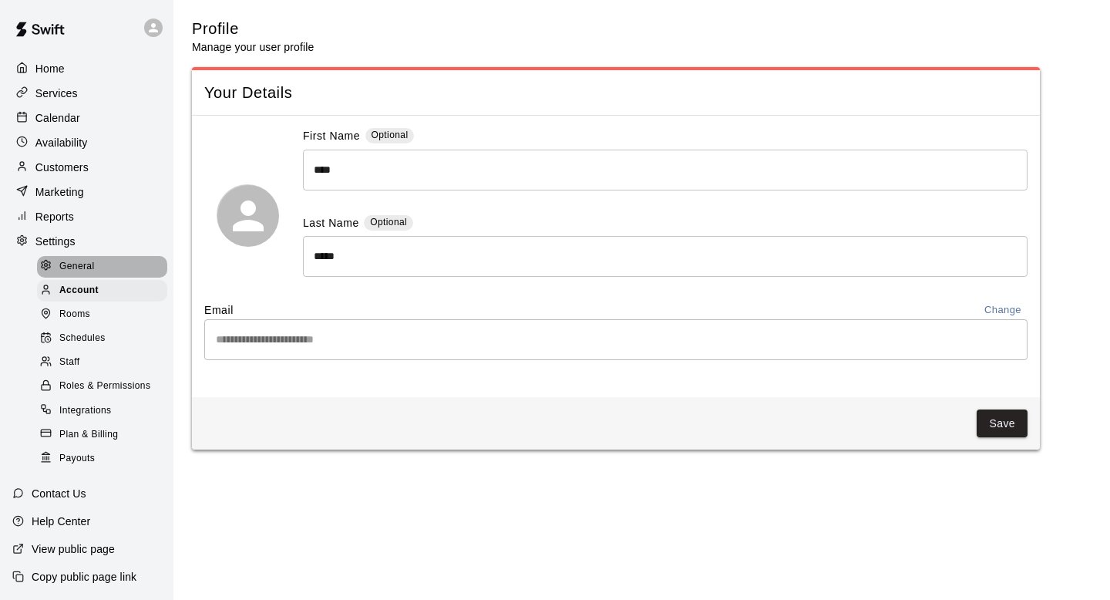
click at [57, 270] on div at bounding box center [49, 266] width 19 height 15
select select "**"
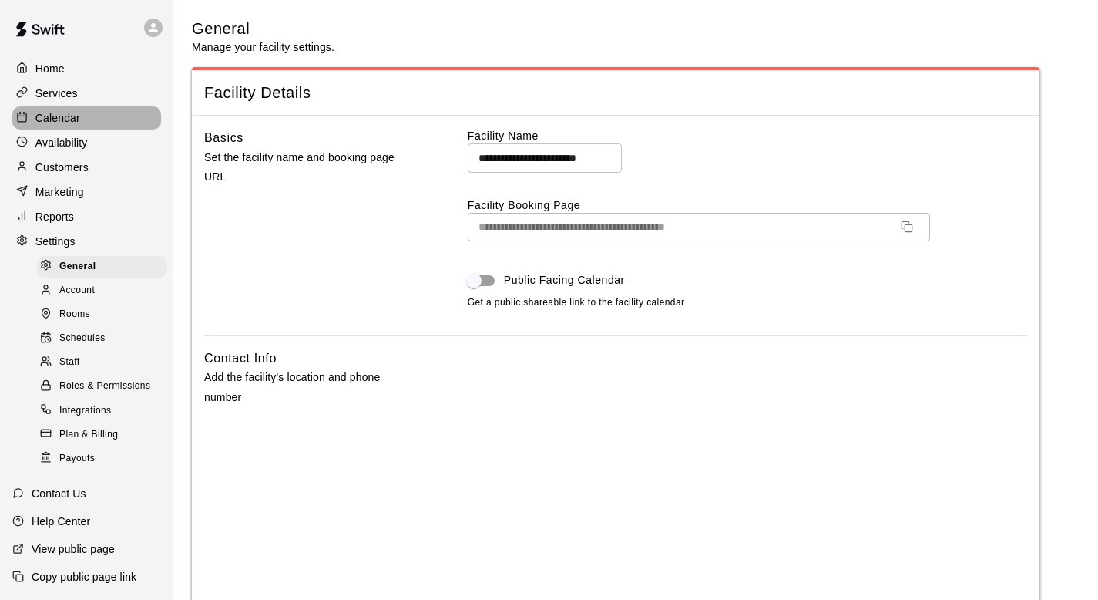
click at [55, 122] on p "Calendar" at bounding box center [57, 117] width 45 height 15
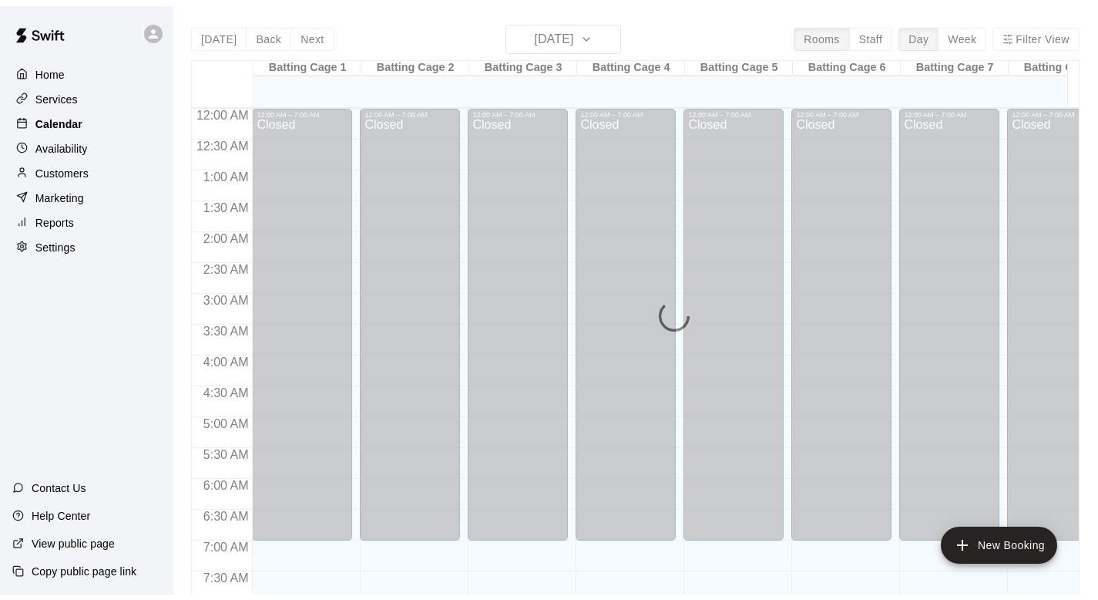
scroll to position [919, 0]
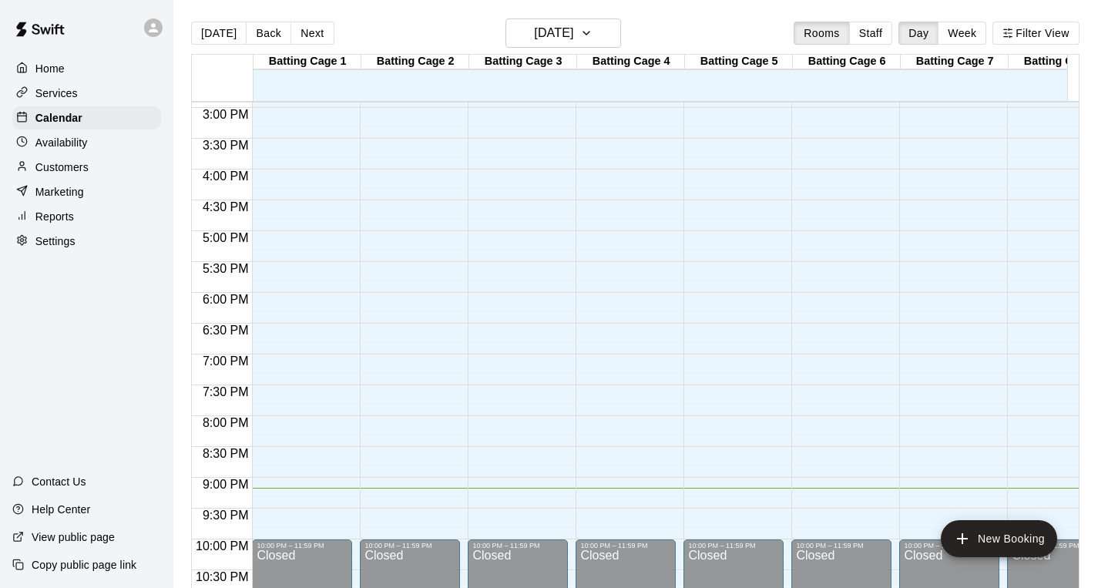
click at [58, 153] on div "Availability" at bounding box center [86, 142] width 149 height 23
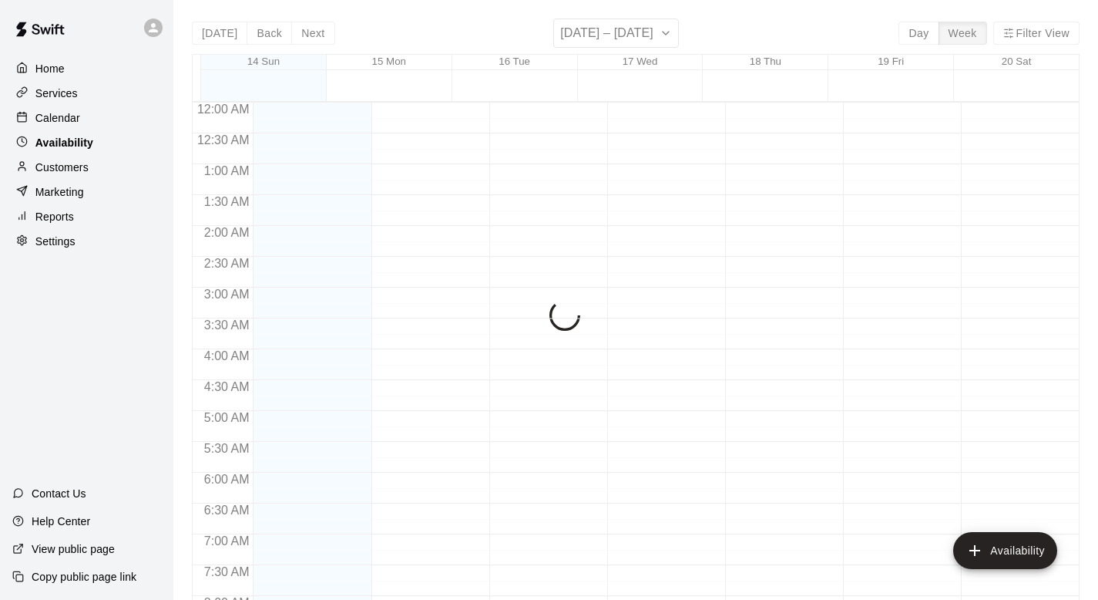
scroll to position [966, 0]
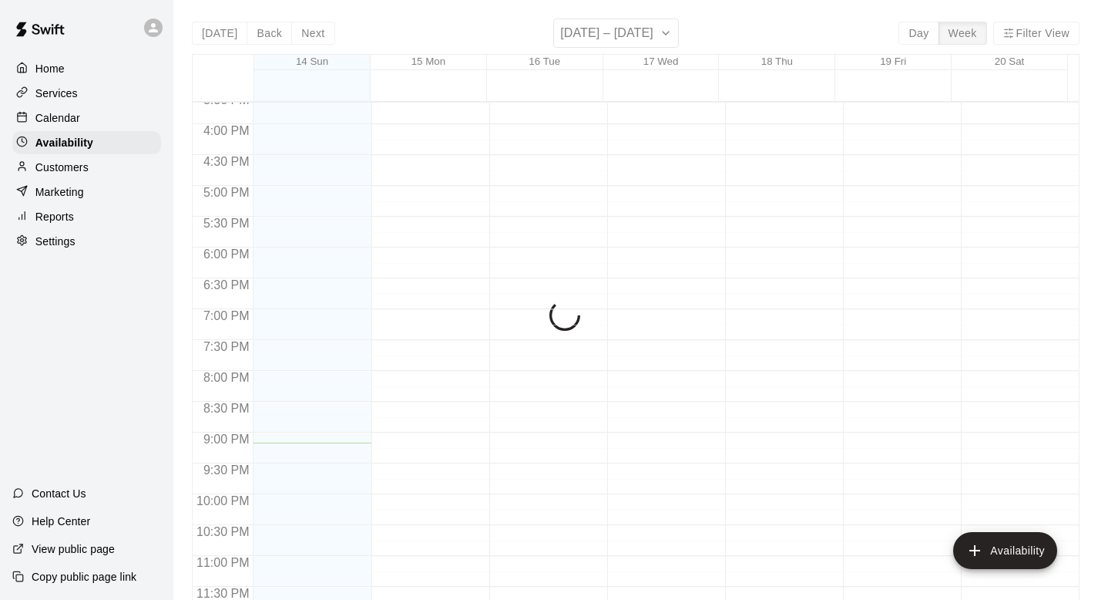
click at [59, 173] on p "Customers" at bounding box center [61, 167] width 53 height 15
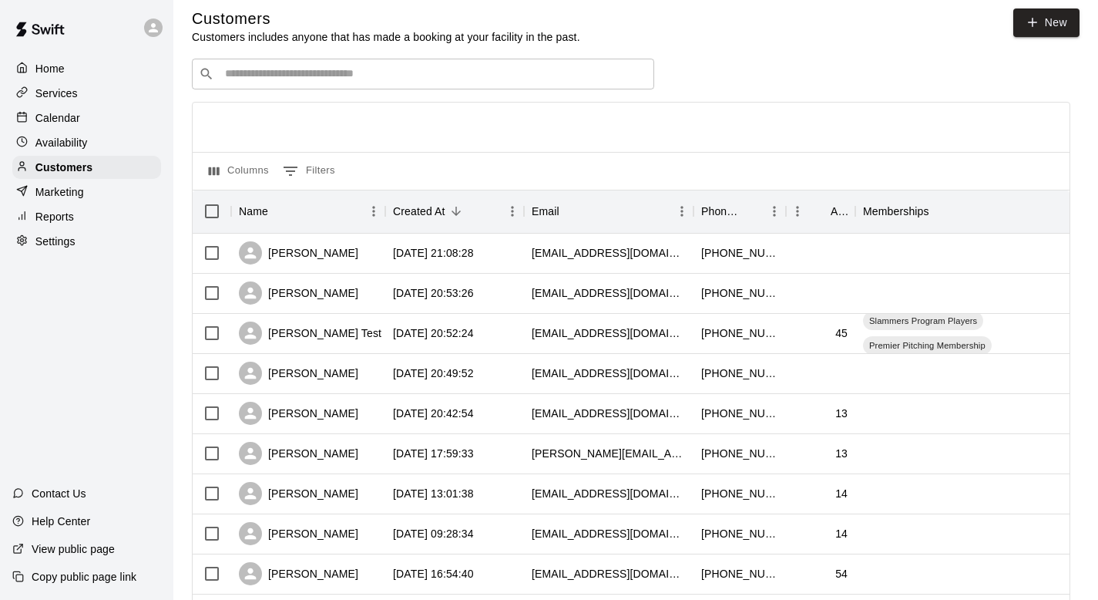
scroll to position [12, 0]
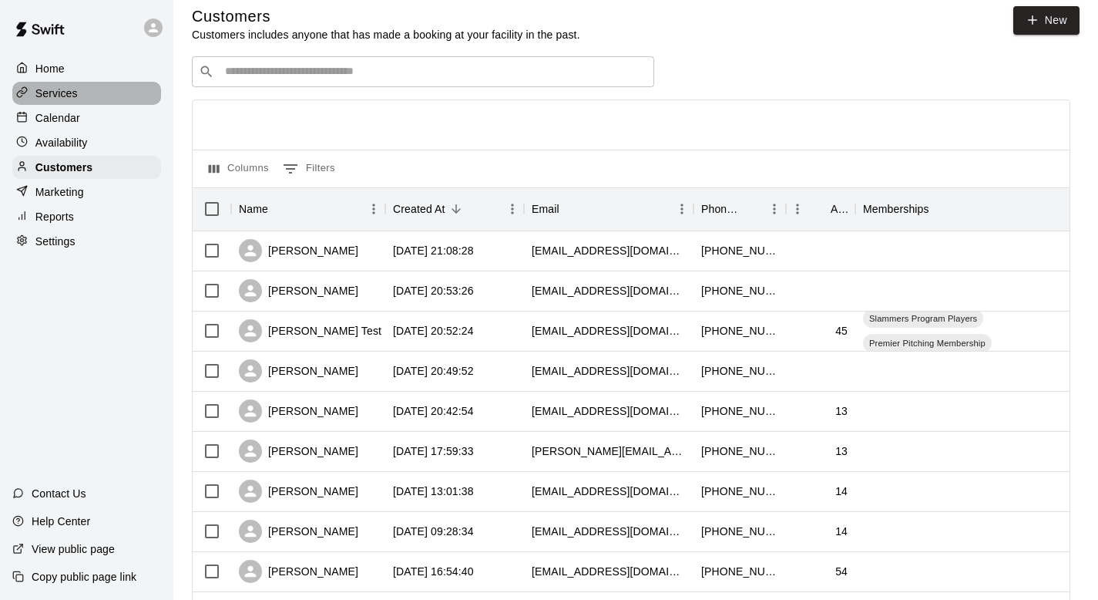
click at [54, 99] on p "Services" at bounding box center [56, 93] width 42 height 15
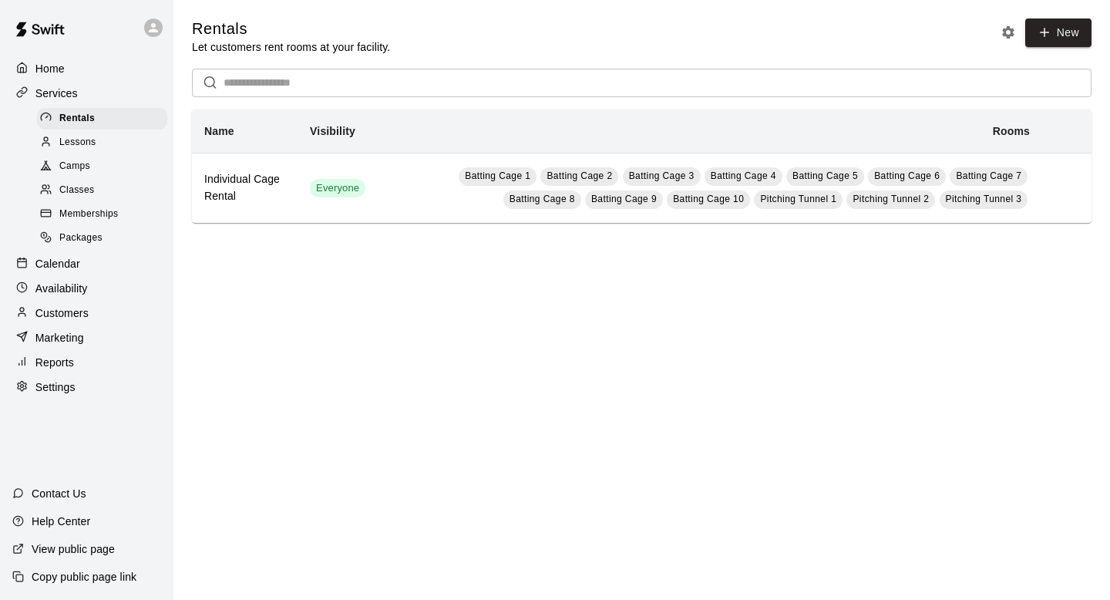
click at [83, 190] on span "Classes" at bounding box center [76, 190] width 35 height 15
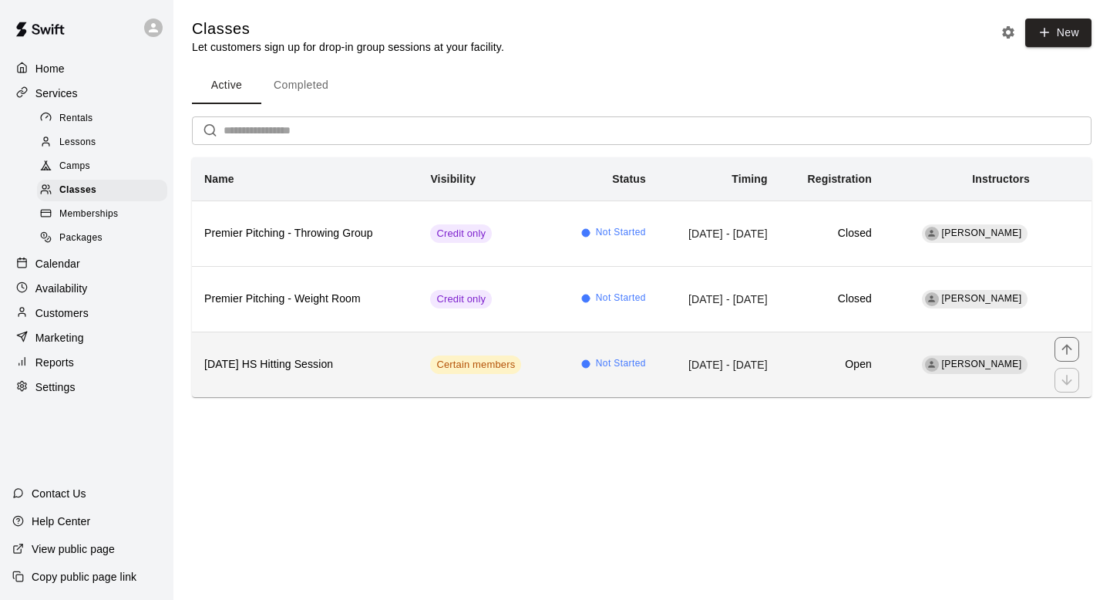
click at [291, 371] on h6 "[DATE] HS Hitting Session" at bounding box center [304, 364] width 201 height 17
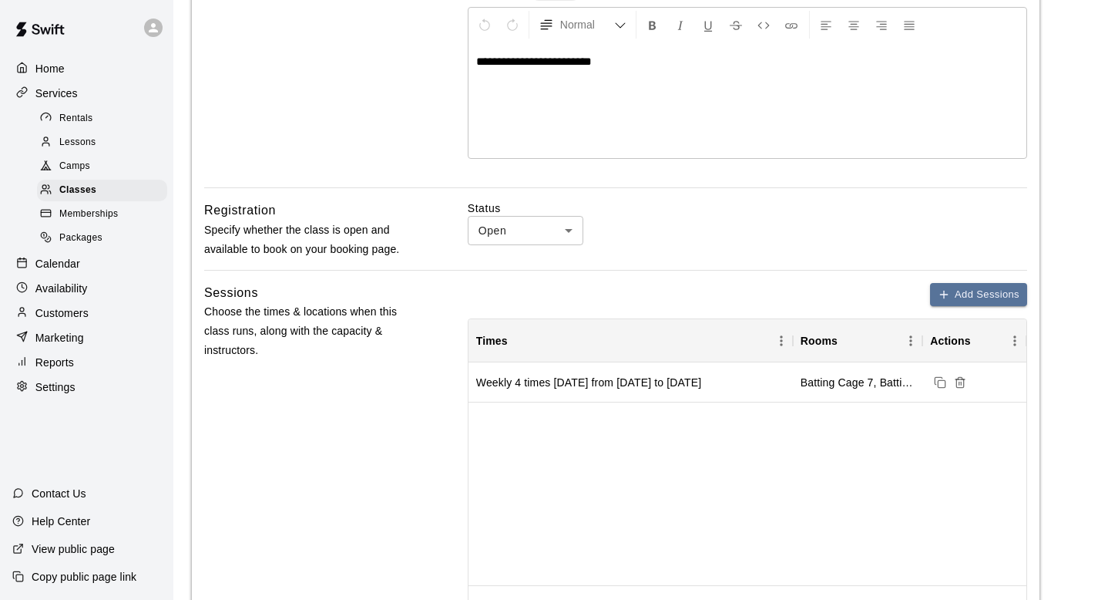
scroll to position [331, 0]
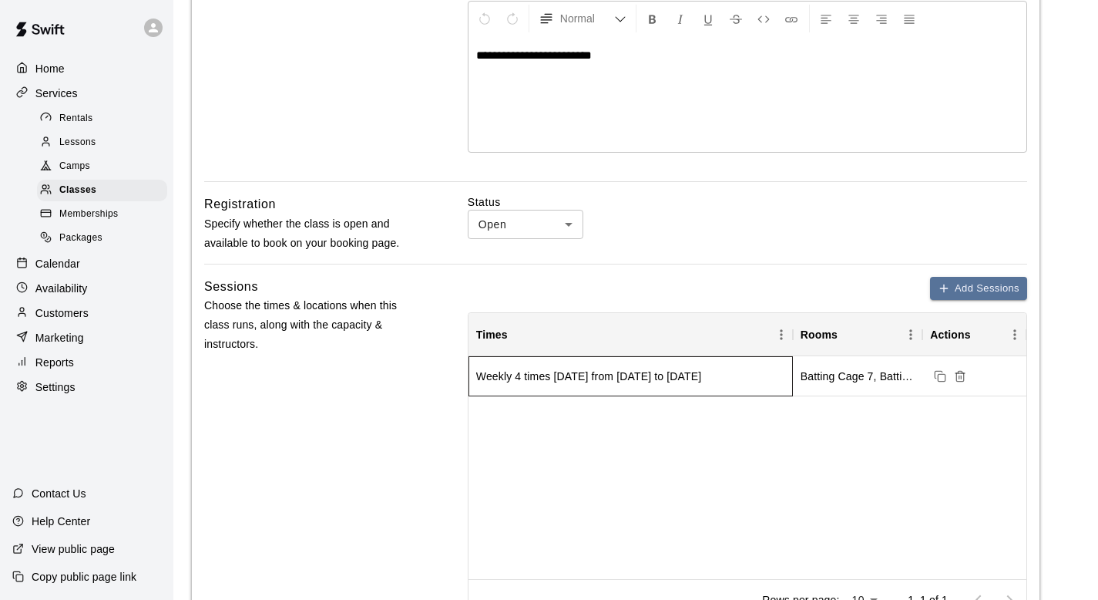
click at [650, 385] on div "Weekly 4 times on Monday from 11/3/2025 to 2/16/2026" at bounding box center [631, 376] width 324 height 40
click at [701, 377] on div "Weekly 4 times on Monday from 11/3/2025 to 2/16/2026" at bounding box center [588, 375] width 225 height 15
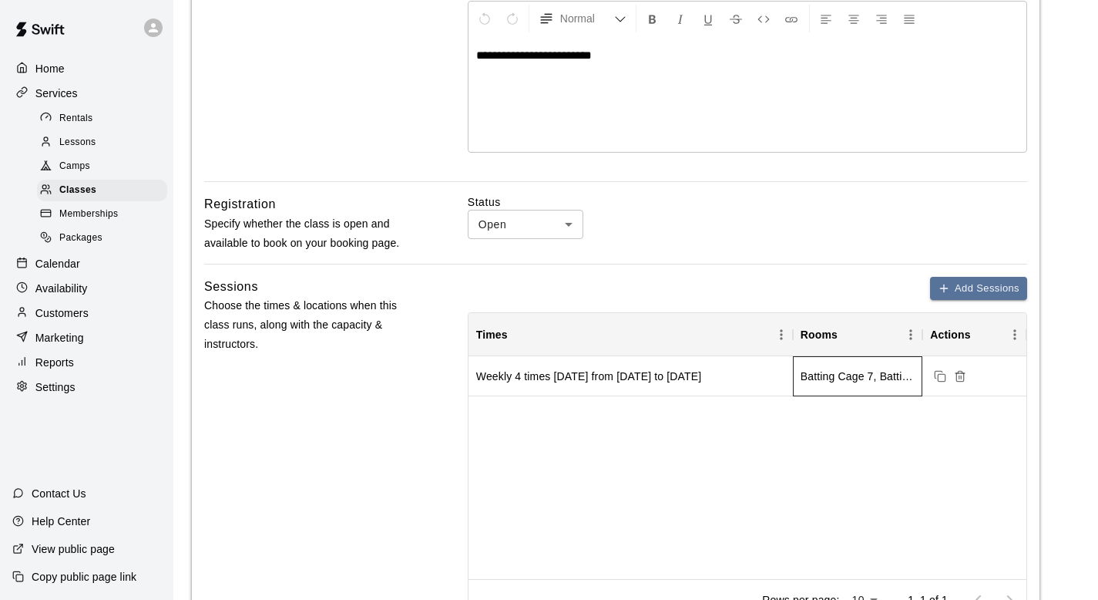
click at [828, 381] on div "Batting Cage 7, Batting Cage 8, Batting Cage 10, Batting Cage 9" at bounding box center [858, 375] width 114 height 15
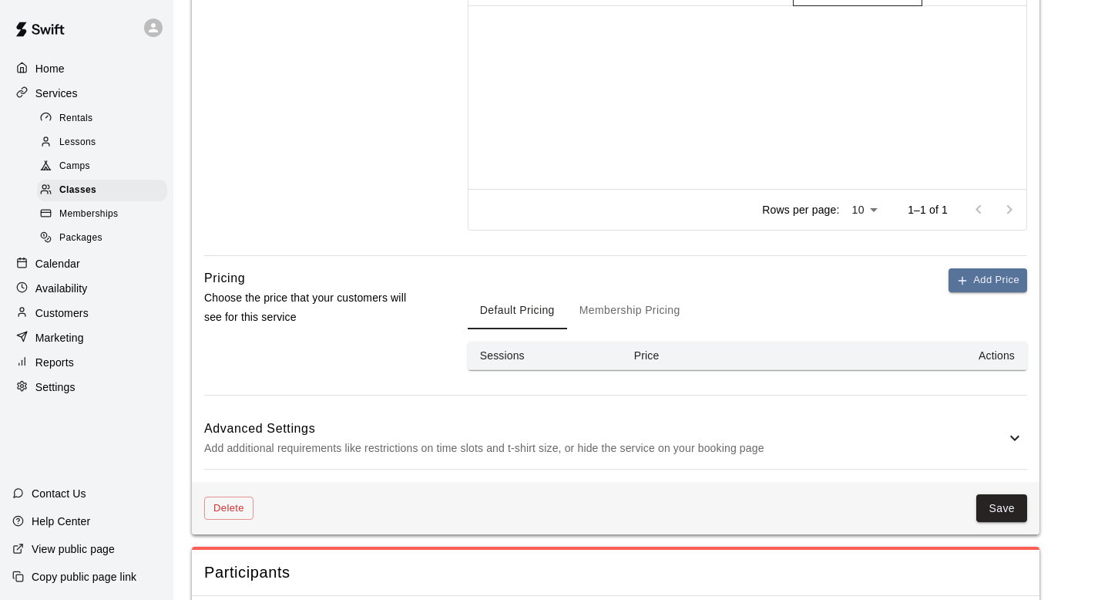
scroll to position [978, 0]
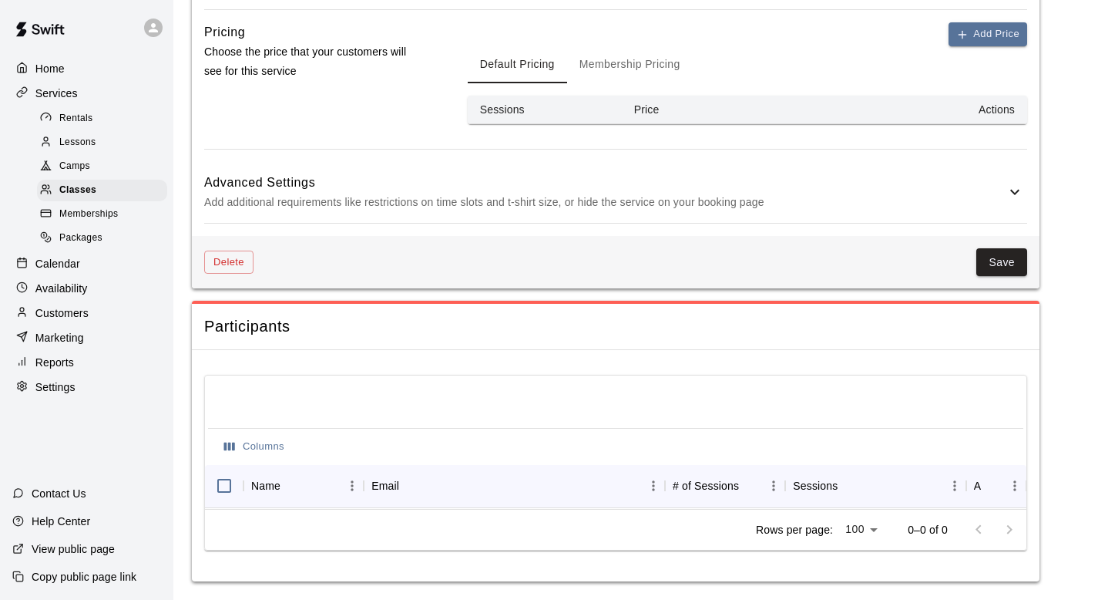
click at [956, 193] on p "Add additional requirements like restrictions on time slots and t-shirt size, o…" at bounding box center [604, 202] width 801 height 19
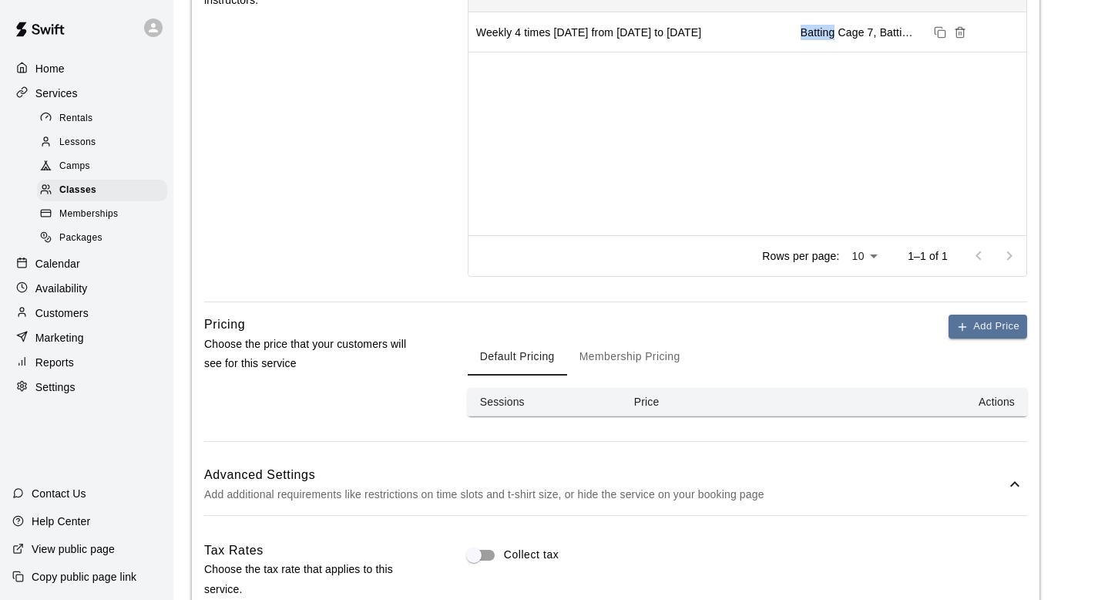
scroll to position [670, 0]
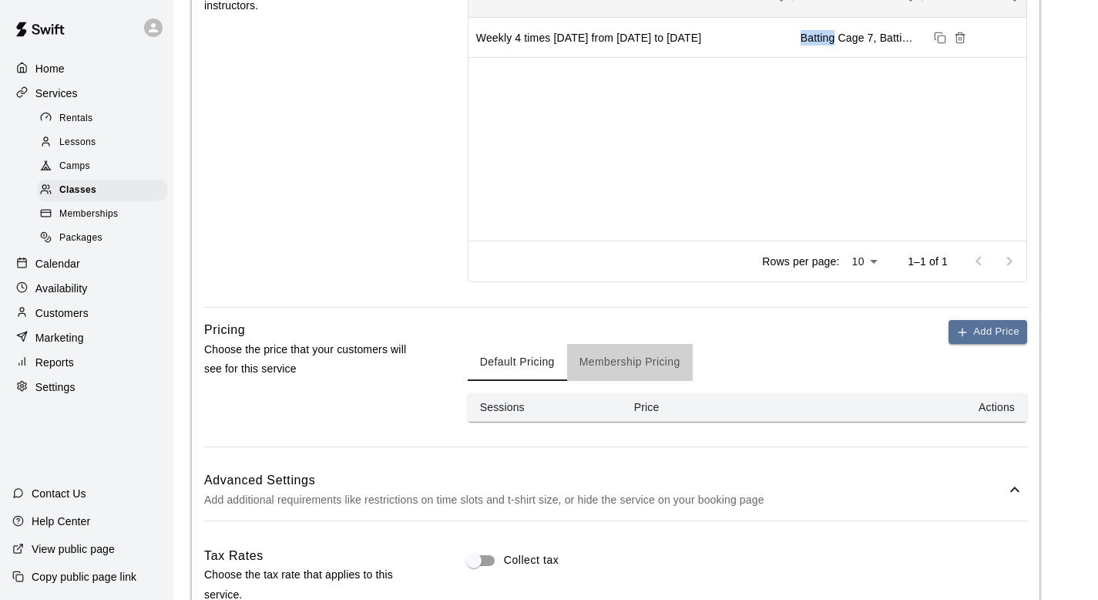
click at [654, 357] on button "Membership Pricing" at bounding box center [630, 362] width 126 height 37
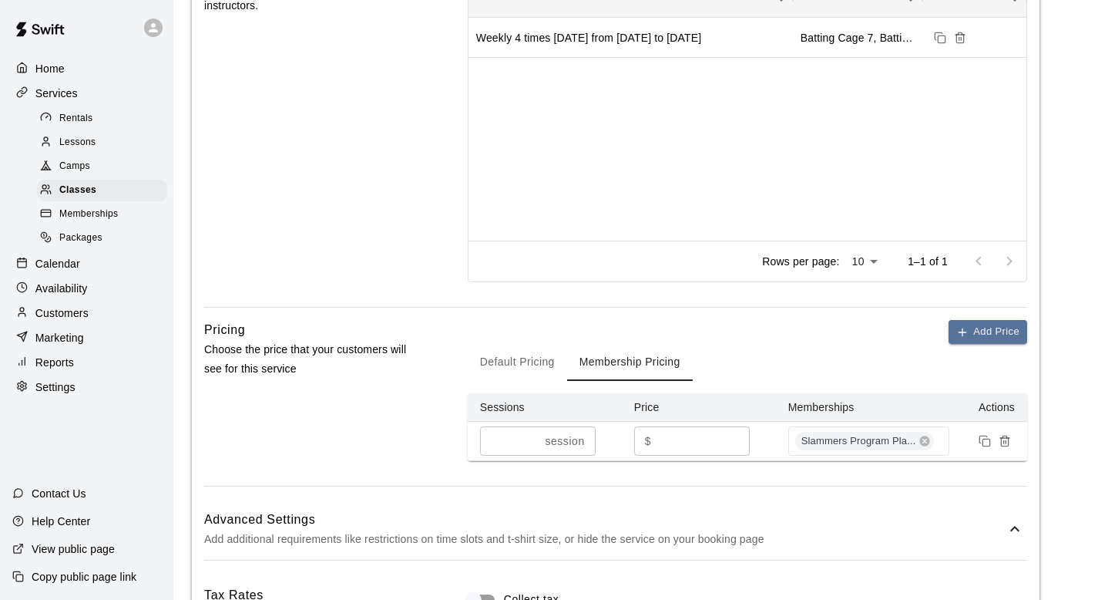
click at [686, 331] on div "Add Price Default Pricing Membership Pricing Sessions Price Memberships Actions…" at bounding box center [747, 390] width 559 height 141
click at [544, 369] on button "Default Pricing" at bounding box center [517, 362] width 99 height 37
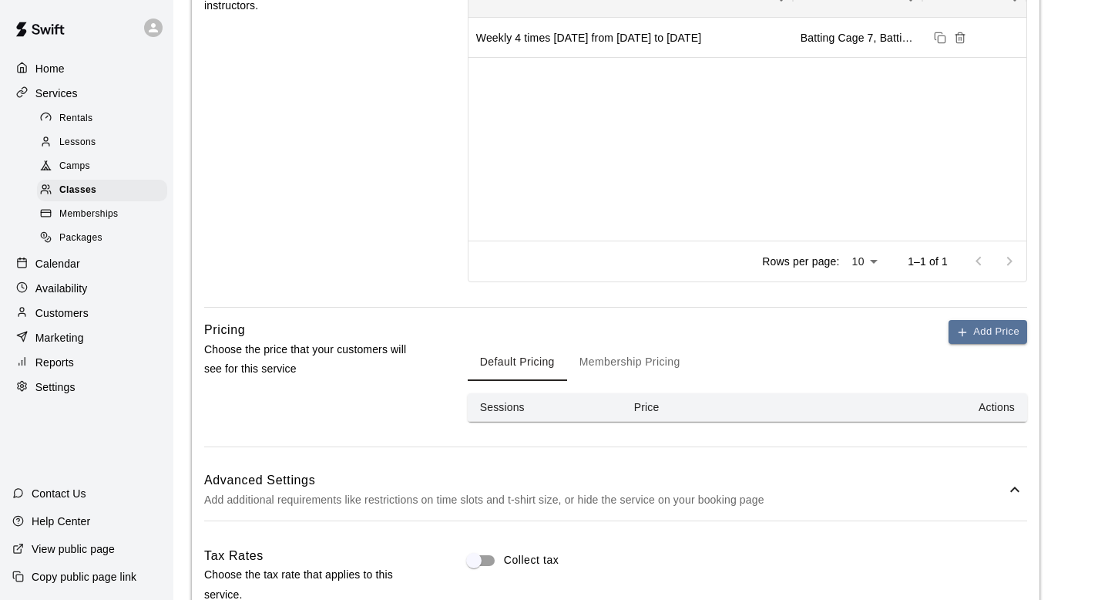
scroll to position [0, 0]
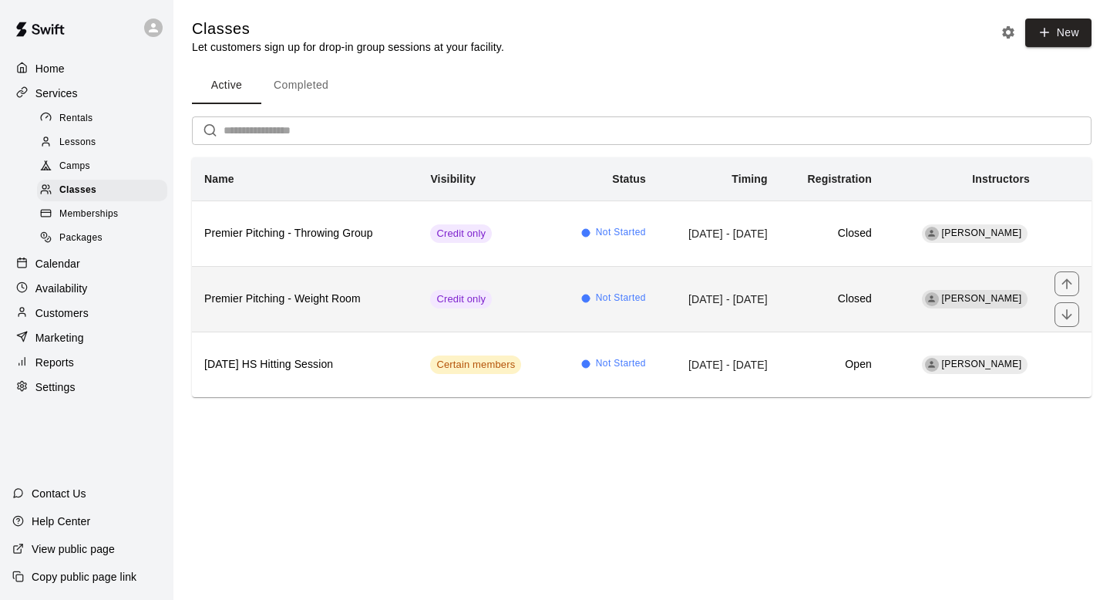
click at [365, 288] on th "Premier Pitching - Weight Room" at bounding box center [305, 299] width 226 height 66
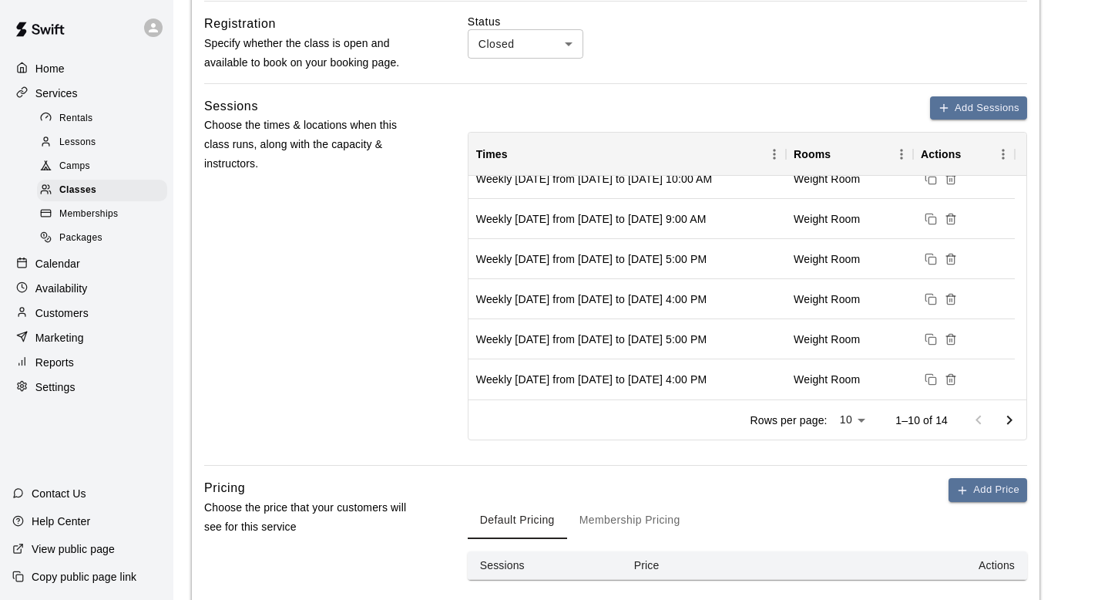
scroll to position [542, 0]
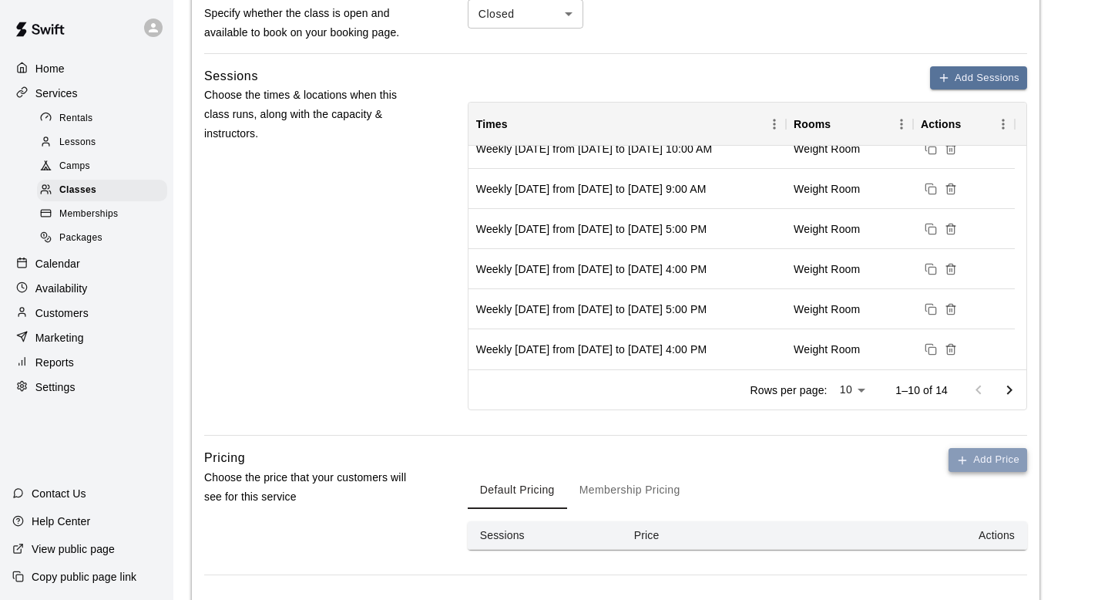
click at [955, 457] on button "Add Price" at bounding box center [988, 460] width 79 height 24
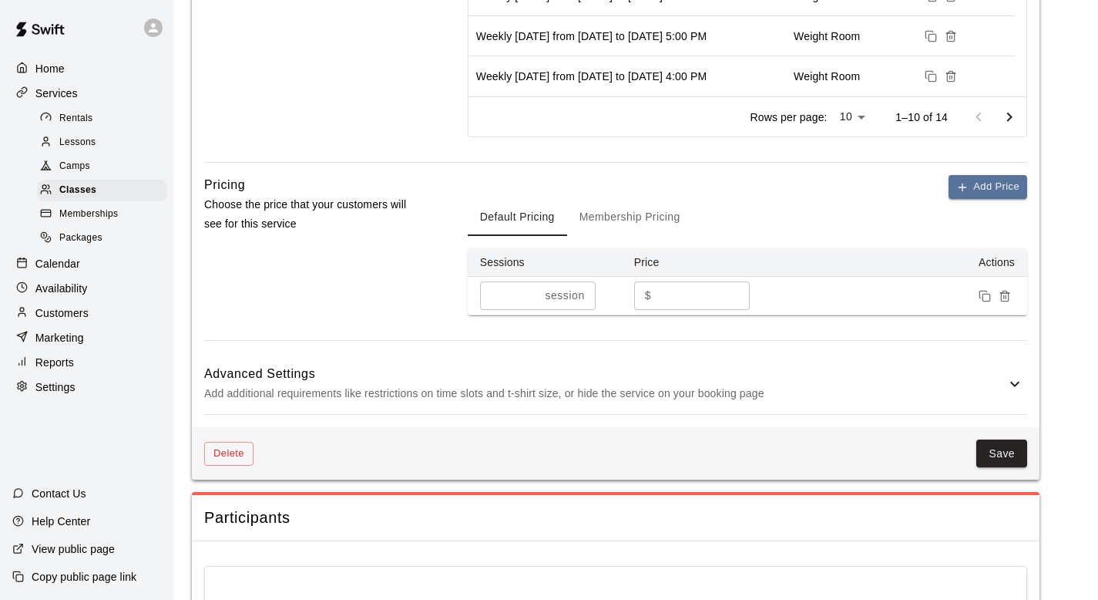
scroll to position [875, 0]
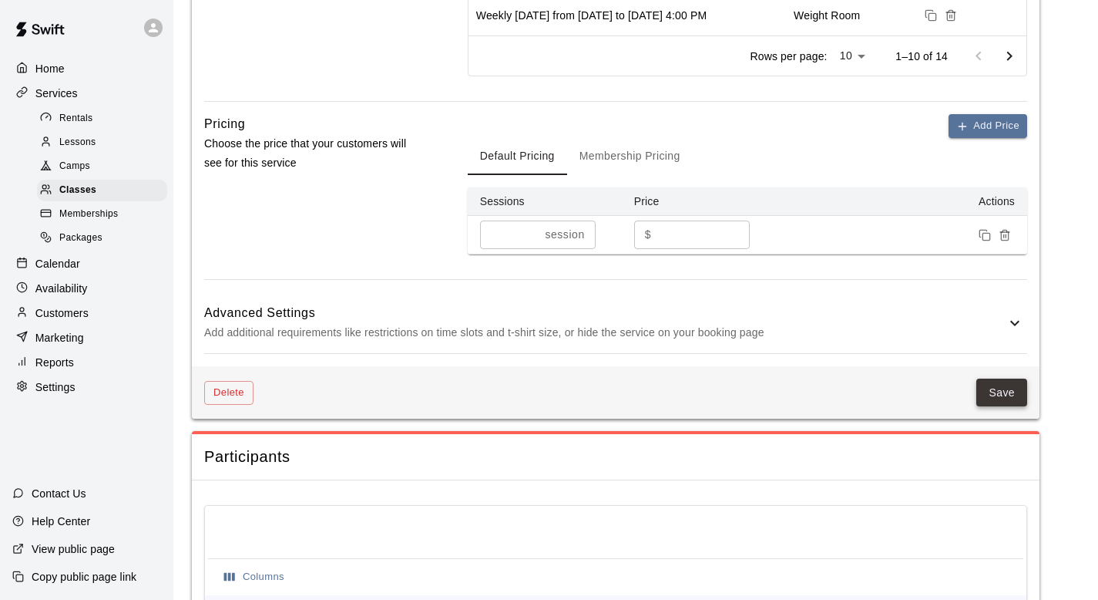
click at [1005, 378] on button "Save" at bounding box center [1001, 392] width 51 height 29
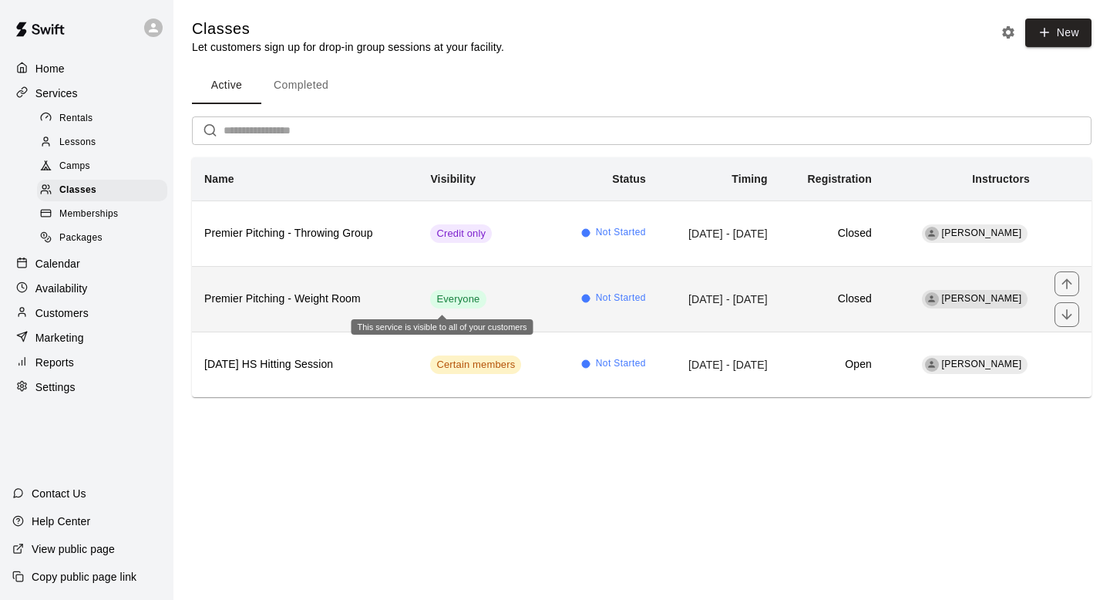
click at [454, 306] on div "Everyone" at bounding box center [457, 299] width 55 height 18
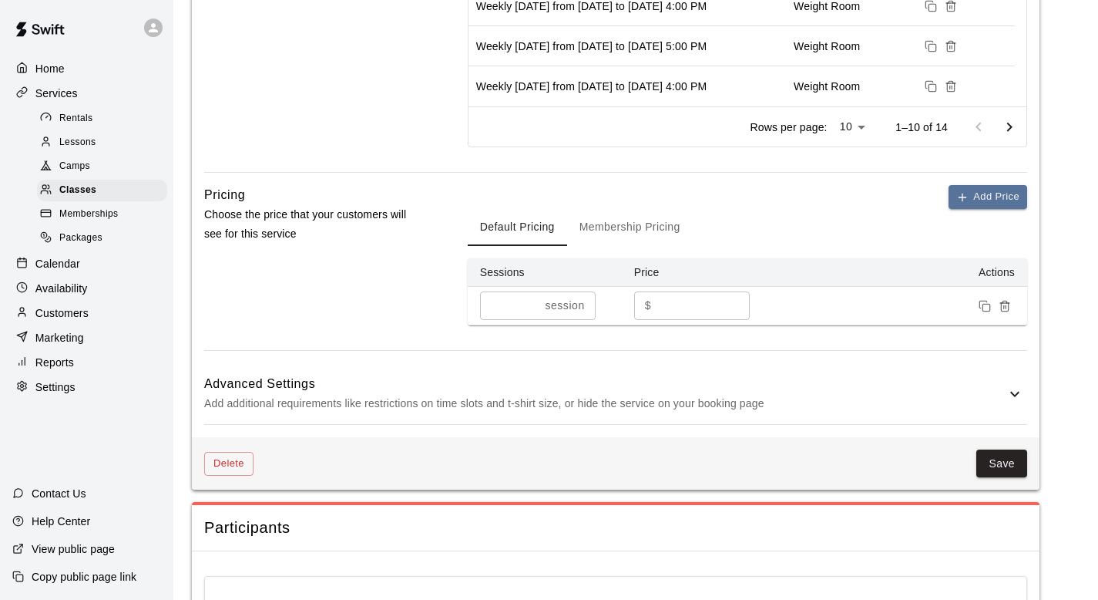
scroll to position [786, 0]
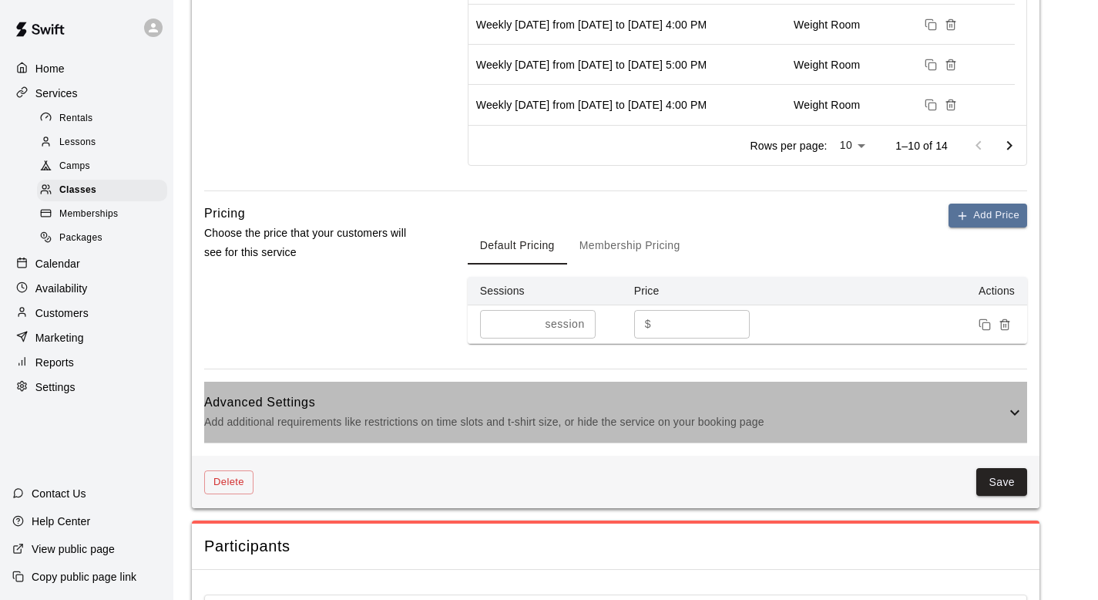
click at [996, 391] on div "Advanced Settings Add additional requirements like restrictions on time slots a…" at bounding box center [615, 411] width 823 height 61
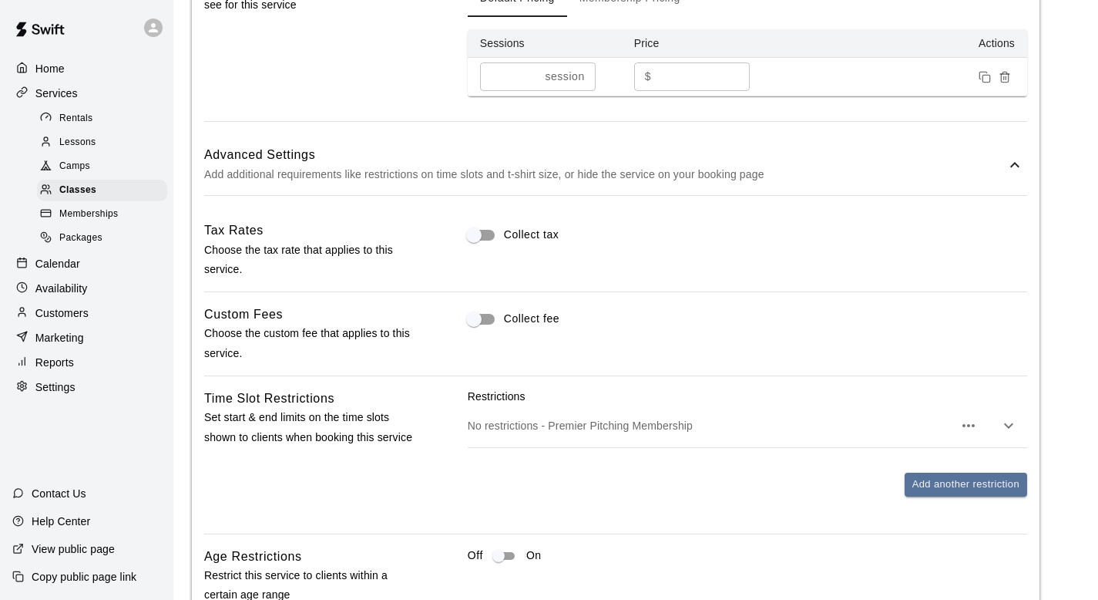
scroll to position [1034, 0]
click at [1006, 419] on icon "button" at bounding box center [1008, 424] width 18 height 18
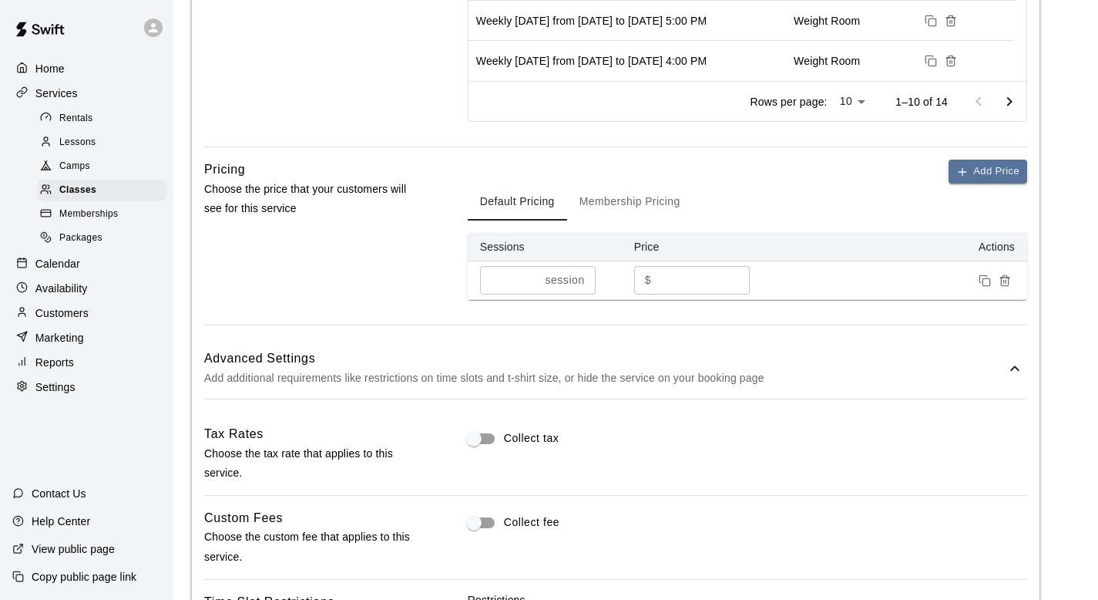
scroll to position [658, 0]
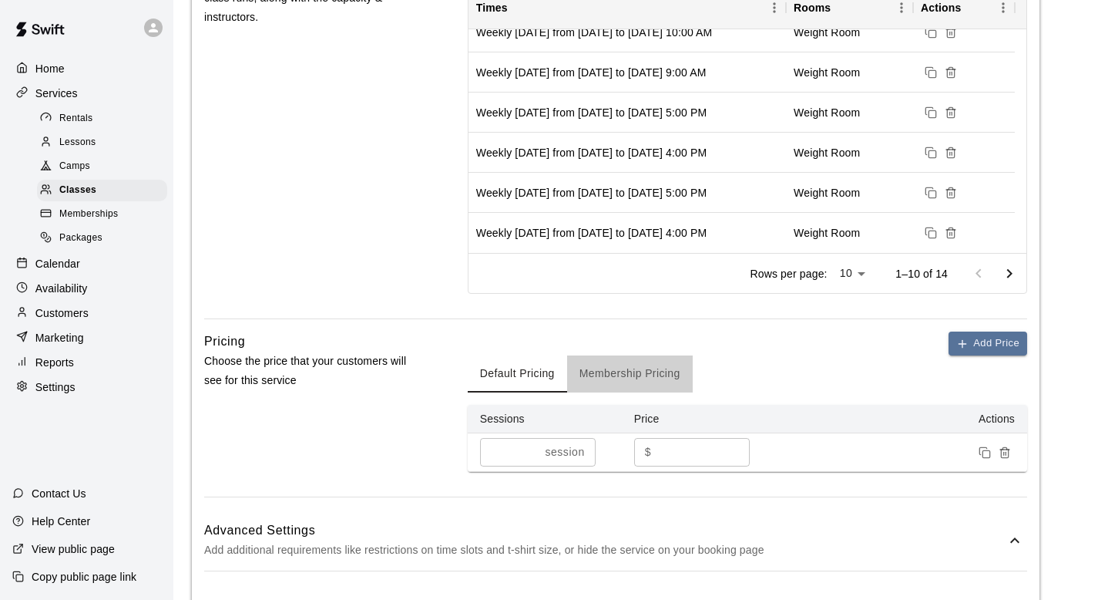
click at [642, 375] on button "Membership Pricing" at bounding box center [630, 373] width 126 height 37
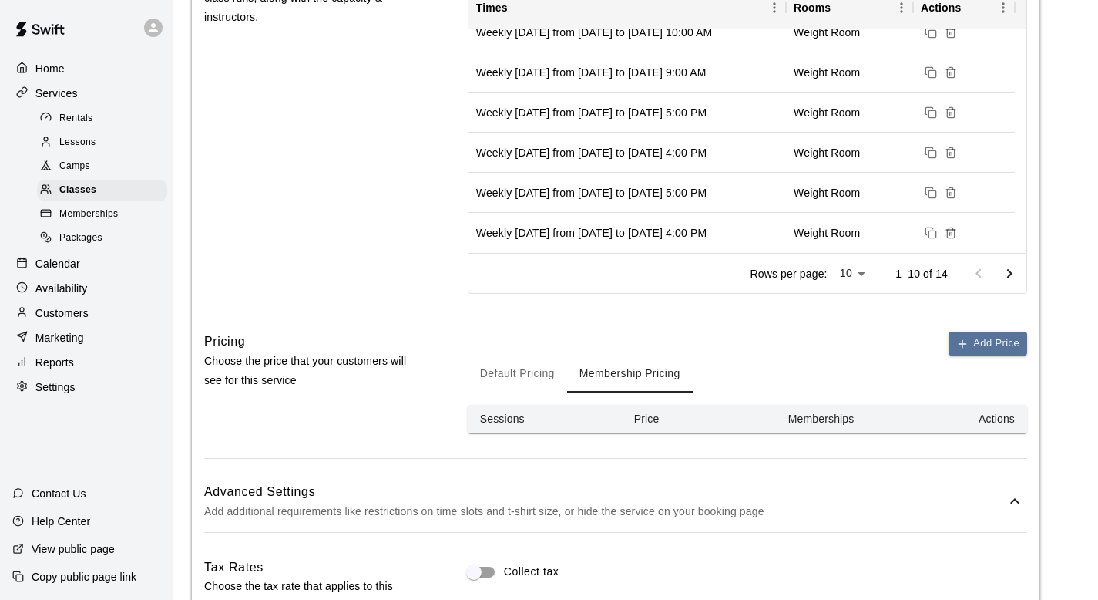
click at [543, 378] on button "Default Pricing" at bounding box center [517, 373] width 99 height 37
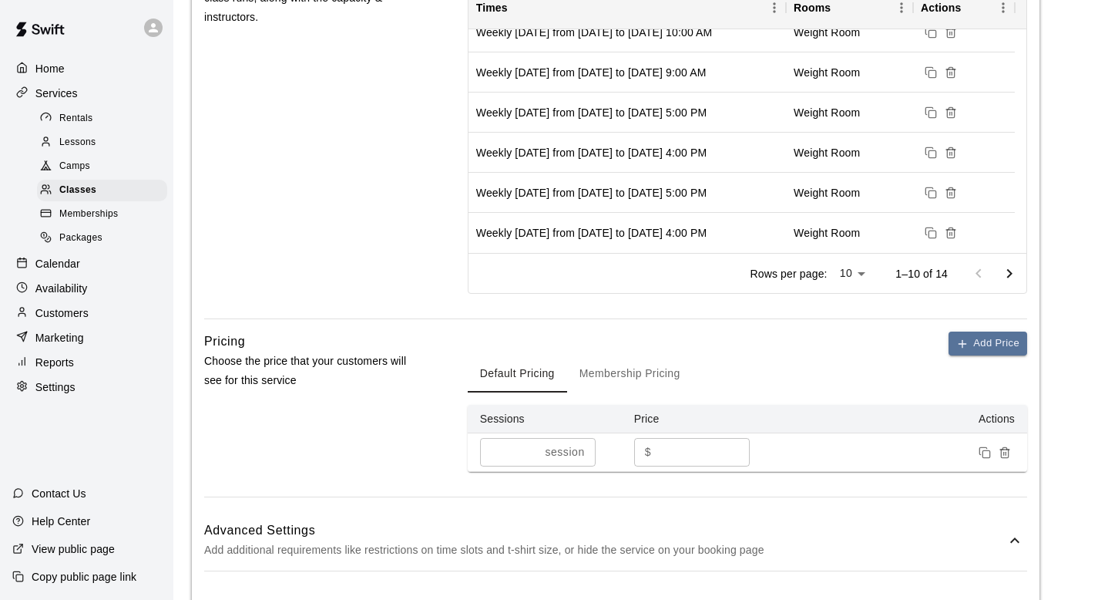
click at [543, 378] on button "Default Pricing" at bounding box center [517, 373] width 99 height 37
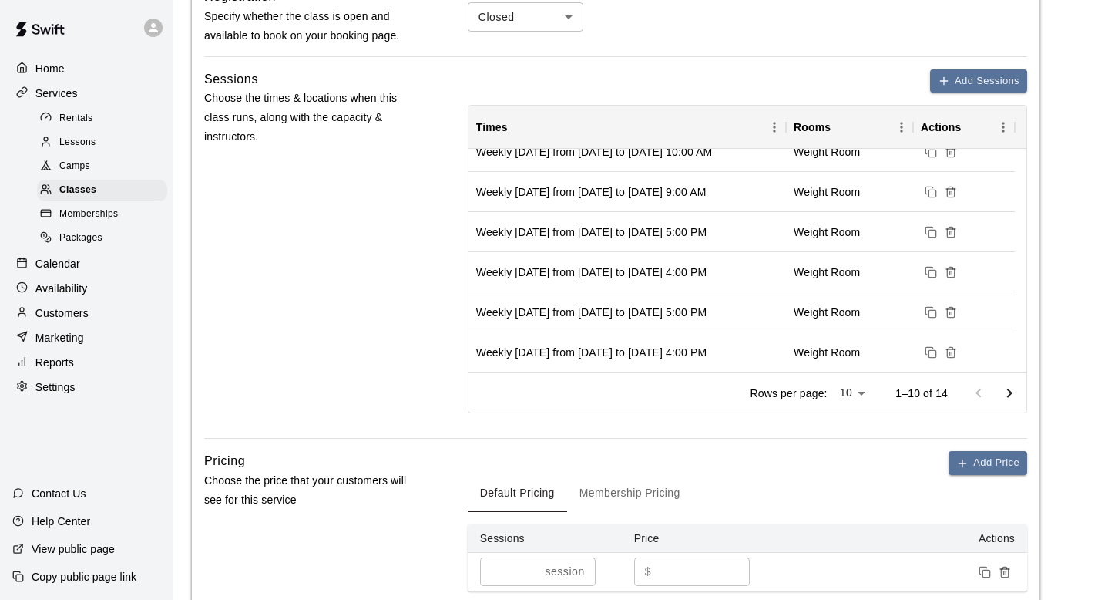
scroll to position [533, 0]
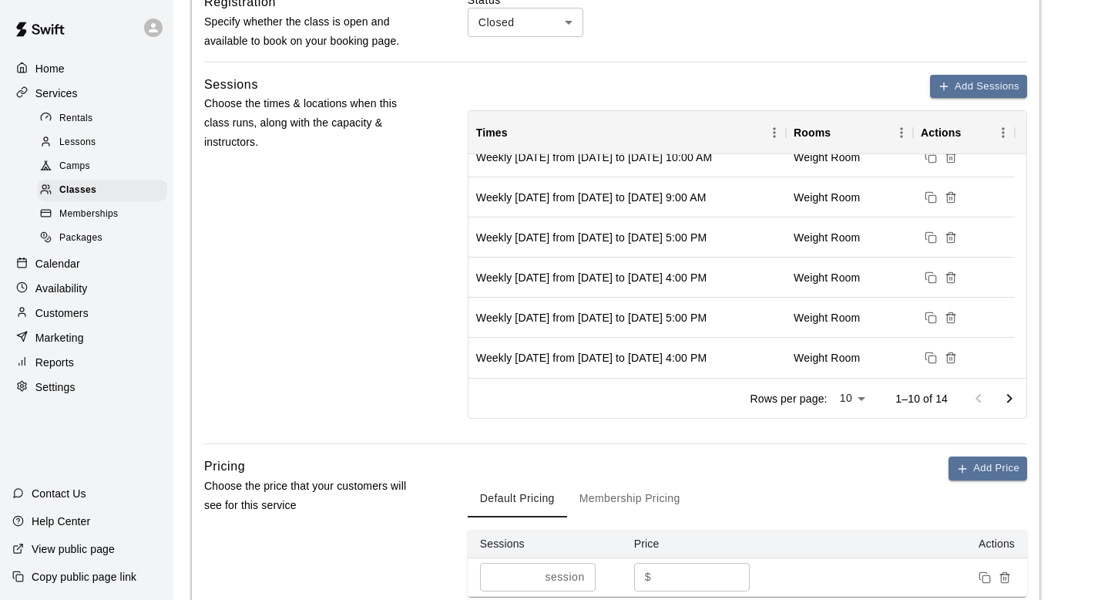
click at [388, 375] on div "Sessions Choose the times & locations when this class runs, along with the capa…" at bounding box center [311, 259] width 214 height 369
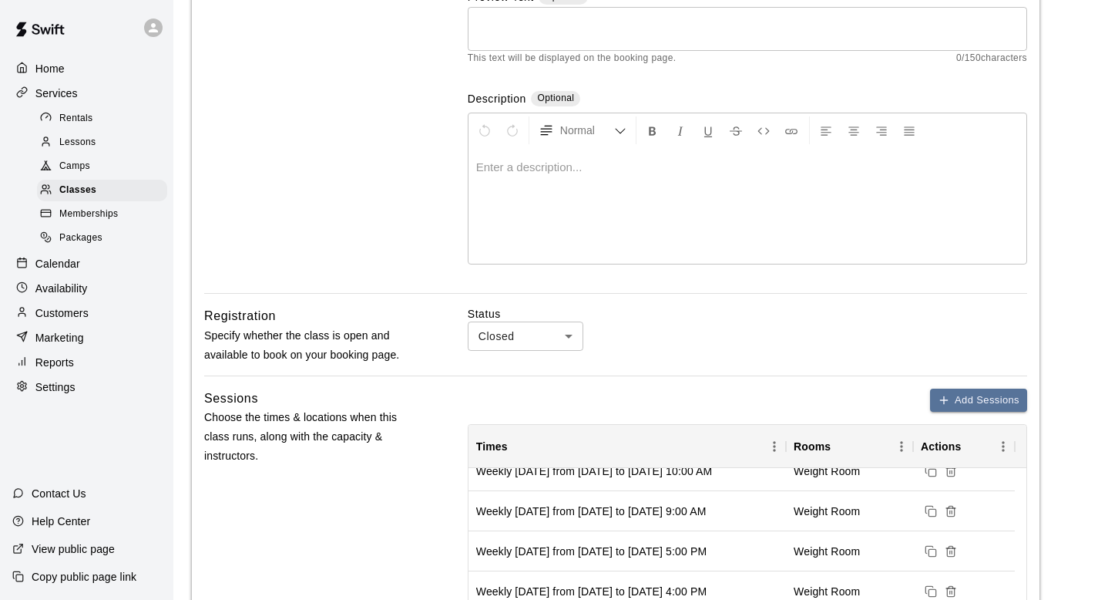
scroll to position [128, 0]
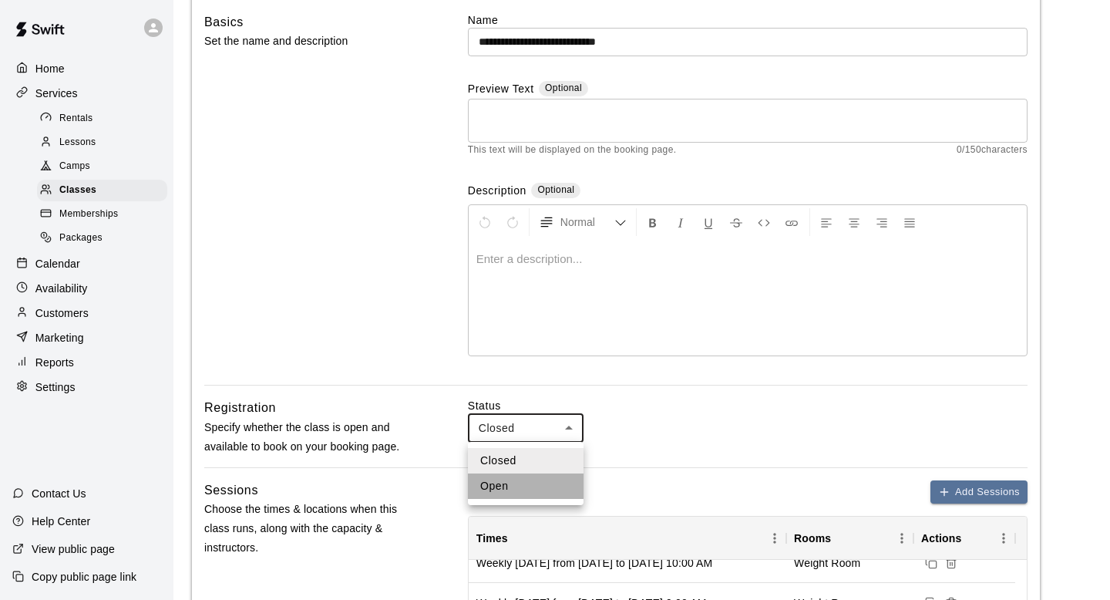
click at [521, 479] on li "Open" at bounding box center [526, 485] width 116 height 25
type input "****"
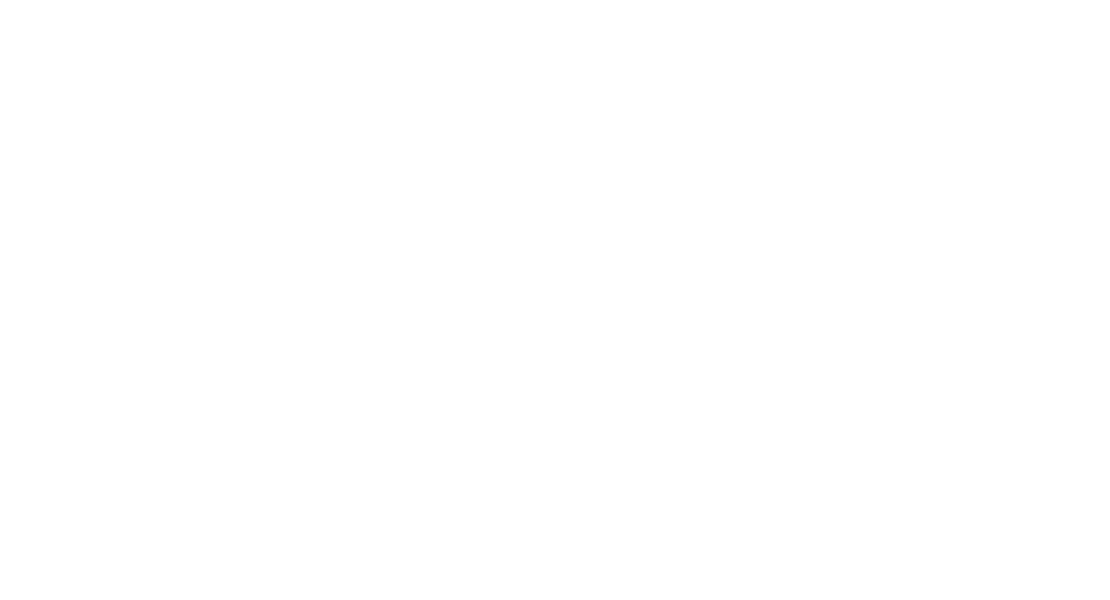
scroll to position [0, 0]
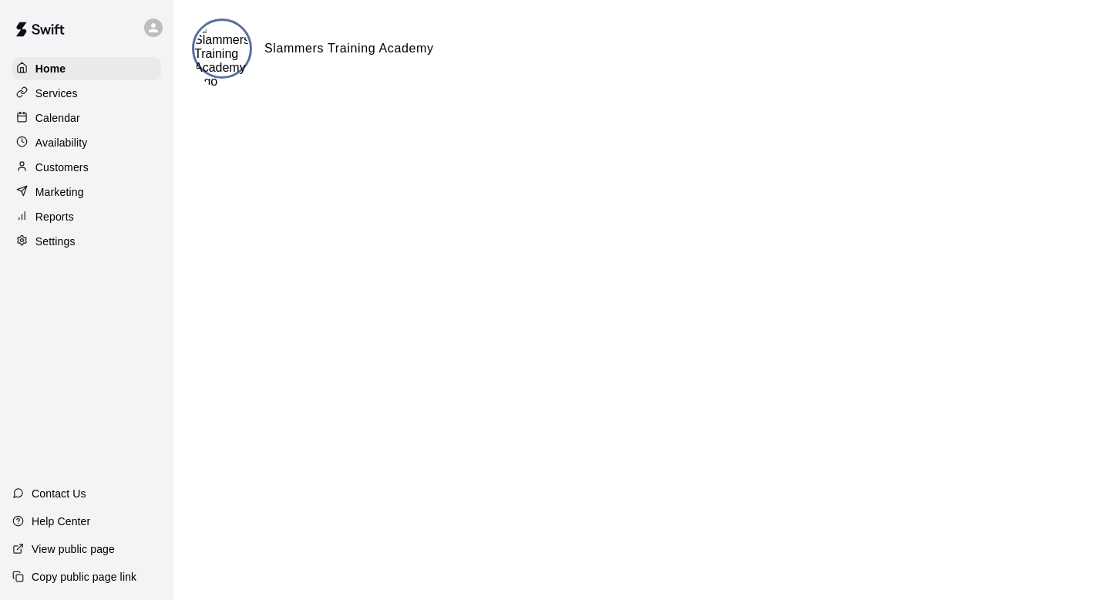
click at [134, 18] on div at bounding box center [86, 27] width 173 height 55
click at [147, 33] on icon at bounding box center [153, 28] width 14 height 14
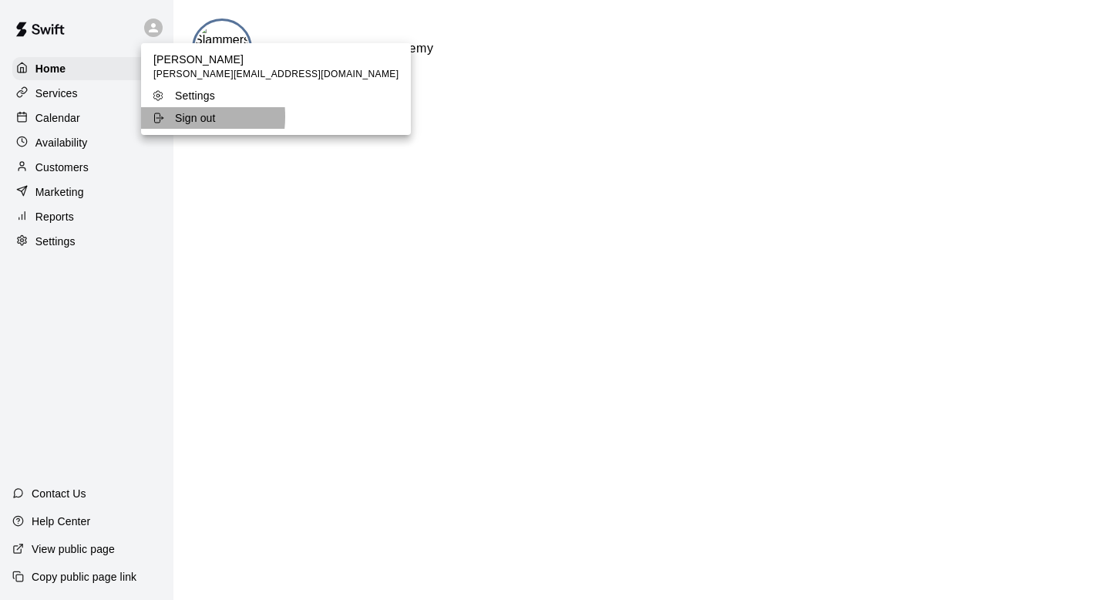
click at [163, 116] on icon at bounding box center [158, 118] width 12 height 12
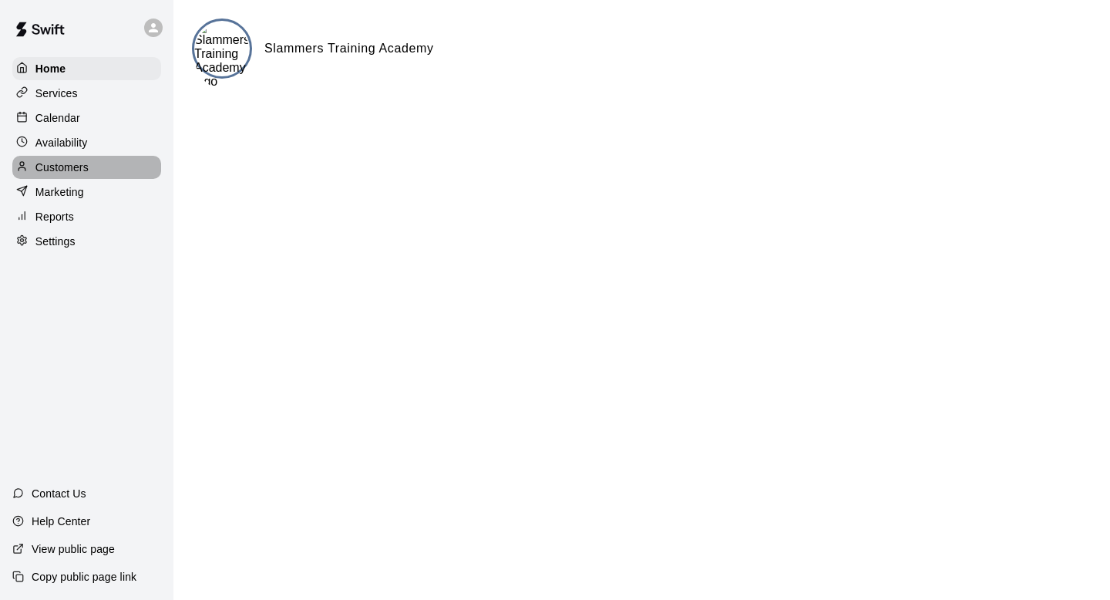
click at [80, 169] on p "Customers" at bounding box center [61, 167] width 53 height 15
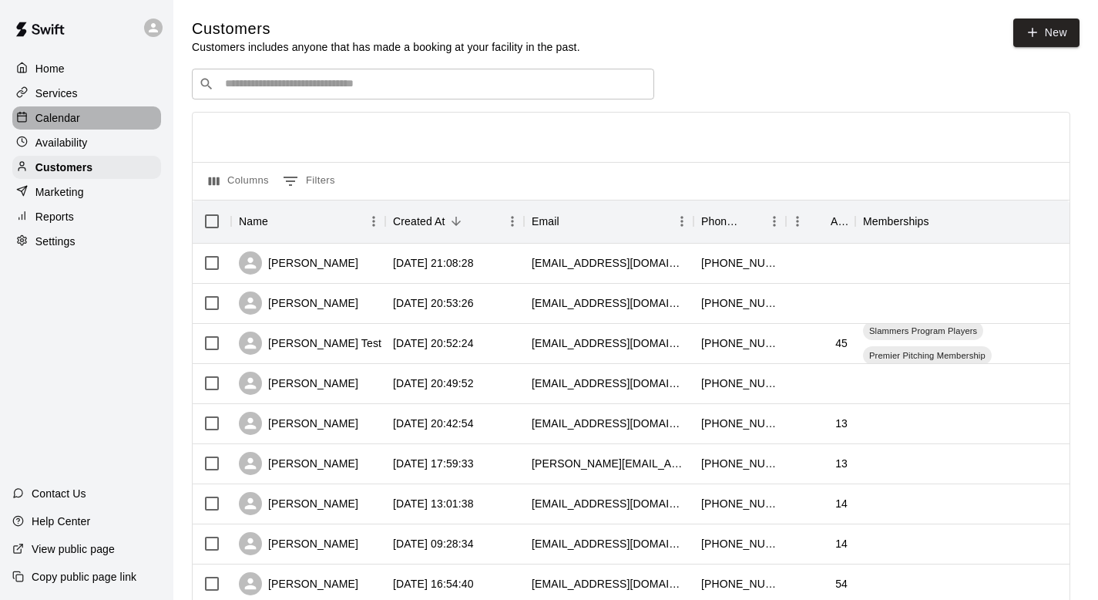
click at [69, 107] on div "Calendar" at bounding box center [86, 117] width 149 height 23
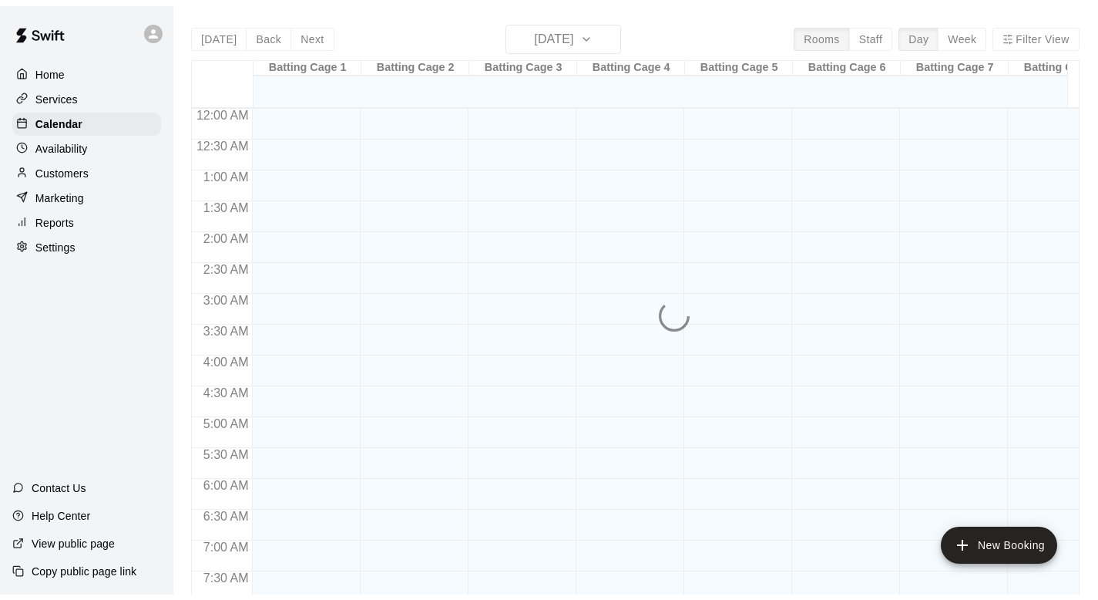
scroll to position [919, 0]
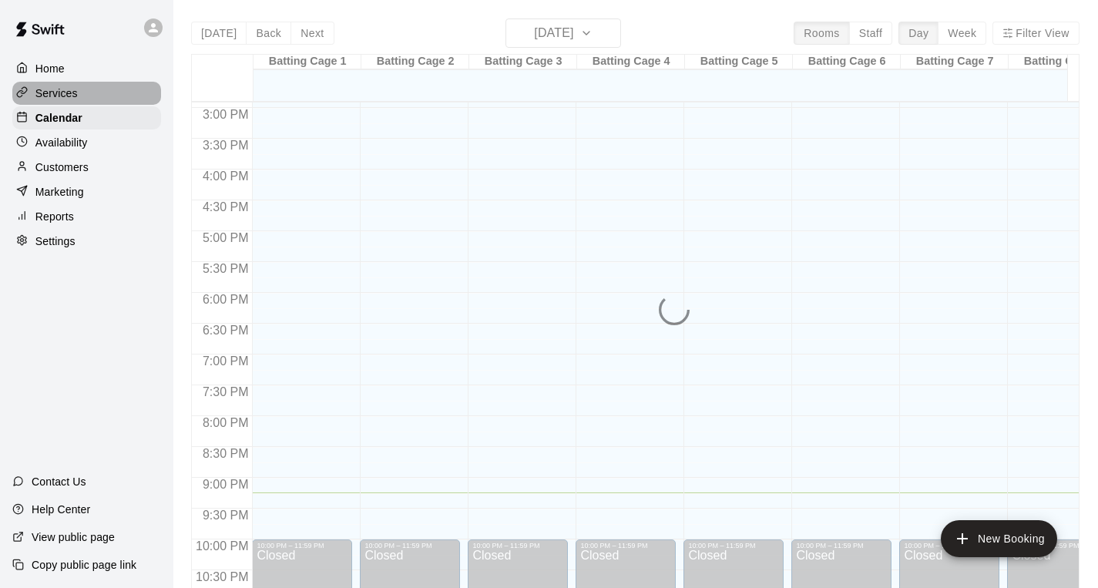
click at [65, 87] on p "Services" at bounding box center [56, 93] width 42 height 15
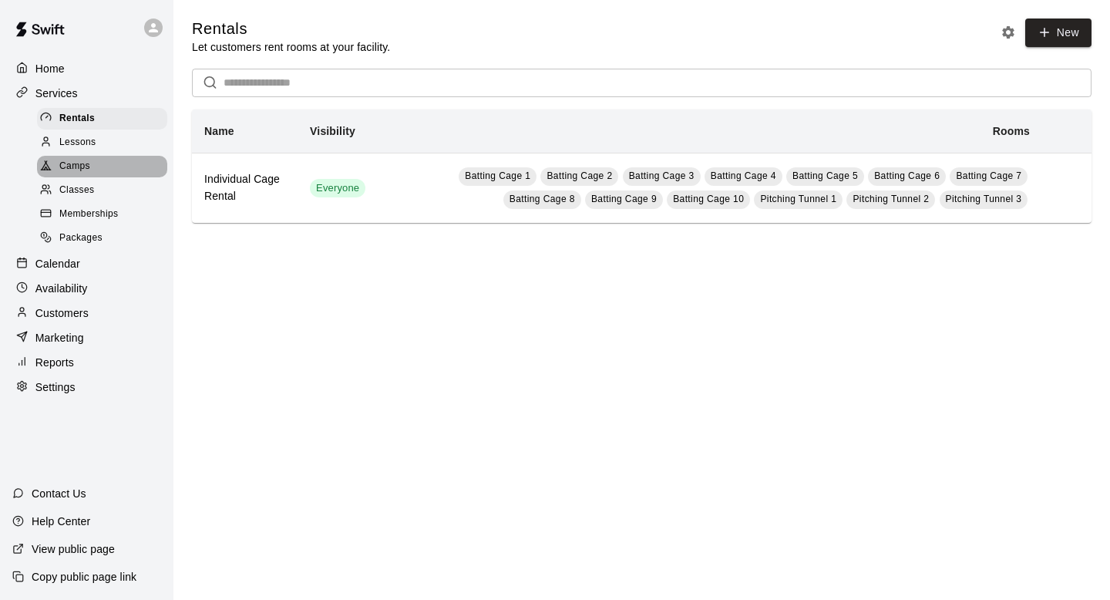
click at [76, 159] on span "Camps" at bounding box center [74, 166] width 31 height 15
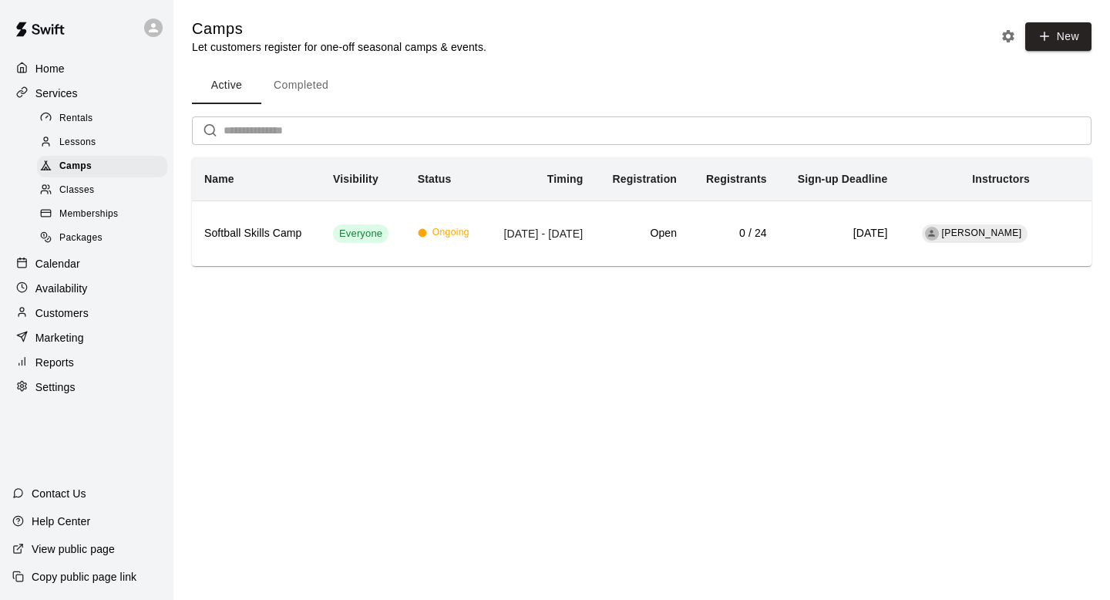
click at [80, 197] on span "Classes" at bounding box center [76, 190] width 35 height 15
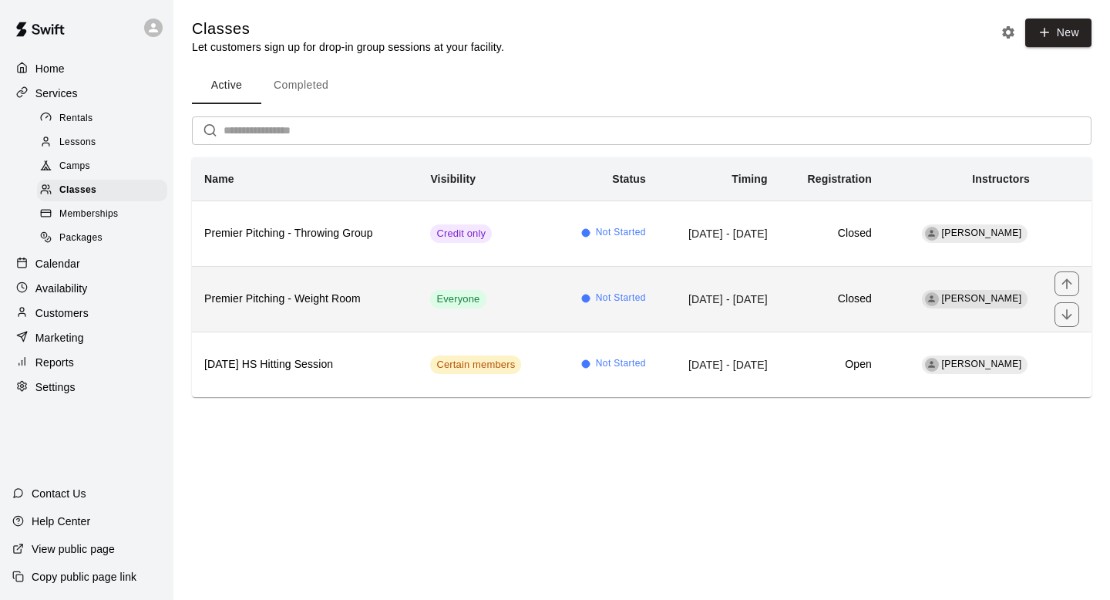
click at [515, 314] on td "Everyone" at bounding box center [486, 299] width 136 height 66
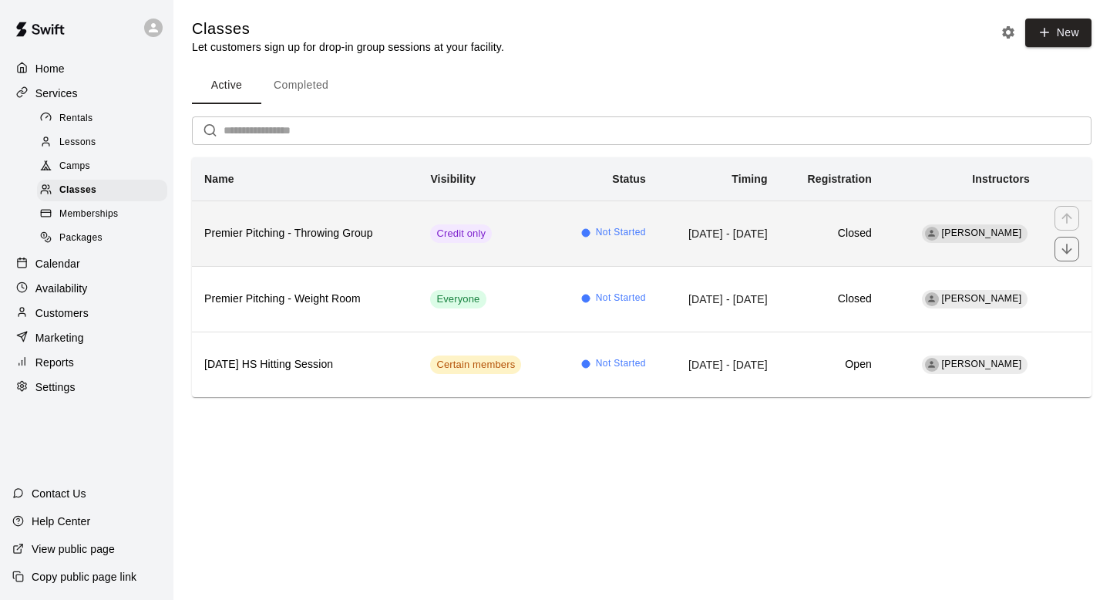
click at [341, 223] on th "Premier Pitching - Throwing Group" at bounding box center [305, 233] width 226 height 66
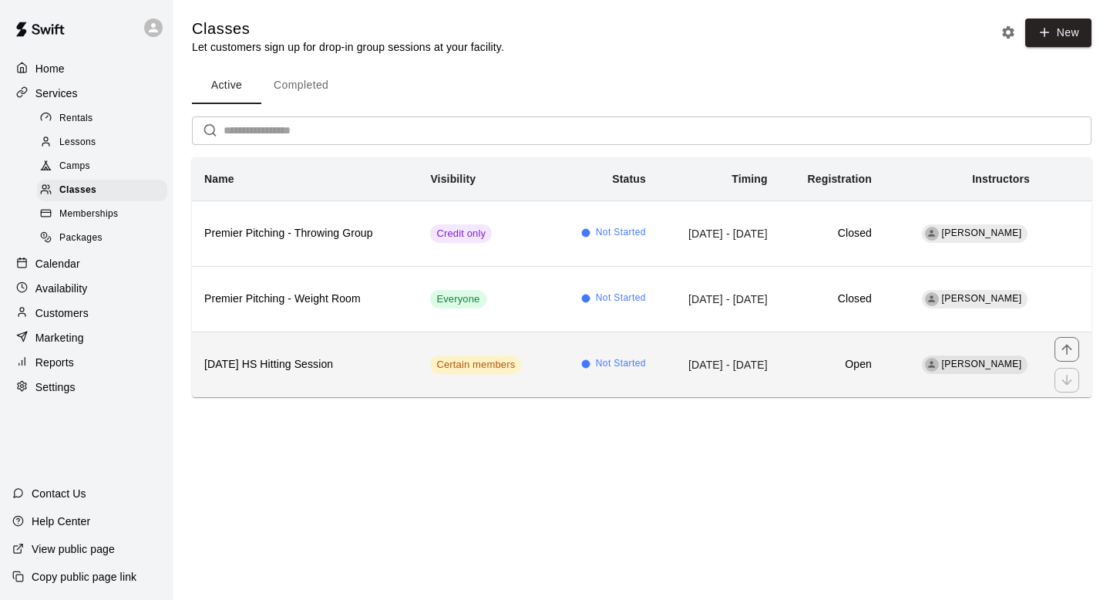
click at [418, 336] on td "Certain members" at bounding box center [486, 364] width 136 height 66
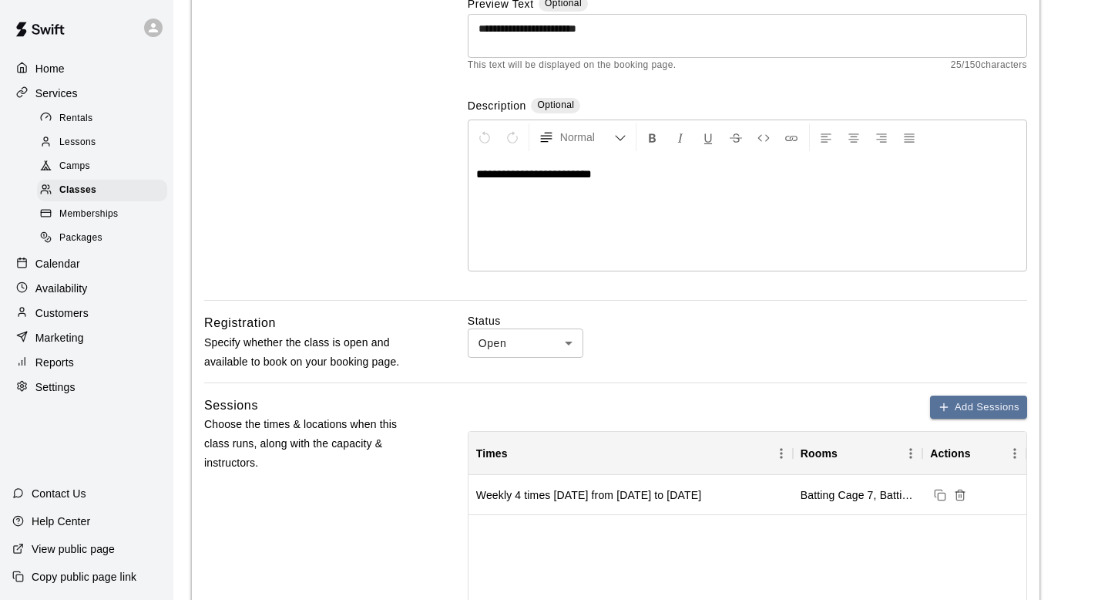
scroll to position [228, 0]
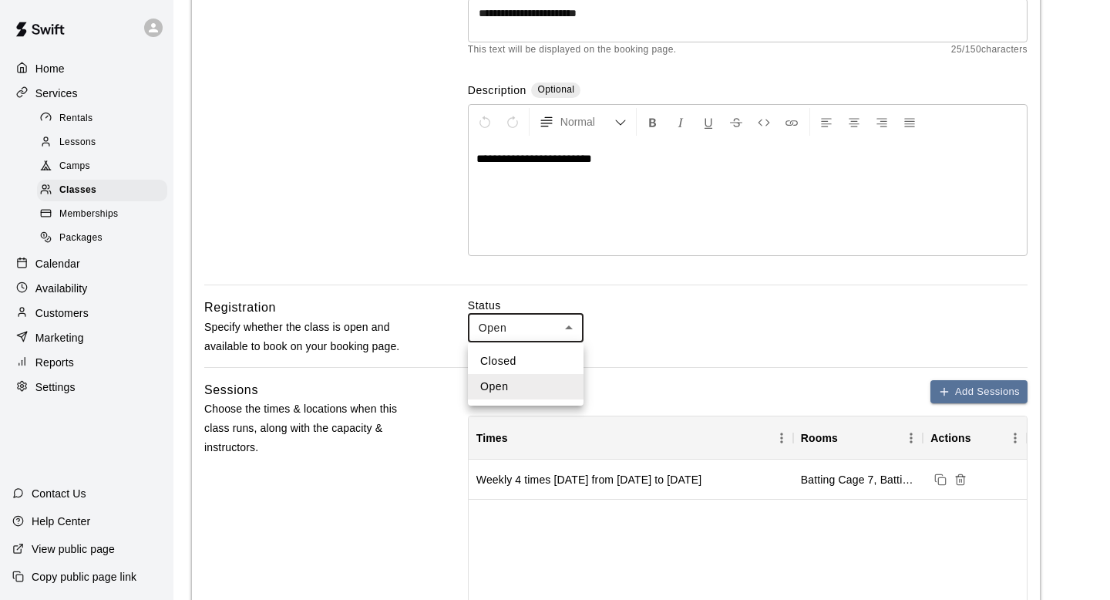
click at [500, 337] on body "**********" at bounding box center [555, 555] width 1110 height 1567
click at [502, 358] on li "Closed" at bounding box center [526, 360] width 116 height 25
type input "******"
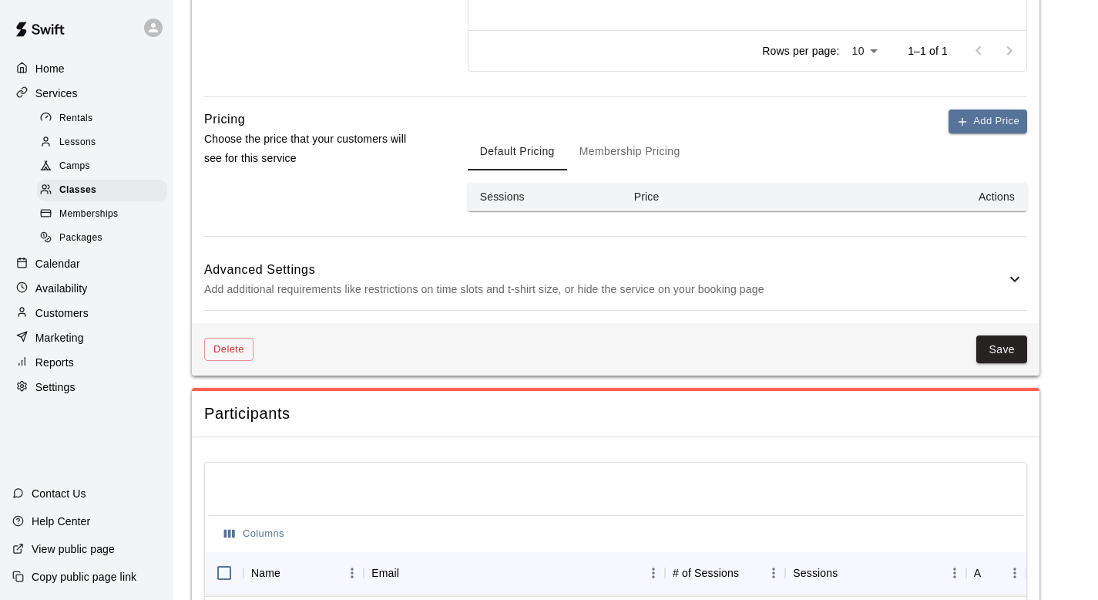
scroll to position [875, 0]
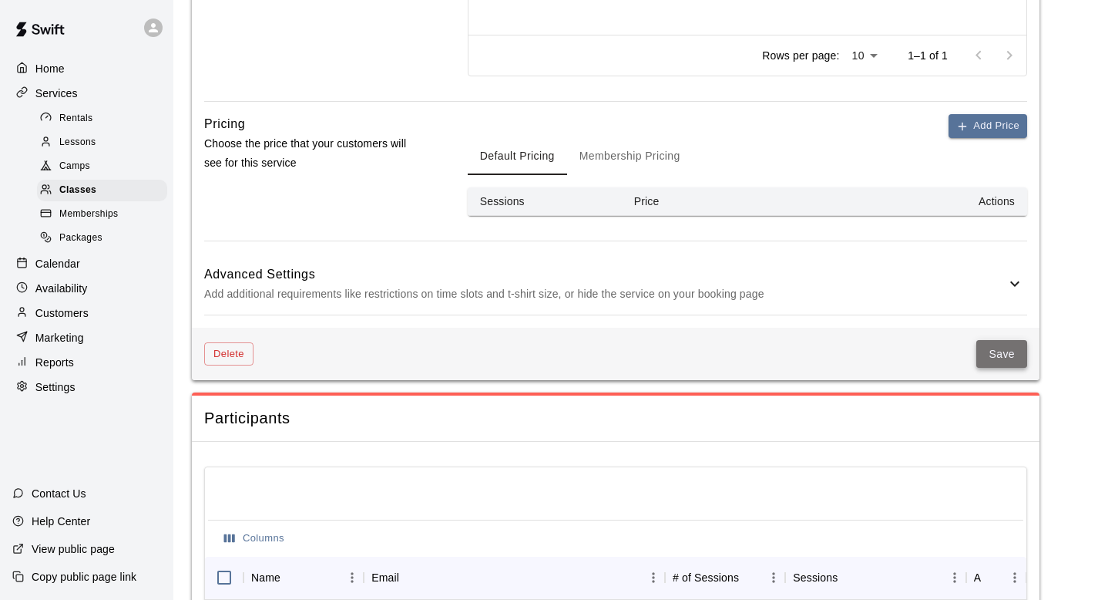
click at [993, 360] on button "Save" at bounding box center [1001, 354] width 51 height 29
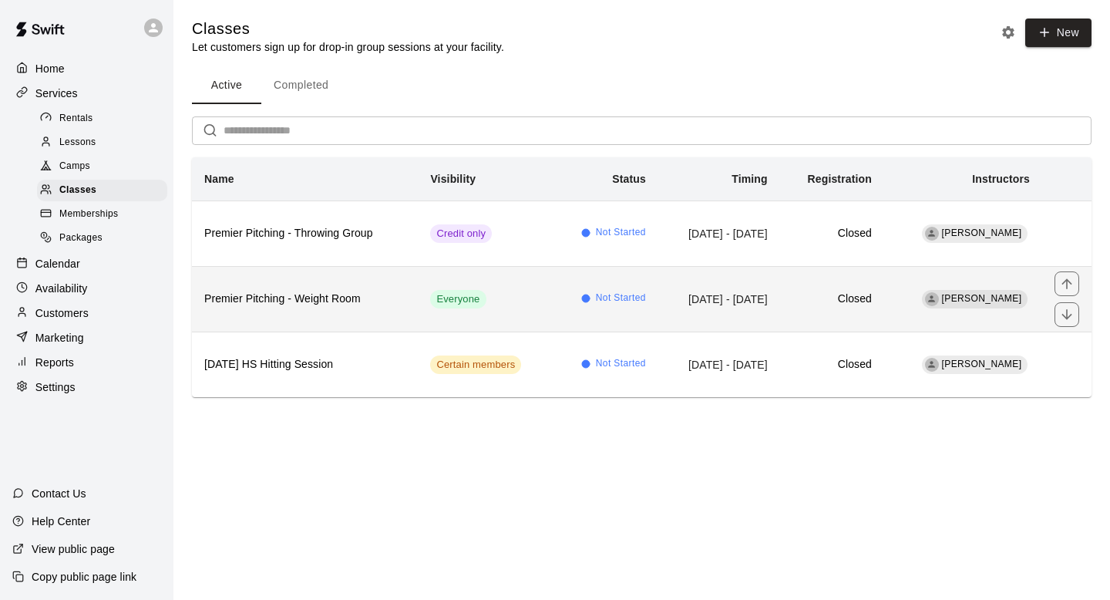
click at [515, 276] on td "Everyone" at bounding box center [486, 299] width 136 height 66
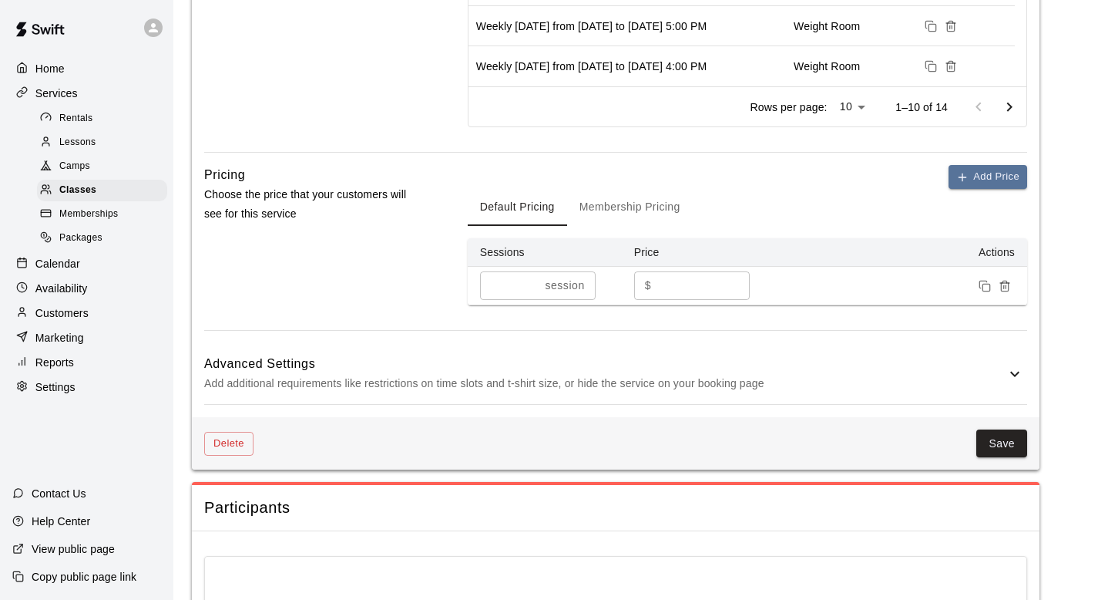
scroll to position [1017, 0]
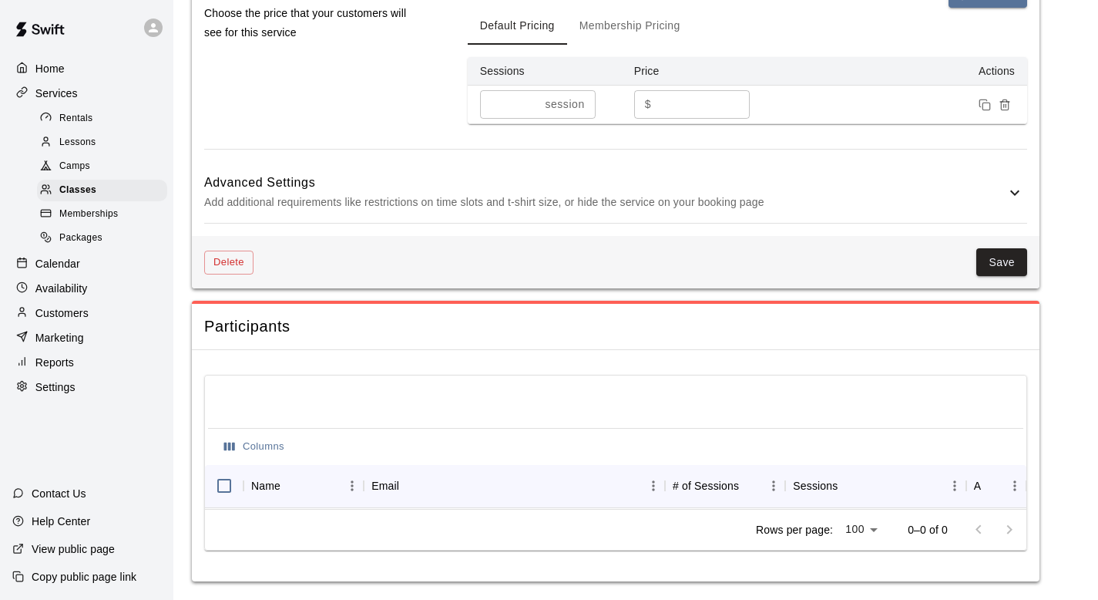
click at [577, 176] on h6 "Advanced Settings" at bounding box center [604, 183] width 801 height 20
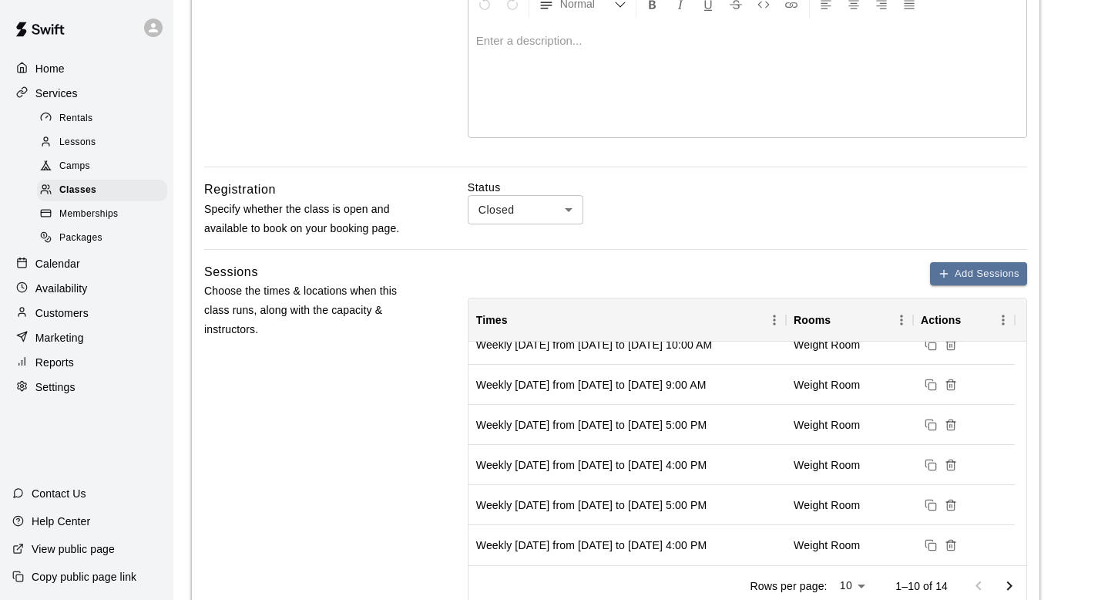
scroll to position [0, 0]
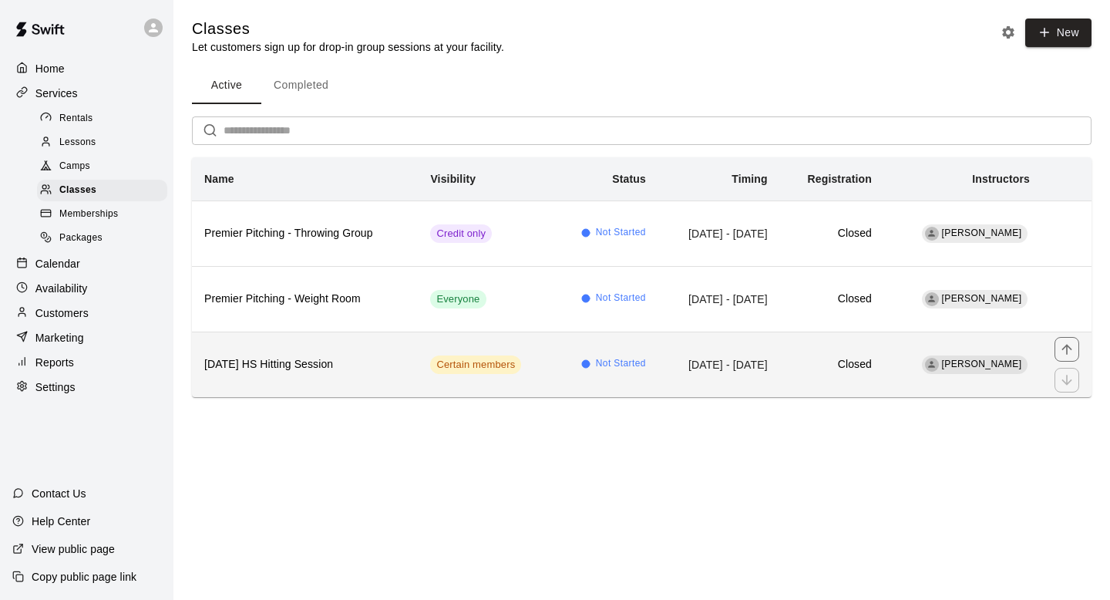
click at [392, 360] on th "[DATE] HS Hitting Session" at bounding box center [305, 364] width 226 height 66
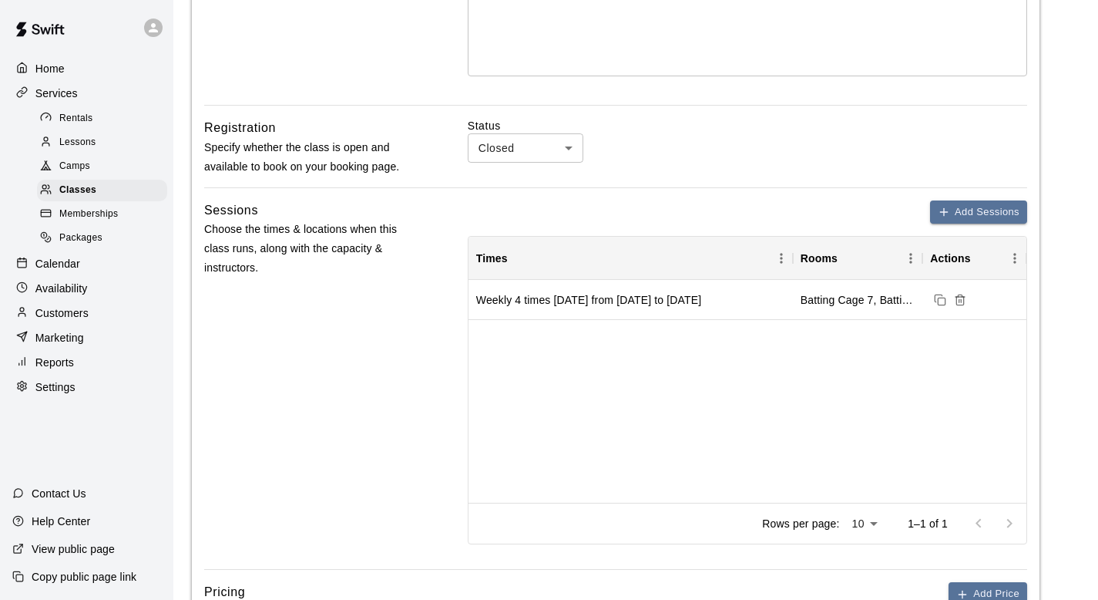
scroll to position [411, 0]
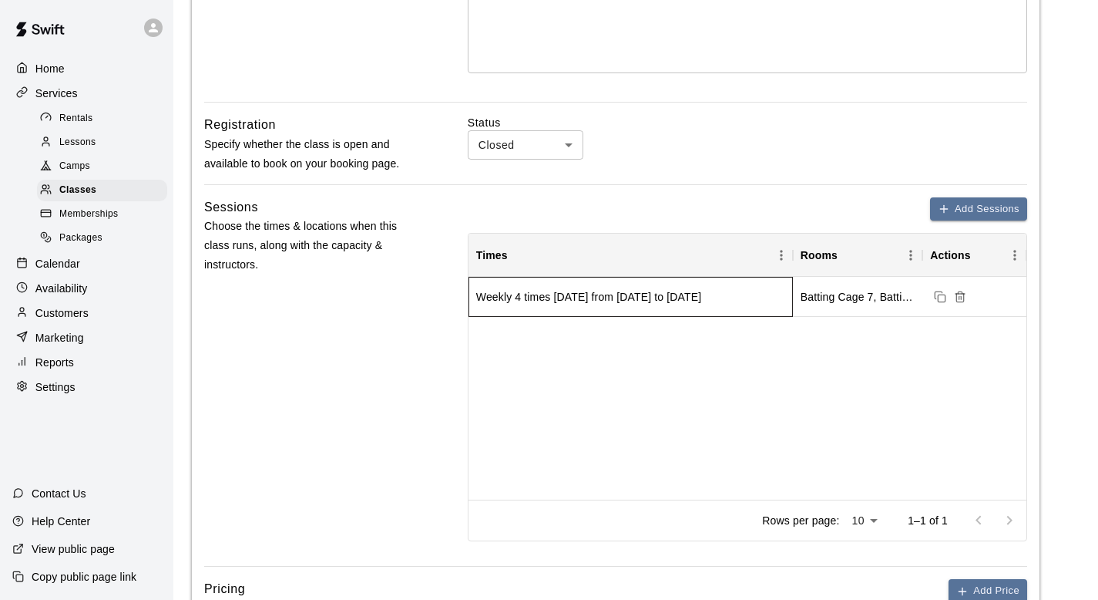
click at [653, 310] on div "Weekly 4 times [DATE] from [DATE] to [DATE]" at bounding box center [631, 297] width 324 height 40
click at [949, 253] on div "Actions" at bounding box center [950, 254] width 40 height 43
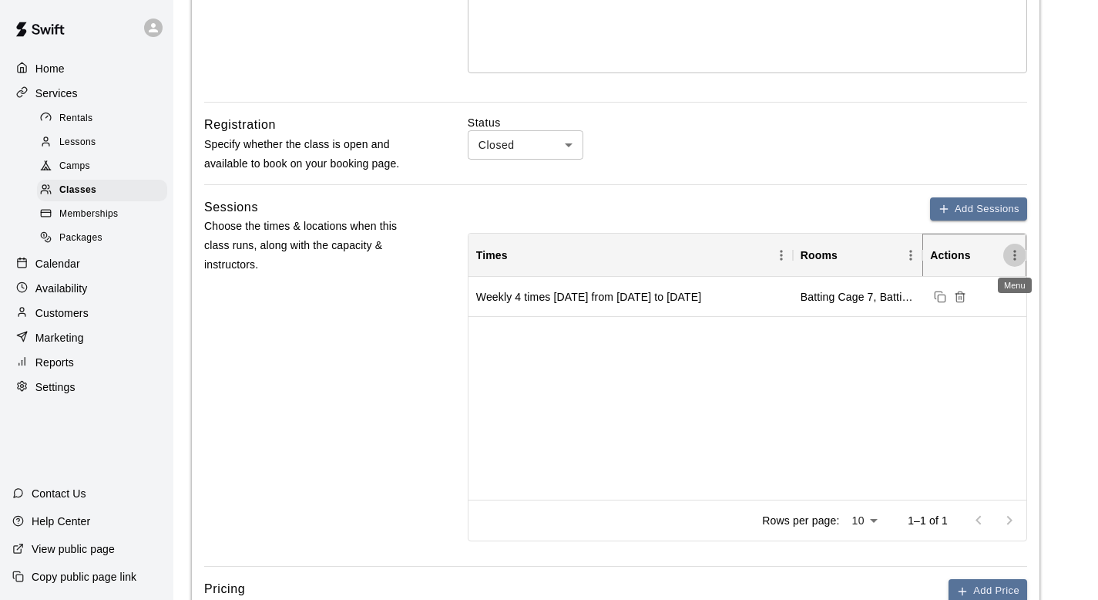
click at [1009, 261] on icon "Menu" at bounding box center [1014, 254] width 15 height 15
click at [805, 201] on div "Add Sessions" at bounding box center [747, 209] width 559 height 24
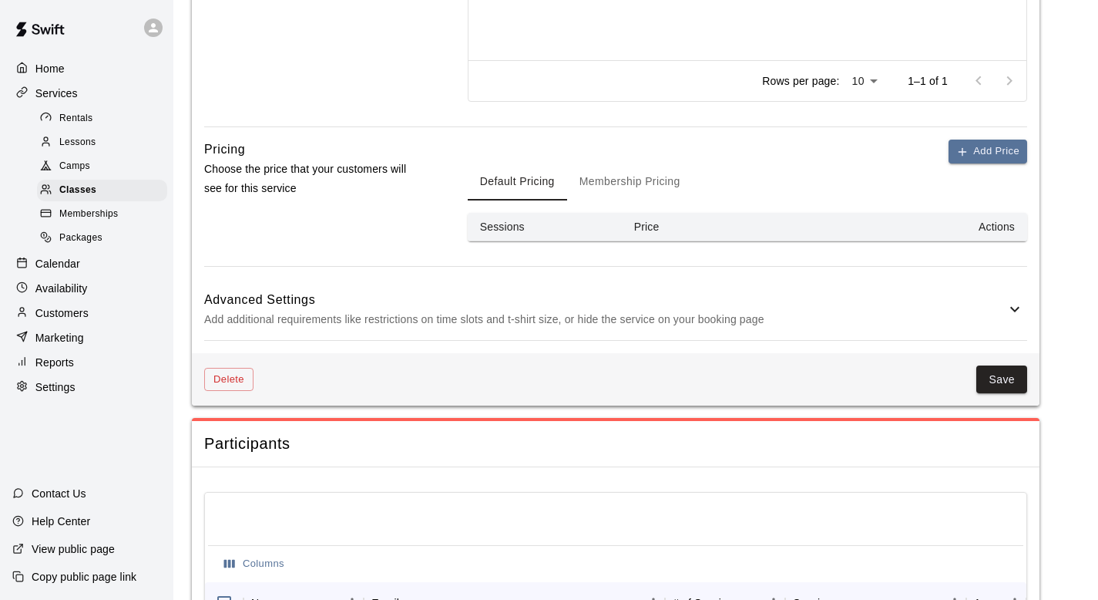
scroll to position [849, 0]
click at [908, 317] on p "Add additional requirements like restrictions on time slots and t-shirt size, o…" at bounding box center [604, 320] width 801 height 19
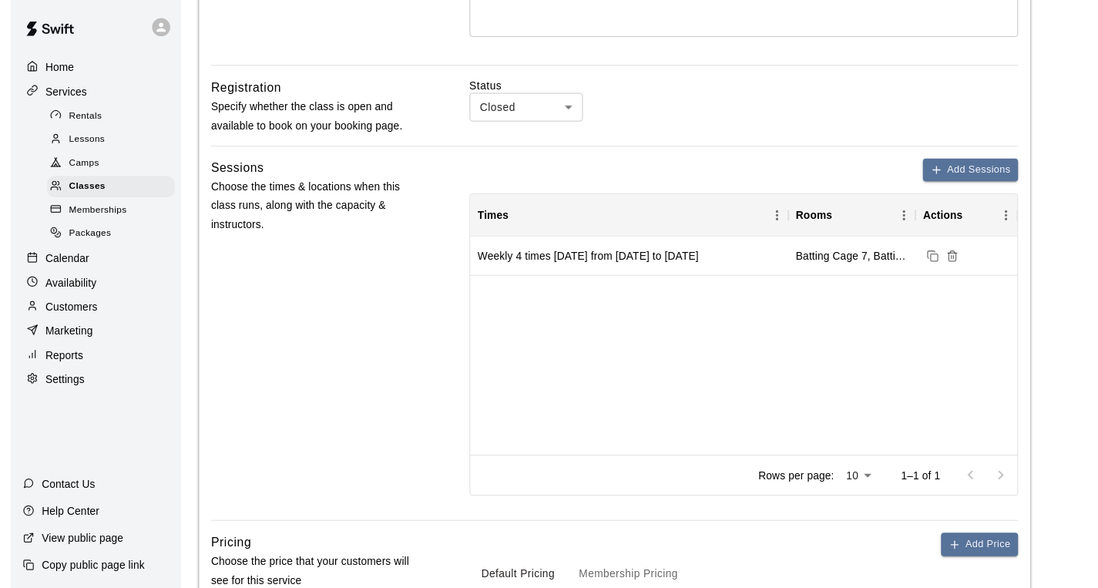
scroll to position [0, 0]
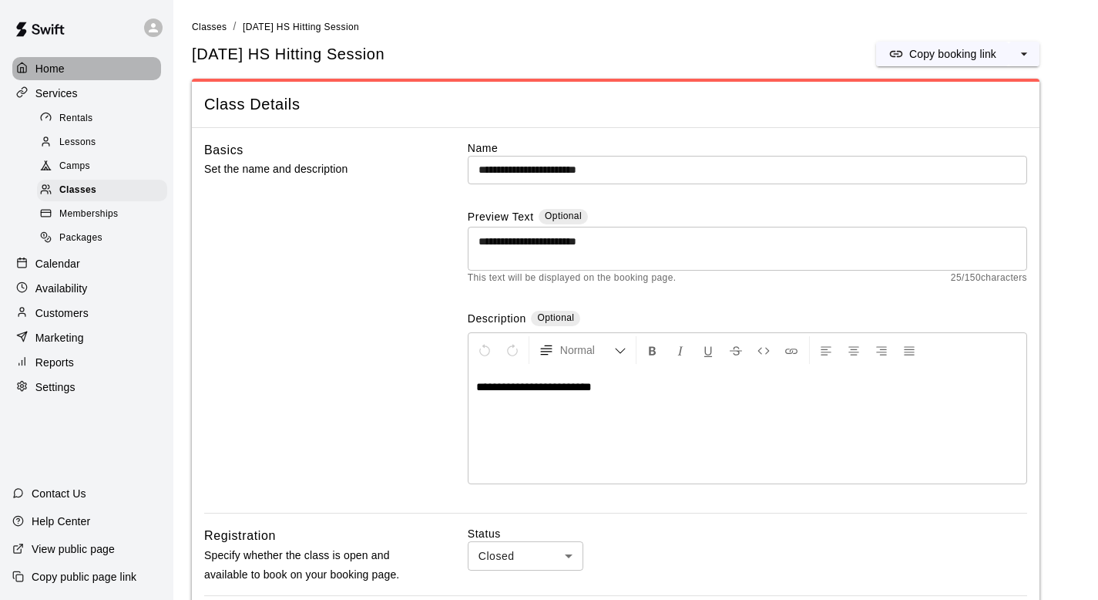
click at [56, 69] on p "Home" at bounding box center [49, 68] width 29 height 15
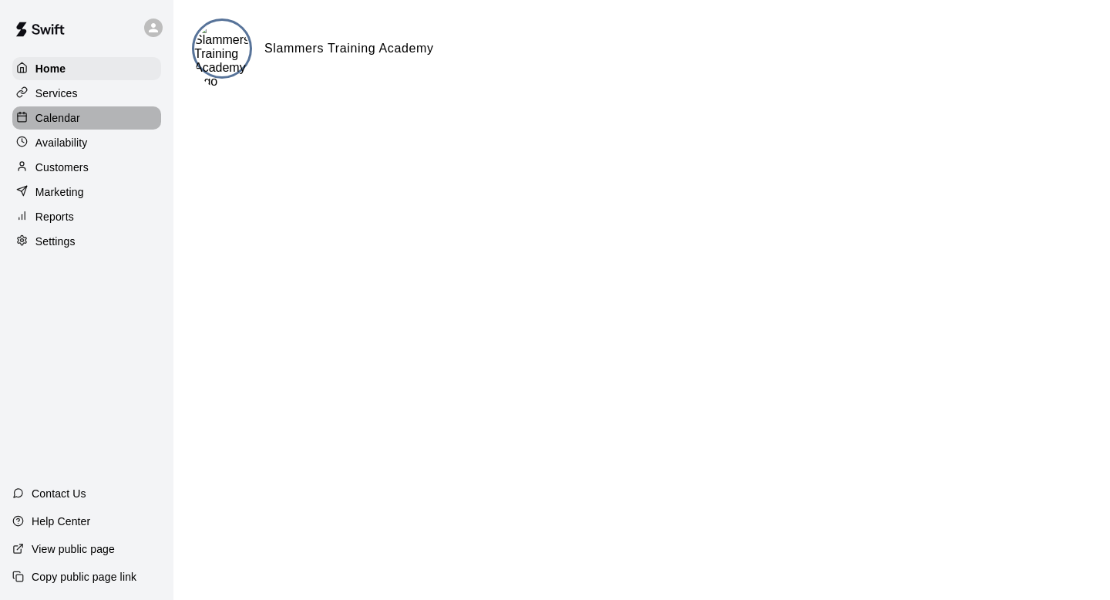
click at [67, 128] on div "Calendar" at bounding box center [86, 117] width 149 height 23
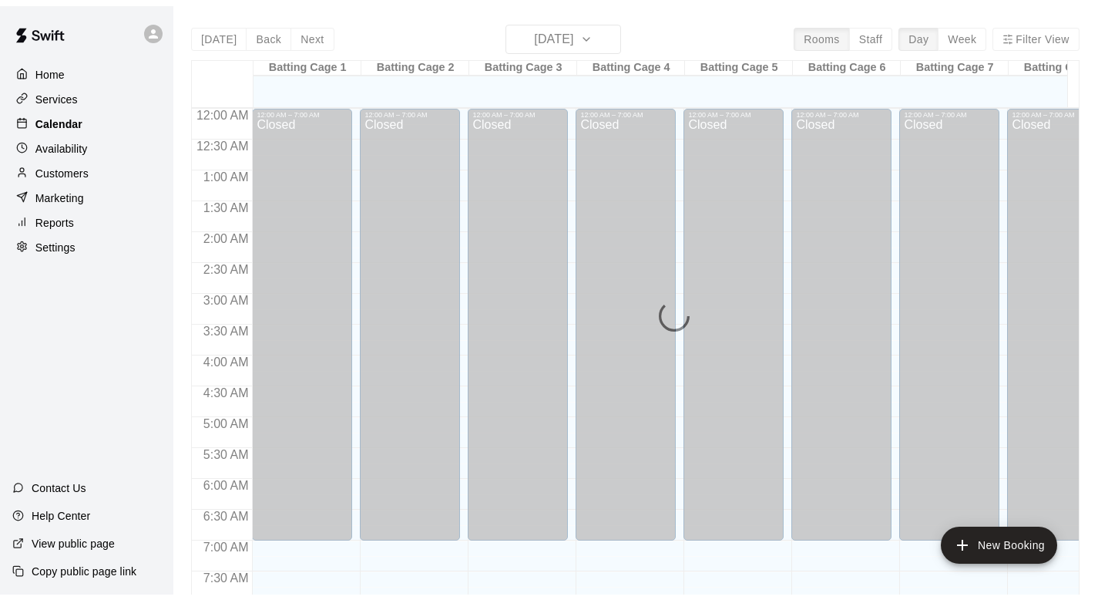
scroll to position [919, 0]
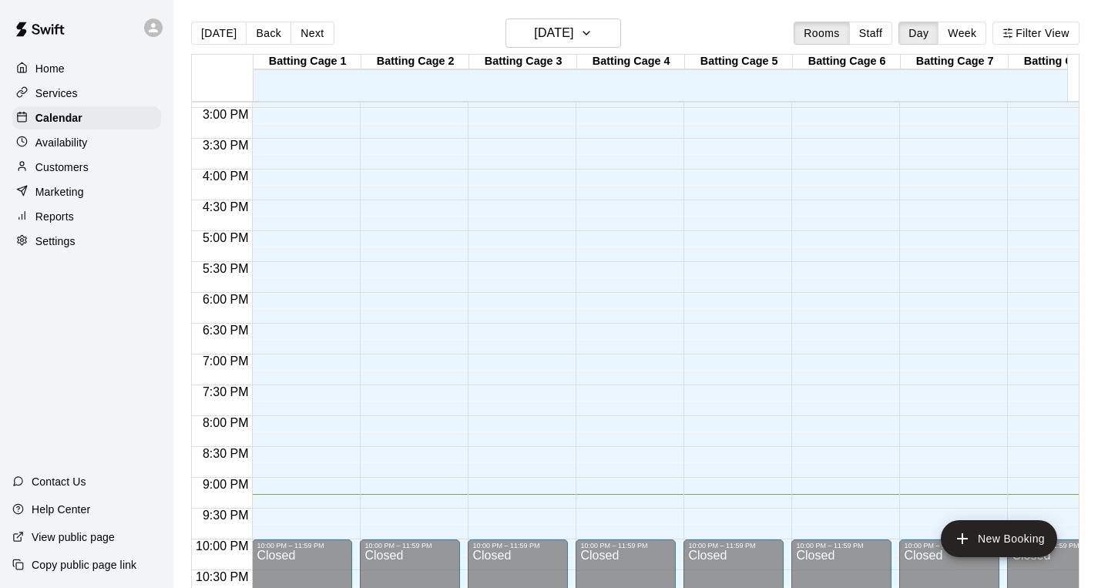
click at [69, 136] on p "Availability" at bounding box center [61, 142] width 52 height 15
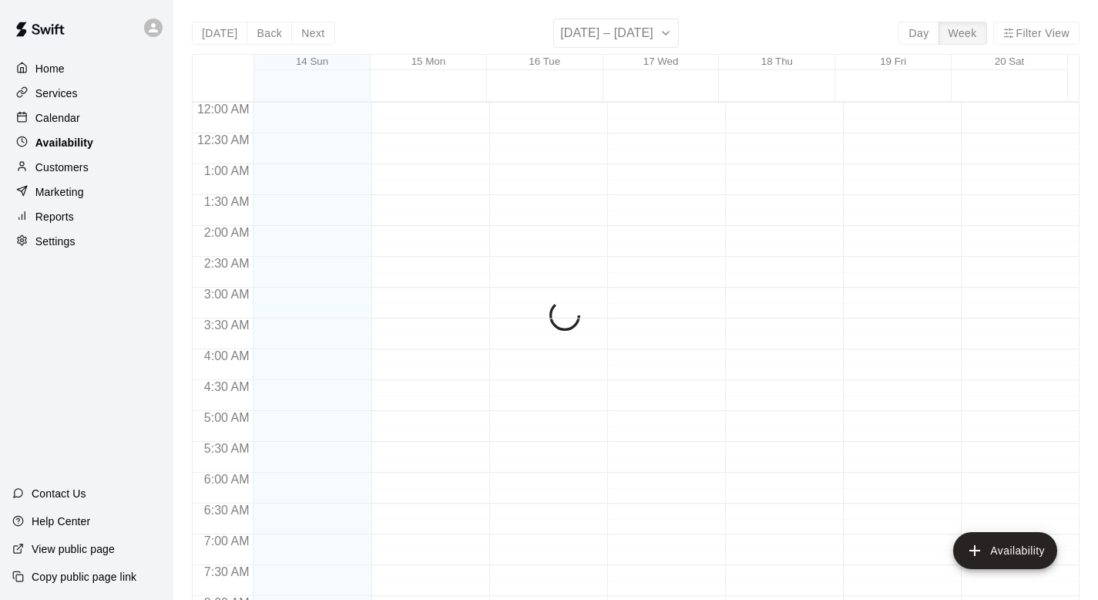
scroll to position [966, 0]
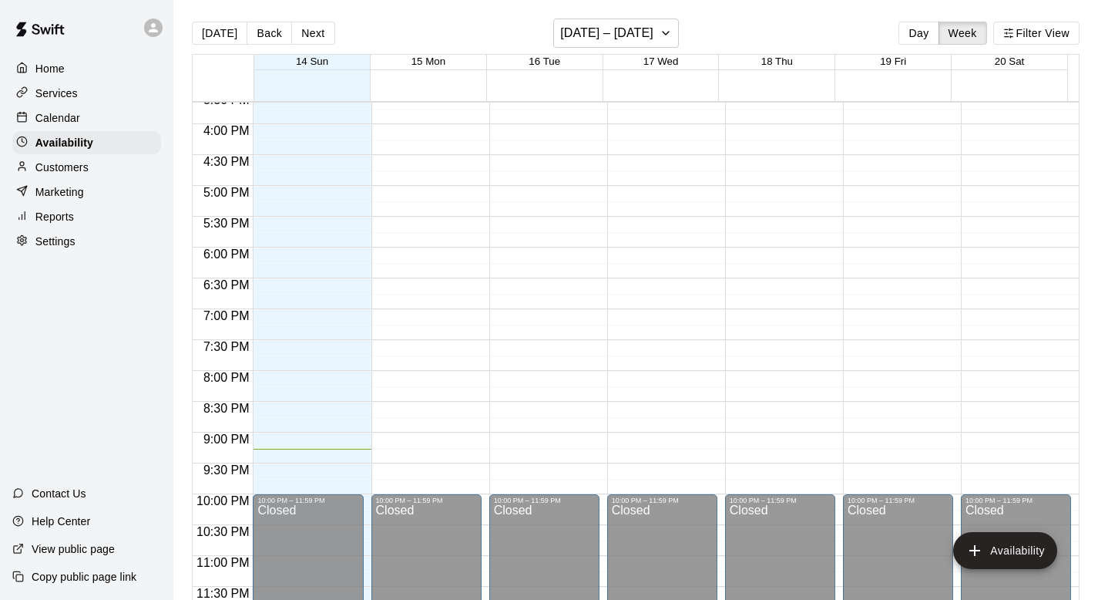
click at [69, 156] on div "Customers" at bounding box center [86, 167] width 149 height 23
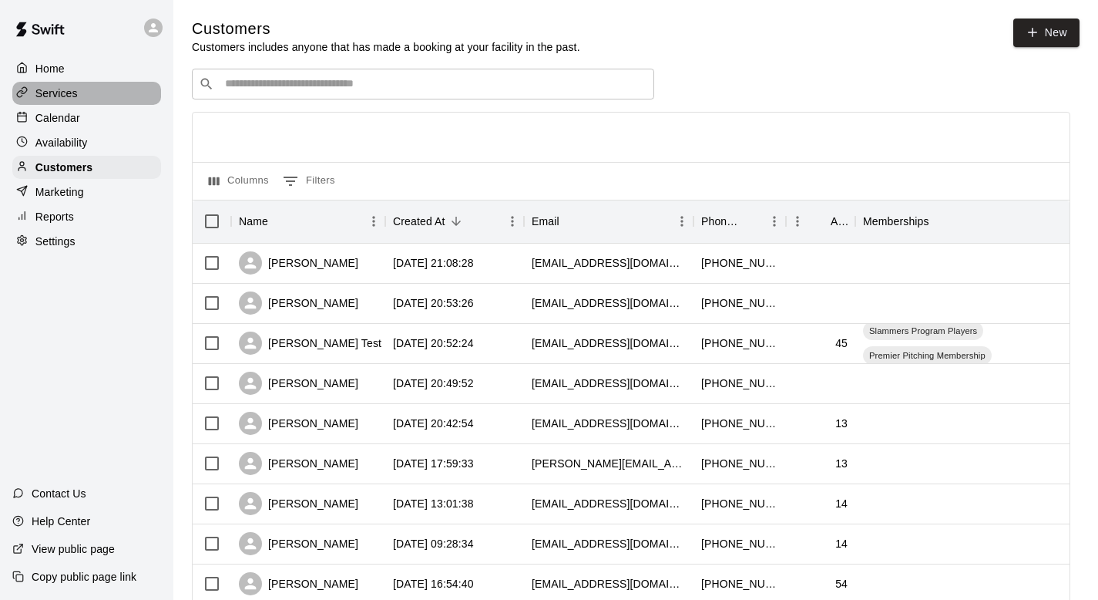
click at [42, 103] on div "Services" at bounding box center [86, 93] width 149 height 23
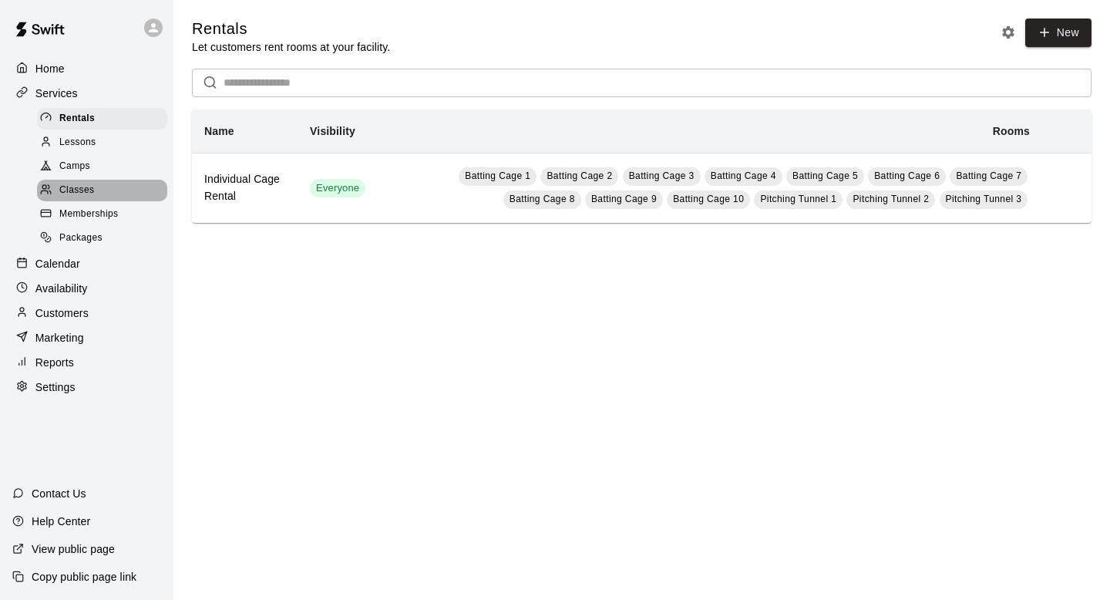
click at [62, 186] on span "Classes" at bounding box center [76, 190] width 35 height 15
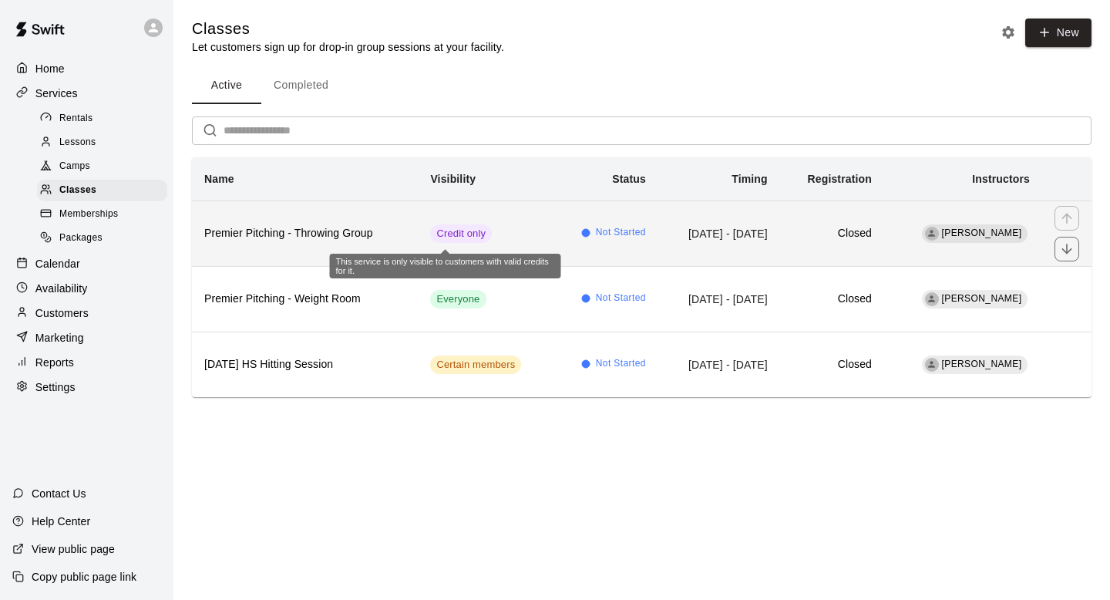
click at [437, 232] on span "Credit only" at bounding box center [461, 234] width 62 height 15
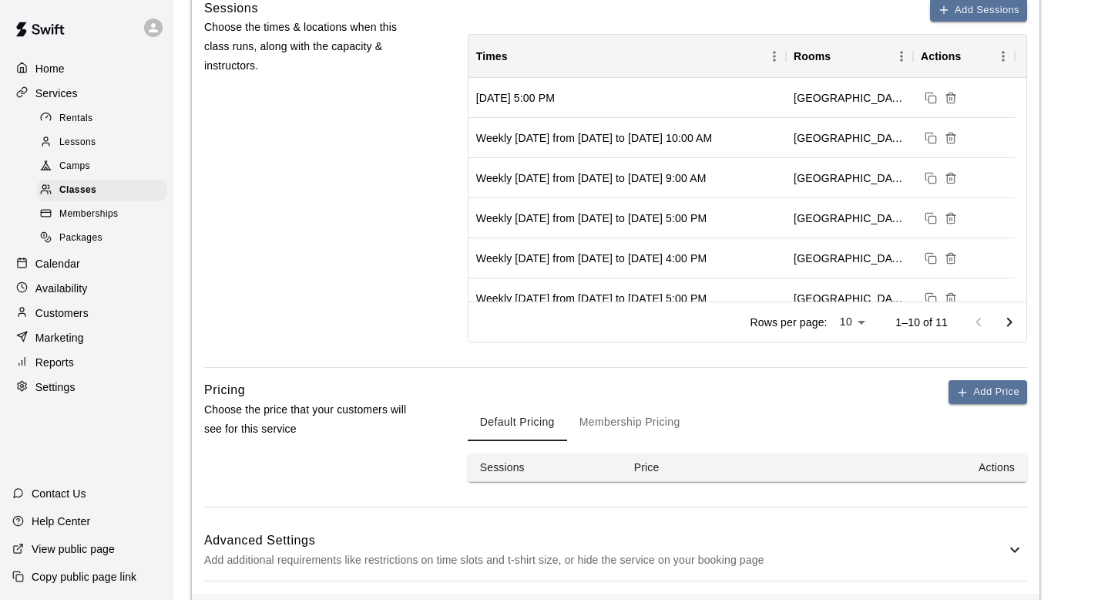
scroll to position [613, 0]
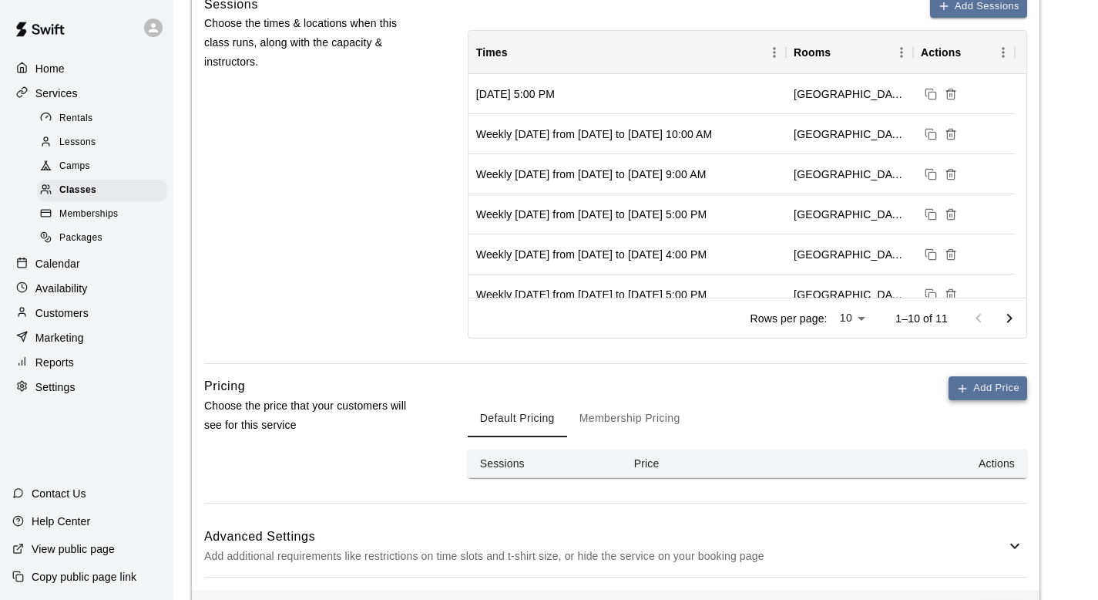
click at [1003, 377] on button "Add Price" at bounding box center [988, 388] width 79 height 24
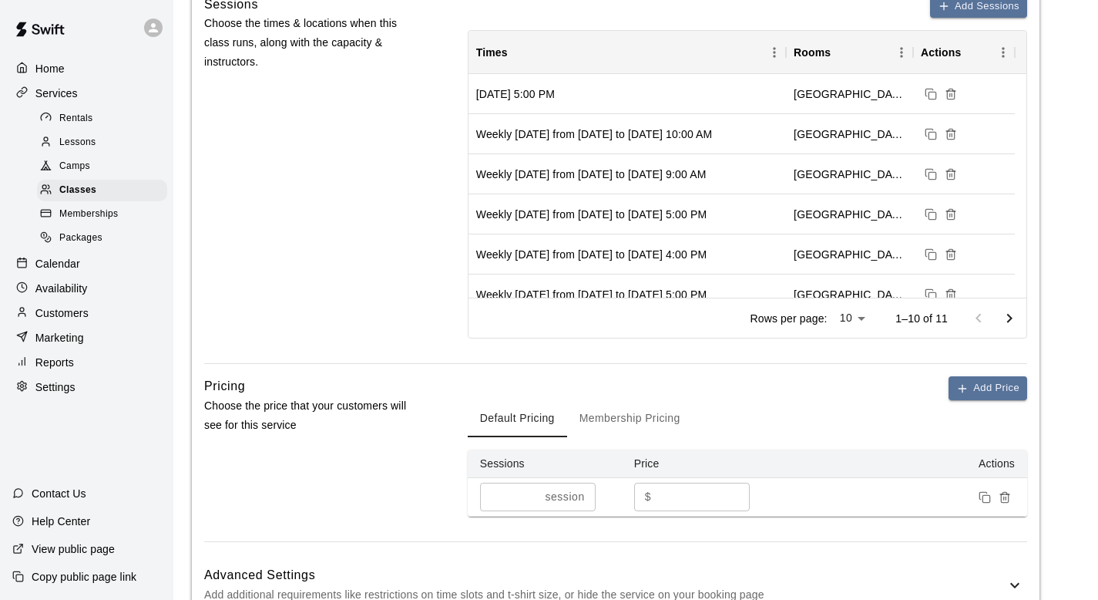
click at [1007, 469] on th "Actions" at bounding box center [901, 463] width 251 height 29
click at [1007, 463] on th "Actions" at bounding box center [901, 463] width 251 height 29
click at [634, 408] on button "Membership Pricing" at bounding box center [630, 418] width 126 height 37
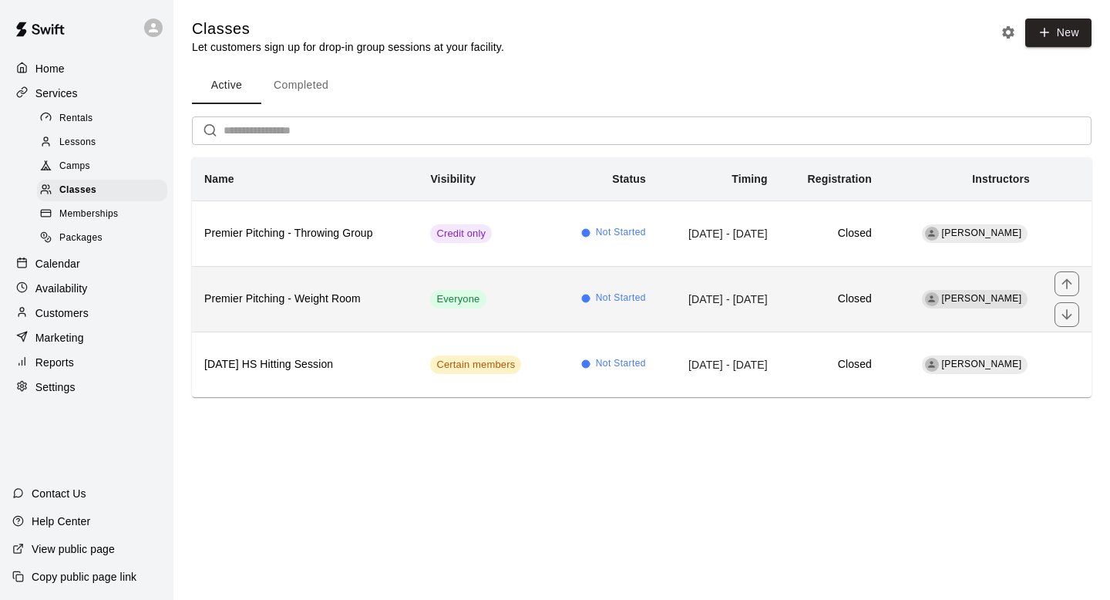
click at [418, 307] on td "Everyone" at bounding box center [486, 299] width 136 height 66
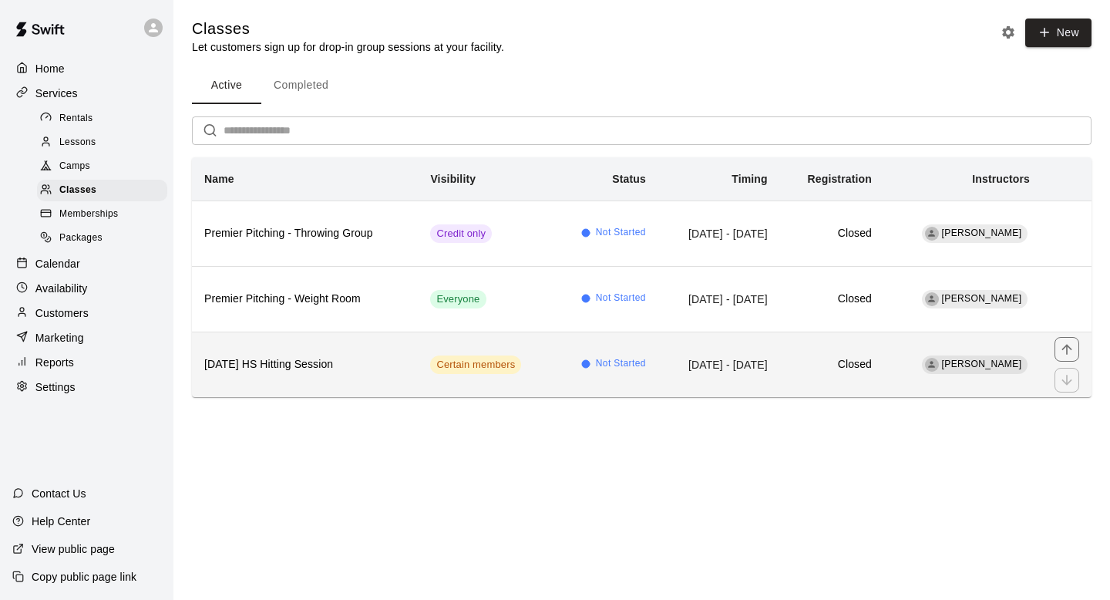
click at [494, 351] on td "Certain members" at bounding box center [486, 364] width 136 height 66
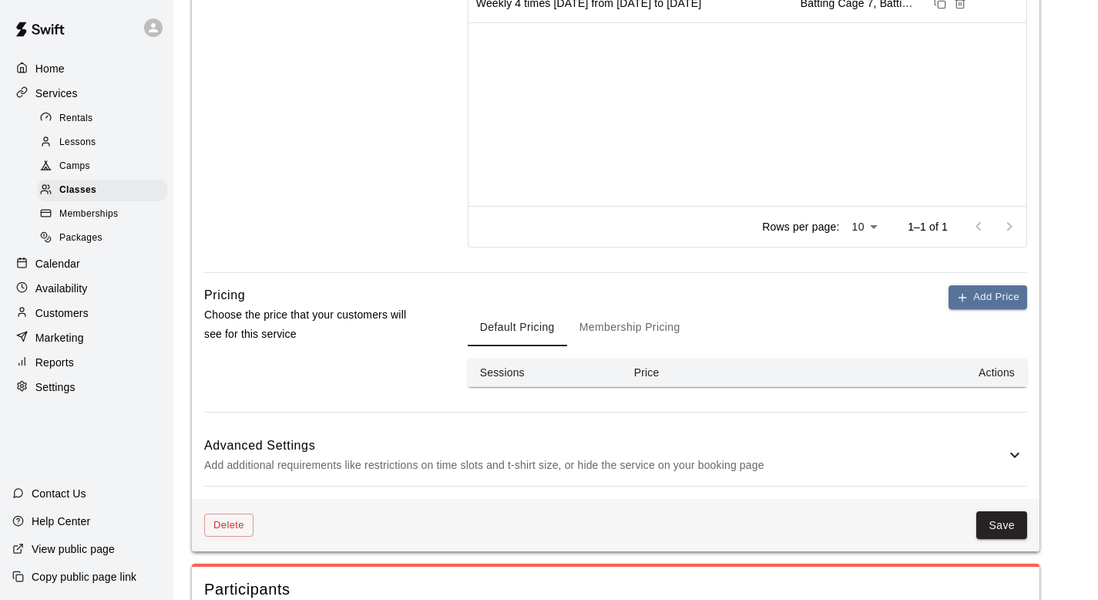
scroll to position [707, 0]
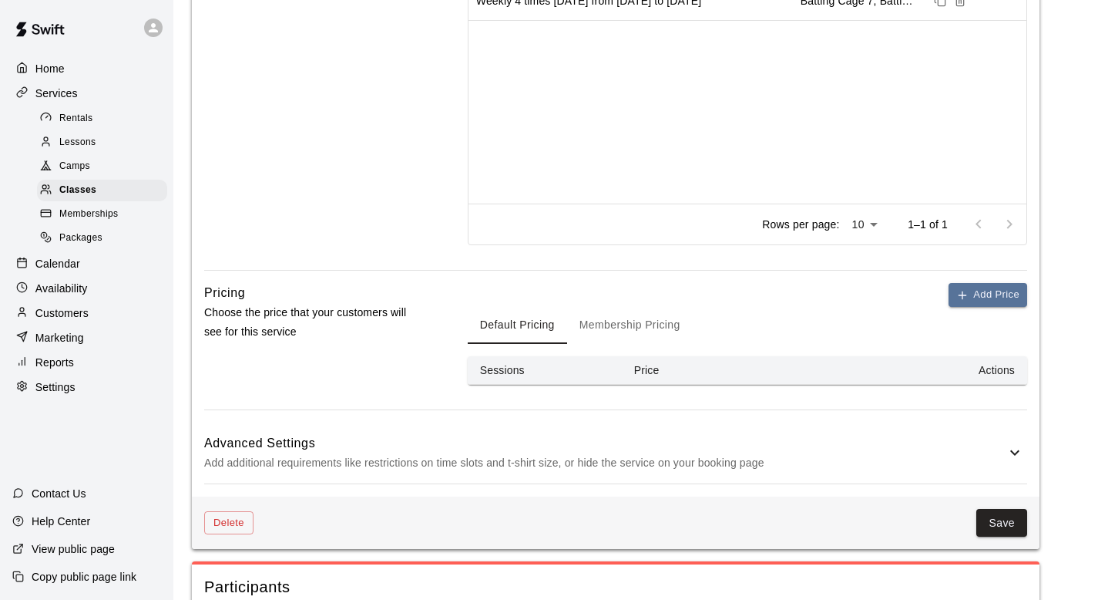
click at [615, 299] on div "Add Price Default Pricing Membership Pricing Sessions Price Actions" at bounding box center [747, 334] width 559 height 102
click at [622, 328] on button "Membership Pricing" at bounding box center [630, 325] width 126 height 37
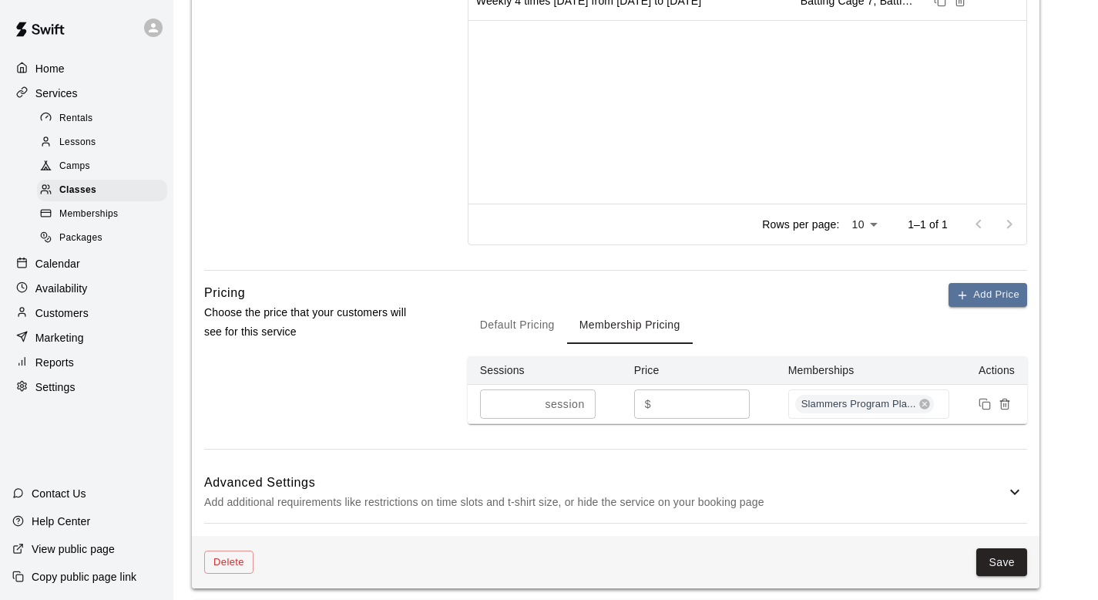
click at [539, 322] on button "Default Pricing" at bounding box center [517, 325] width 99 height 37
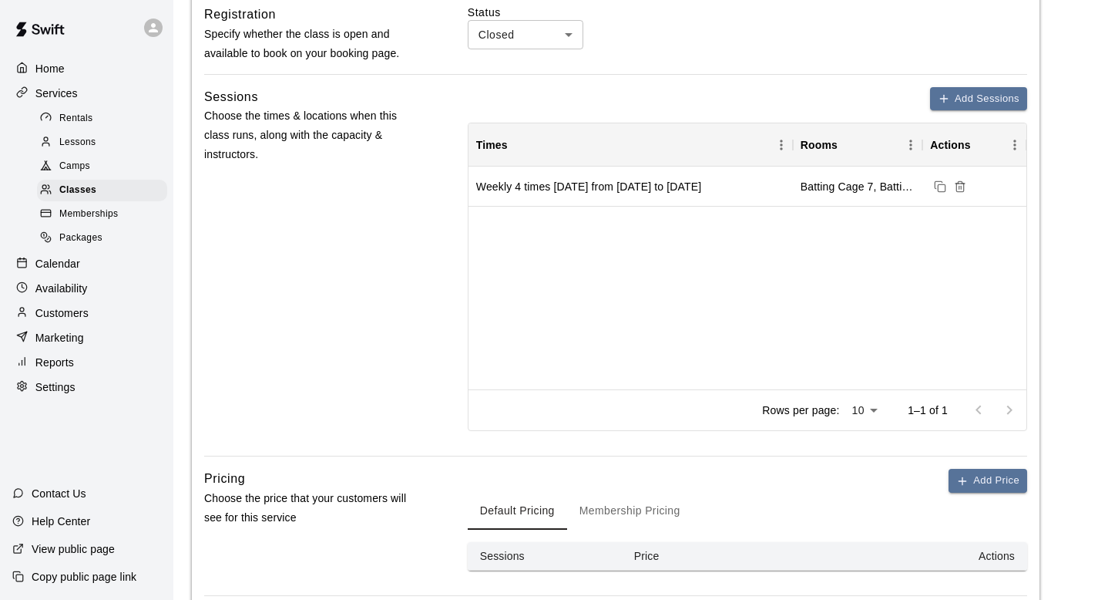
scroll to position [500, 0]
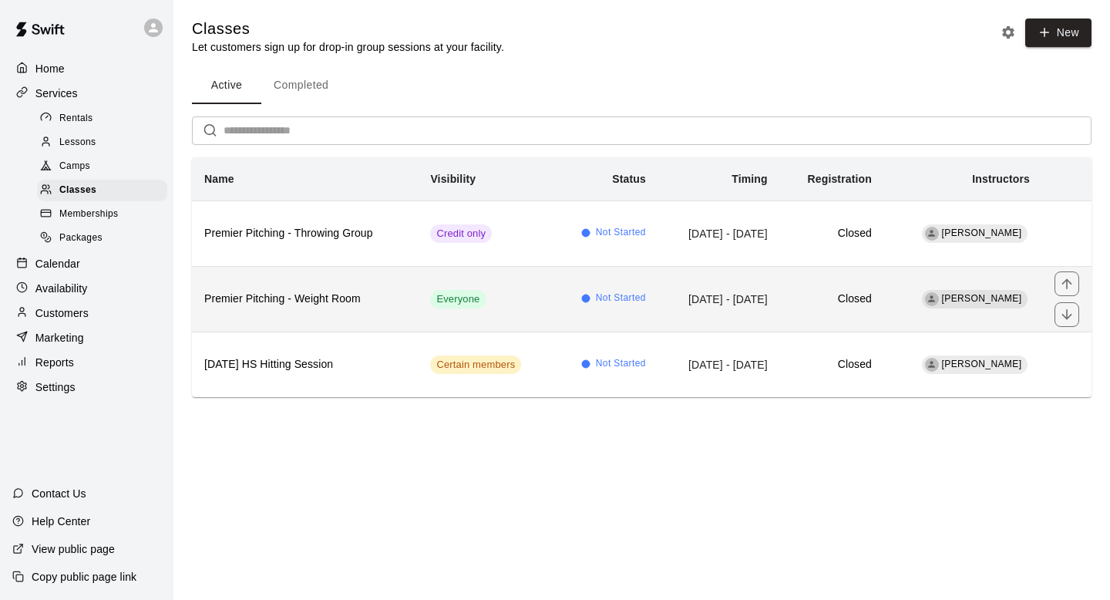
click at [385, 297] on h6 "Premier Pitching - Weight Room" at bounding box center [304, 299] width 201 height 17
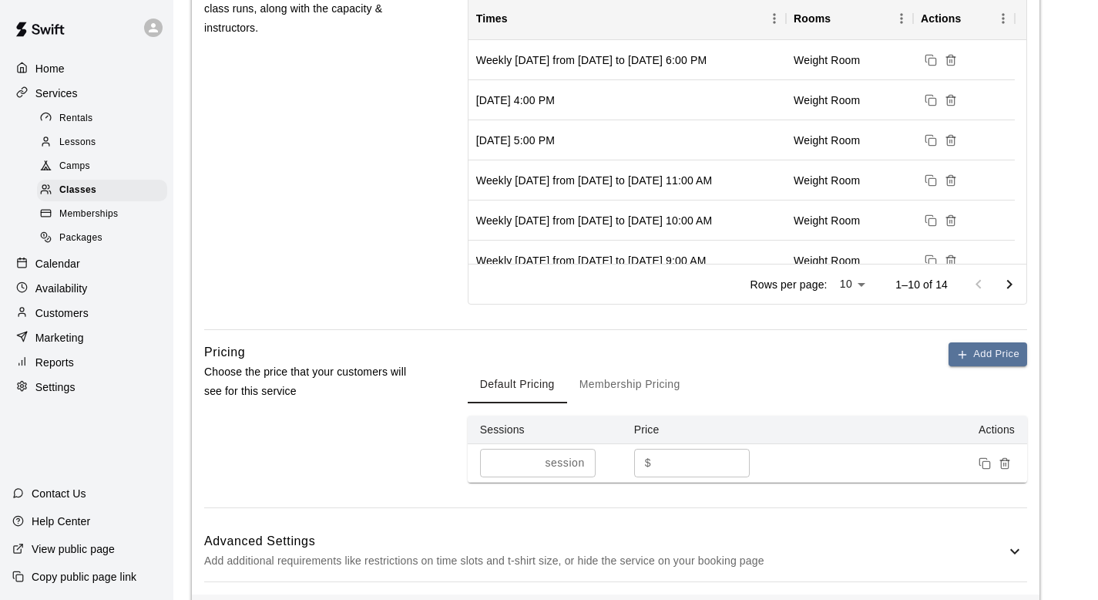
scroll to position [670, 0]
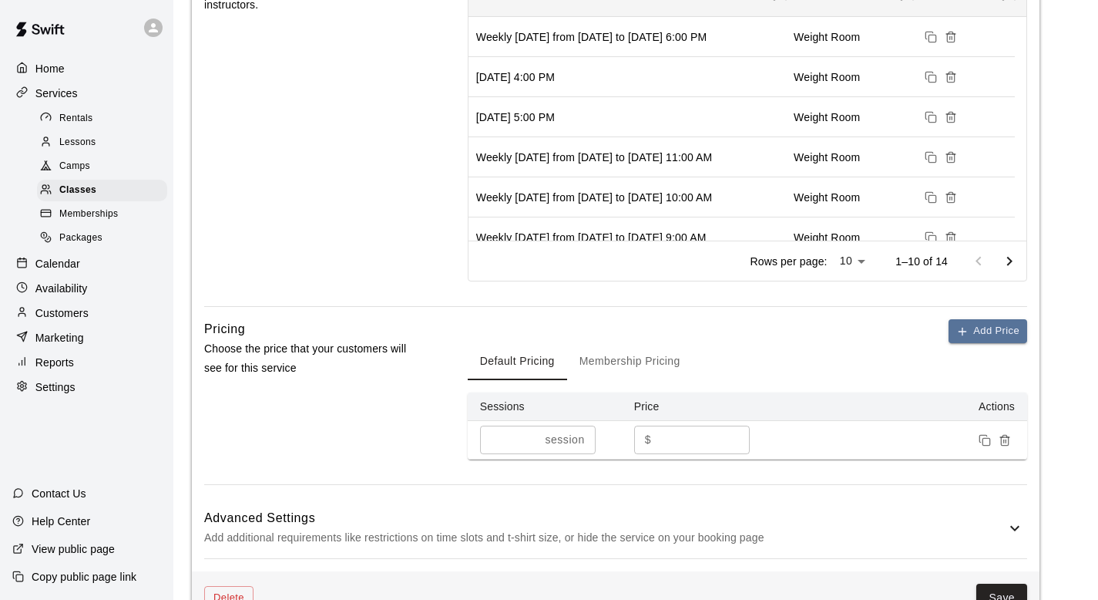
click at [1007, 438] on icon "Remove price" at bounding box center [1005, 440] width 12 height 12
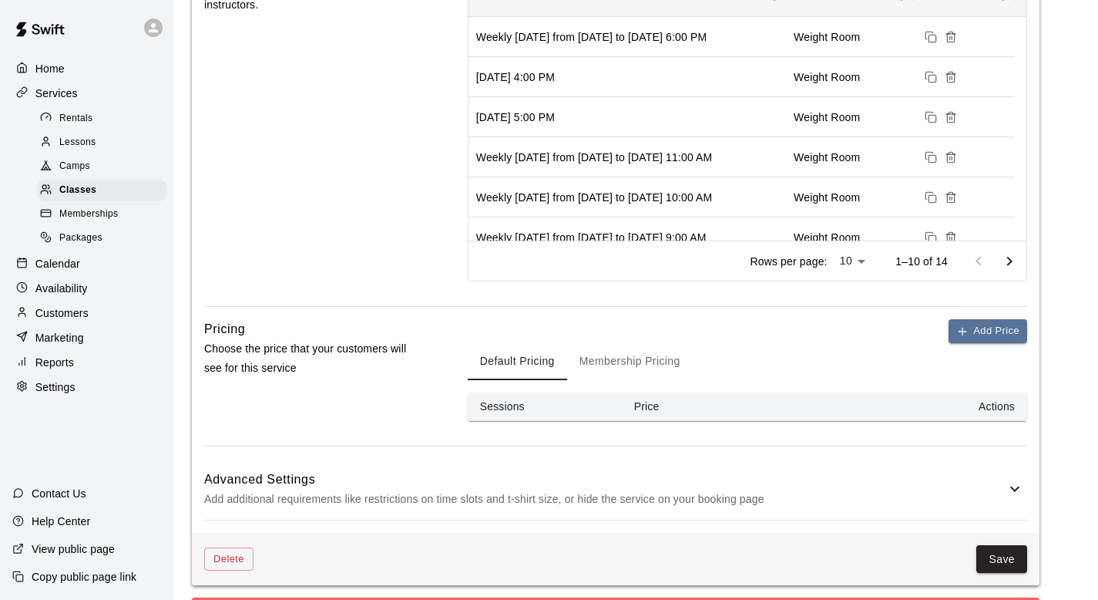
click at [608, 368] on button "Membership Pricing" at bounding box center [630, 361] width 126 height 37
click at [996, 332] on button "Add Price" at bounding box center [988, 331] width 79 height 24
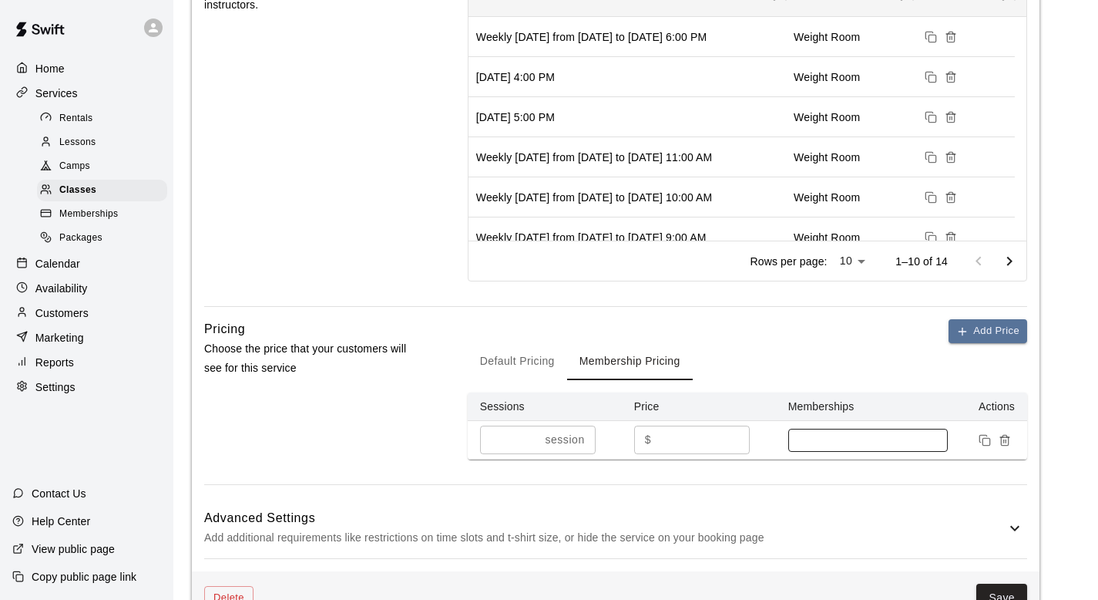
click at [903, 431] on div at bounding box center [868, 439] width 160 height 23
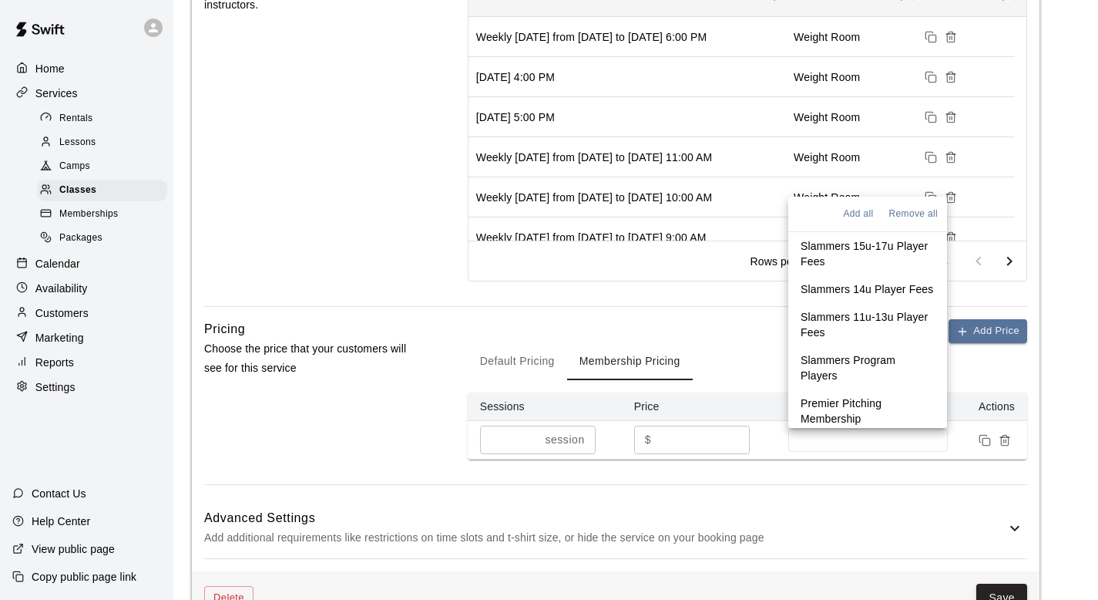
click at [892, 389] on li "Slammers Program Players" at bounding box center [867, 367] width 159 height 43
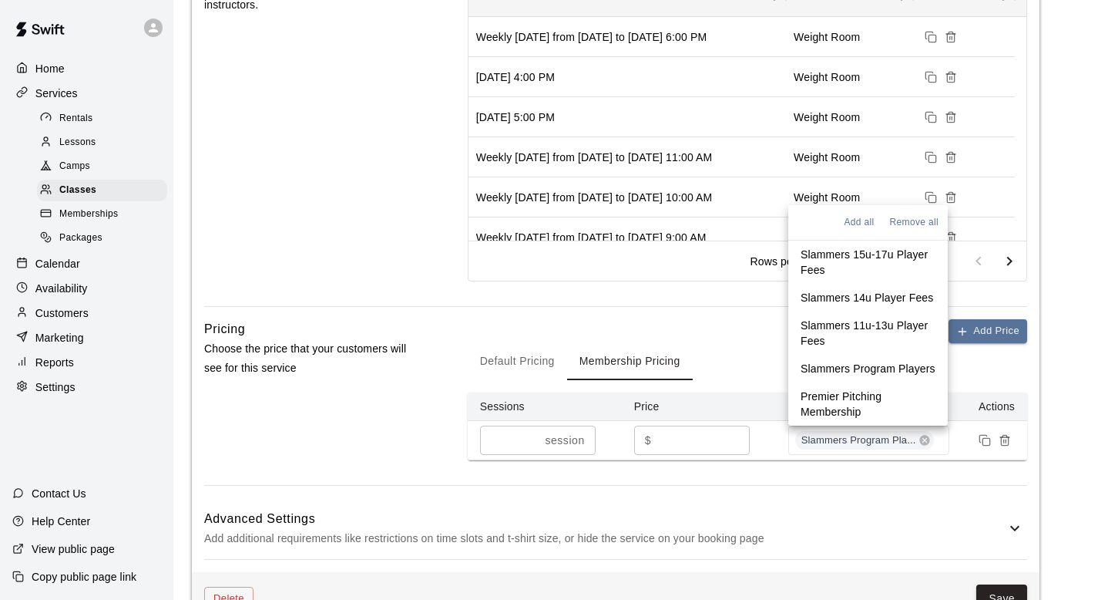
click at [886, 417] on p "Premier Pitching Membership" at bounding box center [868, 403] width 135 height 31
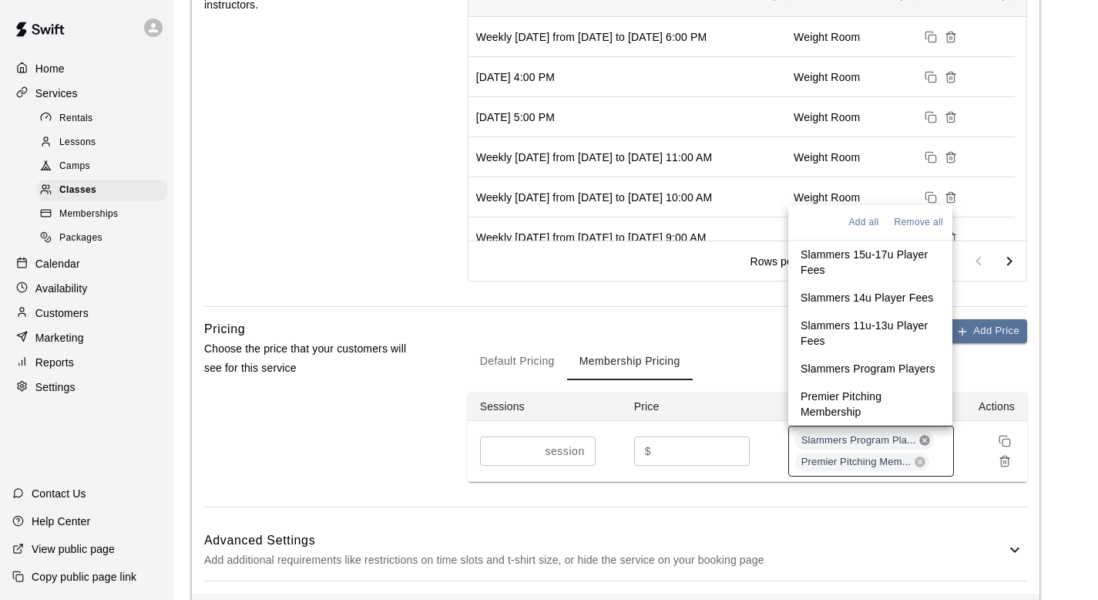
click at [929, 445] on icon at bounding box center [925, 440] width 12 height 12
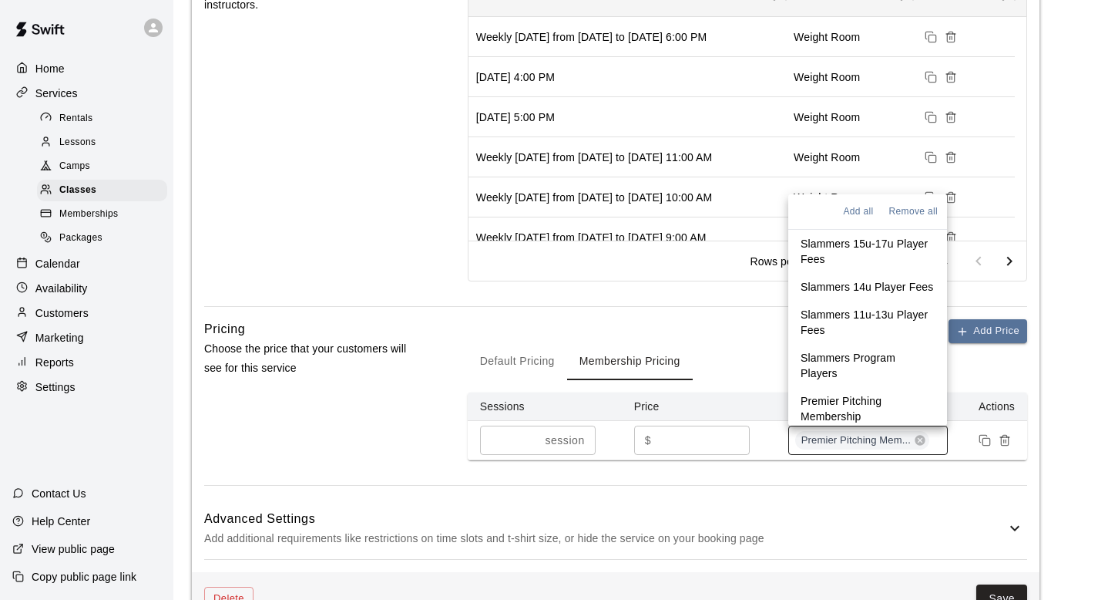
click at [752, 375] on div "Default Pricing Membership Pricing" at bounding box center [747, 361] width 559 height 37
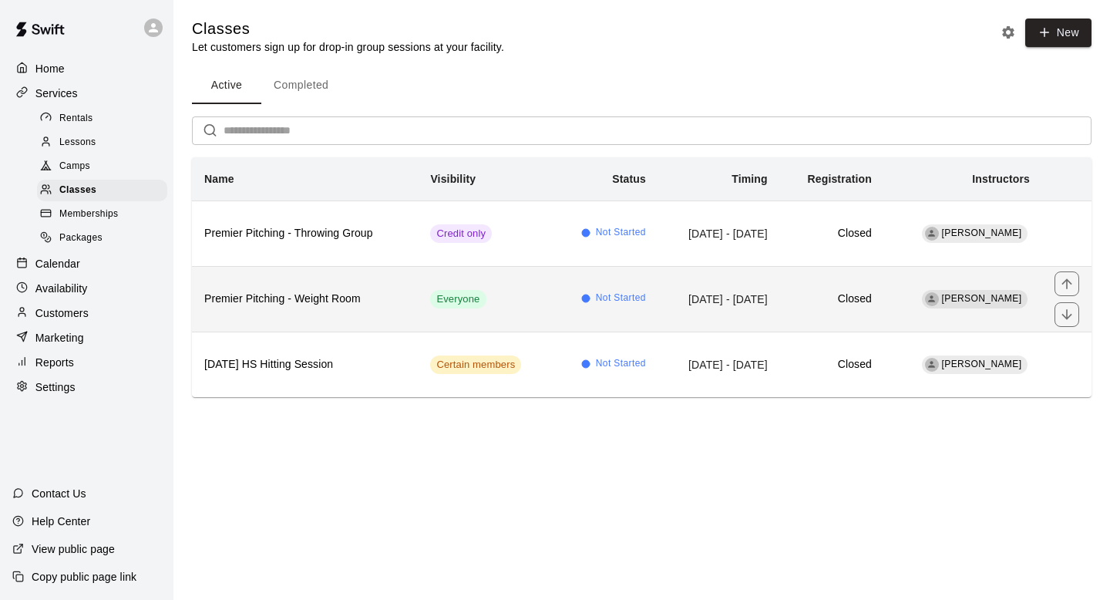
click at [344, 291] on h6 "Premier Pitching - Weight Room" at bounding box center [304, 299] width 201 height 17
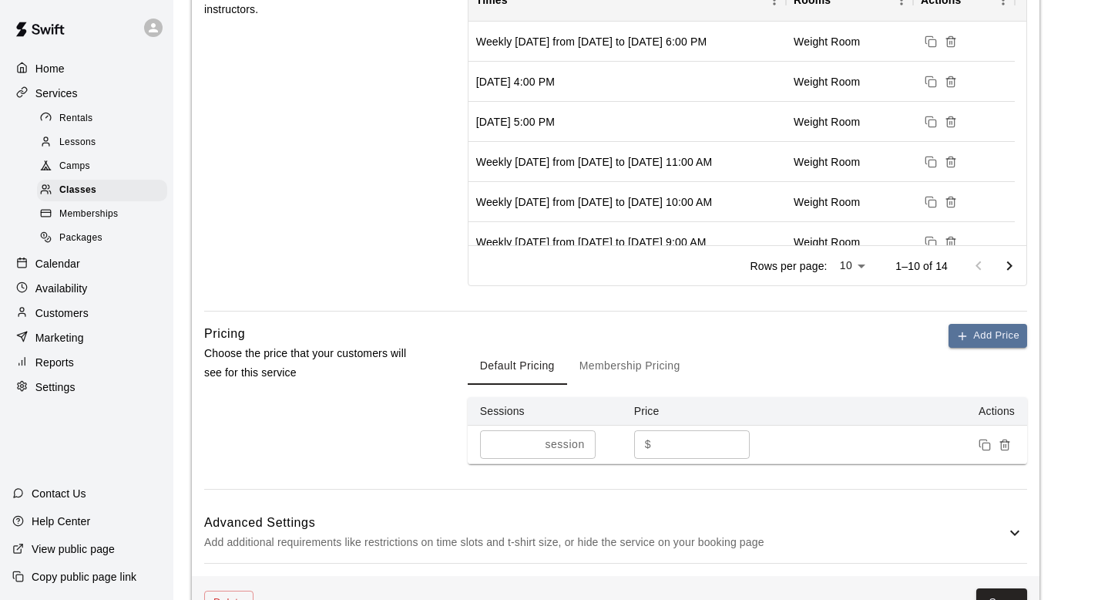
scroll to position [710, 0]
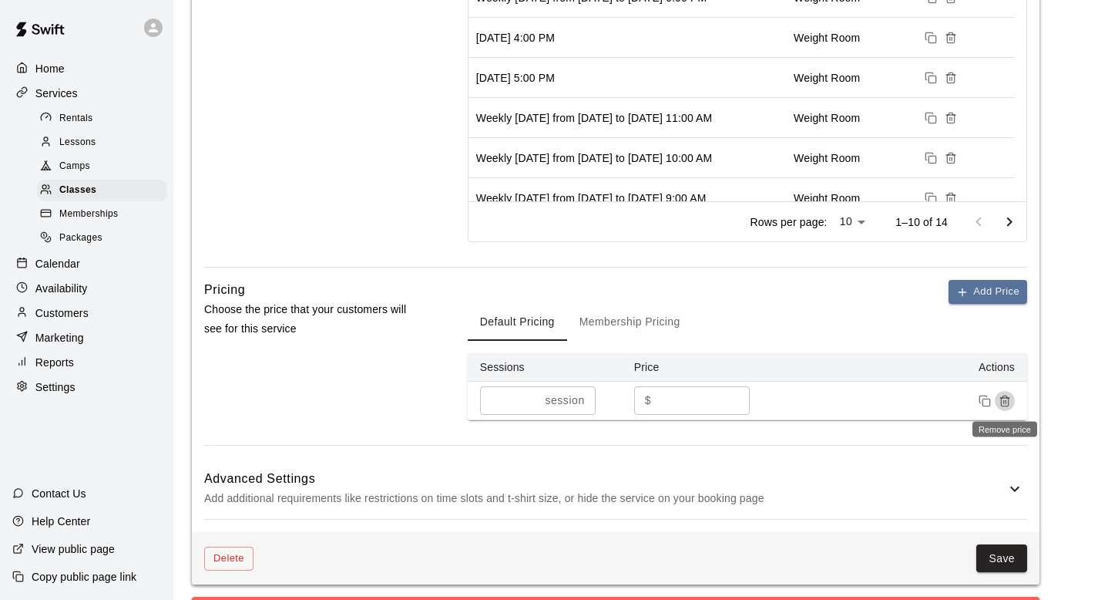
click at [1005, 403] on icon "Remove price" at bounding box center [1005, 401] width 12 height 12
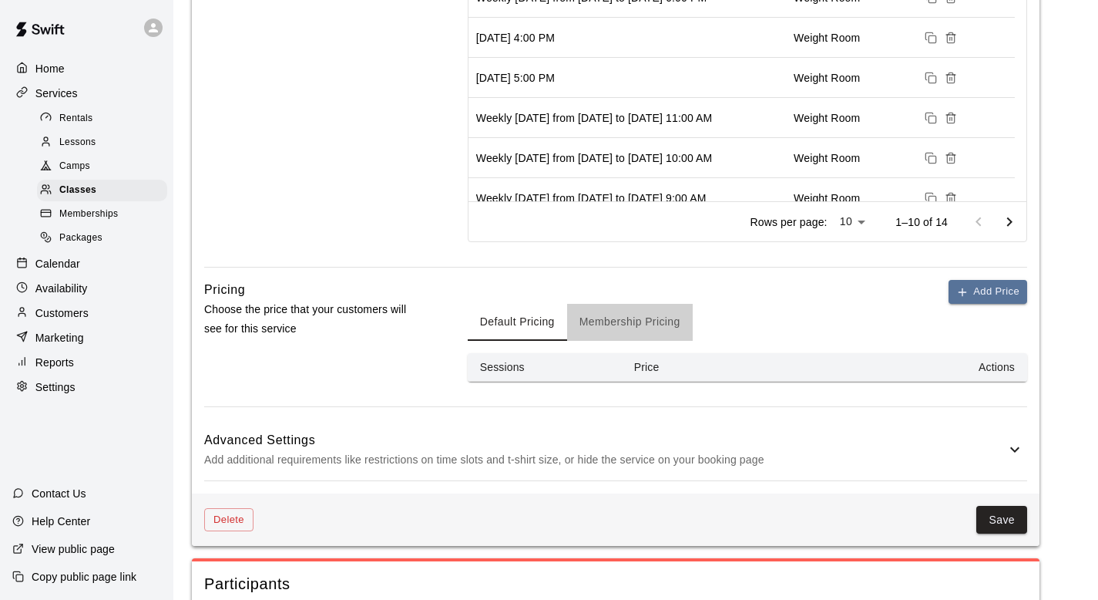
click at [646, 324] on button "Membership Pricing" at bounding box center [630, 322] width 126 height 37
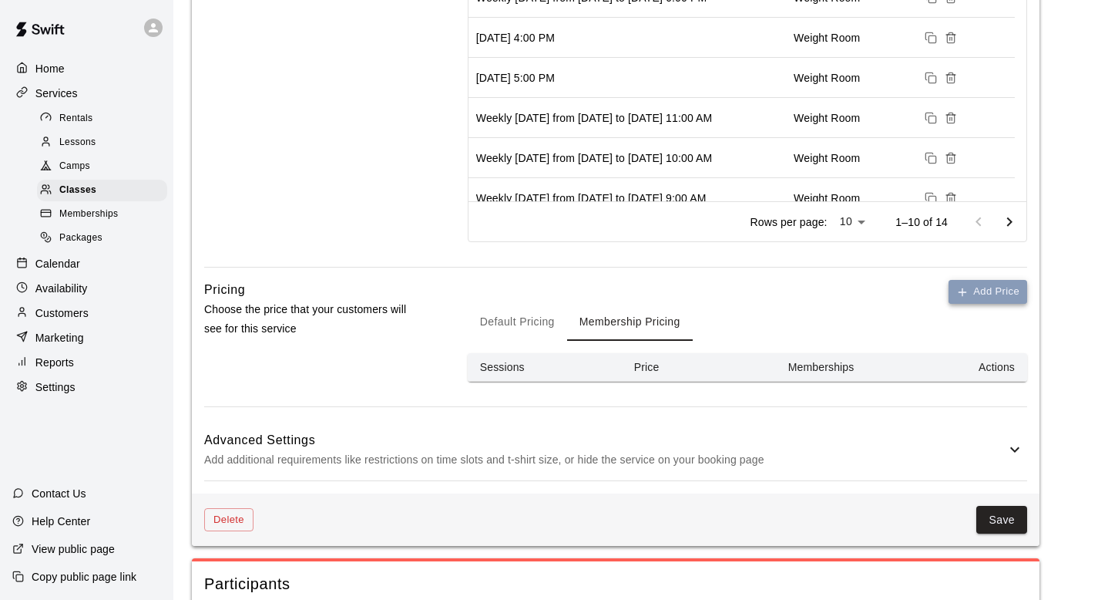
click at [980, 297] on button "Add Price" at bounding box center [988, 292] width 79 height 24
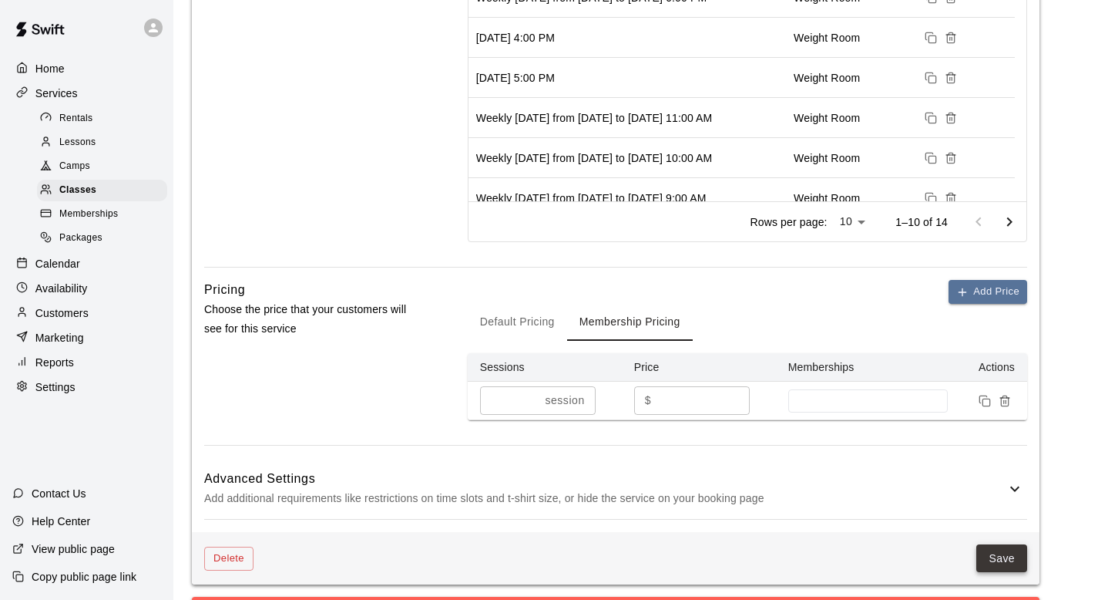
click at [1004, 559] on button "Save" at bounding box center [1001, 558] width 51 height 29
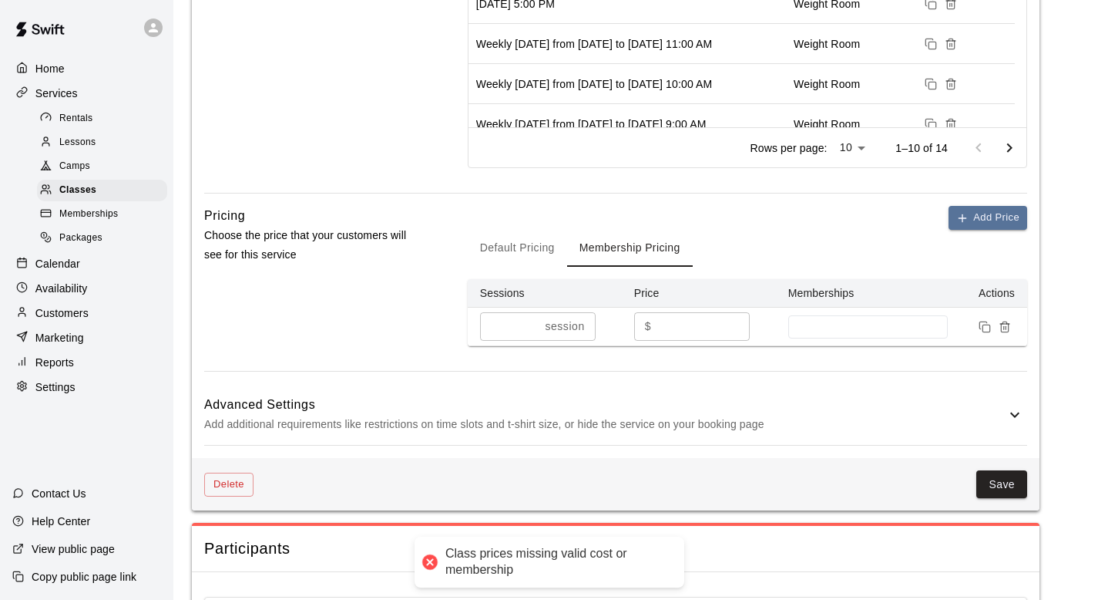
scroll to position [788, 0]
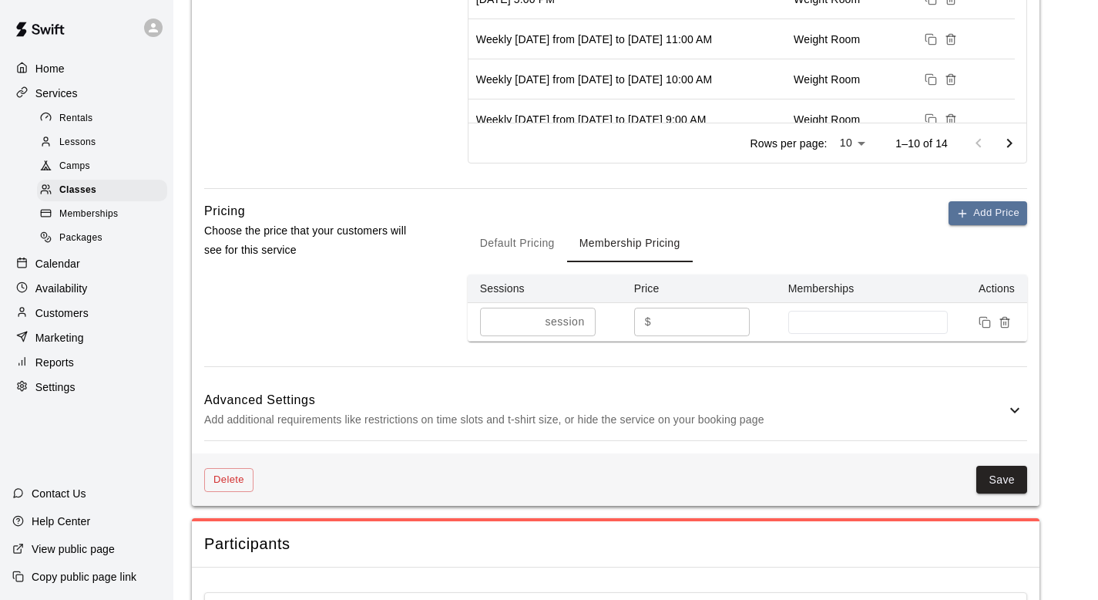
click at [698, 320] on input "*" at bounding box center [703, 321] width 92 height 29
click at [821, 334] on td at bounding box center [868, 322] width 185 height 39
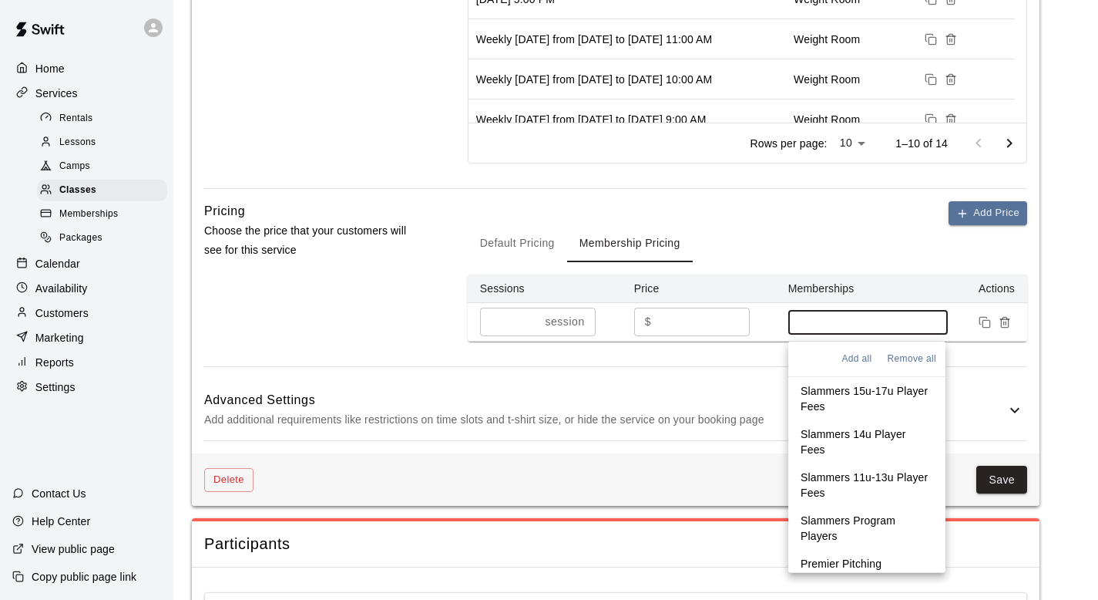
click at [820, 328] on input at bounding box center [868, 322] width 145 height 12
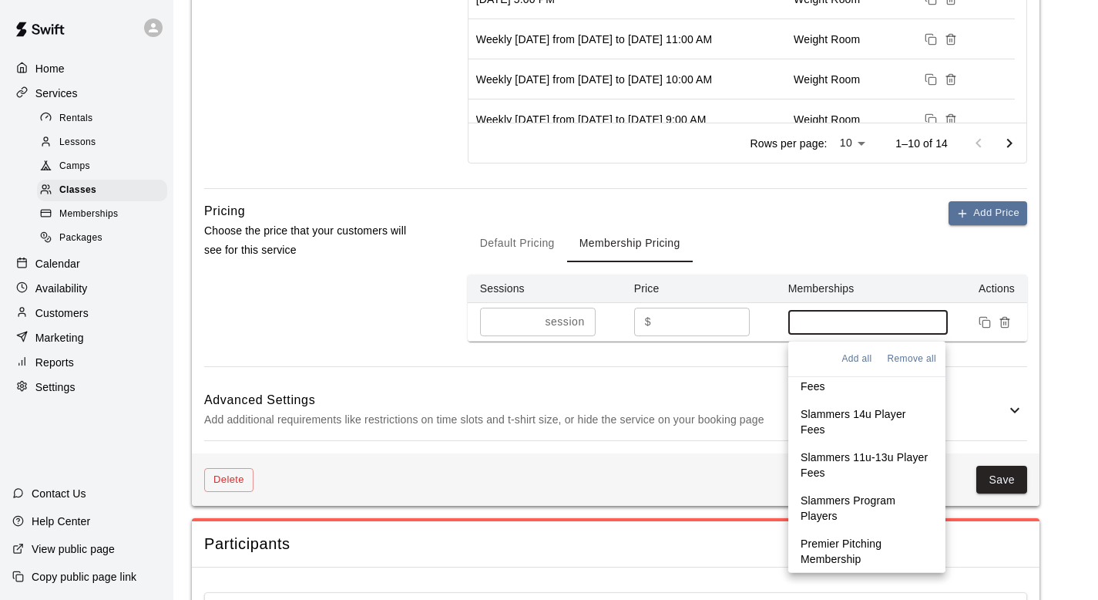
click at [845, 551] on p "Premier Pitching Membership" at bounding box center [867, 551] width 133 height 31
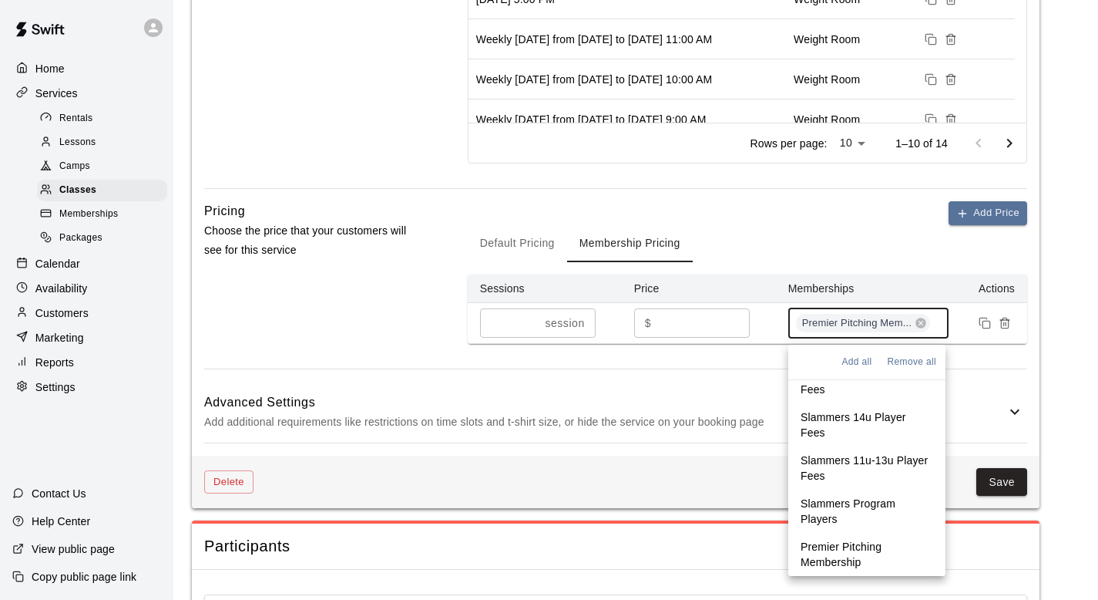
click at [845, 553] on p "Premier Pitching Membership" at bounding box center [867, 554] width 133 height 31
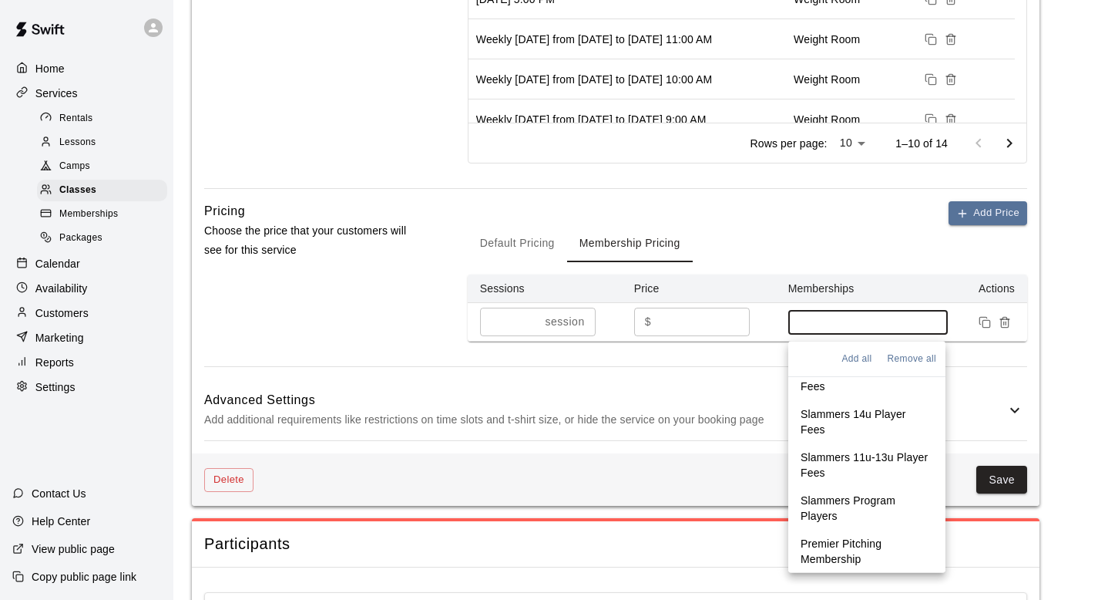
click at [823, 549] on p "Premier Pitching Membership" at bounding box center [867, 551] width 133 height 31
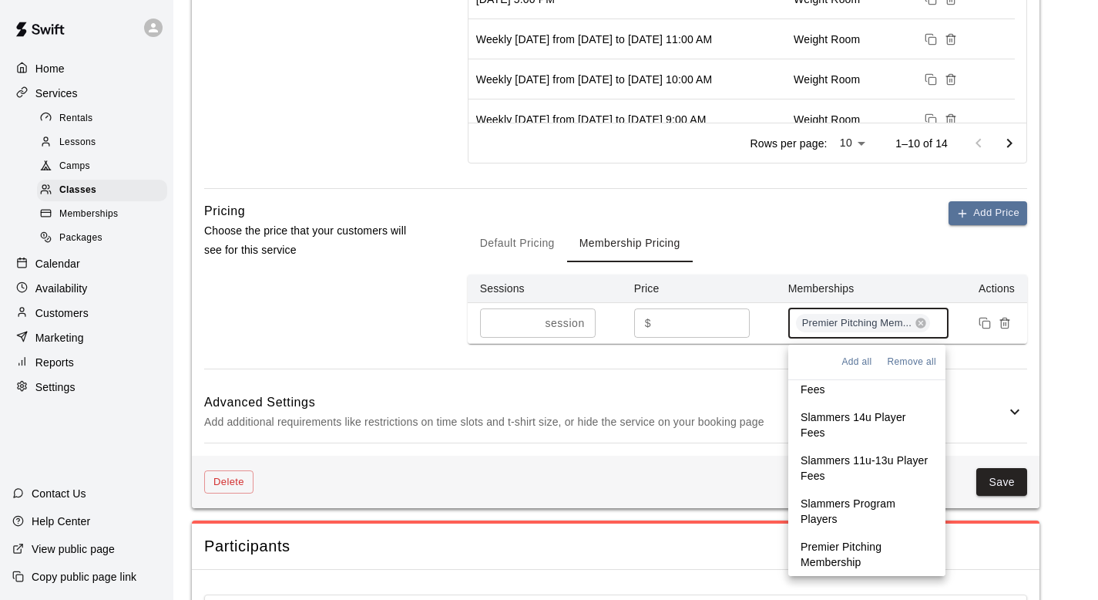
click at [823, 549] on p "Premier Pitching Membership" at bounding box center [867, 554] width 133 height 31
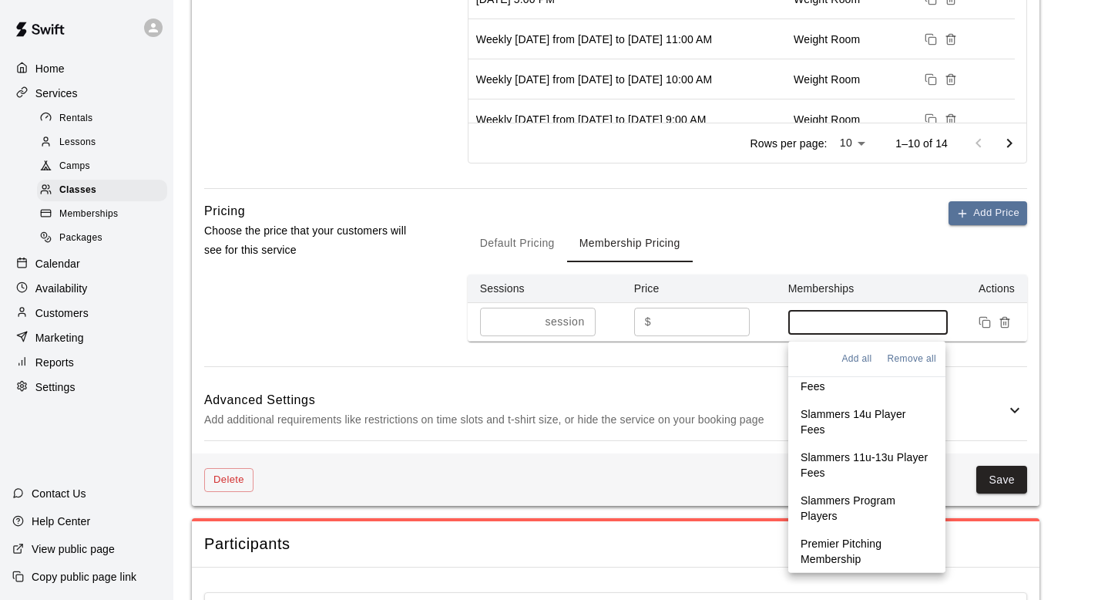
click at [823, 549] on p "Premier Pitching Membership" at bounding box center [867, 551] width 133 height 31
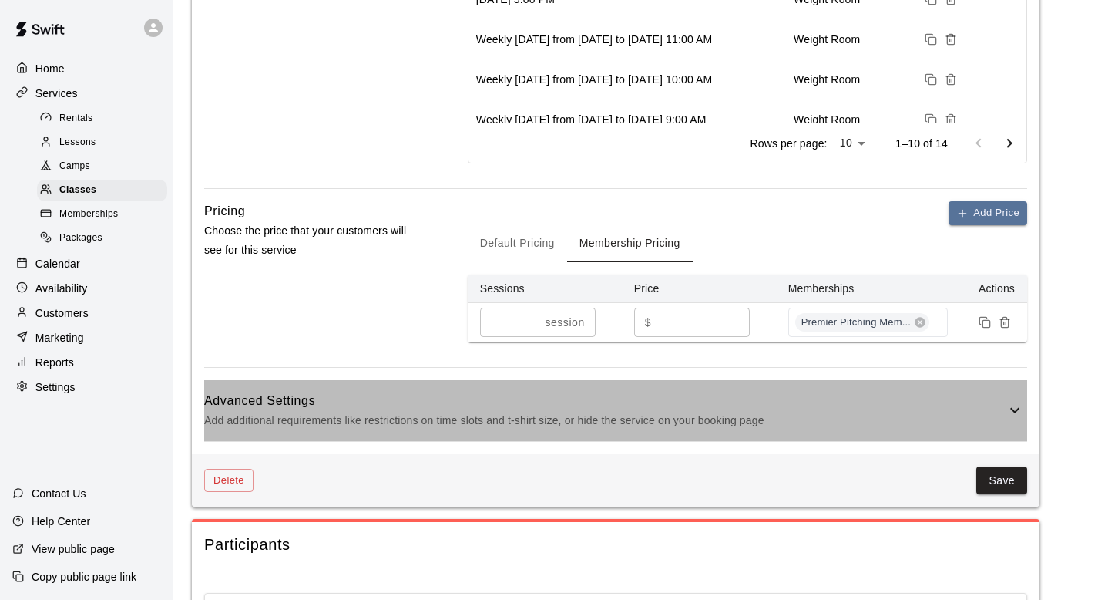
click at [649, 381] on div "Advanced Settings Add additional requirements like restrictions on time slots a…" at bounding box center [615, 410] width 823 height 61
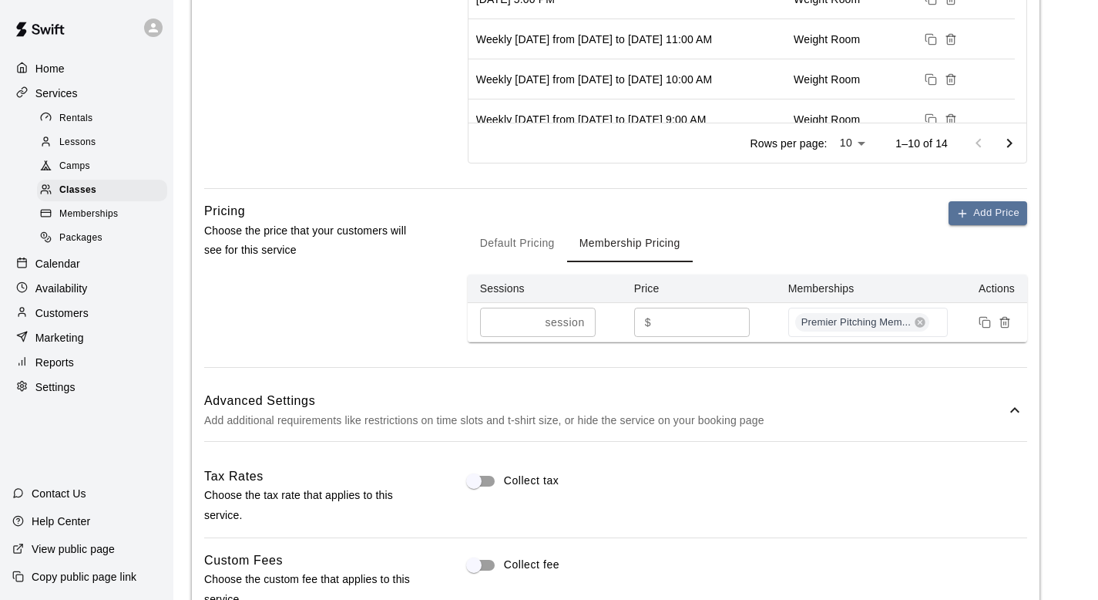
click at [549, 322] on p "session" at bounding box center [564, 322] width 39 height 16
click at [691, 328] on input "*" at bounding box center [703, 321] width 92 height 29
type input "*"
click at [874, 221] on div "Add Price Default Pricing Membership Pricing Sessions Price Memberships Actions…" at bounding box center [747, 271] width 559 height 141
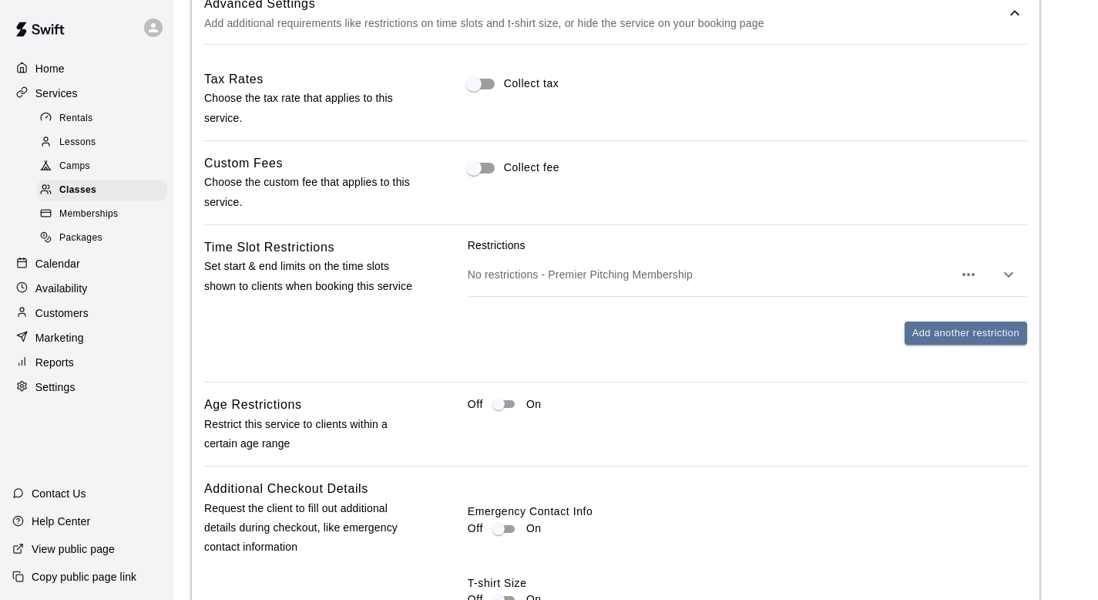
click at [953, 320] on div "Restrictions No restrictions - Premier Pitching Membership Add another restrict…" at bounding box center [747, 291] width 559 height 108
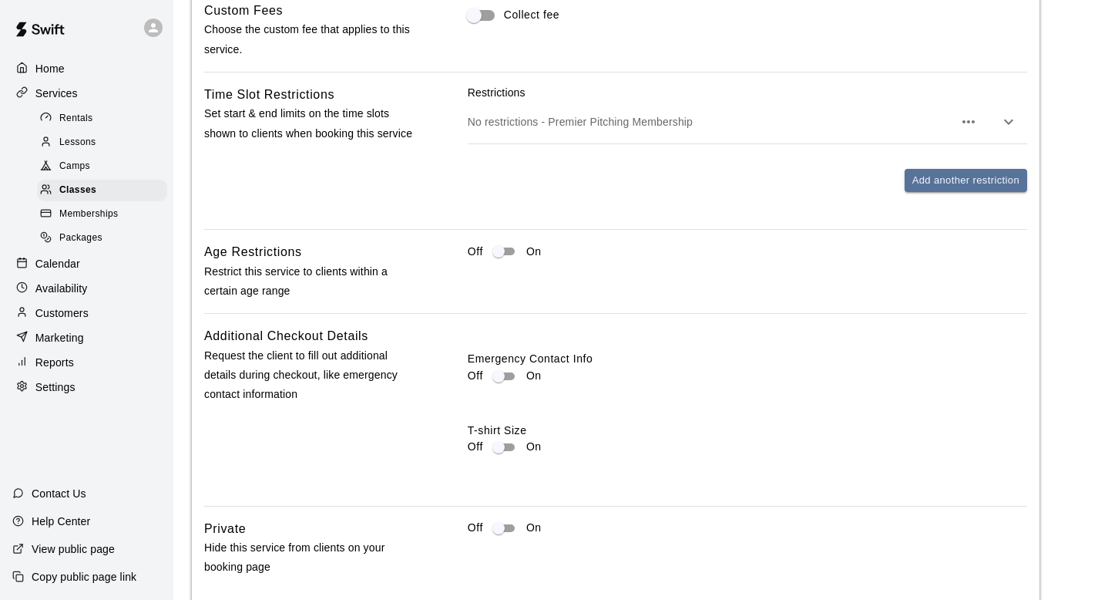
scroll to position [1631, 0]
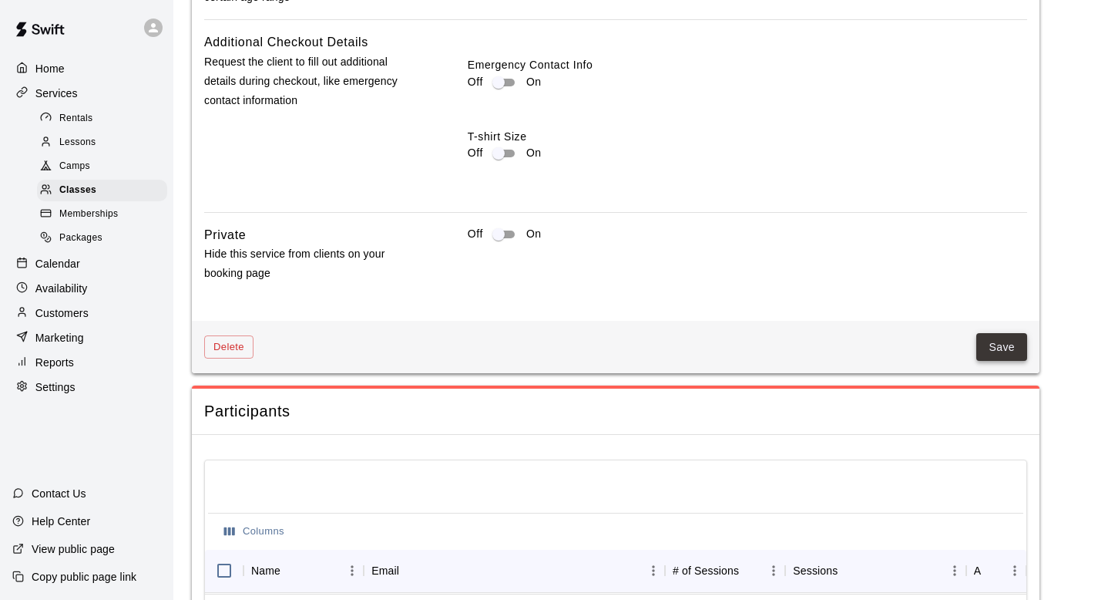
click at [994, 334] on button "Save" at bounding box center [1001, 347] width 51 height 29
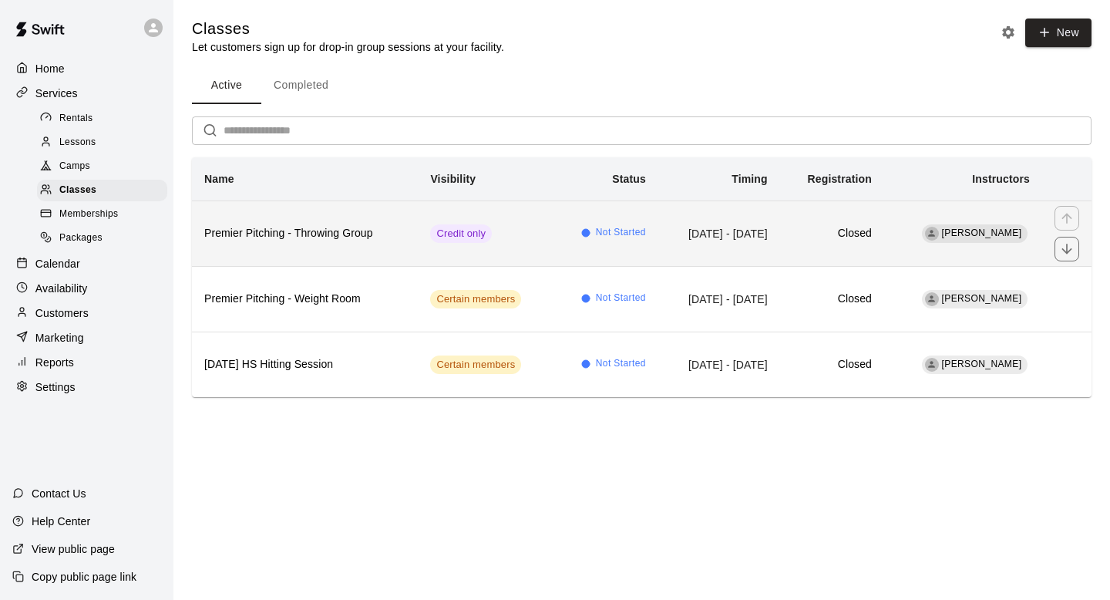
click at [482, 235] on td "Credit only" at bounding box center [486, 233] width 136 height 66
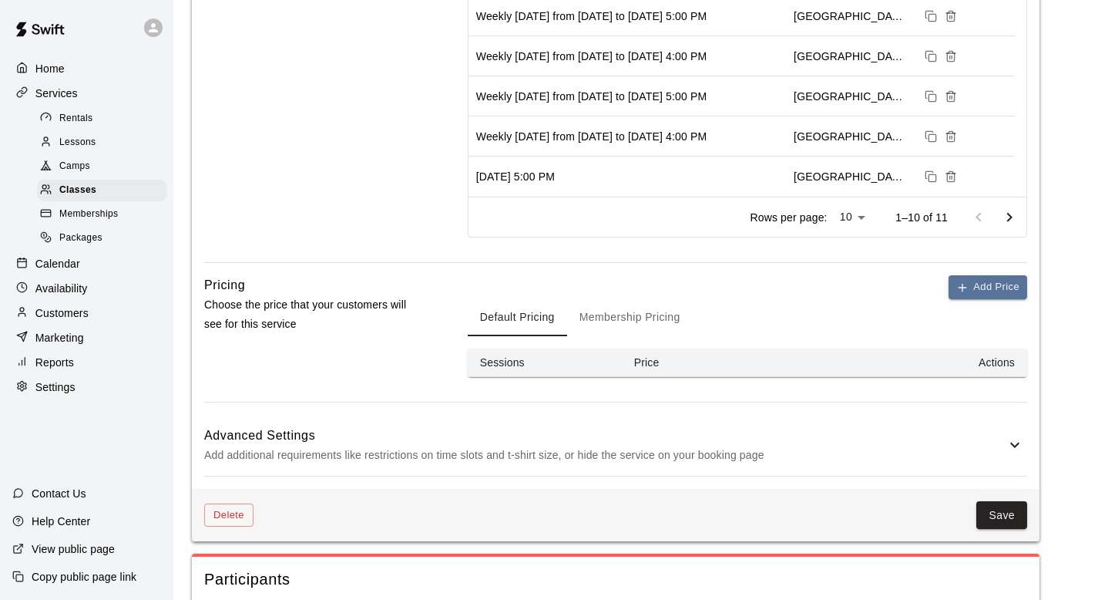
scroll to position [731, 0]
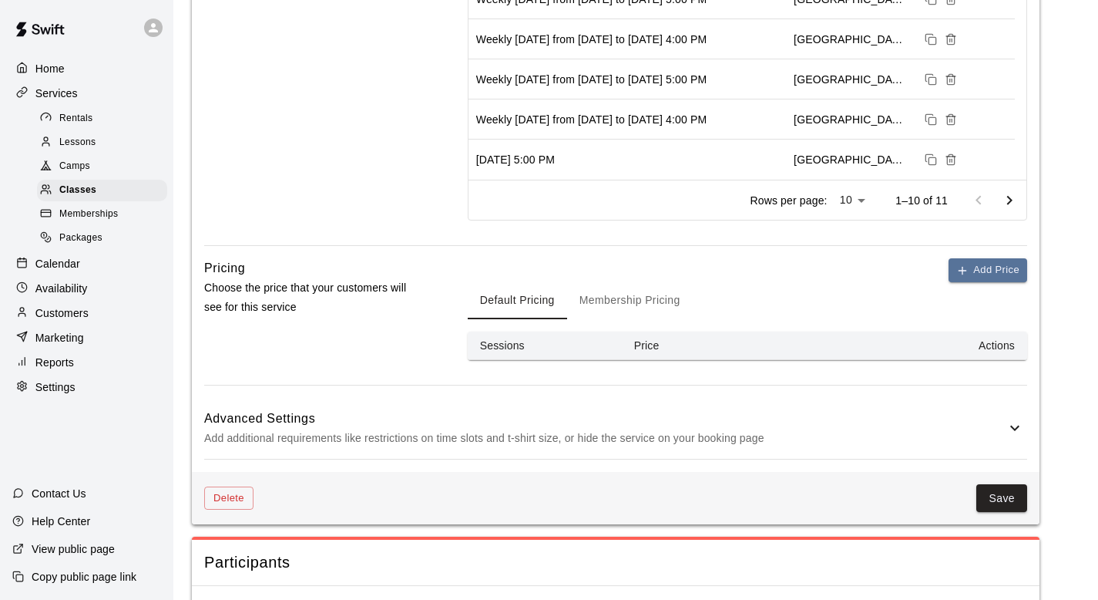
click at [653, 301] on button "Membership Pricing" at bounding box center [630, 300] width 126 height 37
click at [992, 272] on button "Add Price" at bounding box center [988, 270] width 79 height 24
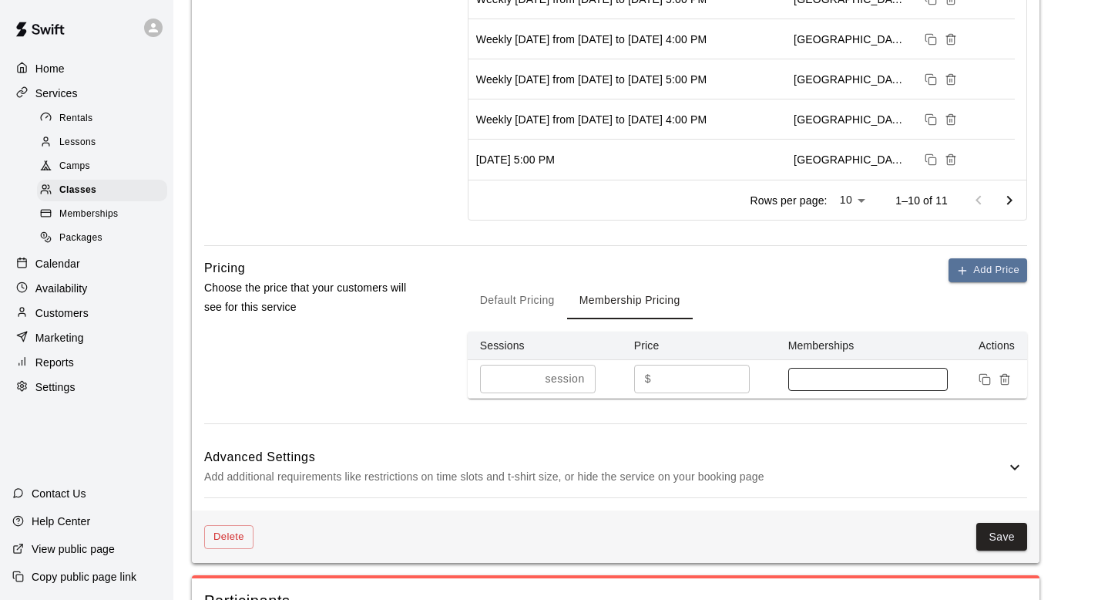
click at [836, 368] on div at bounding box center [868, 379] width 160 height 23
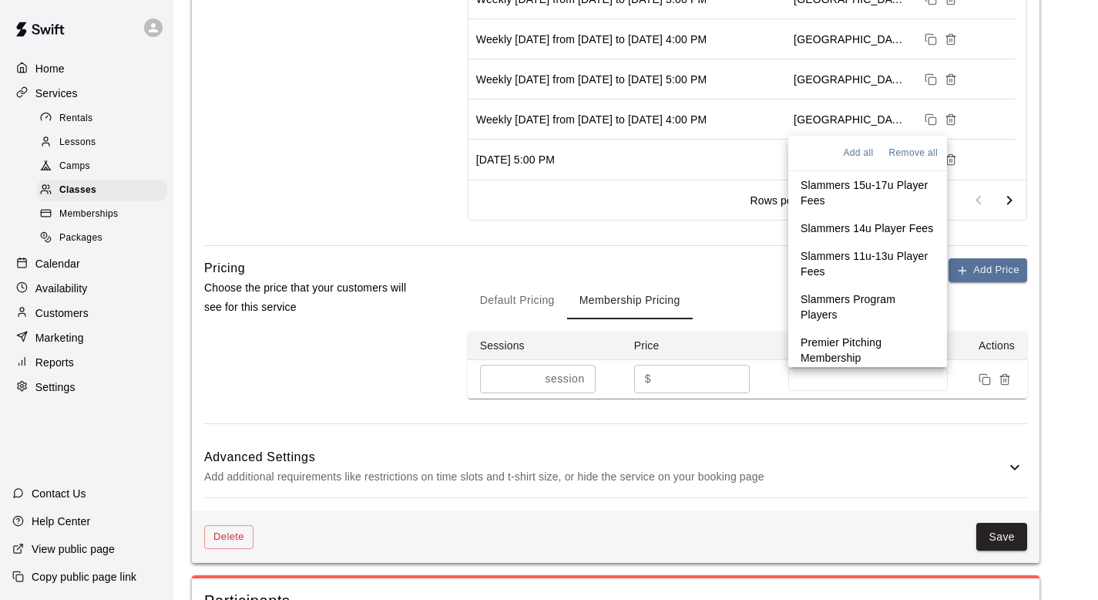
click at [835, 348] on li "Premier Pitching Membership" at bounding box center [867, 349] width 159 height 43
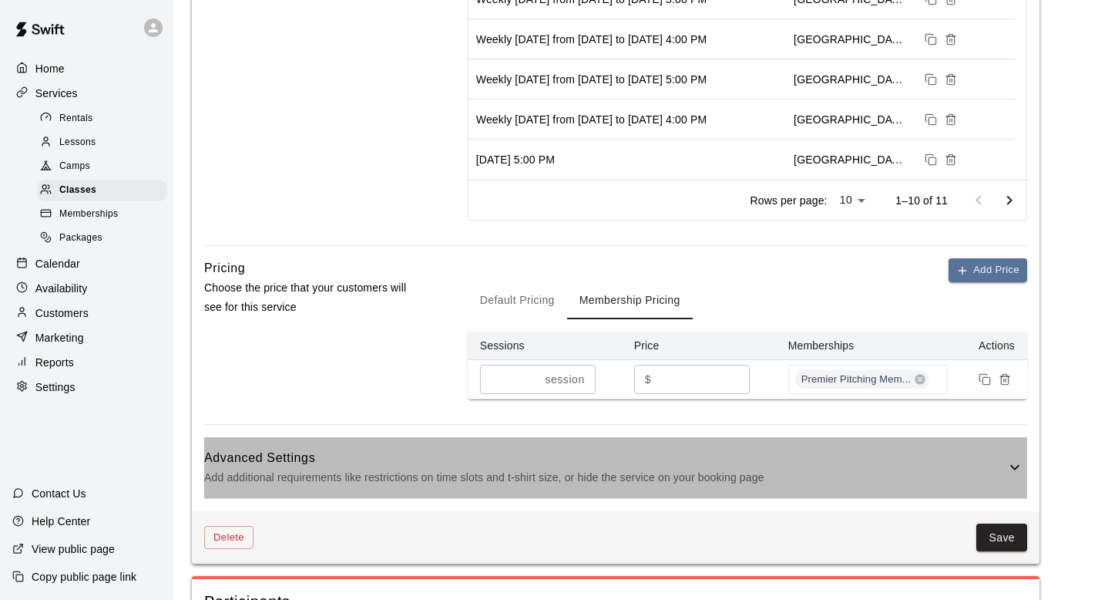
click at [900, 493] on div "Advanced Settings Add additional requirements like restrictions on time slots a…" at bounding box center [615, 467] width 823 height 61
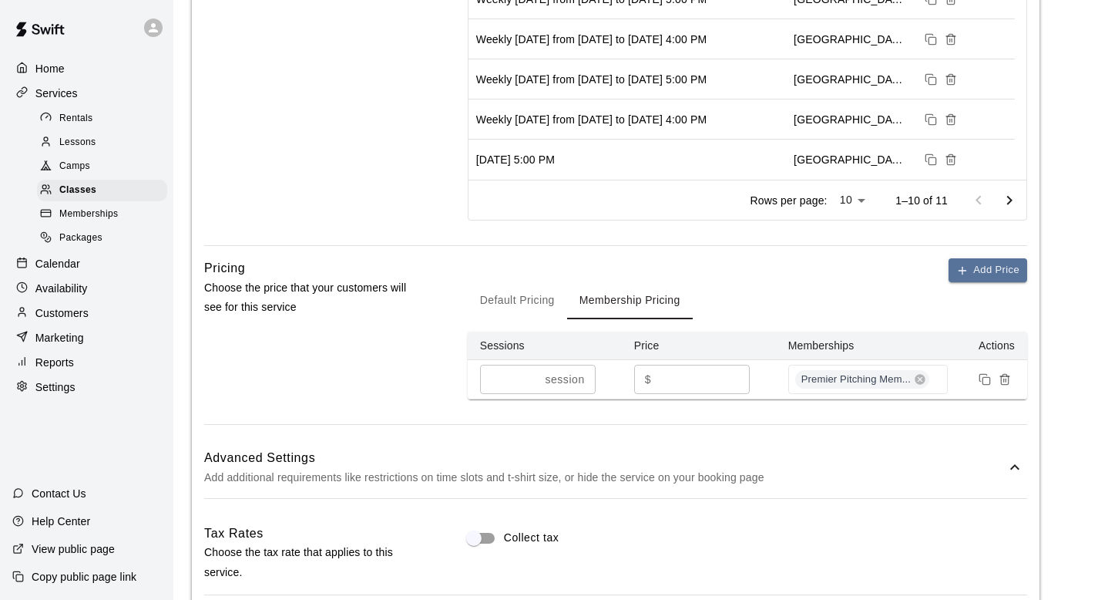
scroll to position [732, 0]
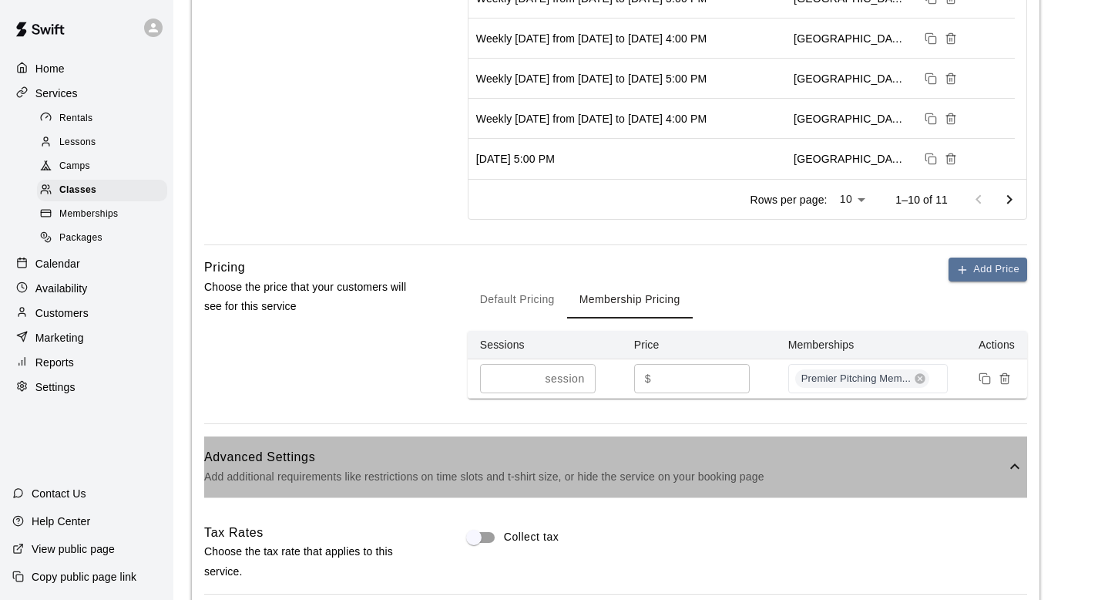
click at [900, 493] on div "Advanced Settings Add additional requirements like restrictions on time slots a…" at bounding box center [615, 466] width 823 height 61
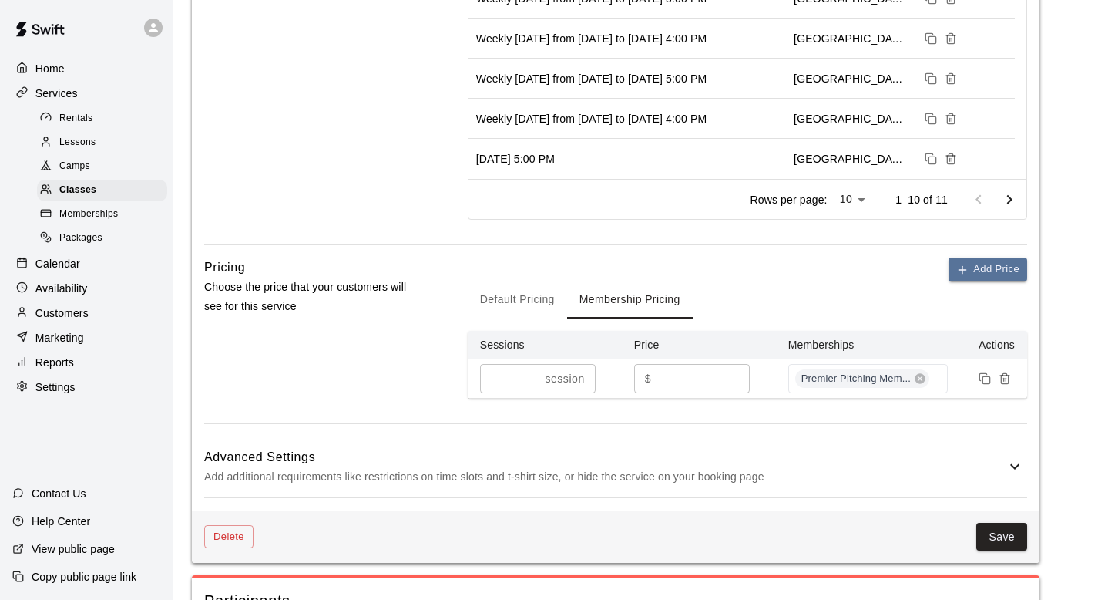
click at [975, 532] on div "Save" at bounding box center [641, 536] width 774 height 29
click at [989, 532] on button "Save" at bounding box center [1001, 536] width 51 height 29
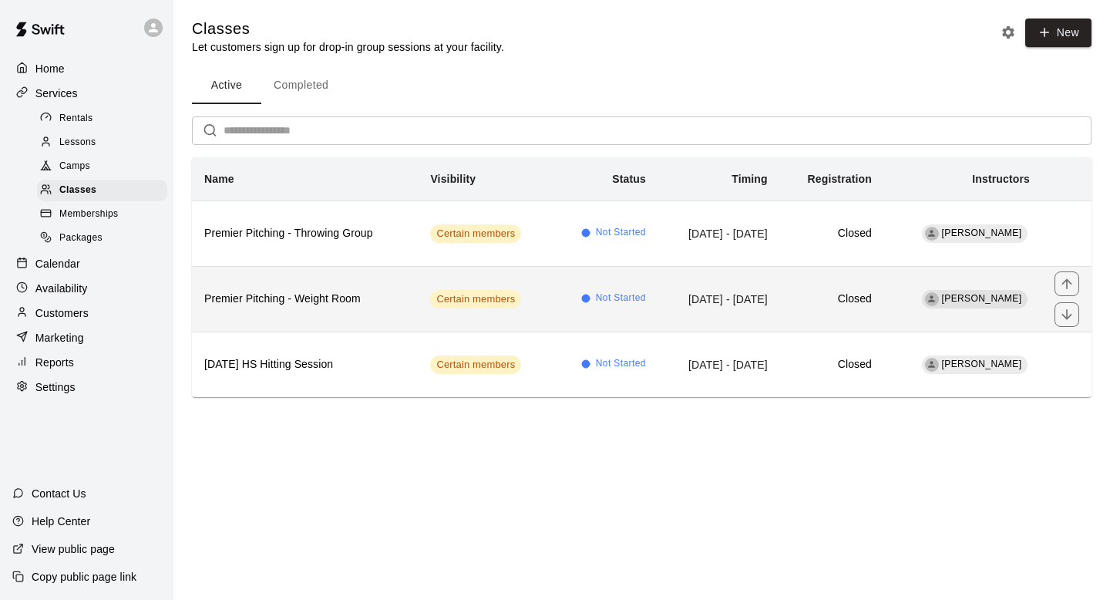
click at [445, 288] on td "Certain members" at bounding box center [486, 299] width 136 height 66
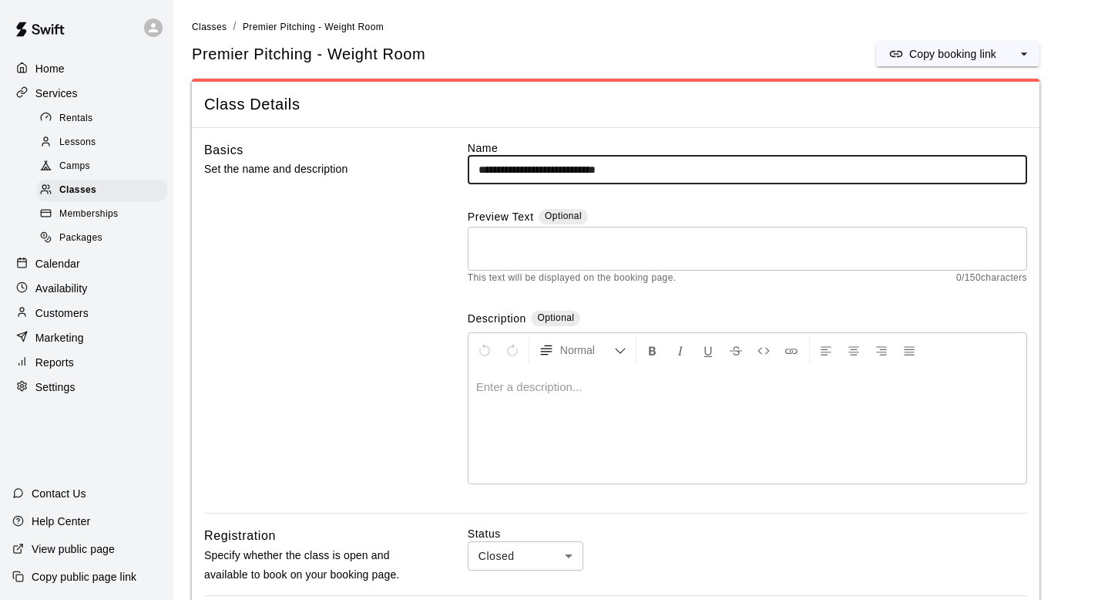
click at [48, 72] on p "Home" at bounding box center [49, 68] width 29 height 15
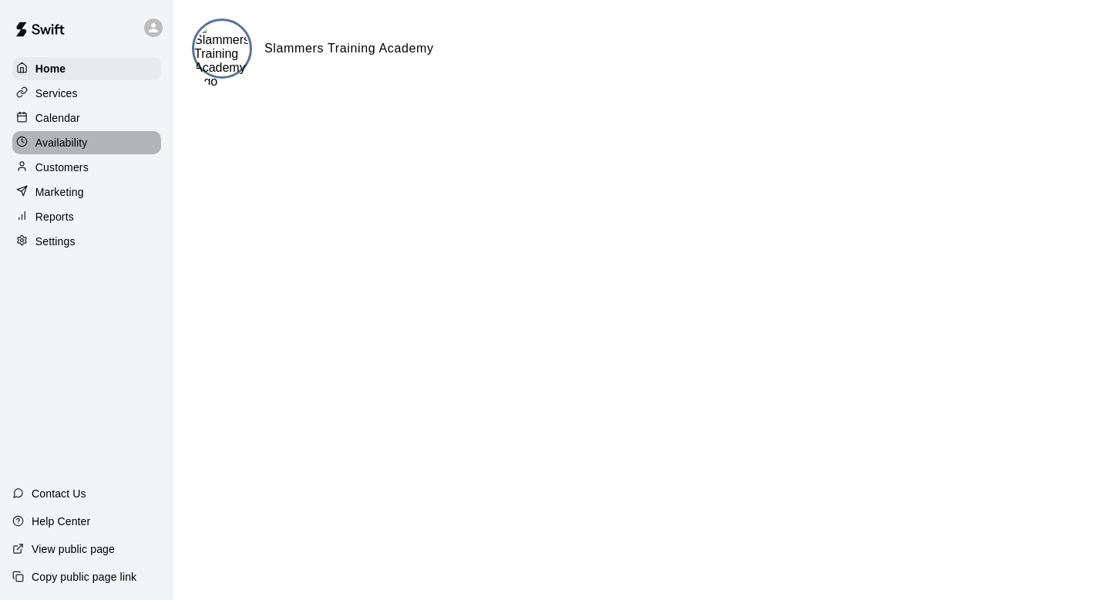
click at [66, 136] on p "Availability" at bounding box center [61, 142] width 52 height 15
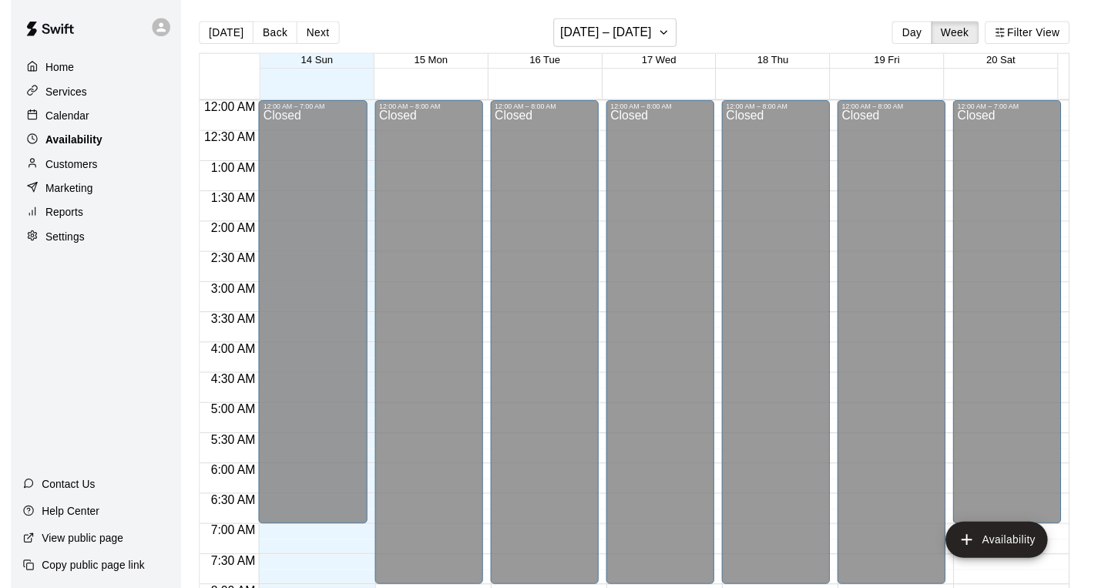
scroll to position [966, 0]
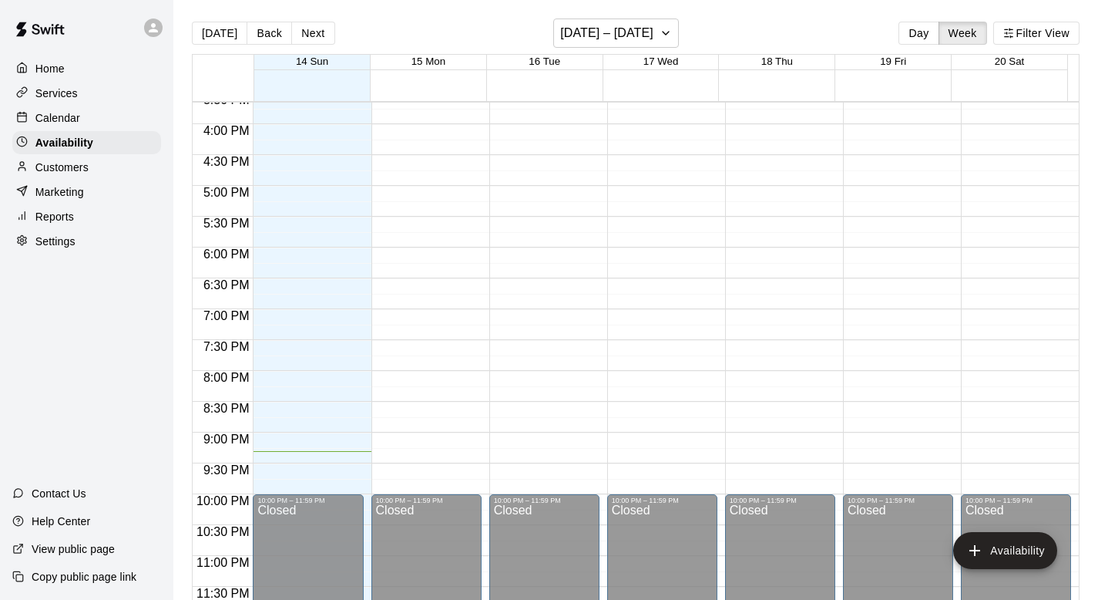
click at [66, 111] on p "Calendar" at bounding box center [57, 117] width 45 height 15
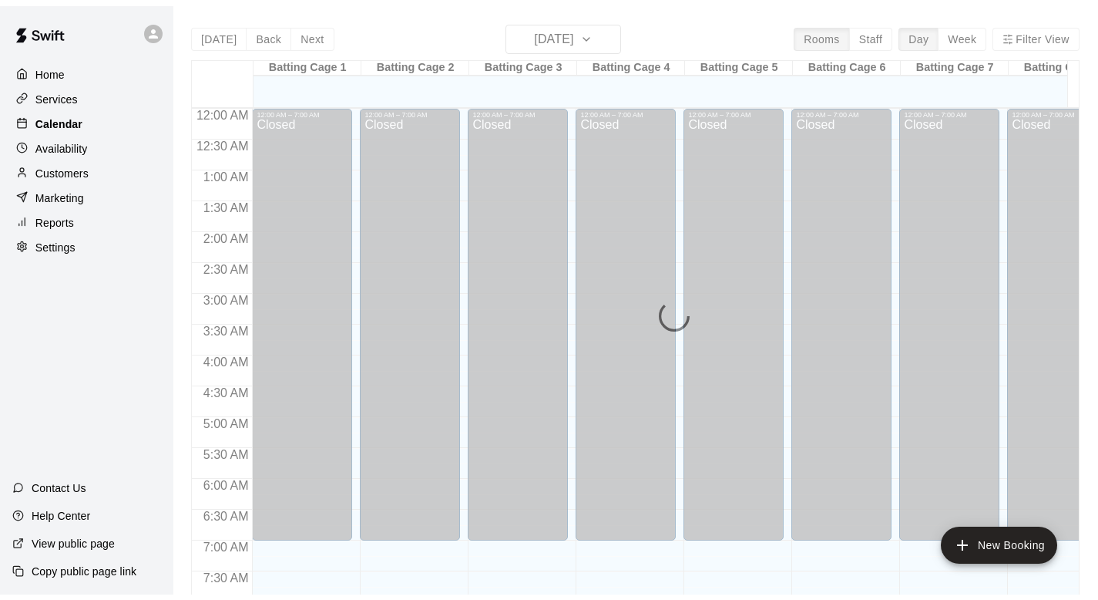
scroll to position [919, 0]
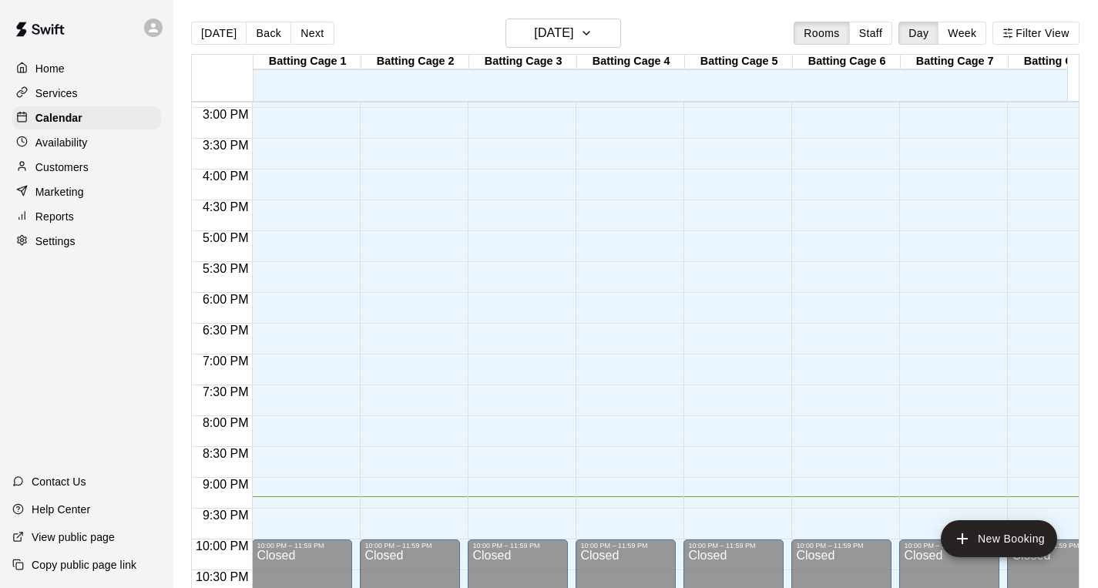
click at [57, 91] on p "Services" at bounding box center [56, 93] width 42 height 15
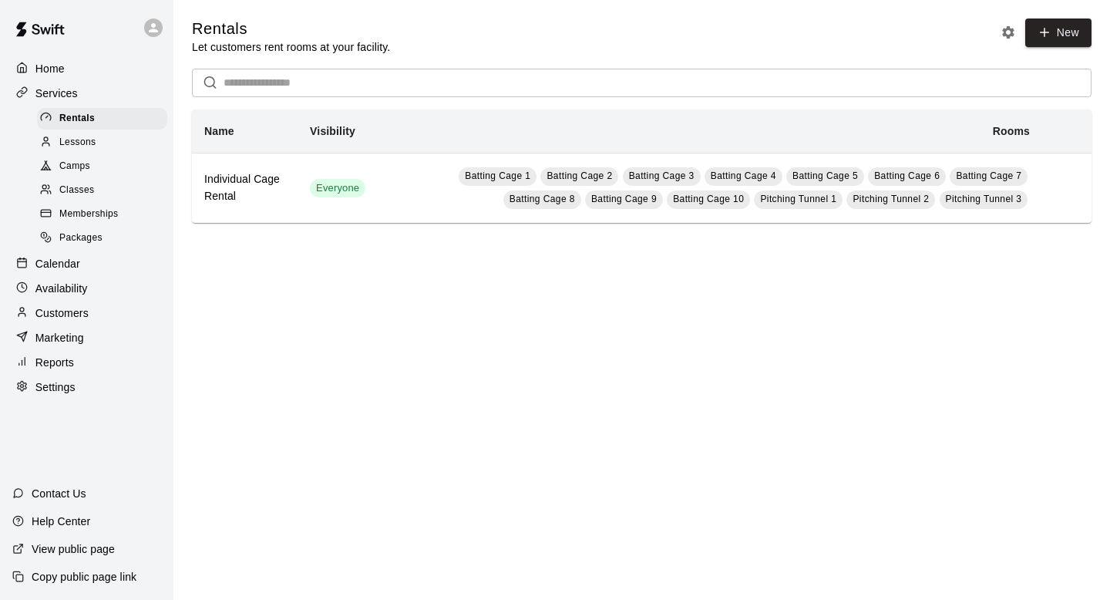
click at [84, 186] on span "Classes" at bounding box center [76, 190] width 35 height 15
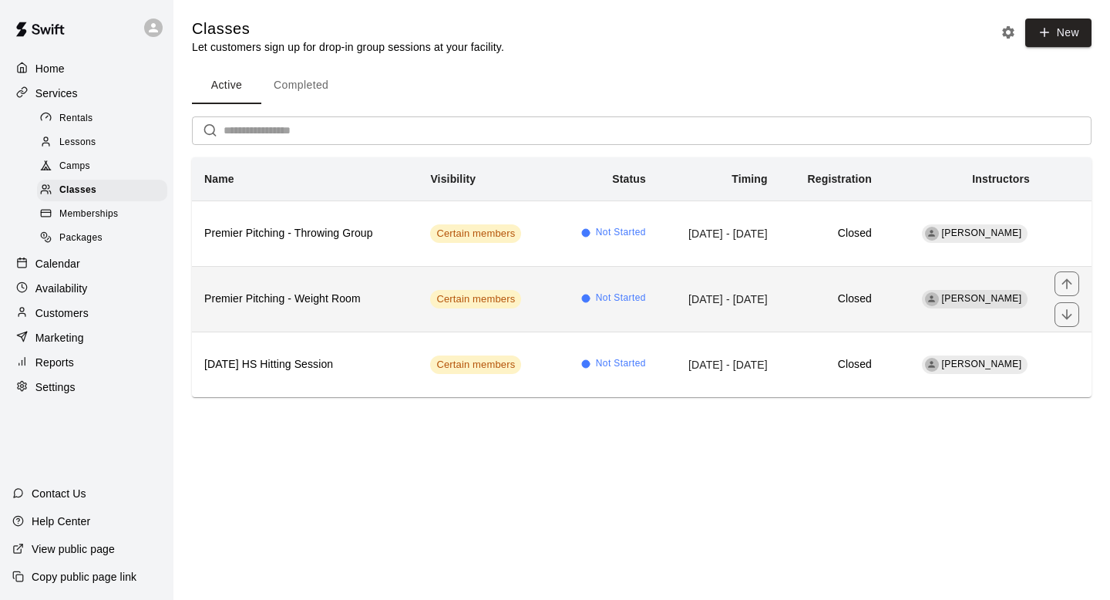
click at [388, 294] on h6 "Premier Pitching - Weight Room" at bounding box center [304, 299] width 201 height 17
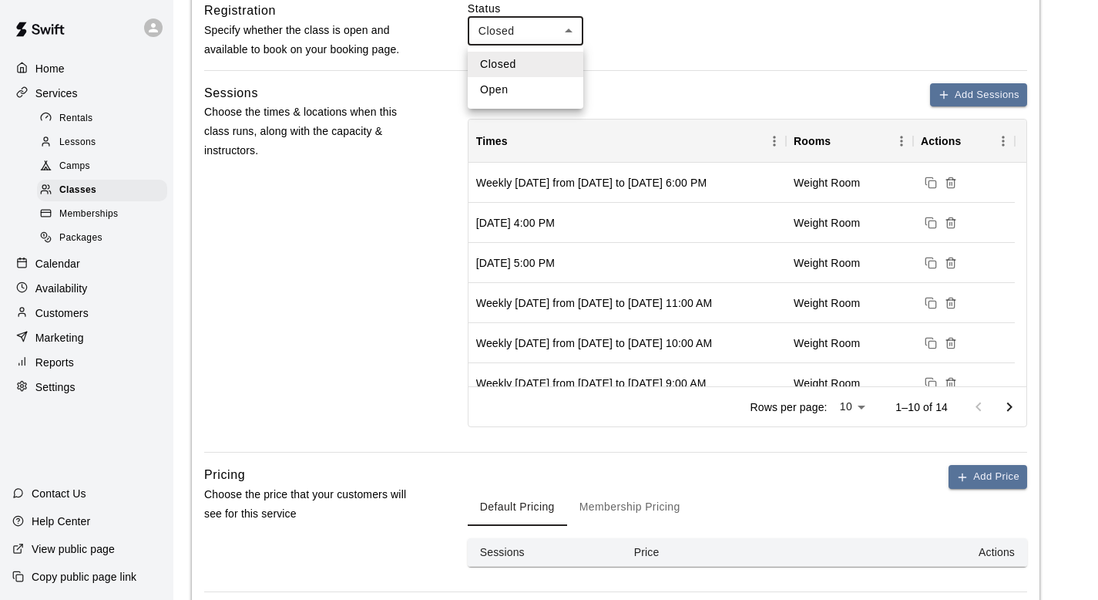
click at [536, 30] on body "**********" at bounding box center [549, 258] width 1098 height 1567
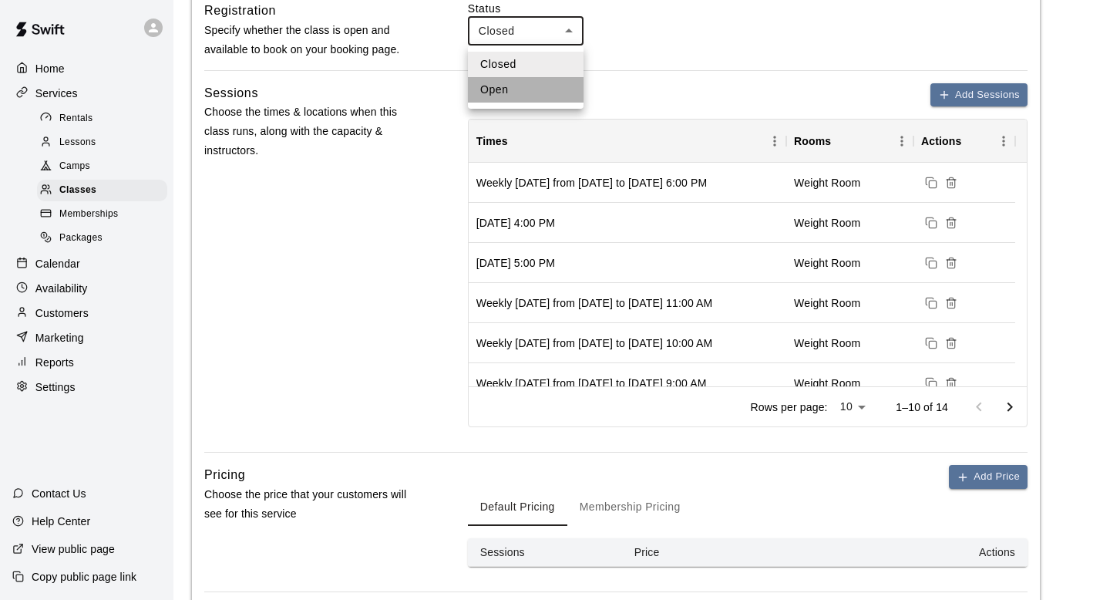
click at [522, 86] on li "Open" at bounding box center [526, 89] width 116 height 25
type input "****"
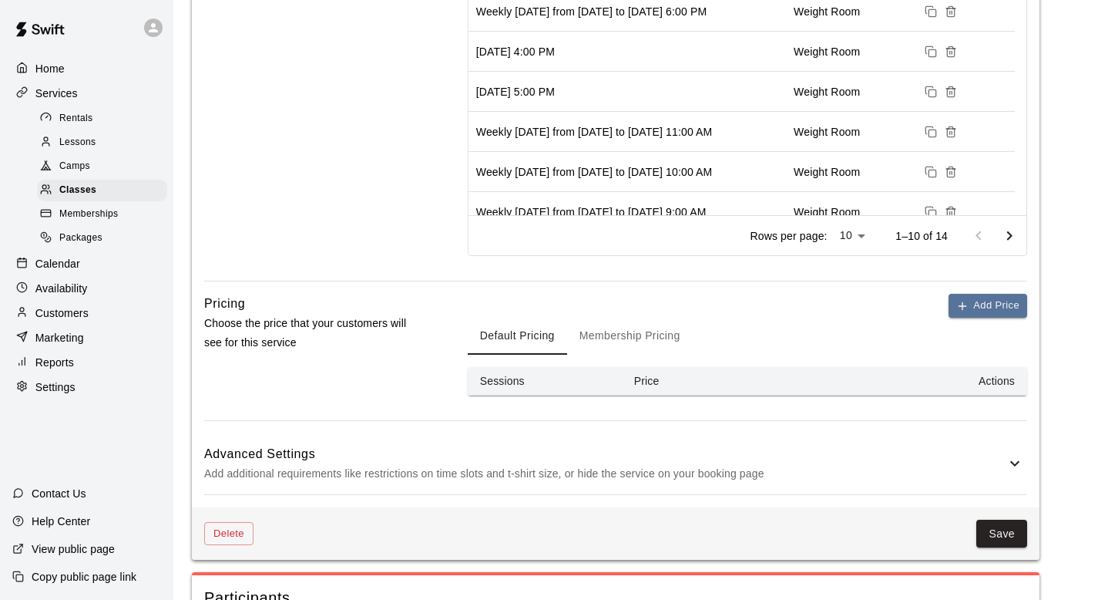
scroll to position [978, 0]
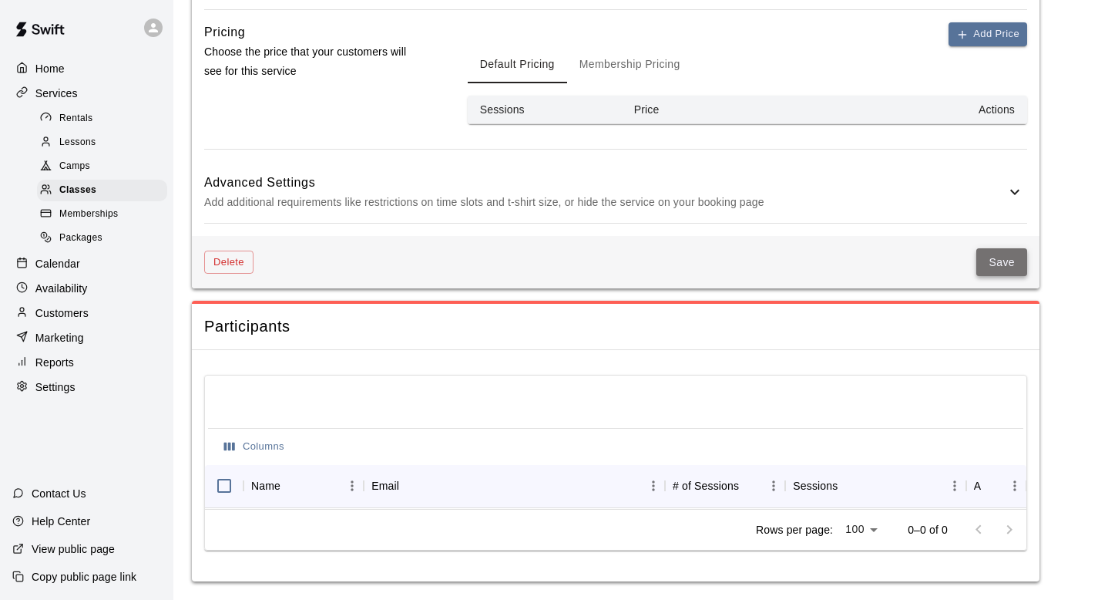
click at [1003, 248] on button "Save" at bounding box center [1001, 262] width 51 height 29
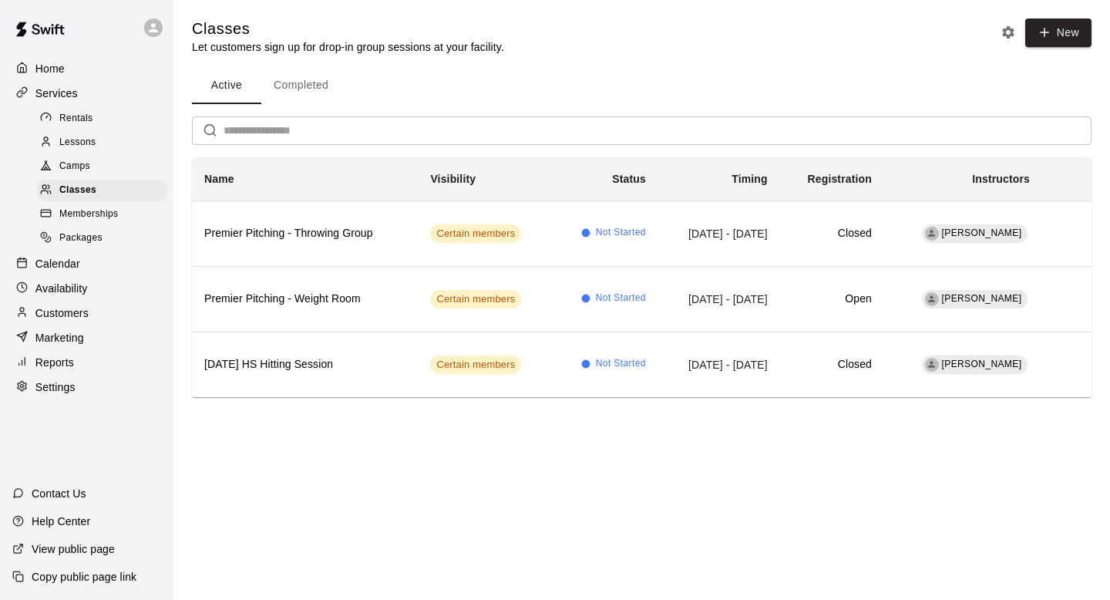
click at [166, 40] on div at bounding box center [157, 27] width 32 height 31
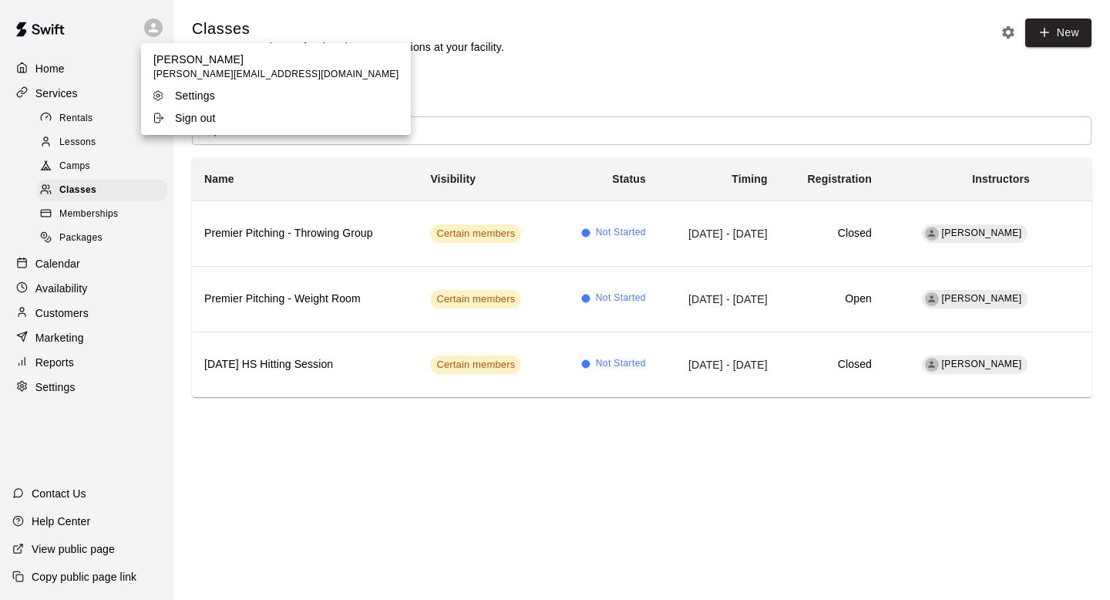
click at [171, 116] on div "Sign out" at bounding box center [202, 117] width 100 height 15
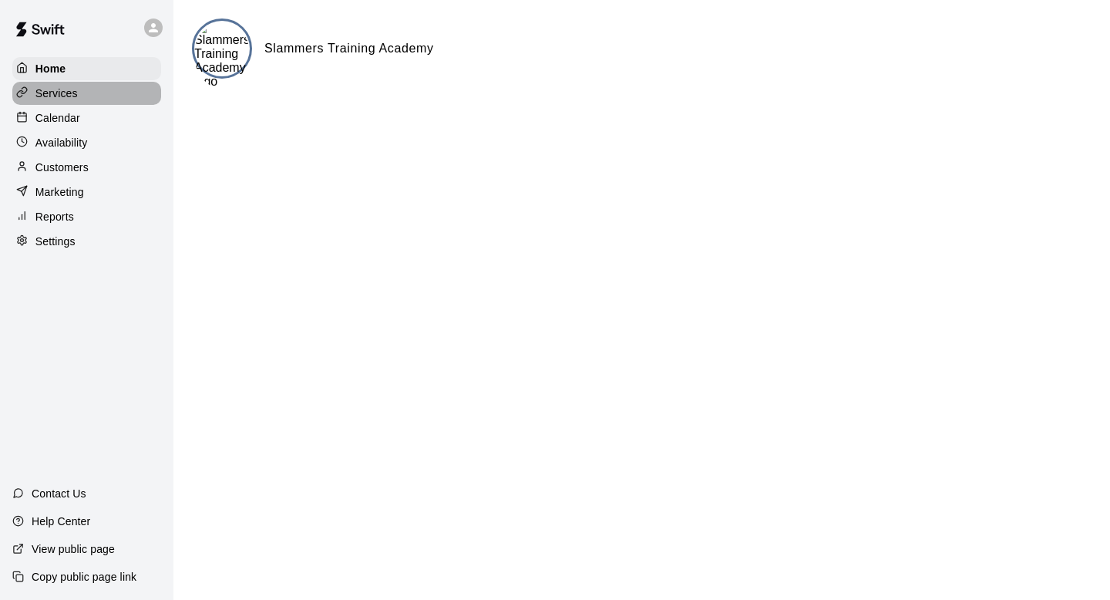
click at [78, 82] on div "Services" at bounding box center [86, 93] width 149 height 23
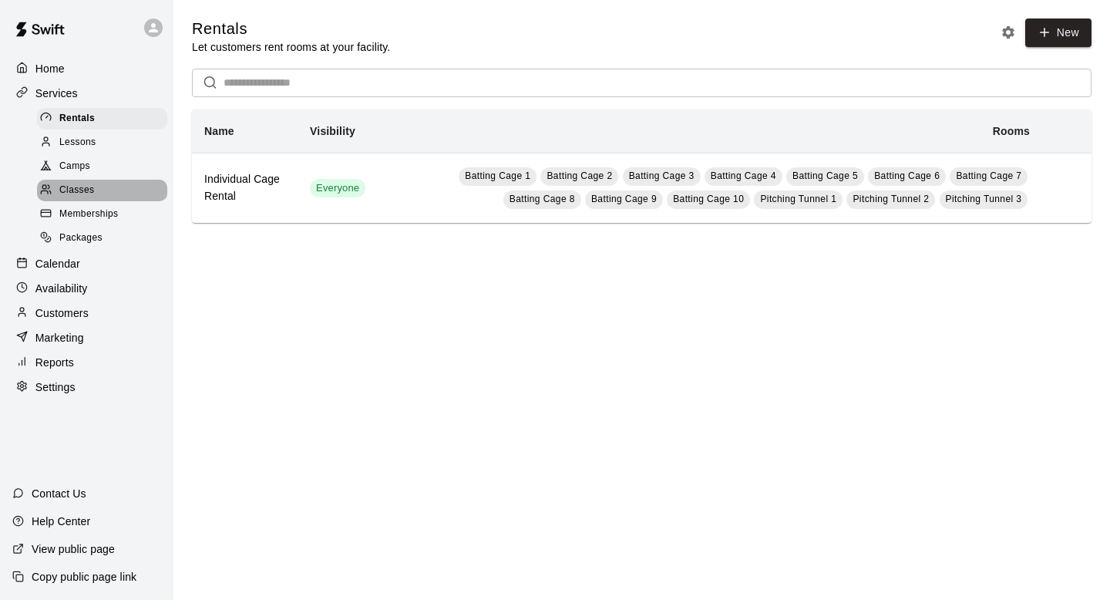
click at [100, 190] on div "Classes" at bounding box center [102, 191] width 130 height 22
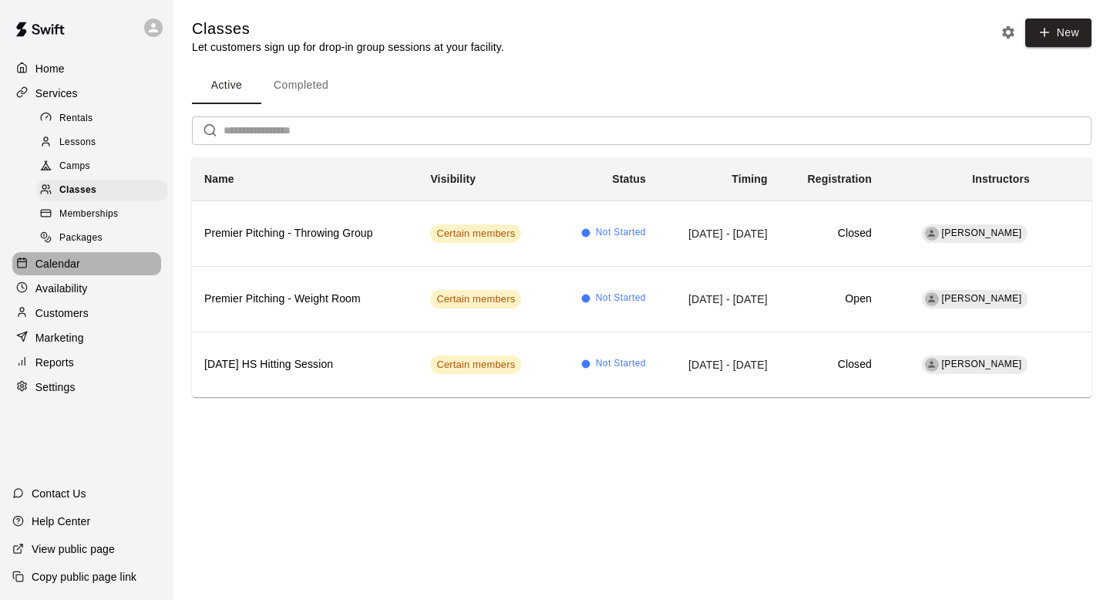
click at [75, 266] on p "Calendar" at bounding box center [57, 263] width 45 height 15
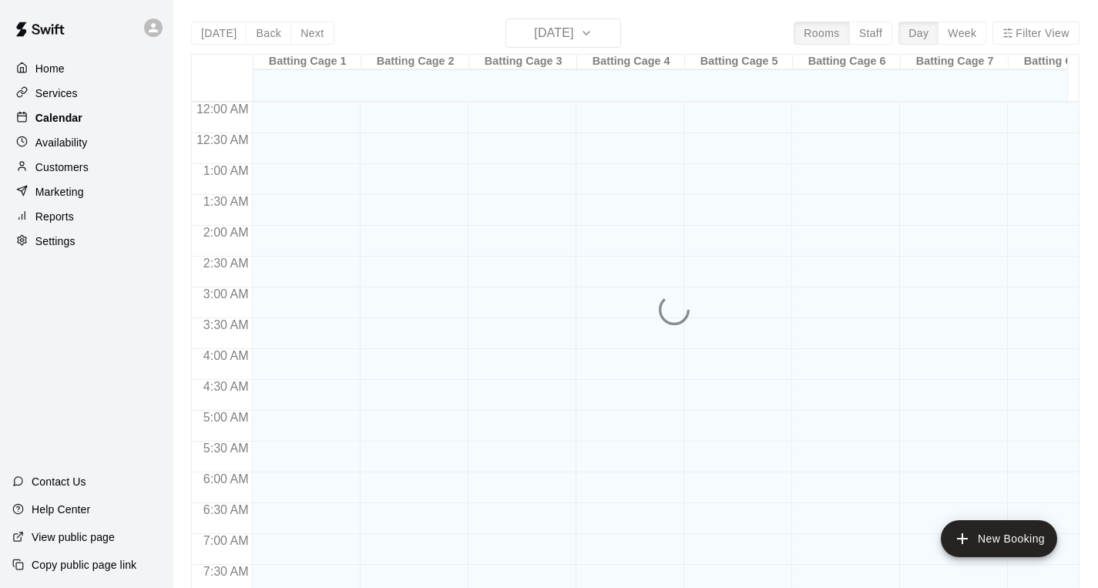
scroll to position [919, 0]
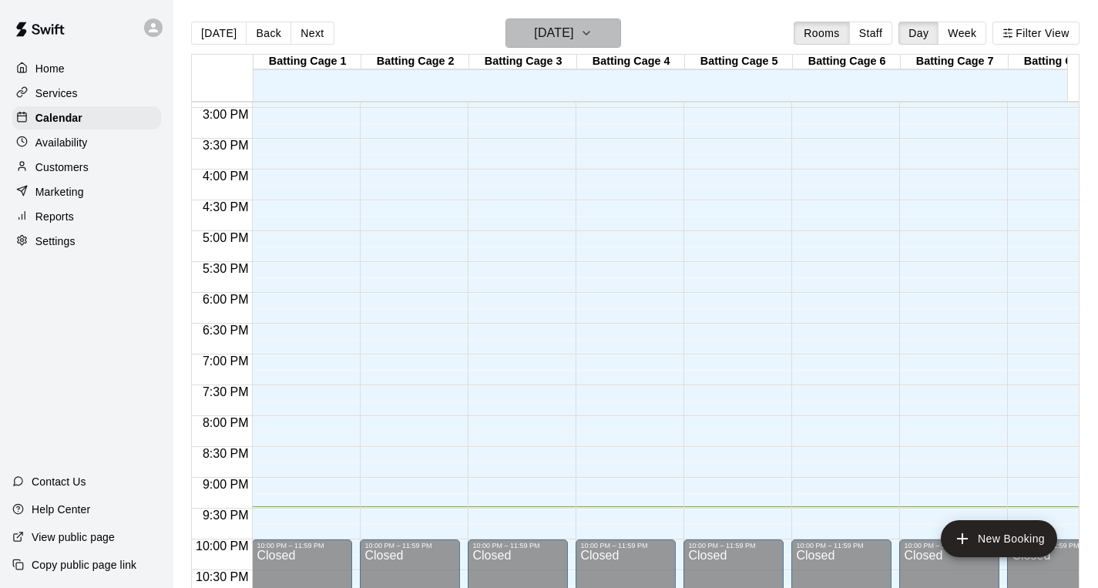
click at [563, 35] on h6 "[DATE]" at bounding box center [553, 33] width 39 height 22
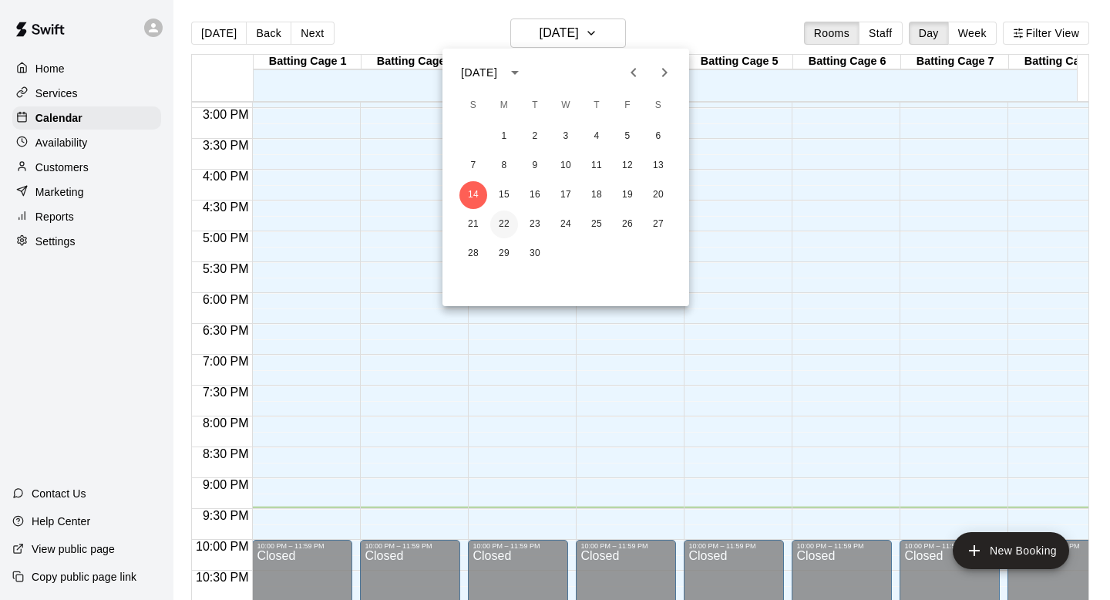
click at [502, 219] on button "22" at bounding box center [504, 224] width 28 height 28
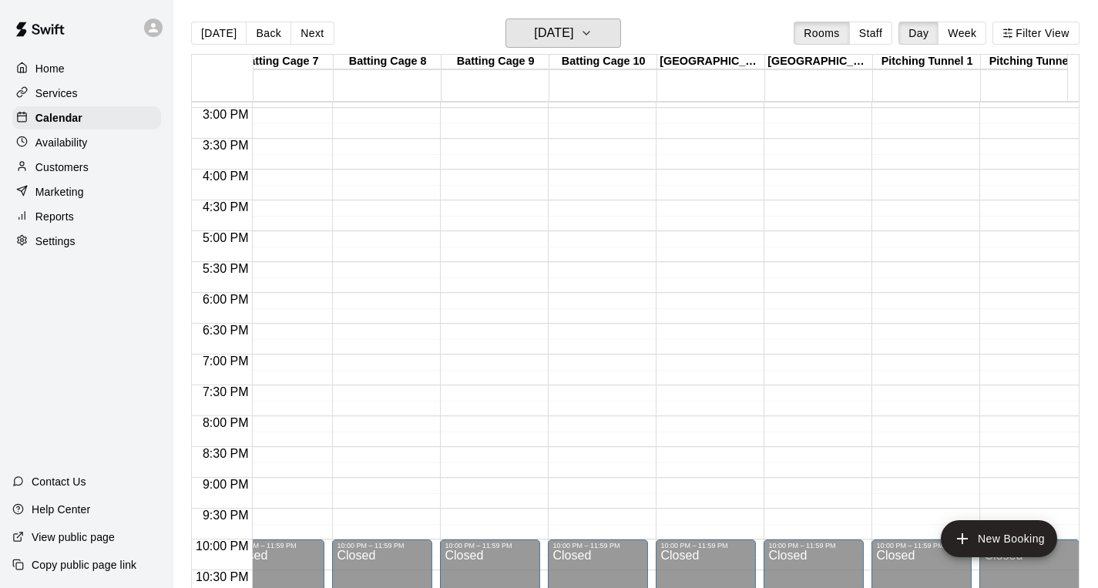
scroll to position [0, 1118]
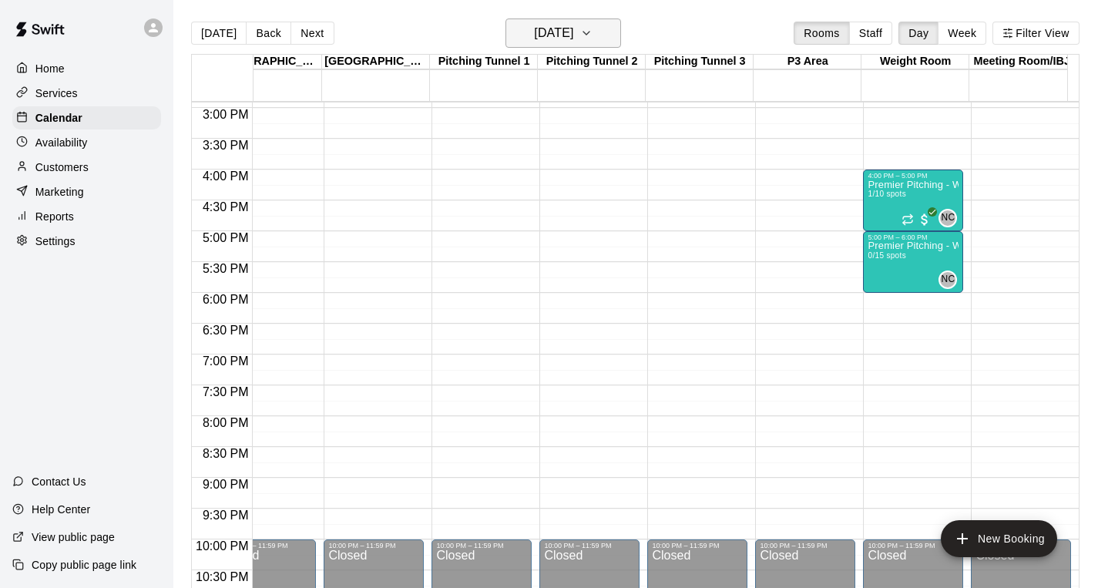
click at [573, 43] on h6 "[DATE]" at bounding box center [553, 33] width 39 height 22
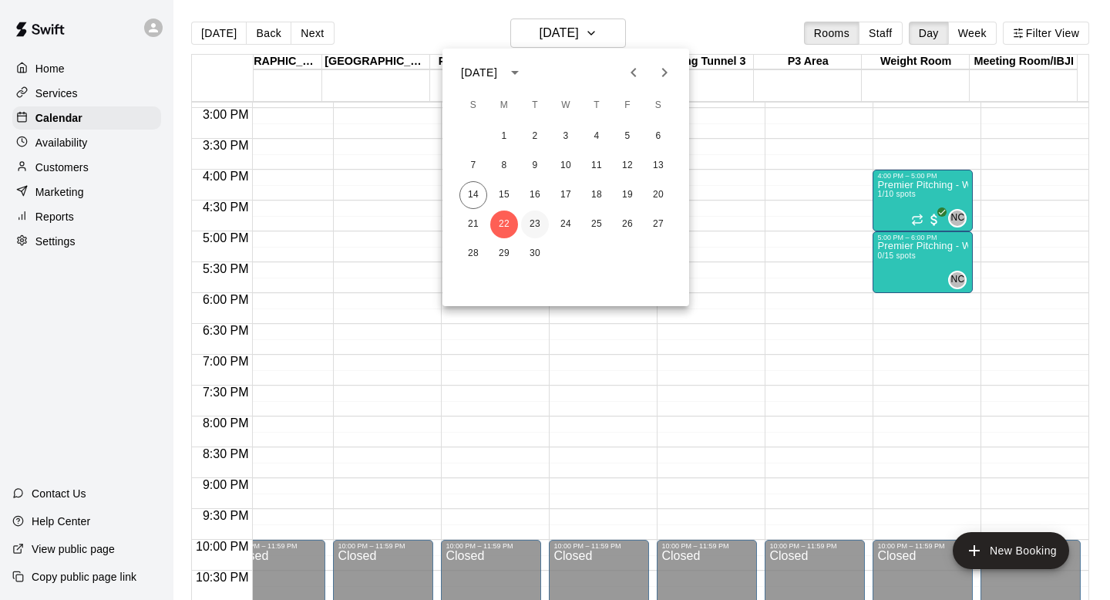
click at [534, 220] on button "23" at bounding box center [535, 224] width 28 height 28
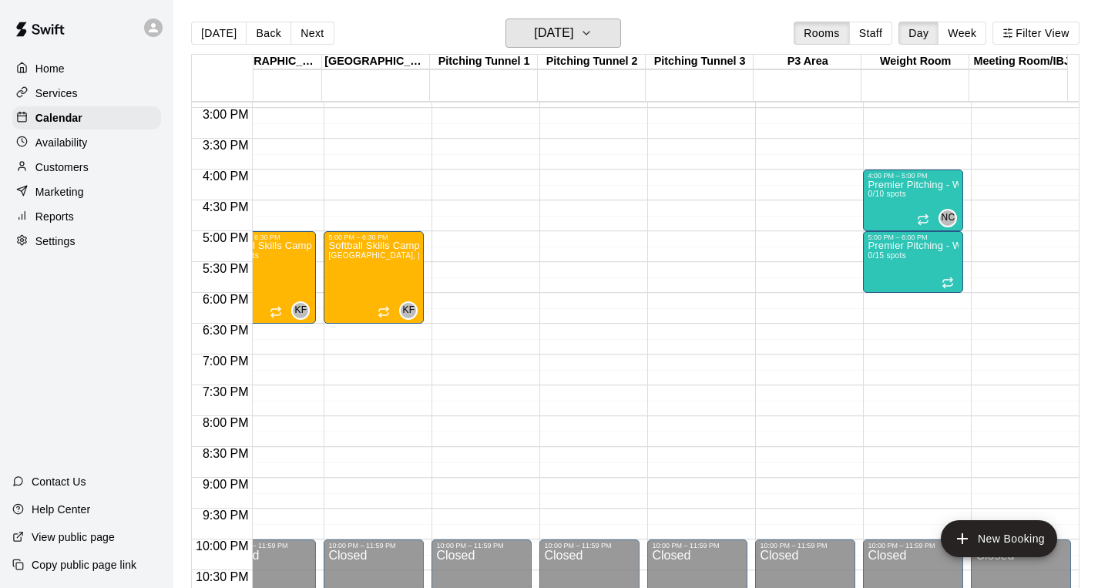
scroll to position [0, 8]
click at [573, 38] on h6 "[DATE]" at bounding box center [553, 33] width 39 height 22
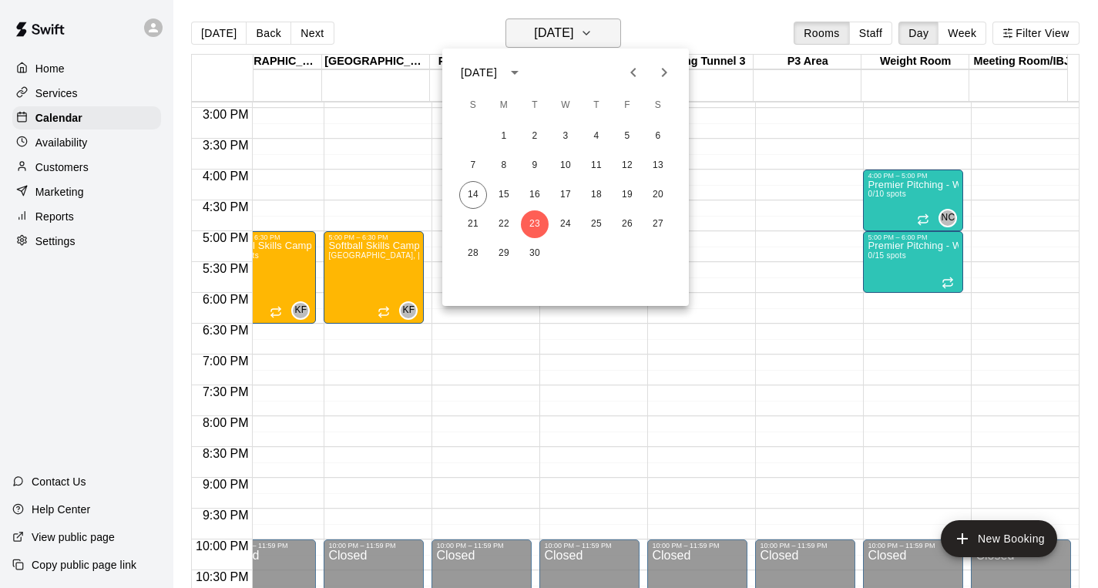
scroll to position [0, 0]
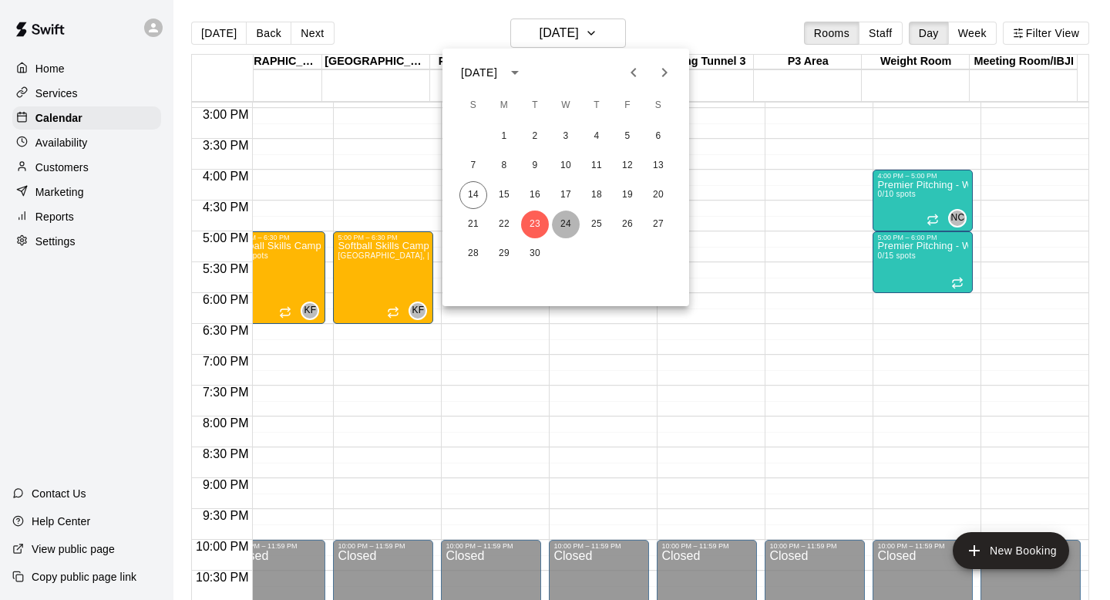
click at [566, 223] on button "24" at bounding box center [566, 224] width 28 height 28
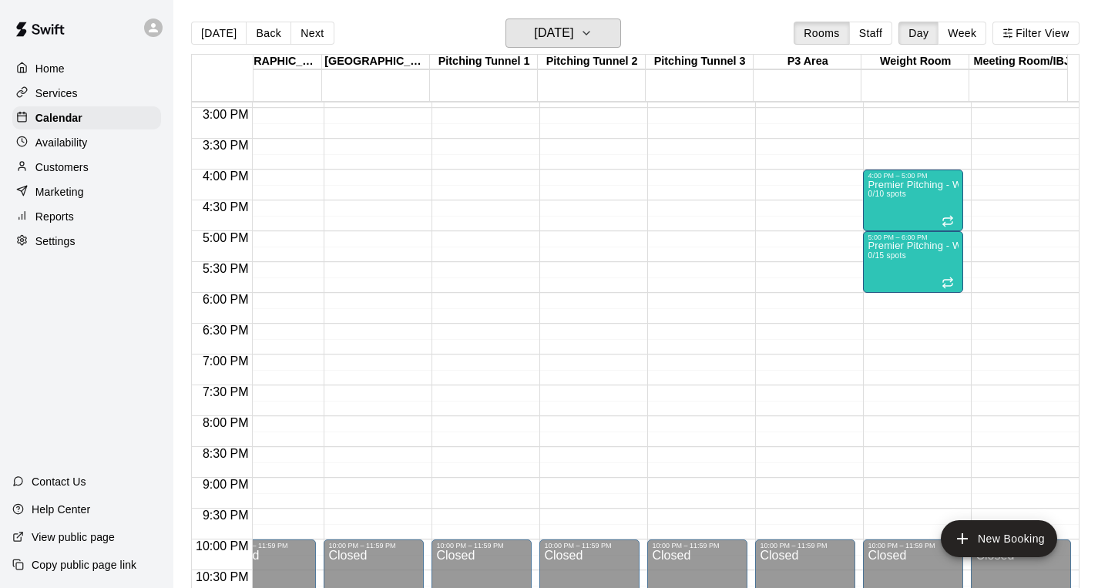
scroll to position [0, 8]
click at [573, 44] on h6 "[DATE]" at bounding box center [553, 33] width 39 height 22
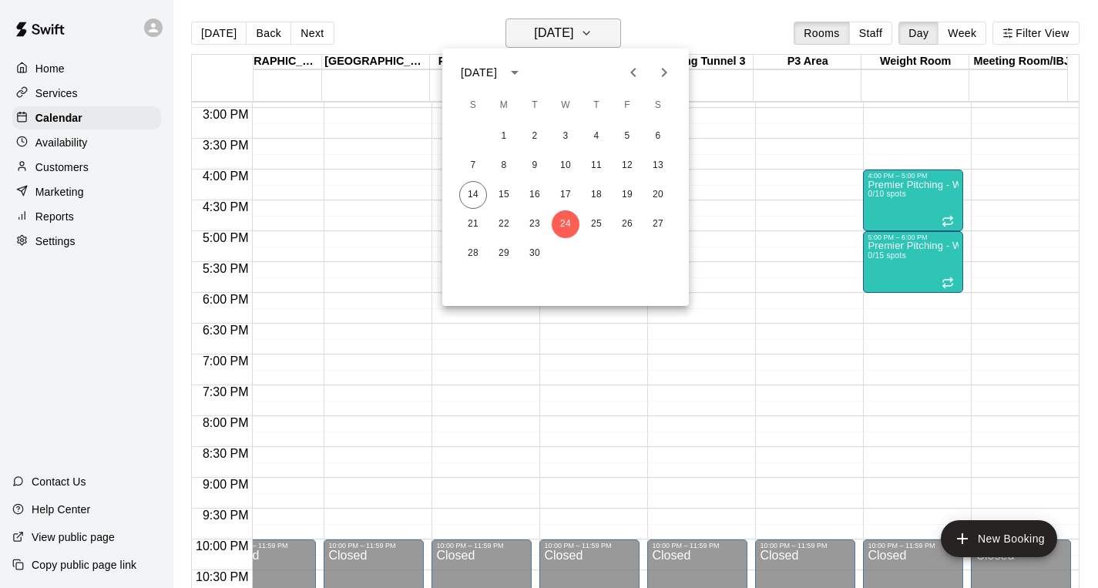
scroll to position [0, 0]
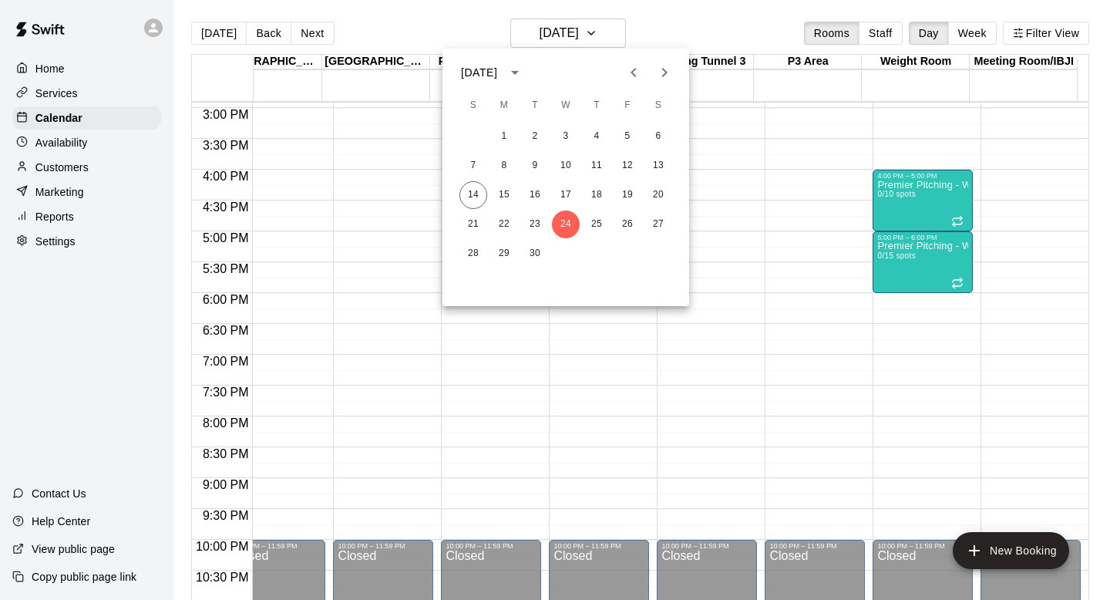
click at [588, 239] on div "1 2 3 4 5 6 7 8 9 10 11 12 13 14 15 16 17 18 19 20 21 22 23 24 25 26 27 28 29 30" at bounding box center [565, 195] width 247 height 148
click at [593, 227] on button "25" at bounding box center [597, 224] width 28 height 28
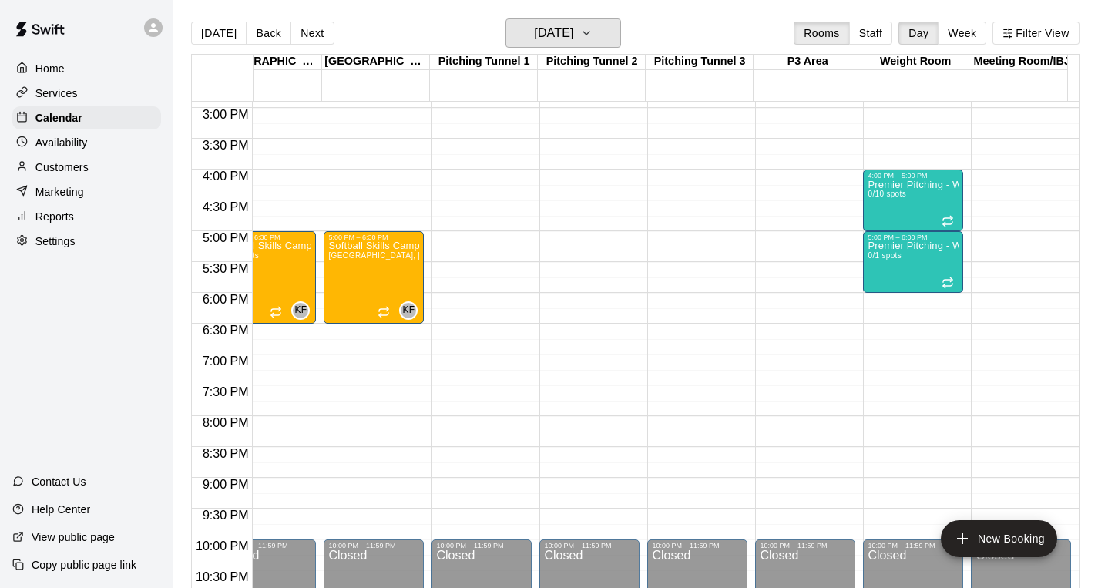
scroll to position [0, 8]
click at [593, 42] on icon "button" at bounding box center [586, 33] width 12 height 18
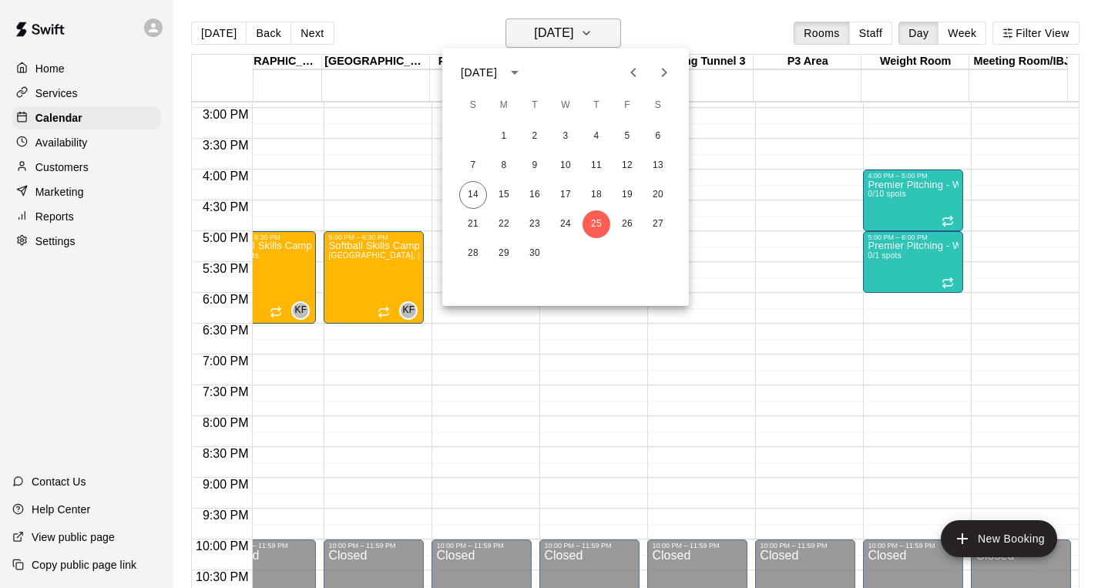
scroll to position [0, 0]
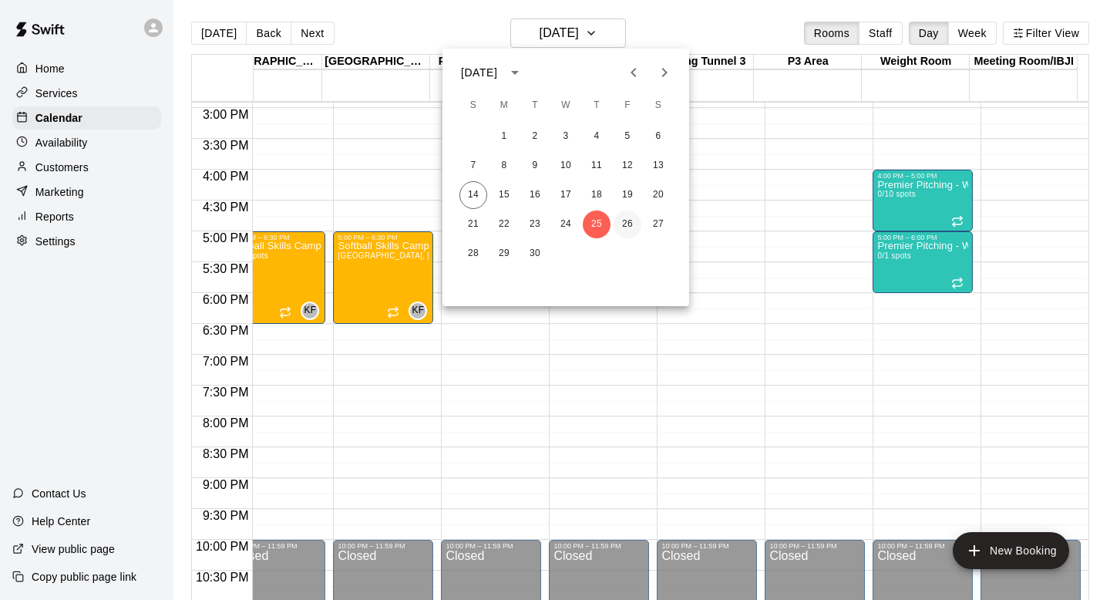
click at [622, 218] on button "26" at bounding box center [627, 224] width 28 height 28
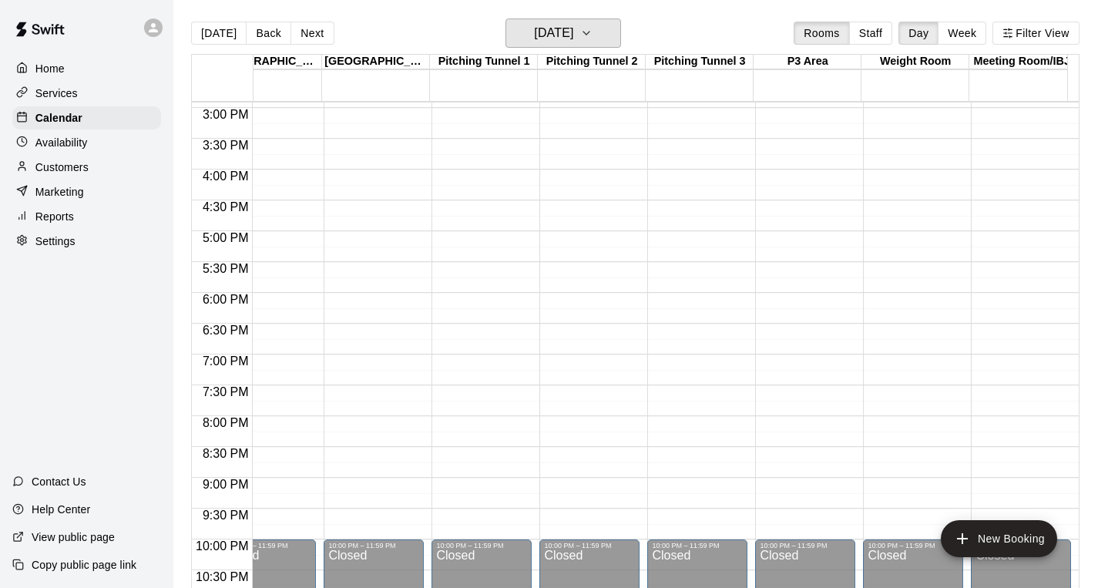
scroll to position [0, 8]
click at [598, 43] on button "[DATE]" at bounding box center [564, 32] width 116 height 29
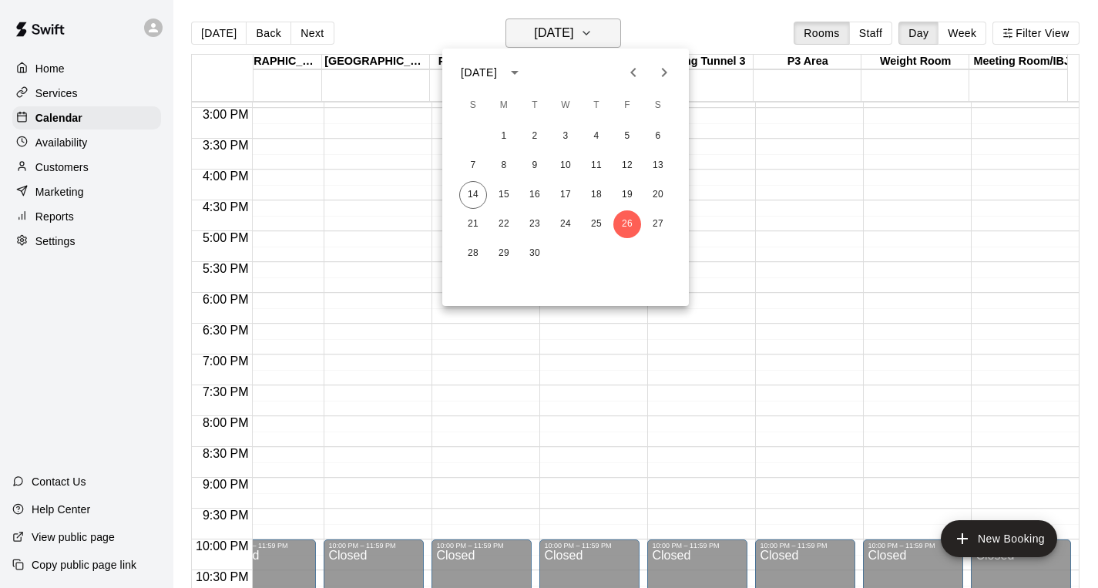
scroll to position [0, 0]
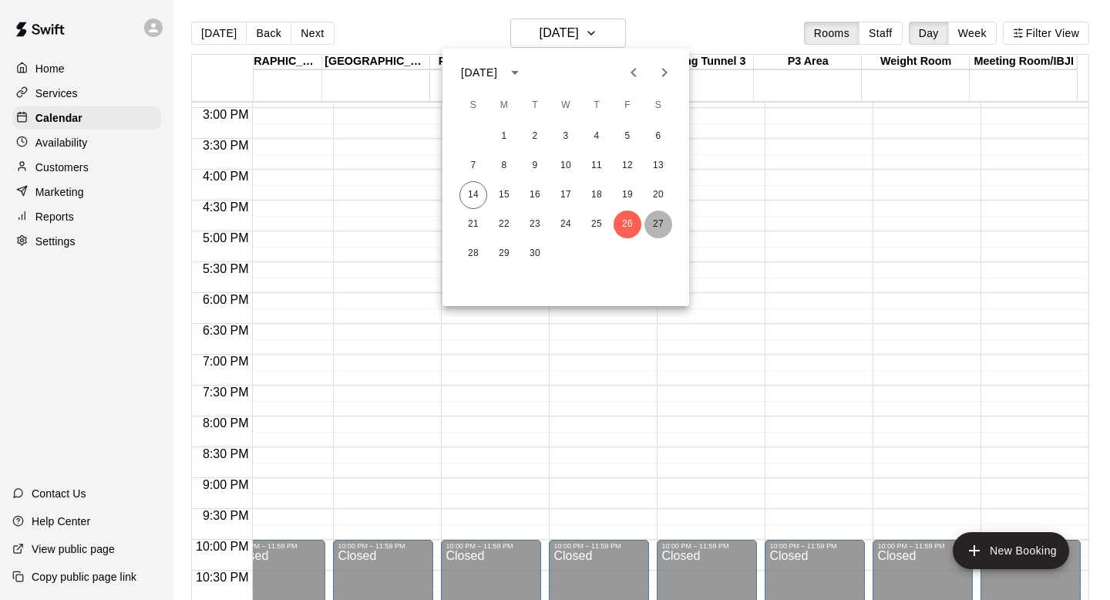
click at [650, 216] on button "27" at bounding box center [658, 224] width 28 height 28
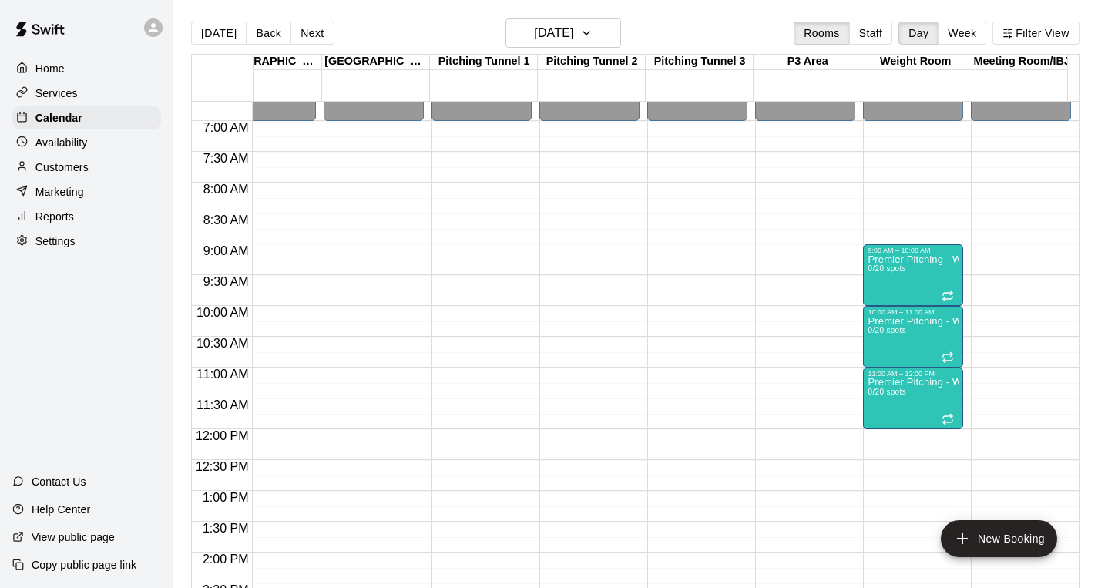
click at [789, 214] on div "12:00 AM – 7:00 AM Closed 10:00 PM – 11:59 PM Closed" at bounding box center [805, 429] width 100 height 1480
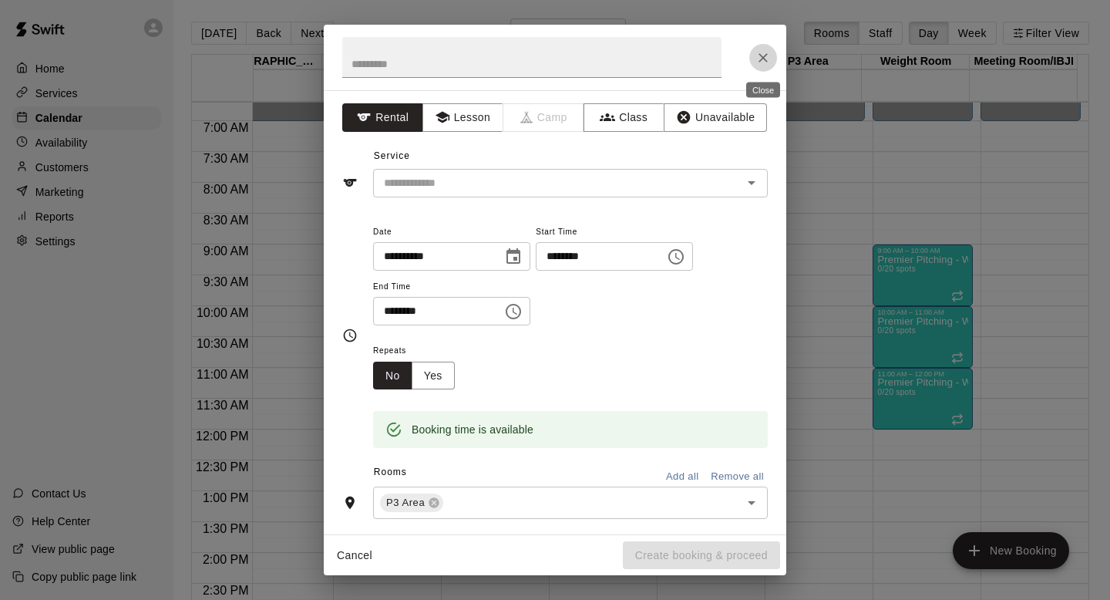
click at [765, 56] on icon "Close" at bounding box center [762, 57] width 15 height 15
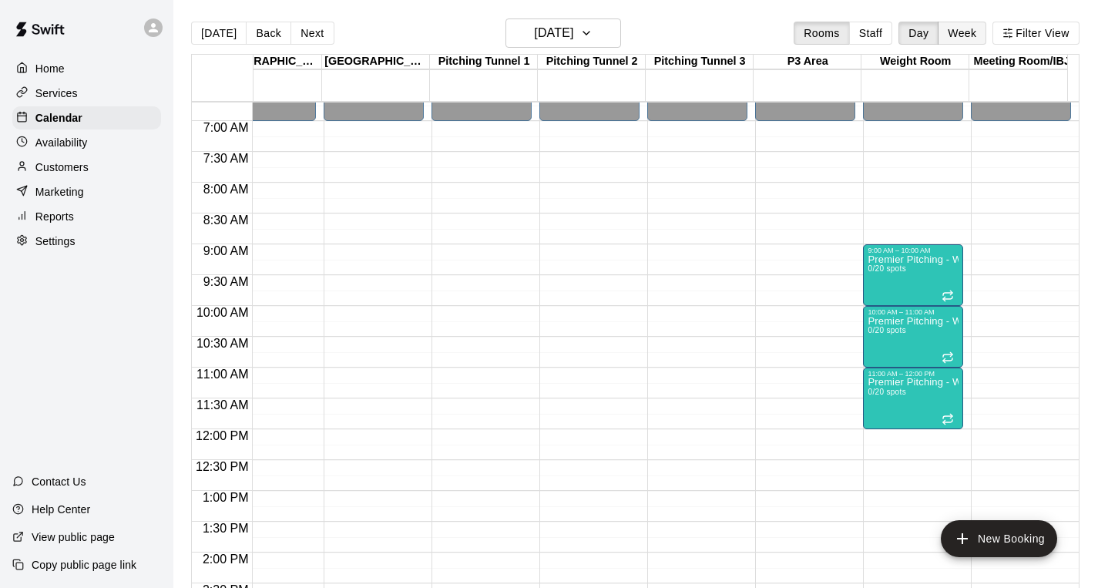
click at [985, 30] on button "Week" at bounding box center [962, 33] width 49 height 23
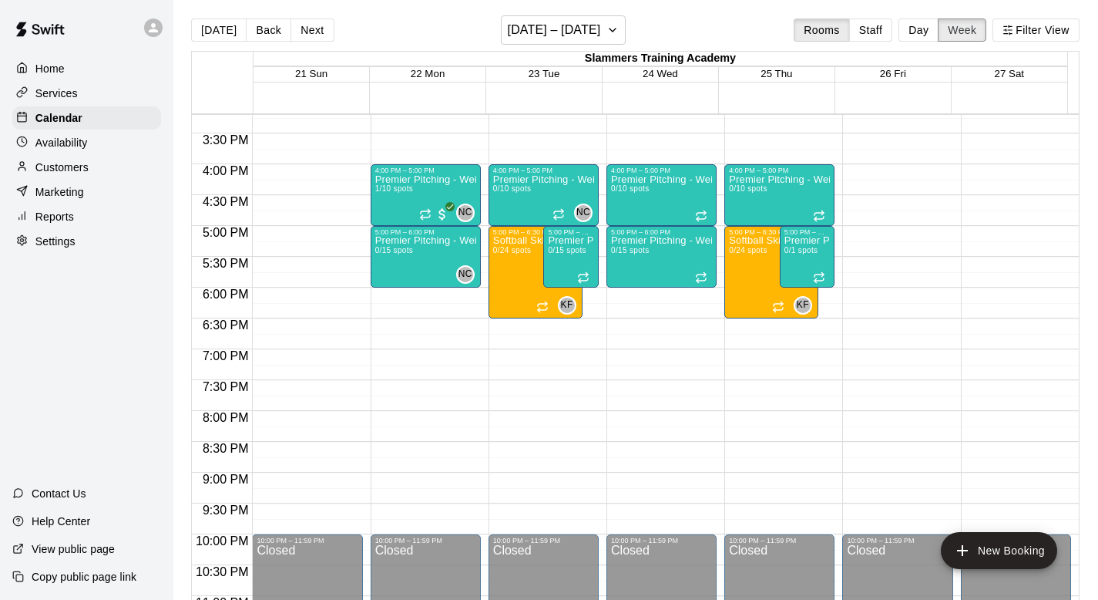
scroll to position [926, 0]
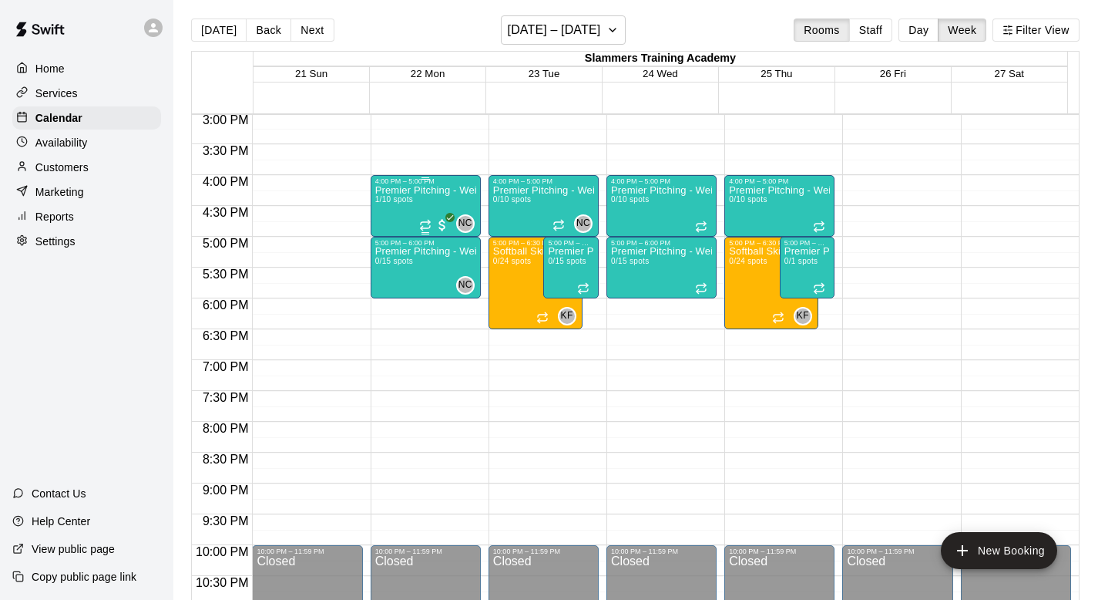
click at [413, 198] on div "Premier Pitching - Weight Room 1/10 spots" at bounding box center [425, 485] width 101 height 600
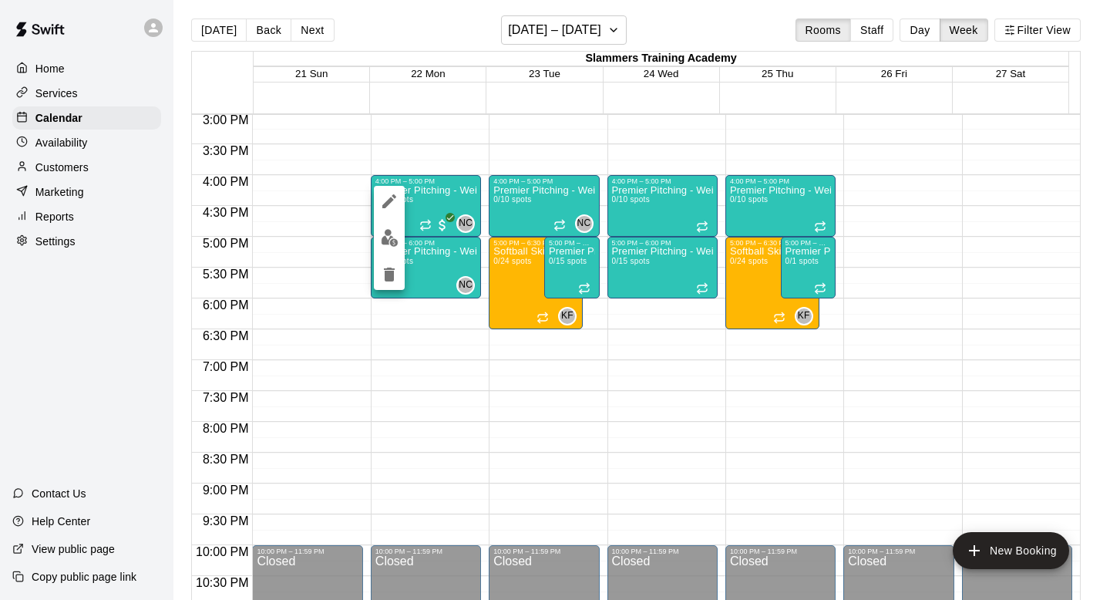
click at [439, 134] on div at bounding box center [555, 300] width 1110 height 600
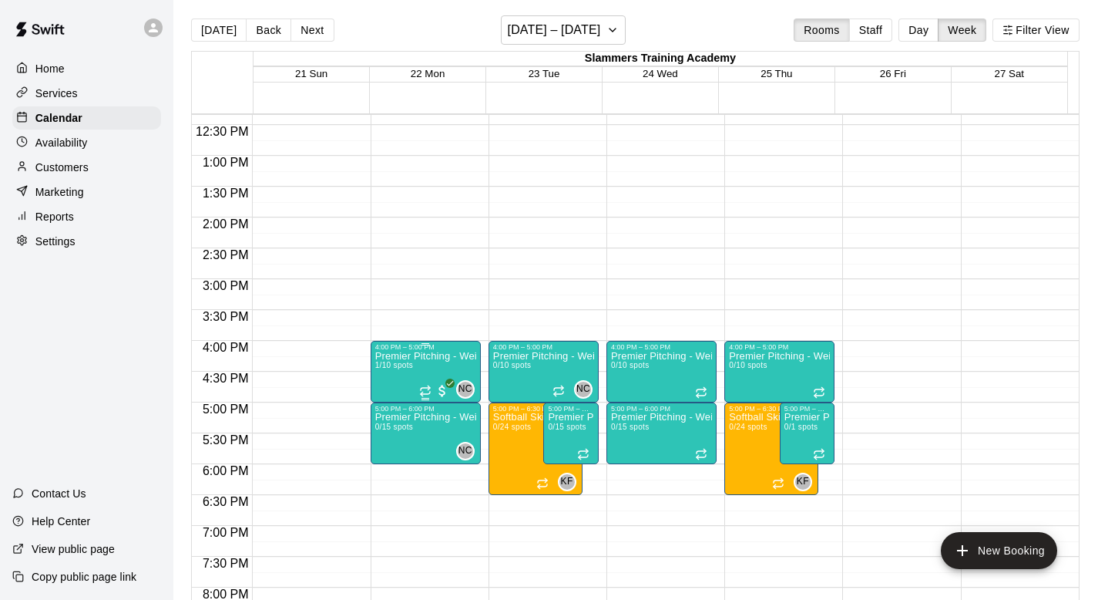
scroll to position [761, 0]
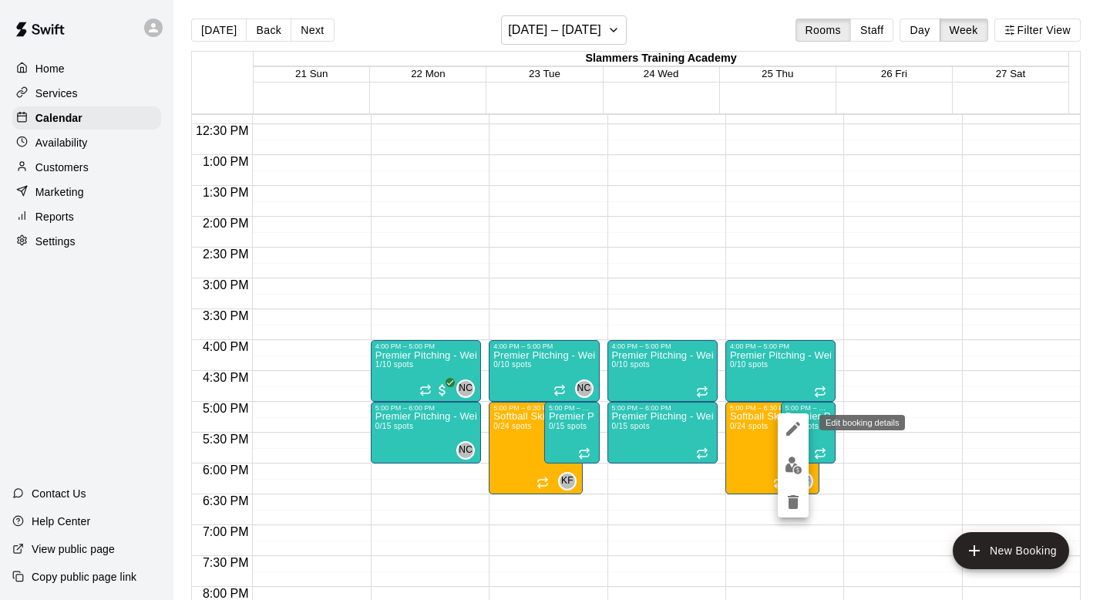
click at [795, 422] on icon "edit" at bounding box center [793, 428] width 18 height 18
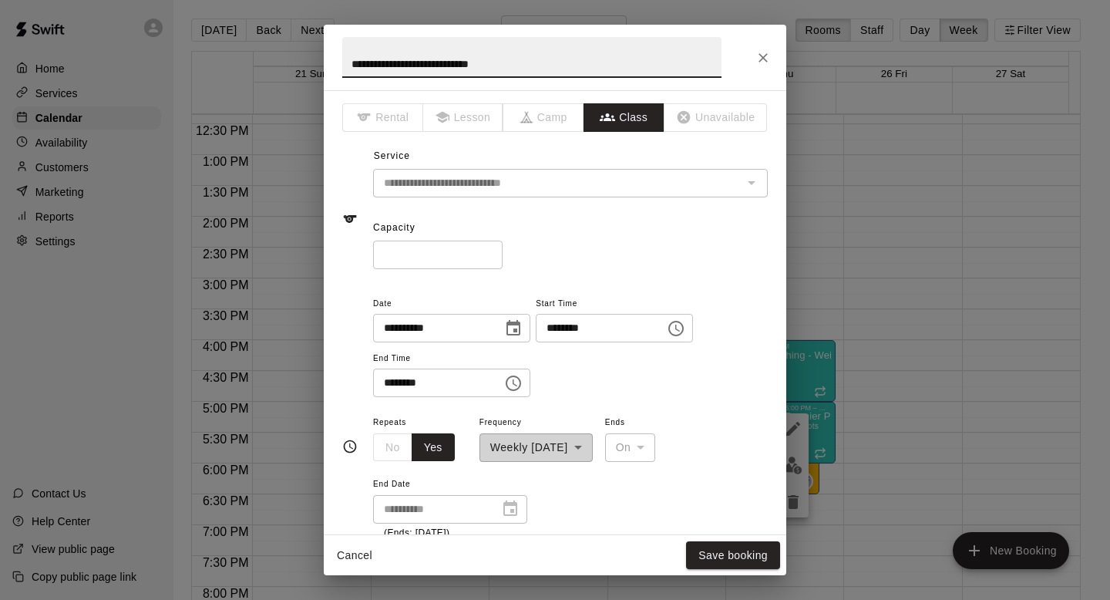
click at [411, 254] on input "*" at bounding box center [437, 254] width 129 height 29
type input "**"
click at [756, 555] on button "Save booking" at bounding box center [733, 555] width 94 height 29
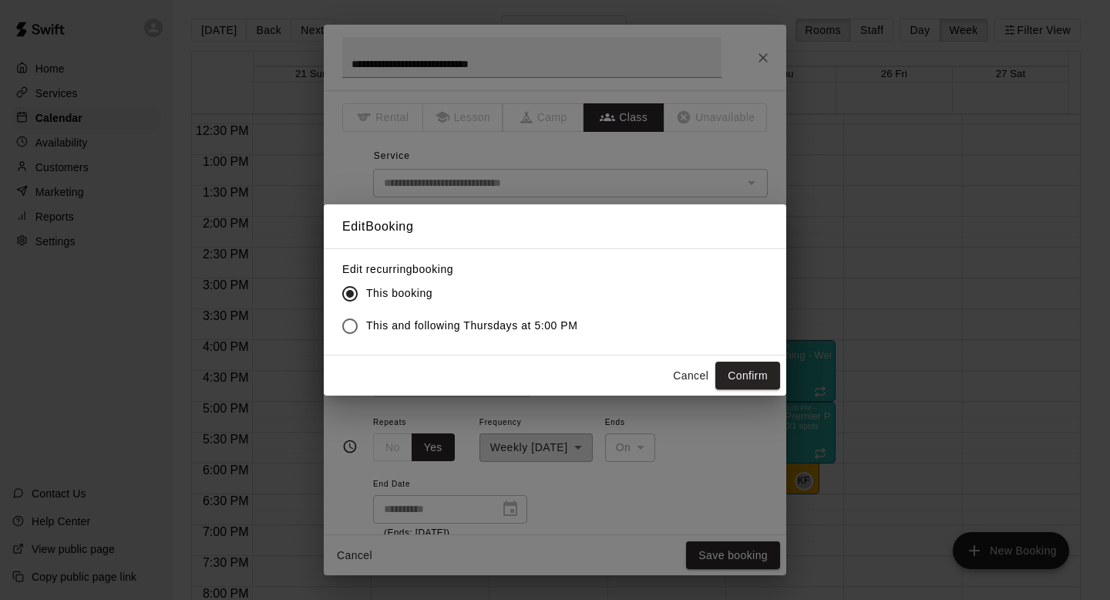
click at [512, 321] on span "This and following Thursdays at 5:00 PM" at bounding box center [472, 325] width 212 height 16
click at [727, 367] on button "Confirm" at bounding box center [747, 375] width 65 height 29
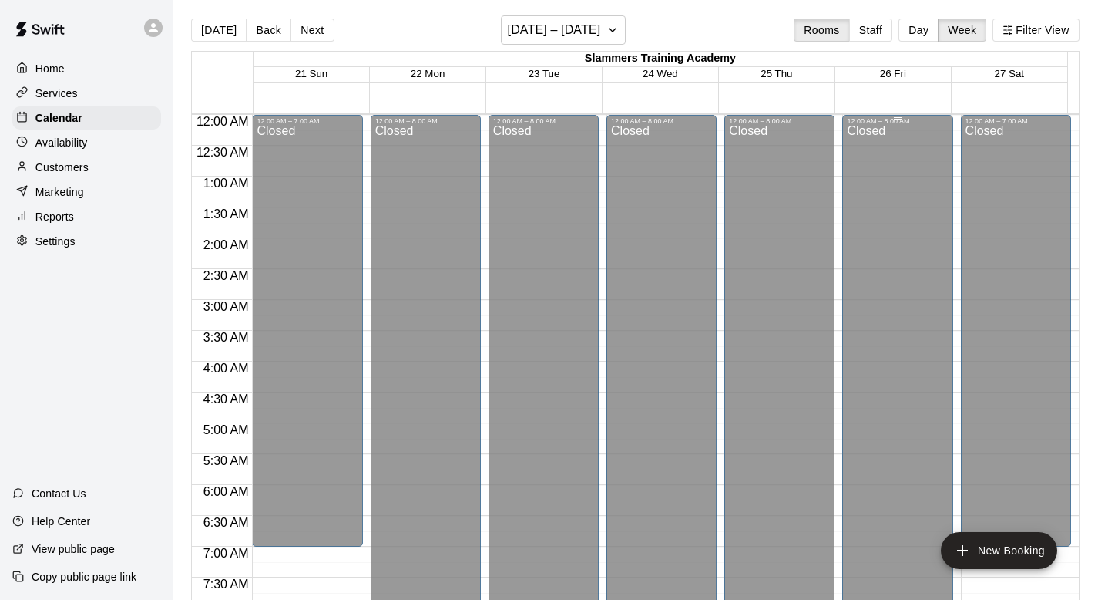
scroll to position [0, 0]
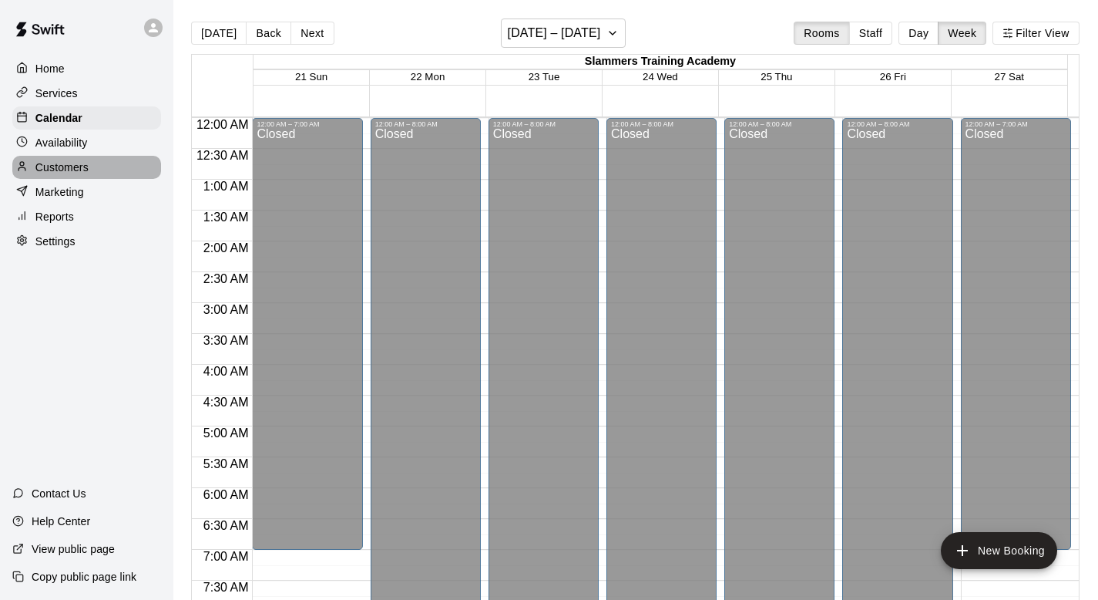
click at [55, 160] on p "Customers" at bounding box center [61, 167] width 53 height 15
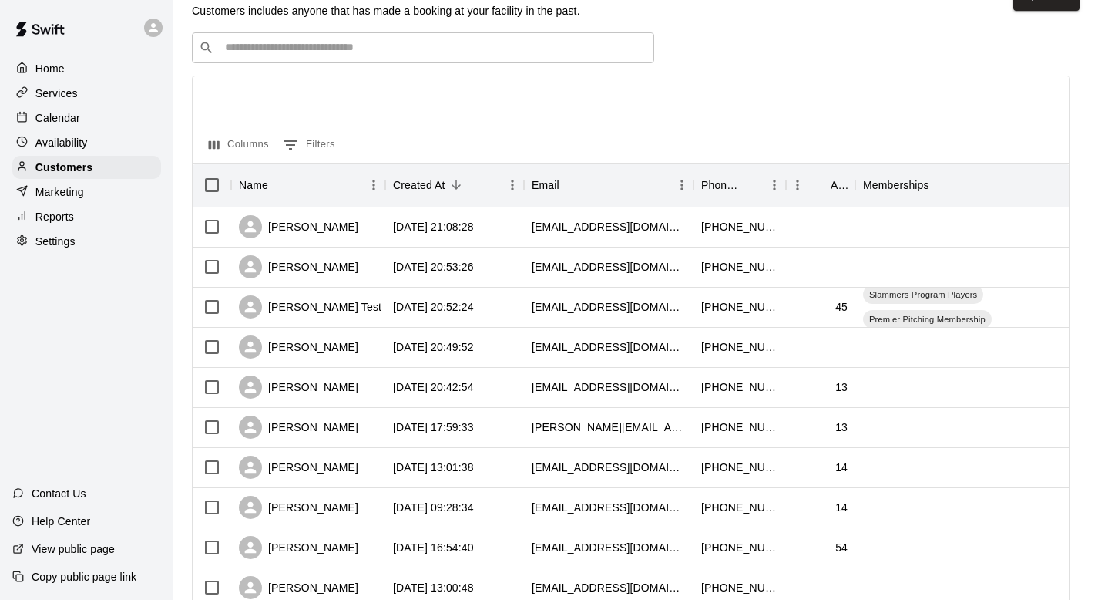
scroll to position [39, 0]
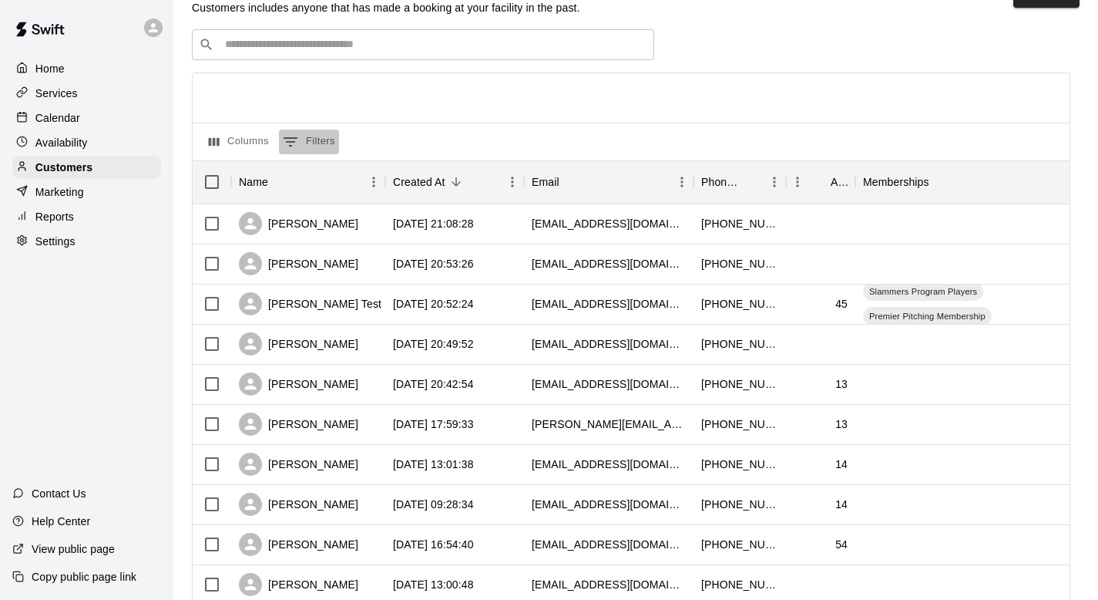
click at [307, 139] on button "0 Filters" at bounding box center [309, 141] width 60 height 25
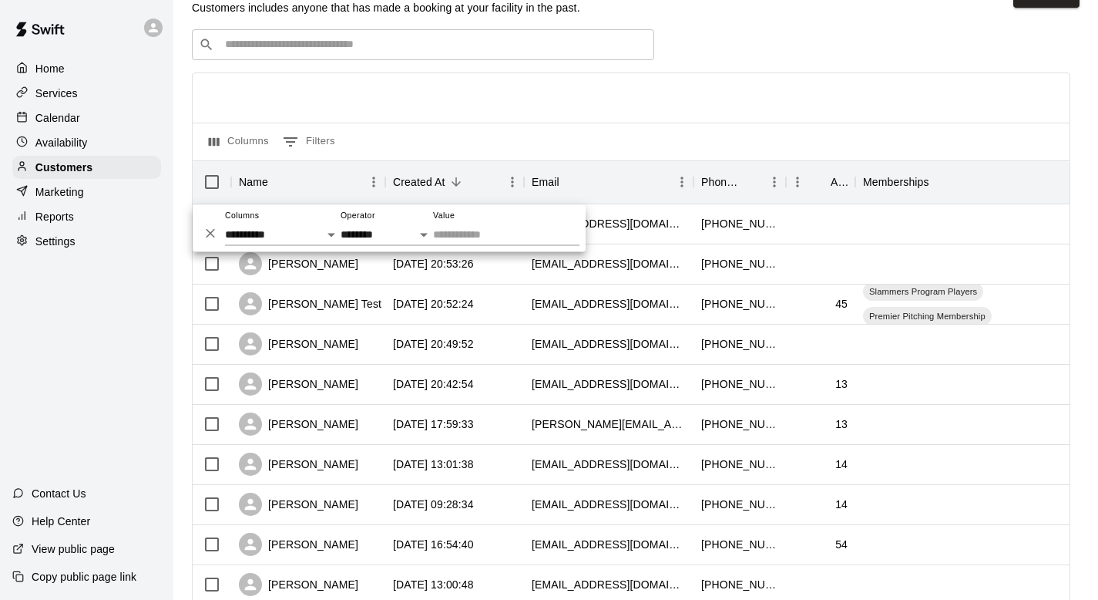
click at [576, 93] on div at bounding box center [631, 97] width 877 height 49
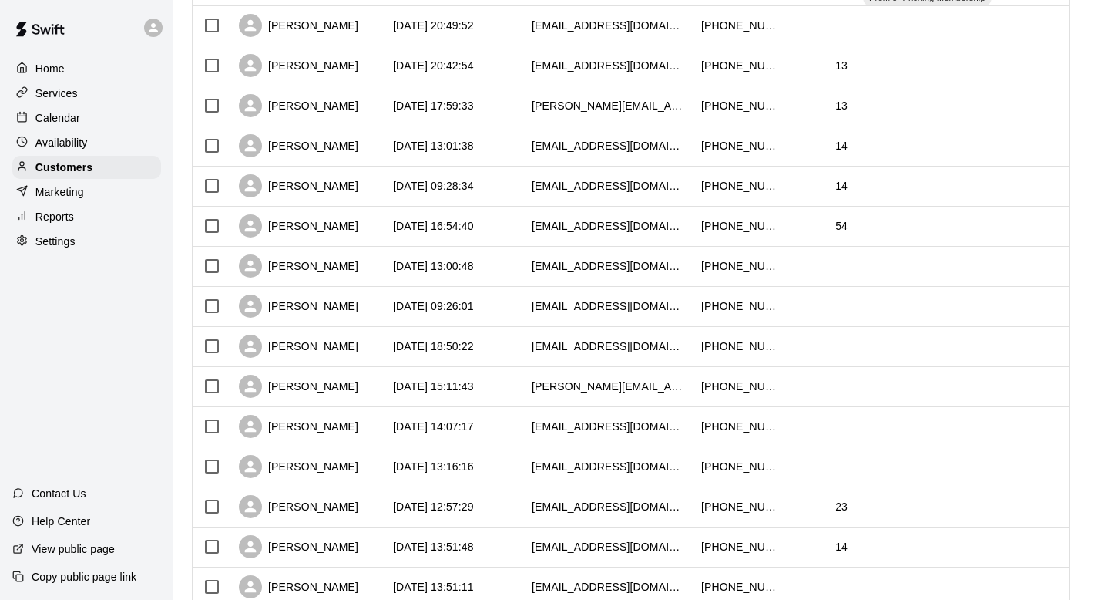
scroll to position [742, 0]
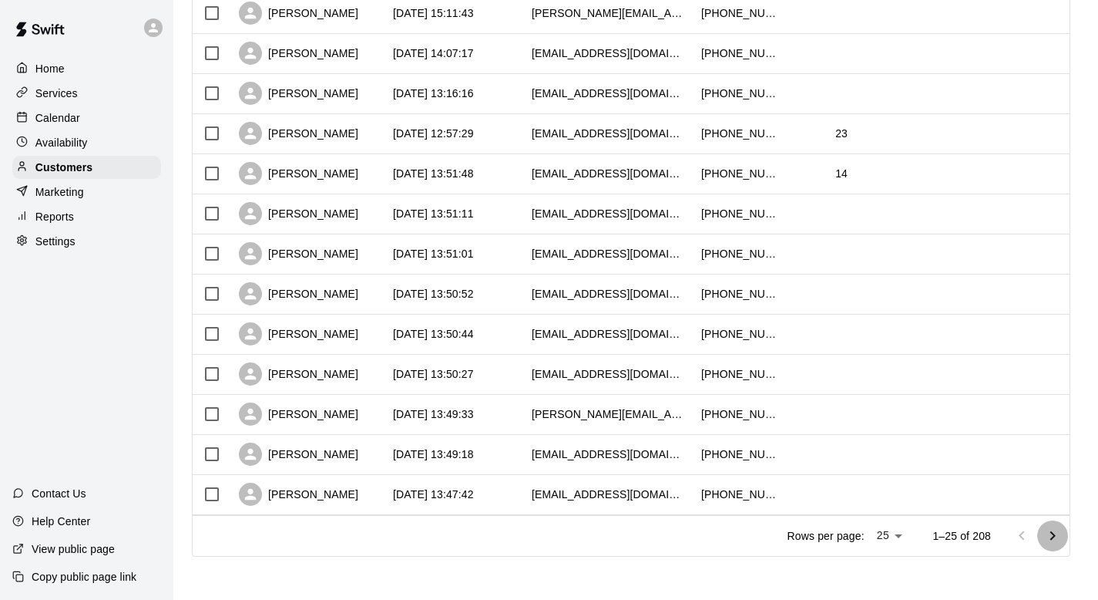
click at [1059, 535] on icon "Go to next page" at bounding box center [1052, 535] width 18 height 18
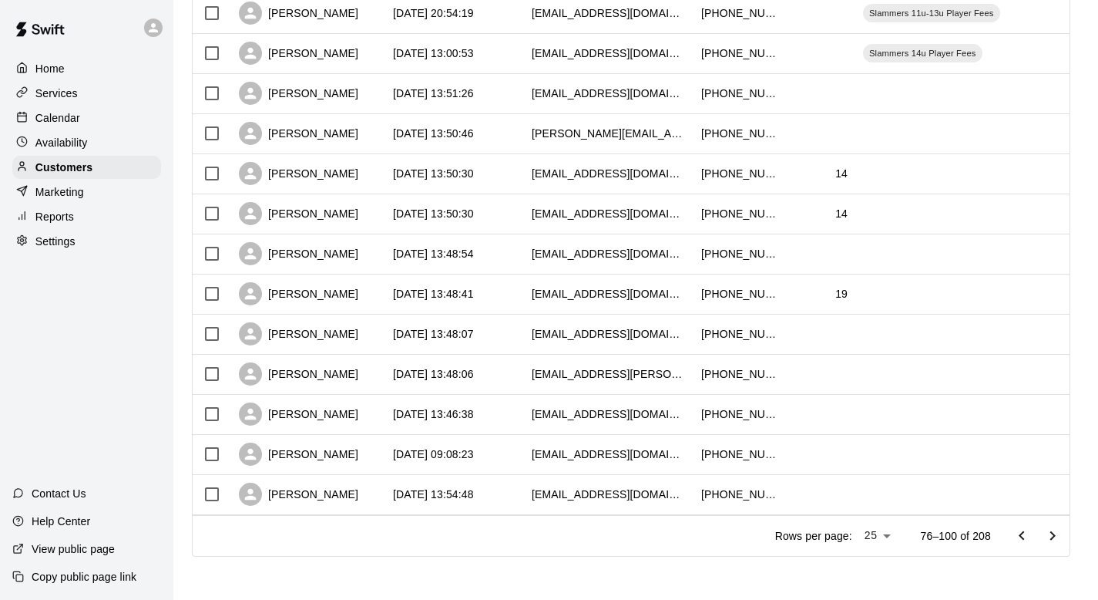
click at [1024, 532] on icon "Go to previous page" at bounding box center [1022, 535] width 18 height 18
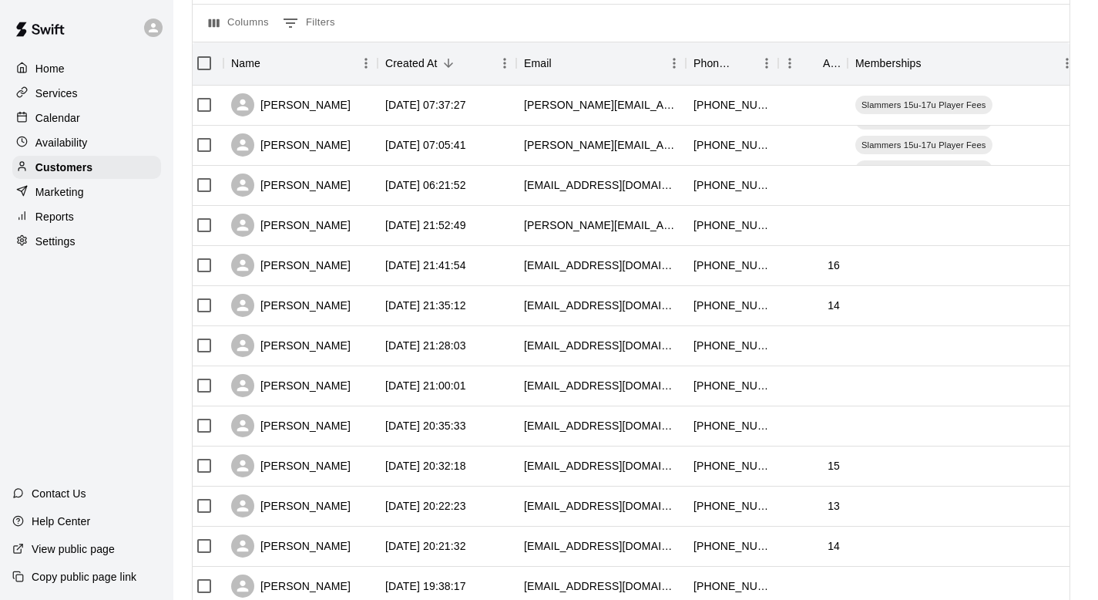
scroll to position [0, 0]
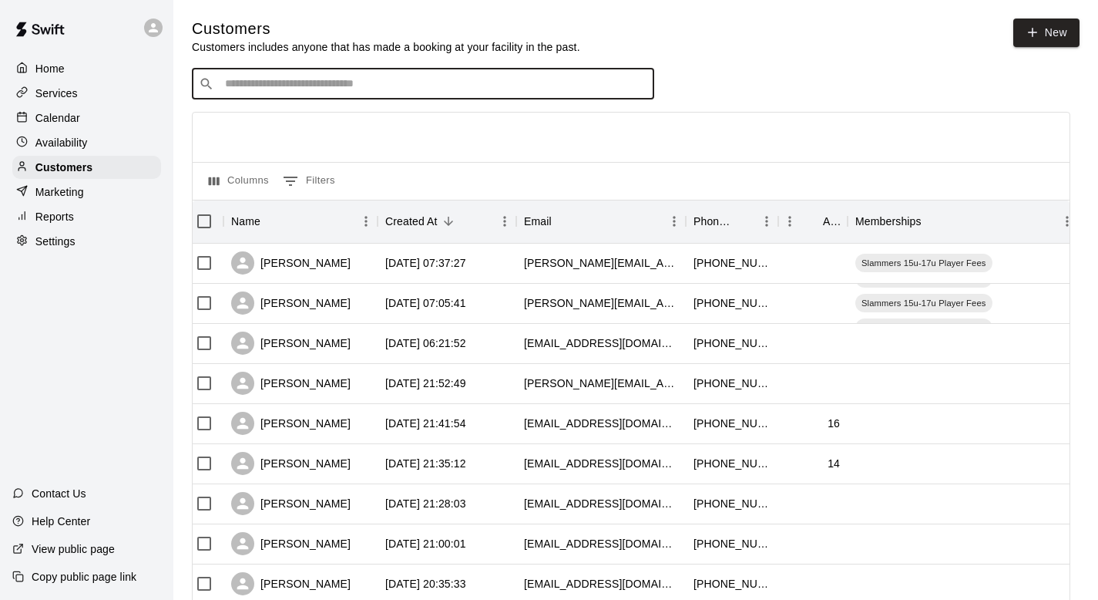
click at [233, 82] on input "Search customers by name or email" at bounding box center [433, 83] width 427 height 15
type input "****"
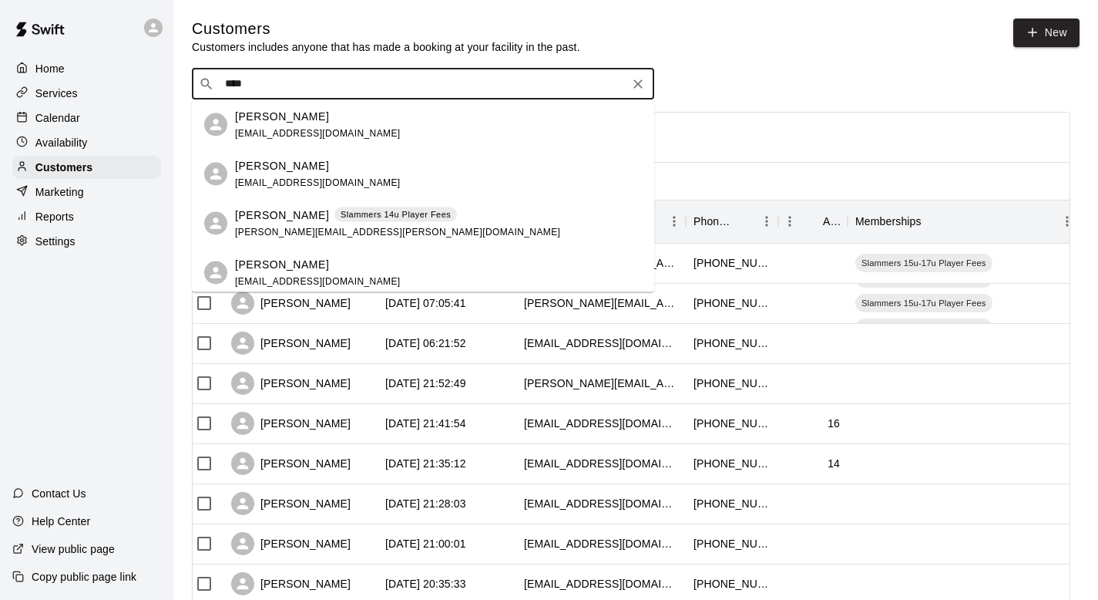
click at [299, 185] on span "[EMAIL_ADDRESS][DOMAIN_NAME]" at bounding box center [318, 181] width 166 height 11
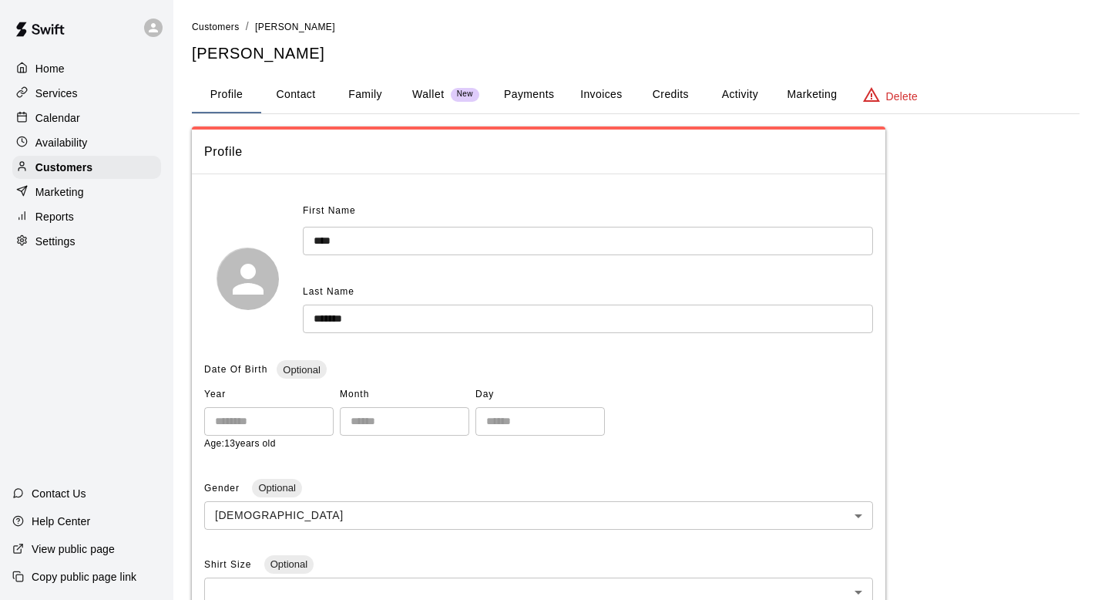
click at [734, 96] on button "Activity" at bounding box center [739, 94] width 69 height 37
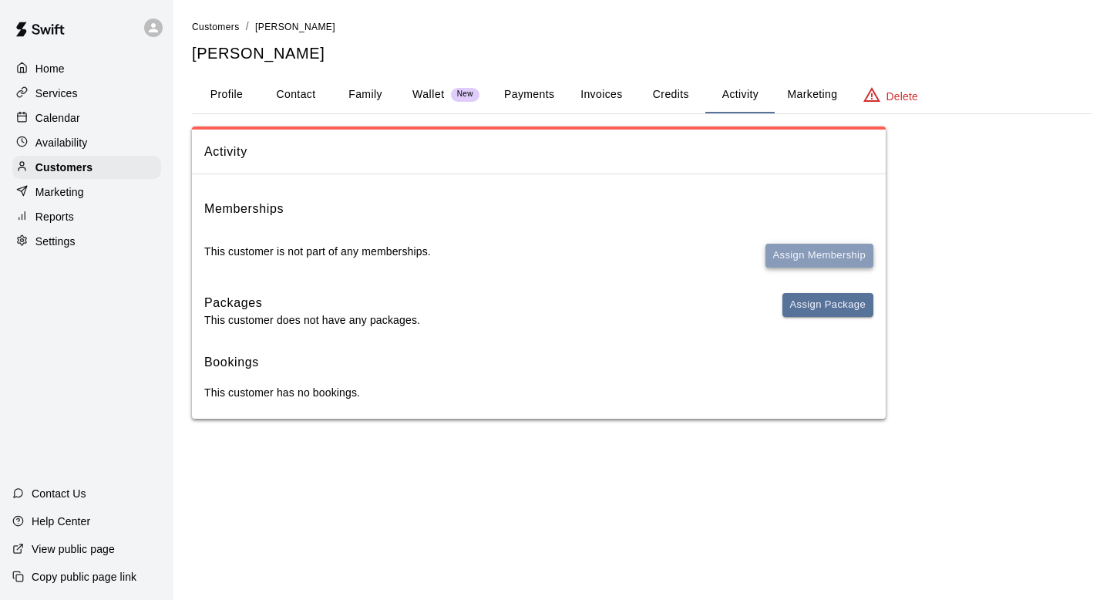
click at [799, 254] on button "Assign Membership" at bounding box center [819, 256] width 108 height 24
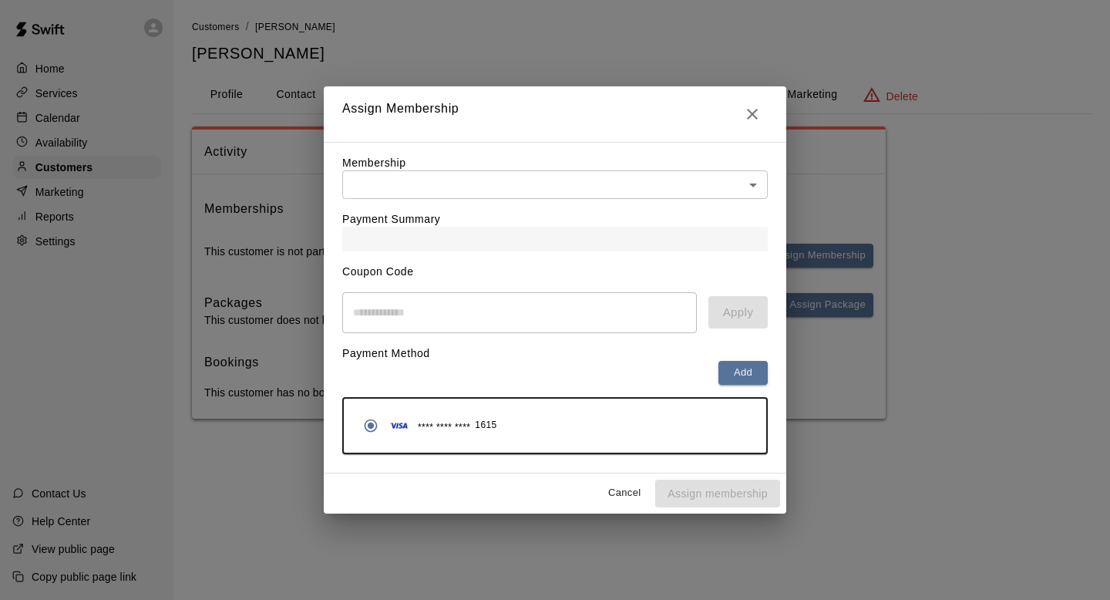
click at [754, 116] on icon "Close" at bounding box center [752, 114] width 11 height 11
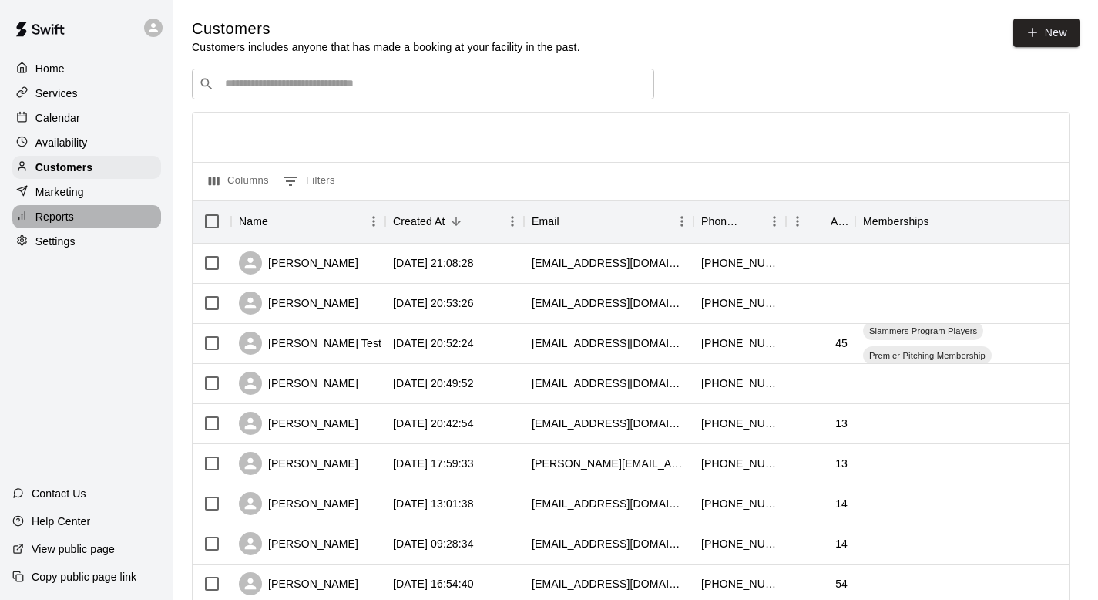
click at [85, 221] on div "Reports" at bounding box center [86, 216] width 149 height 23
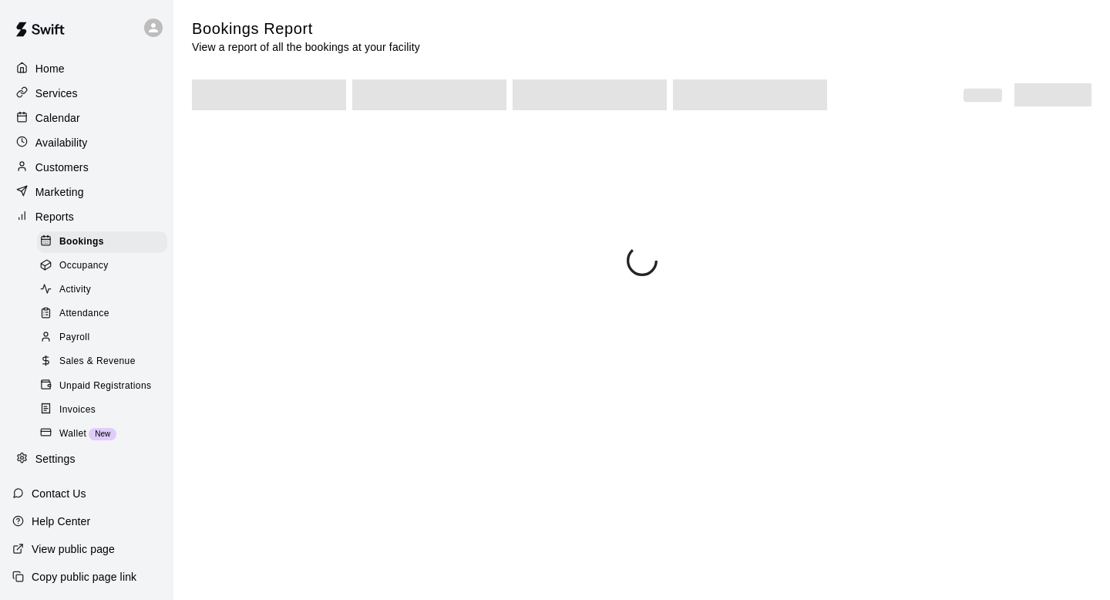
click at [85, 221] on div "Reports" at bounding box center [86, 216] width 149 height 23
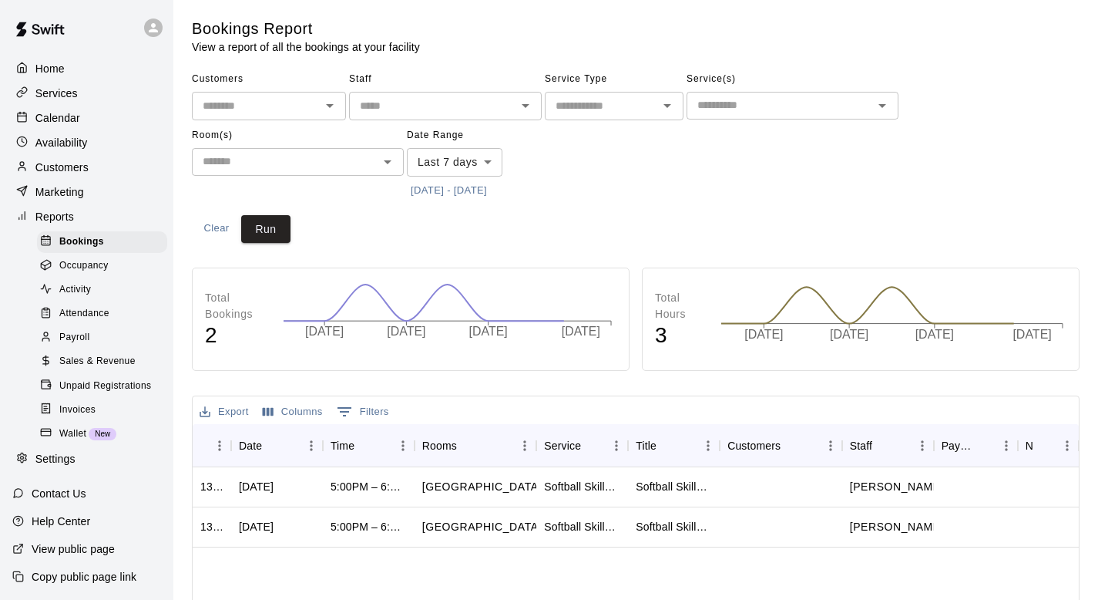
click at [58, 74] on p "Home" at bounding box center [49, 68] width 29 height 15
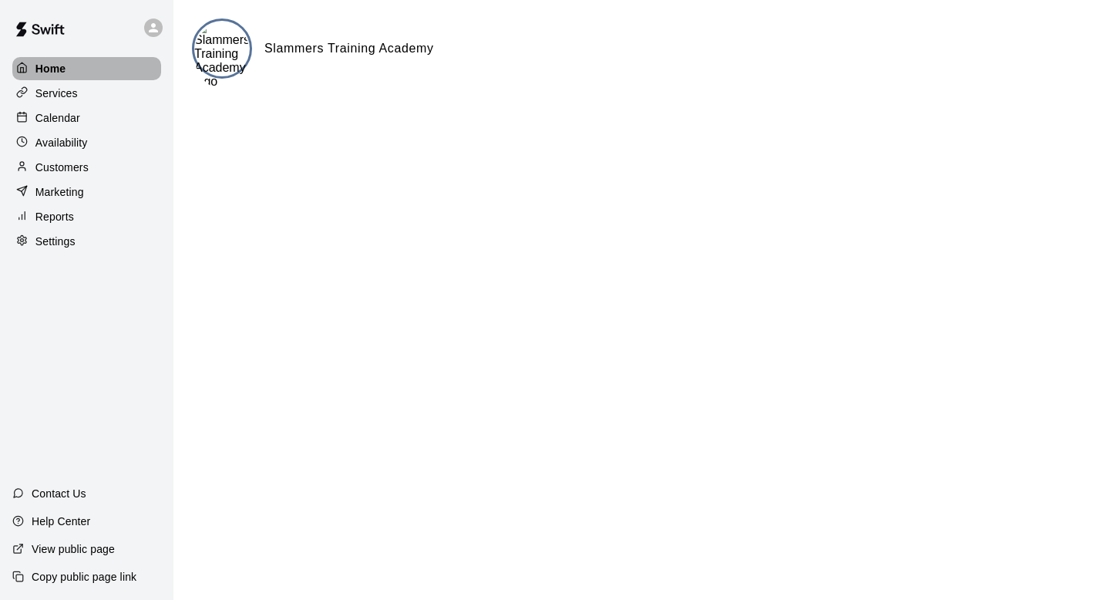
click at [63, 72] on p "Home" at bounding box center [50, 68] width 31 height 15
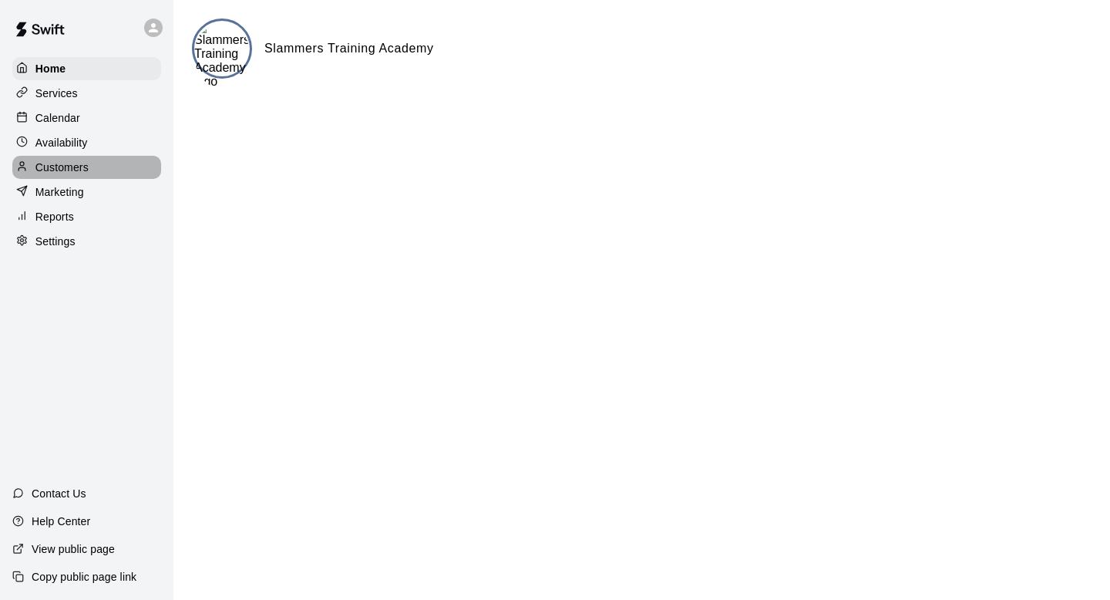
click at [64, 160] on p "Customers" at bounding box center [61, 167] width 53 height 15
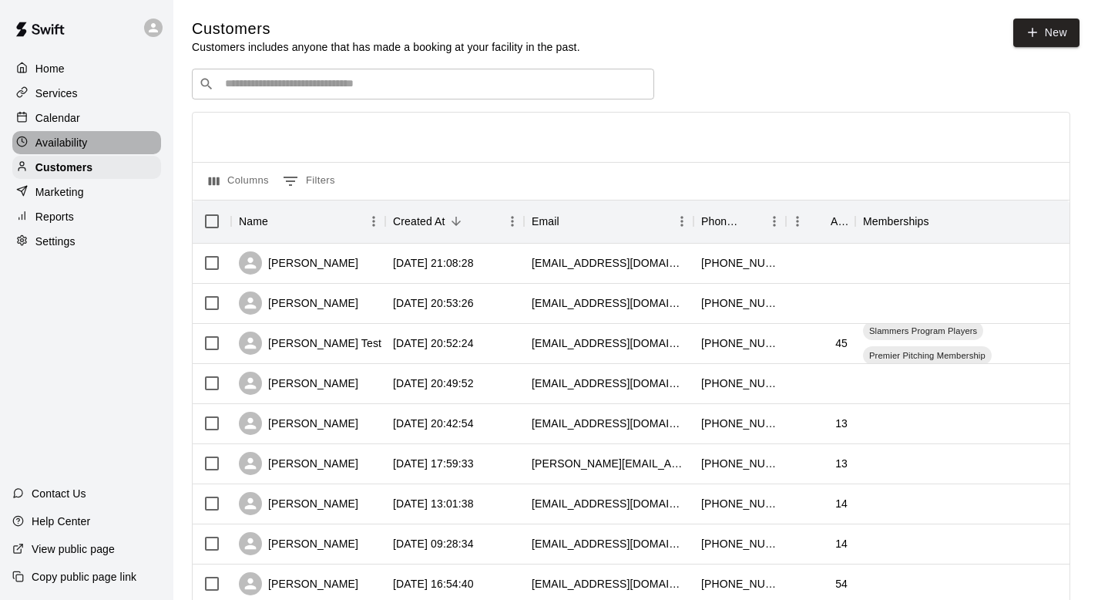
click at [67, 142] on p "Availability" at bounding box center [61, 142] width 52 height 15
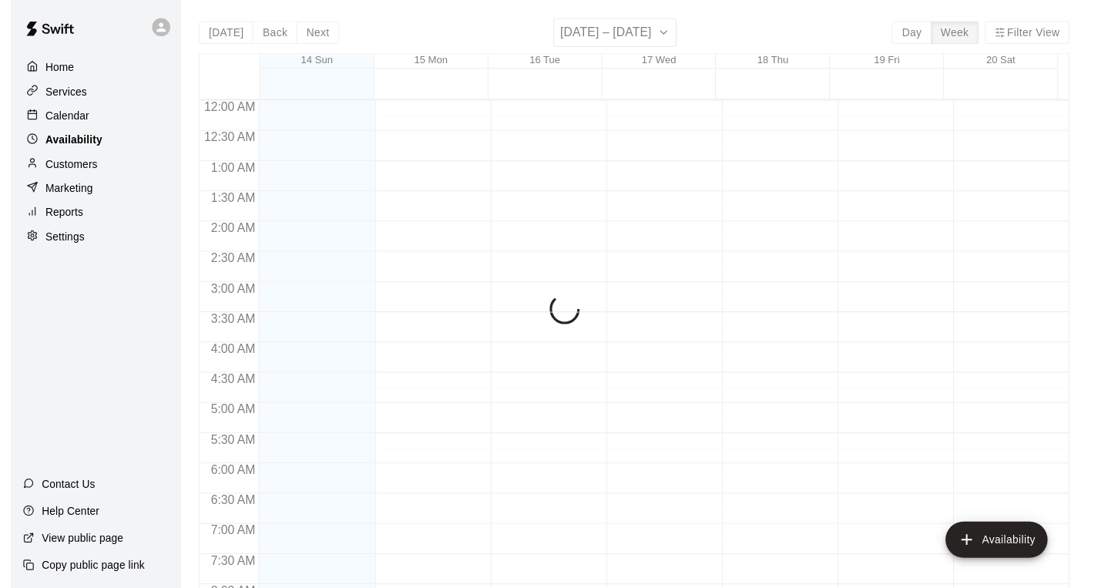
scroll to position [966, 0]
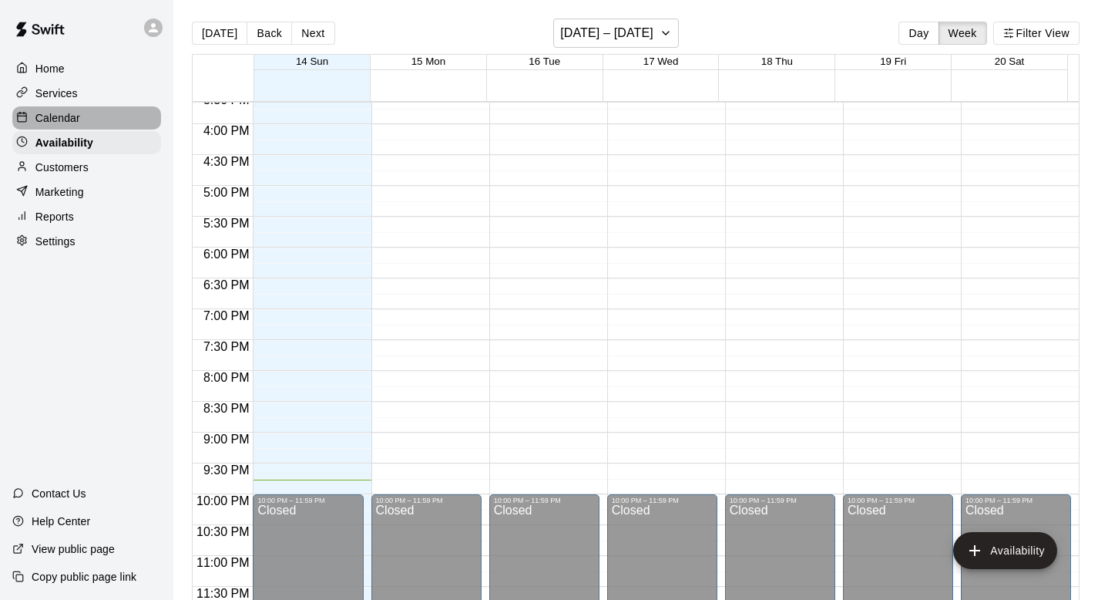
click at [59, 124] on p "Calendar" at bounding box center [57, 117] width 45 height 15
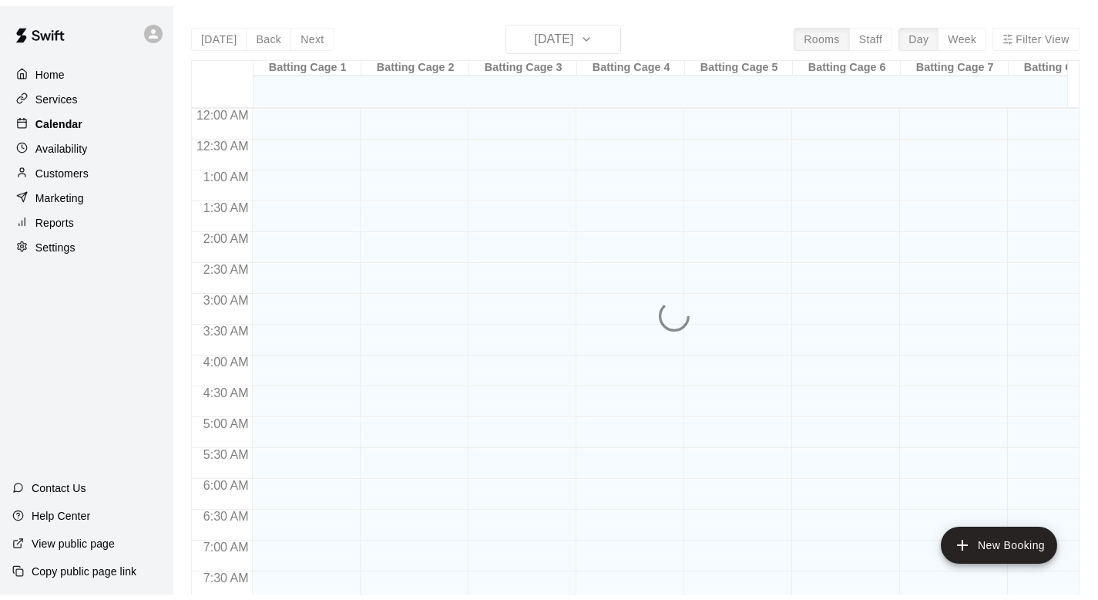
scroll to position [919, 0]
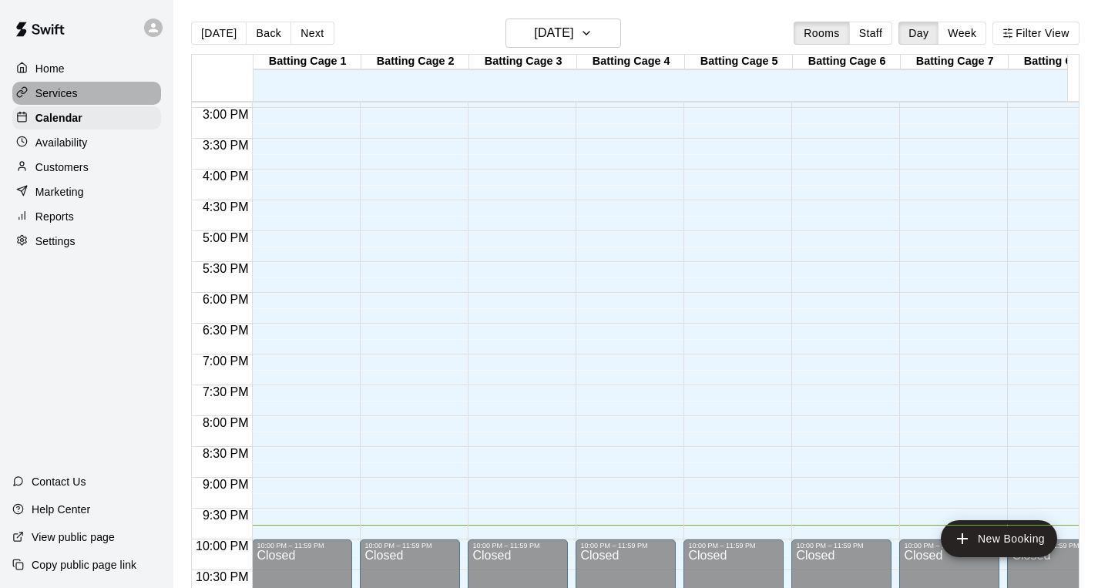
click at [72, 102] on div "Services" at bounding box center [86, 93] width 149 height 23
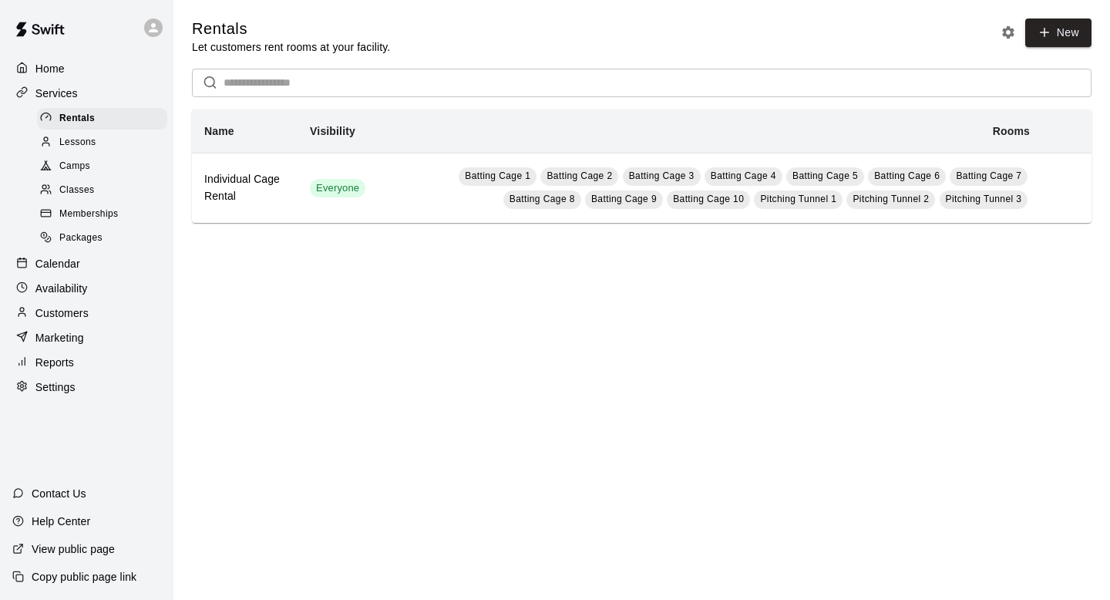
click at [105, 191] on div "Classes" at bounding box center [102, 191] width 130 height 22
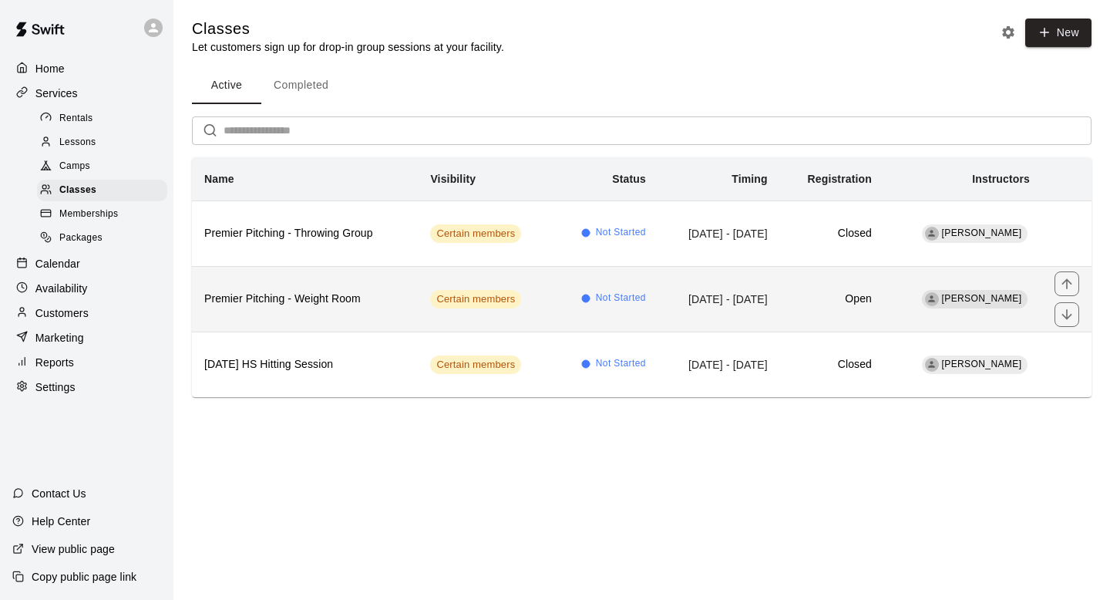
click at [780, 300] on td "[DATE] - [DATE]" at bounding box center [719, 299] width 122 height 66
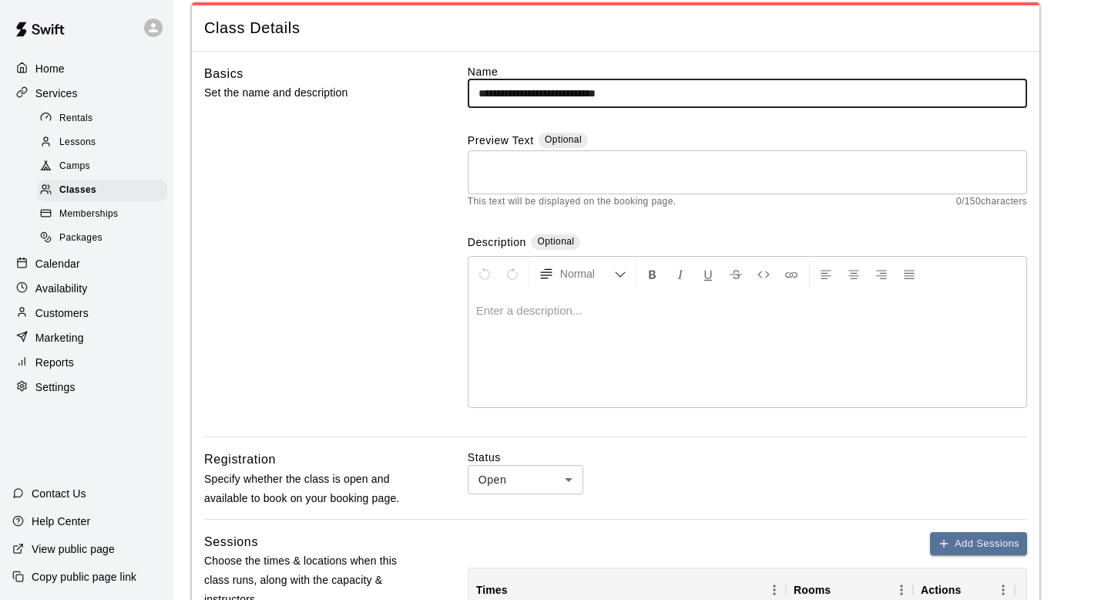
scroll to position [87, 0]
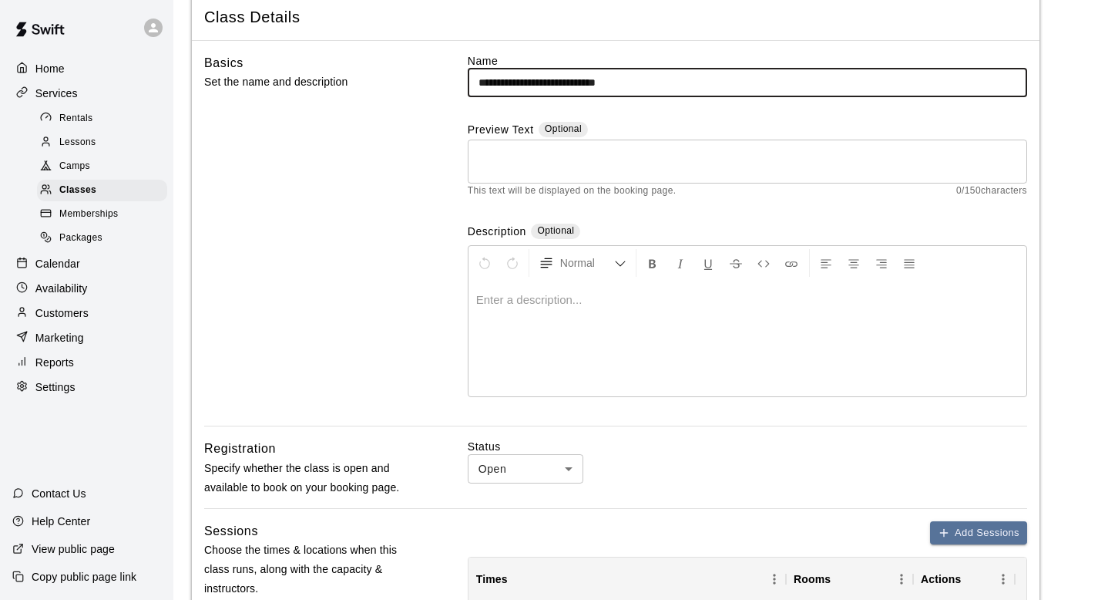
click at [499, 452] on label "Status" at bounding box center [747, 445] width 559 height 15
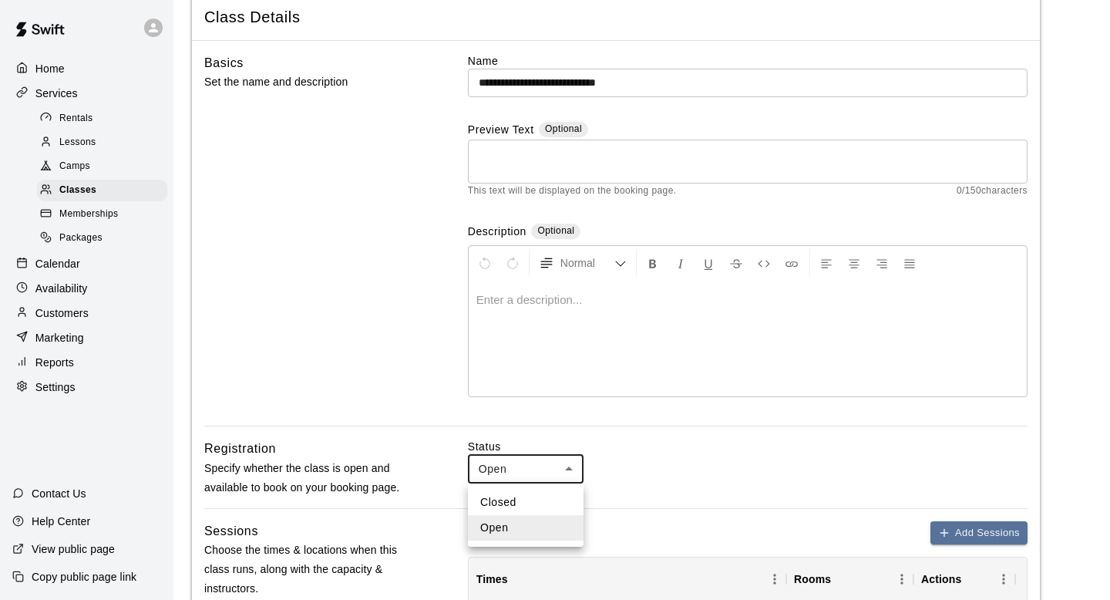
click at [515, 500] on li "Closed" at bounding box center [526, 501] width 116 height 25
type input "******"
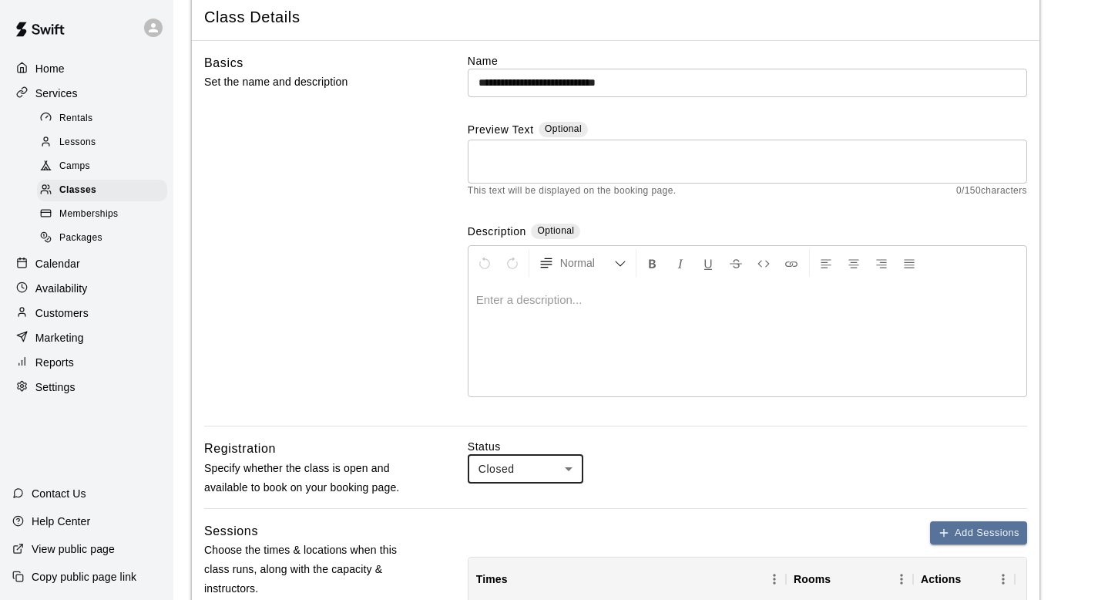
click at [576, 324] on div at bounding box center [748, 339] width 558 height 116
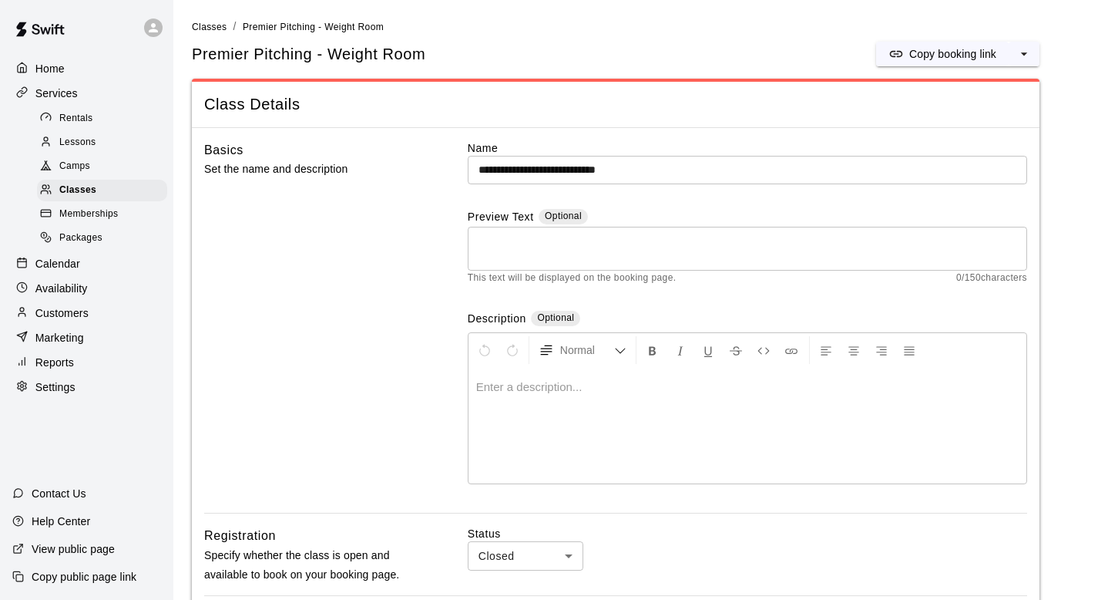
scroll to position [1006, 0]
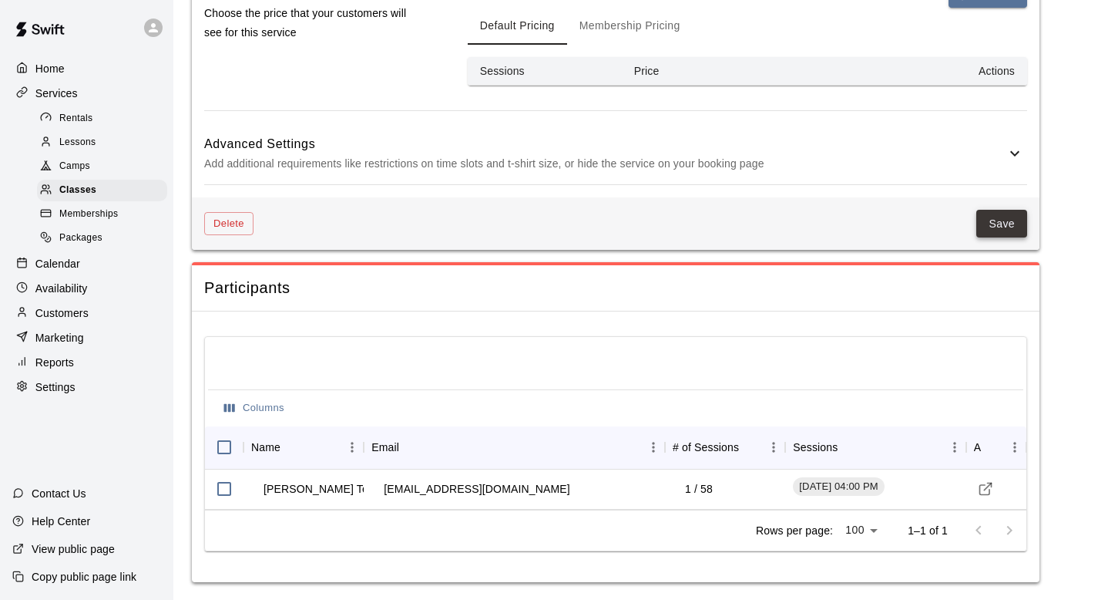
click at [1005, 222] on button "Save" at bounding box center [1001, 224] width 51 height 29
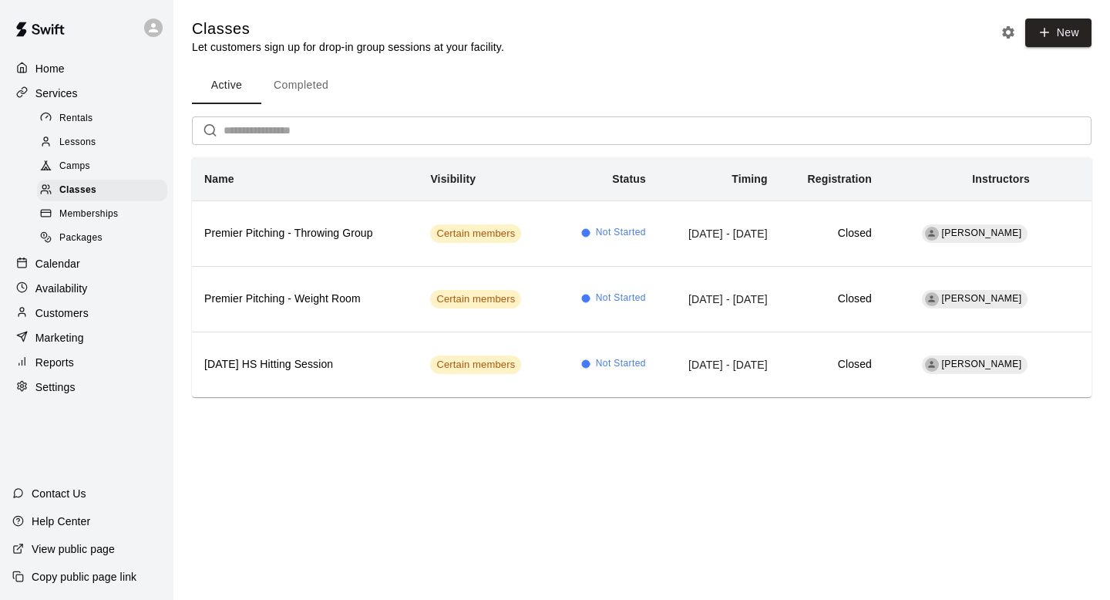
click at [788, 106] on div "Active Completed ​ Name Visibility Status Timing Registration Instructors Premi…" at bounding box center [641, 232] width 899 height 330
